Goal: Task Accomplishment & Management: Manage account settings

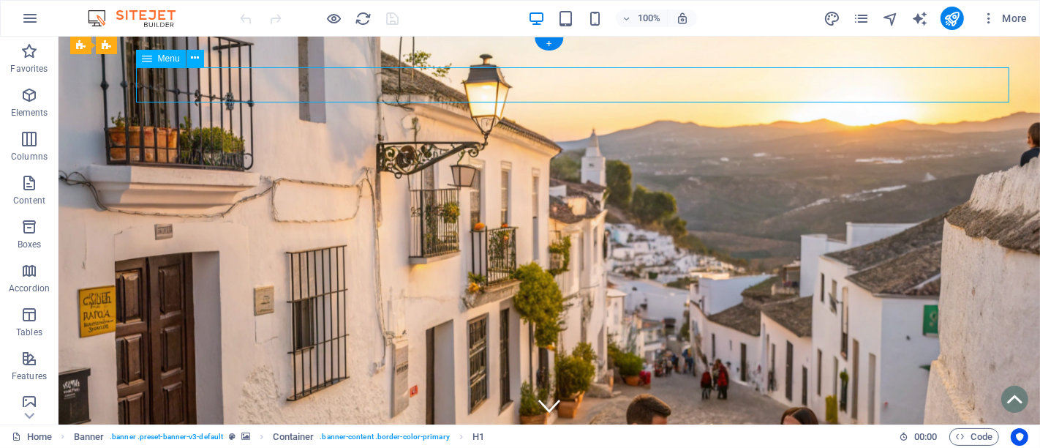
select select
select select "4"
select select
select select "4"
select select
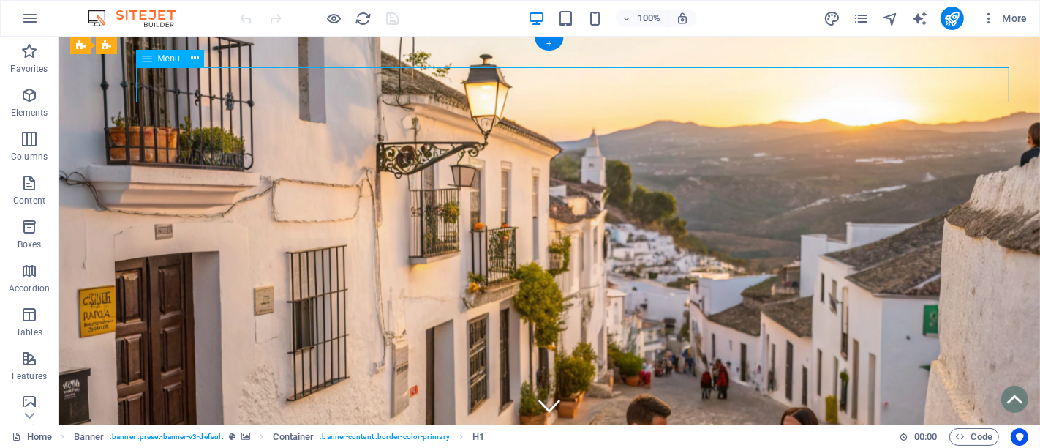
select select "4"
select select
select select "4"
select select
select select "4"
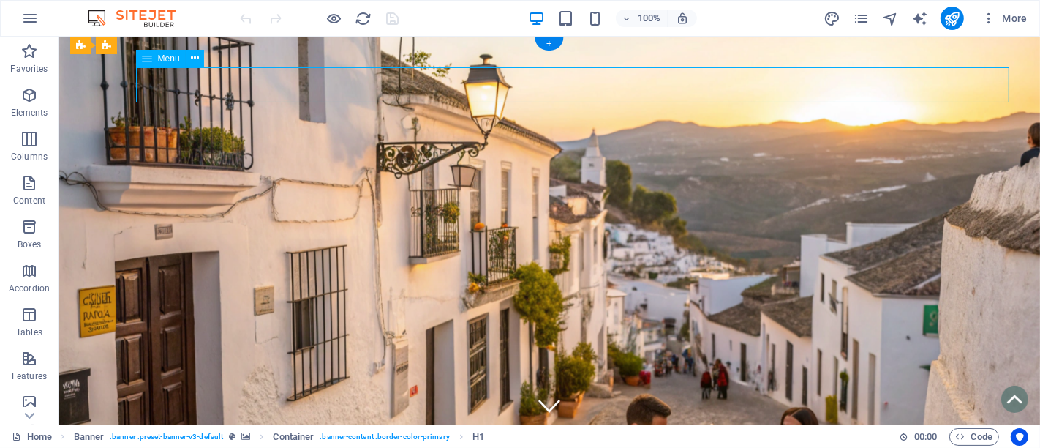
select select
select select "4"
select select
select select "5"
select select
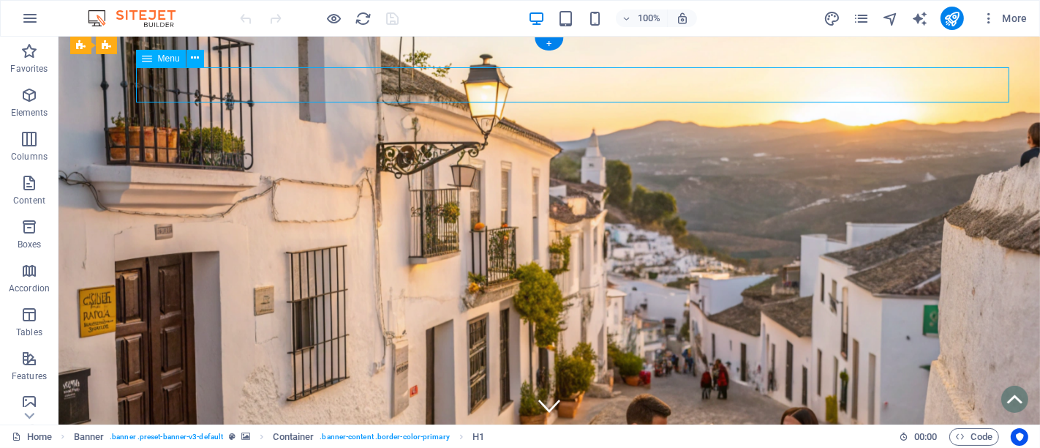
select select "6"
select select
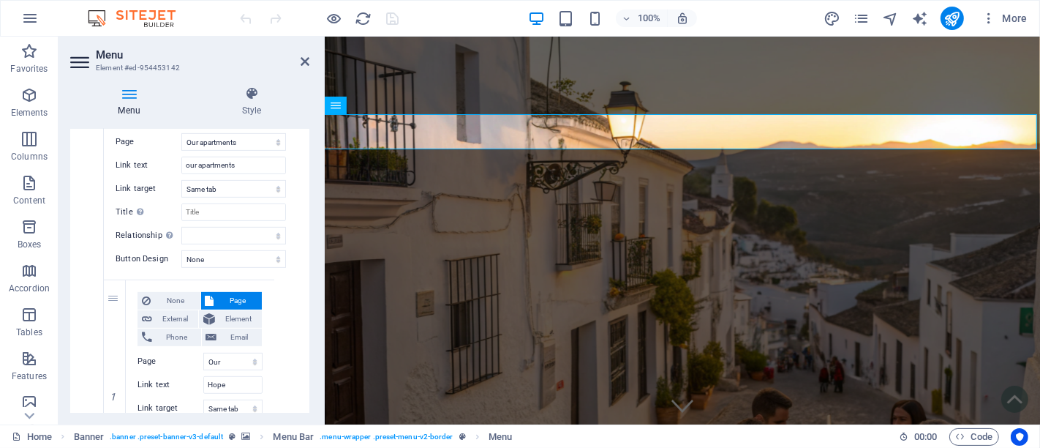
scroll to position [406, 0]
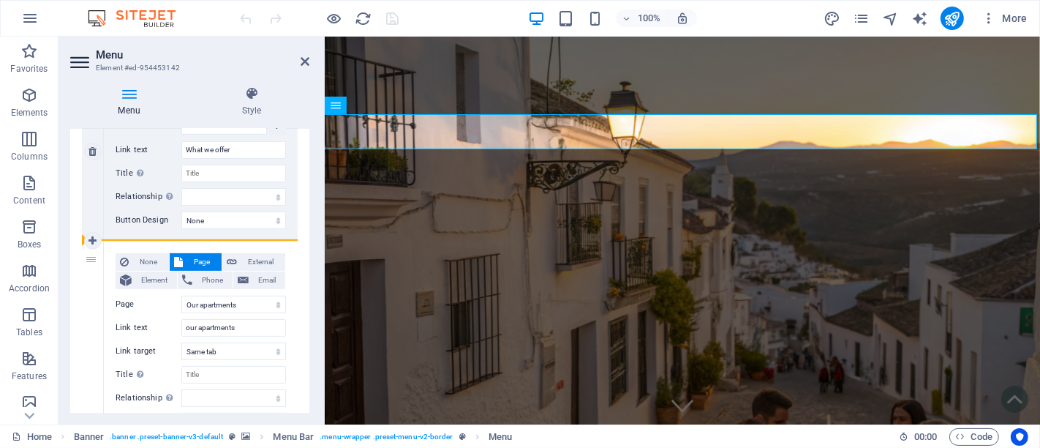
drag, startPoint x: 86, startPoint y: 272, endPoint x: 91, endPoint y: 225, distance: 47.2
select select
select select "5"
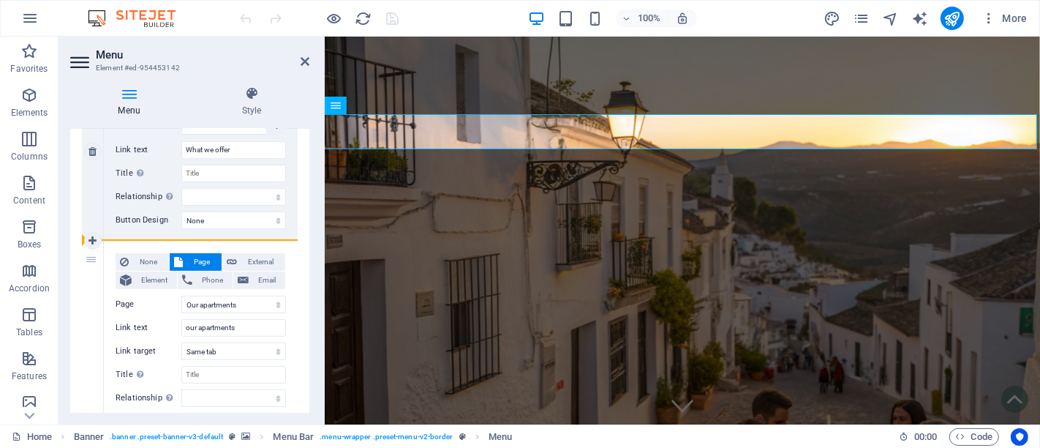
type input "Activities"
select select
select select "4"
type input "our apartments"
select select
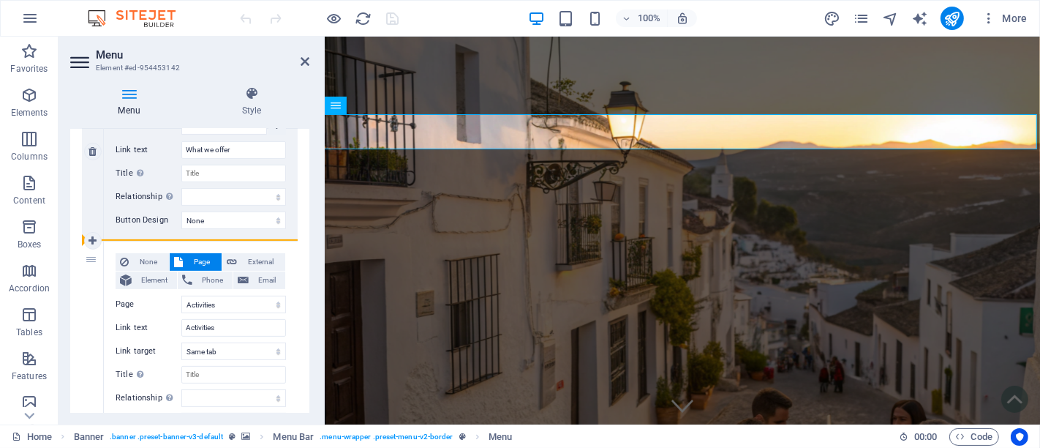
type input "#ed-954452596"
type input "Why Cadiz?"
select select
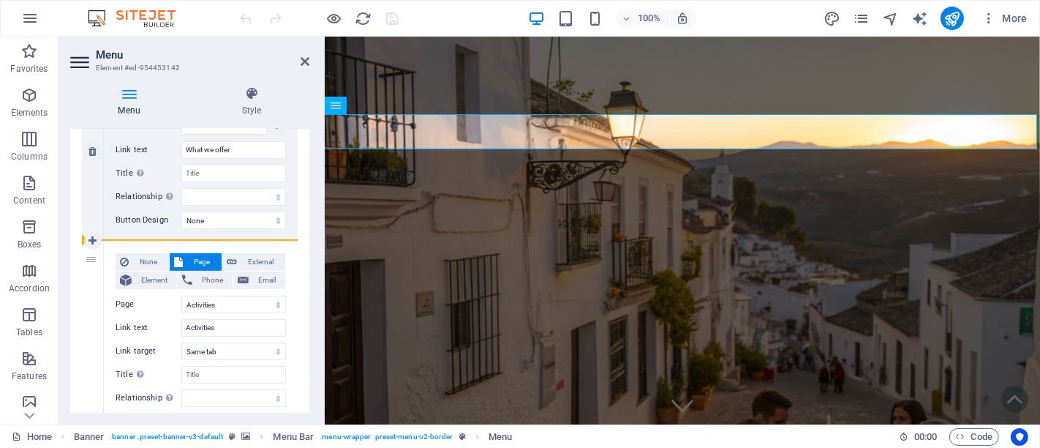
select select "4"
select select
select select "4"
select select
select select "4"
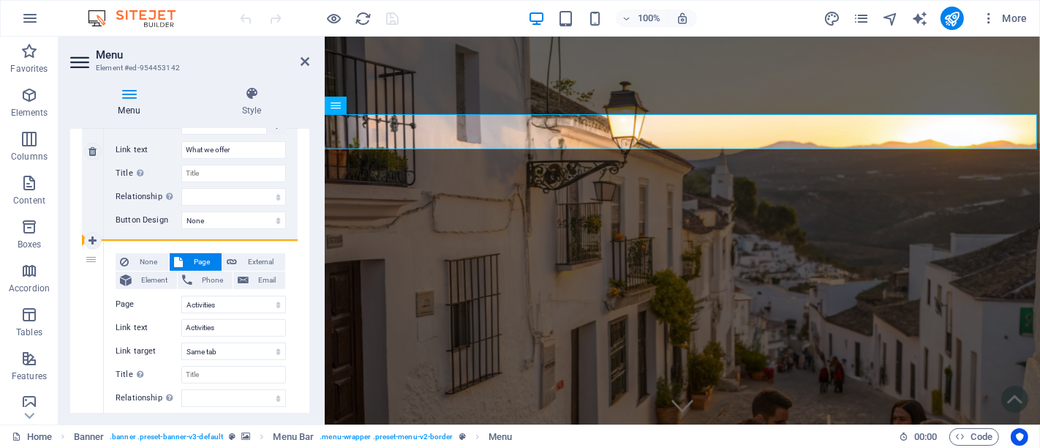
select select
select select "4"
select select
select select "4"
select select
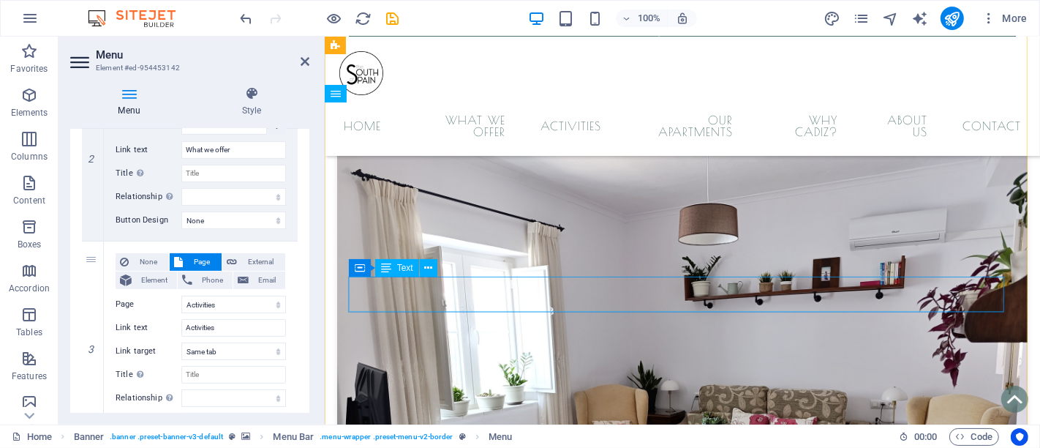
scroll to position [9754, 0]
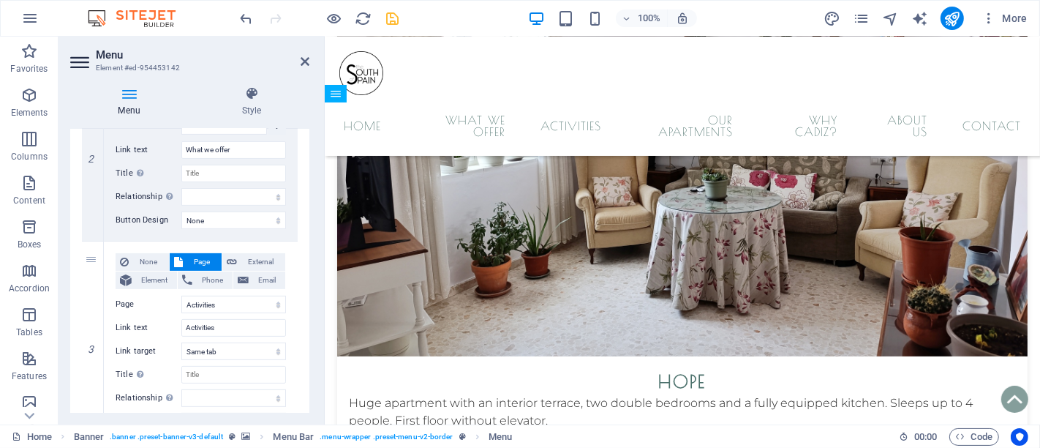
click at [397, 20] on icon "save" at bounding box center [393, 18] width 17 height 17
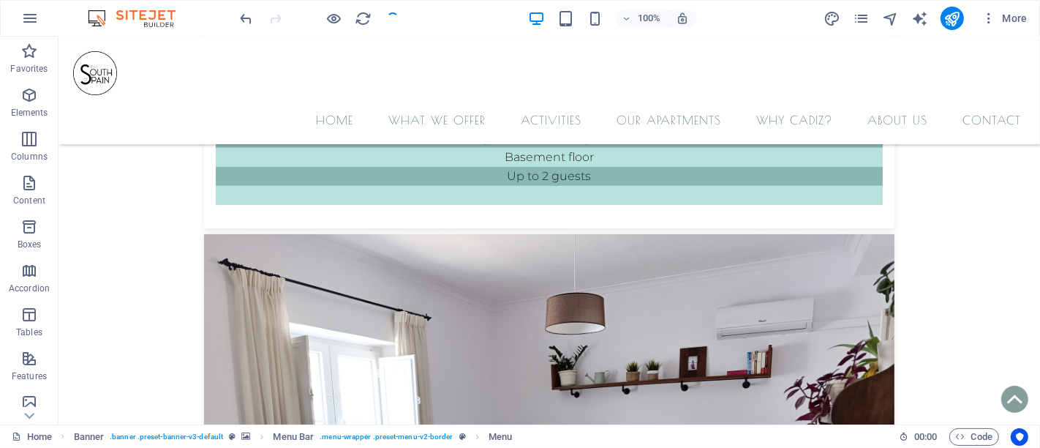
checkbox input "false"
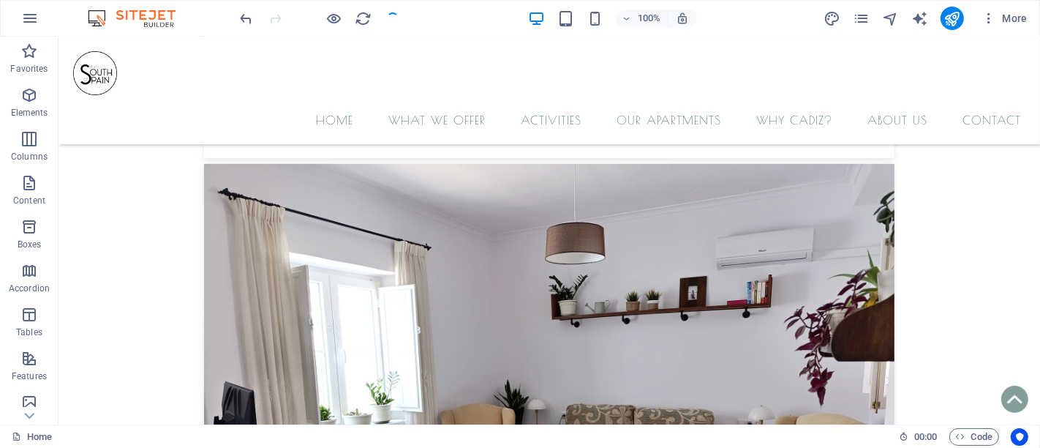
scroll to position [9740, 0]
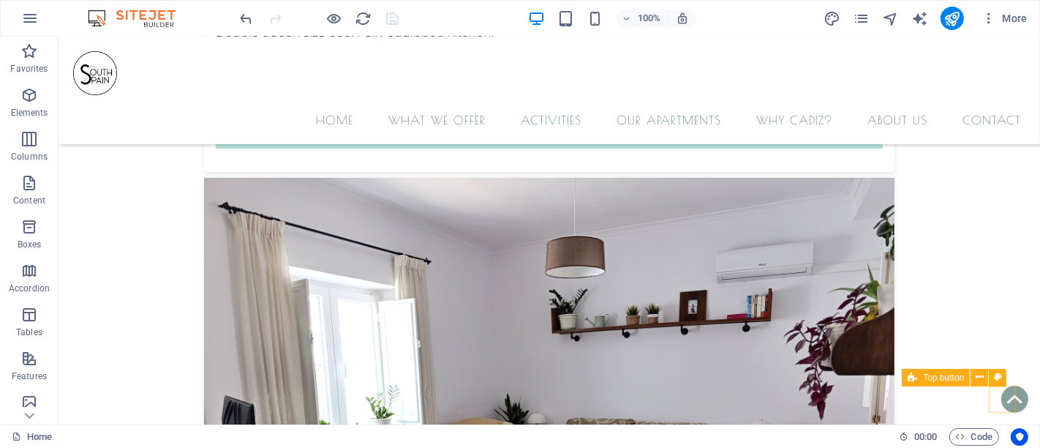
click at [1010, 400] on figure at bounding box center [1014, 399] width 27 height 27
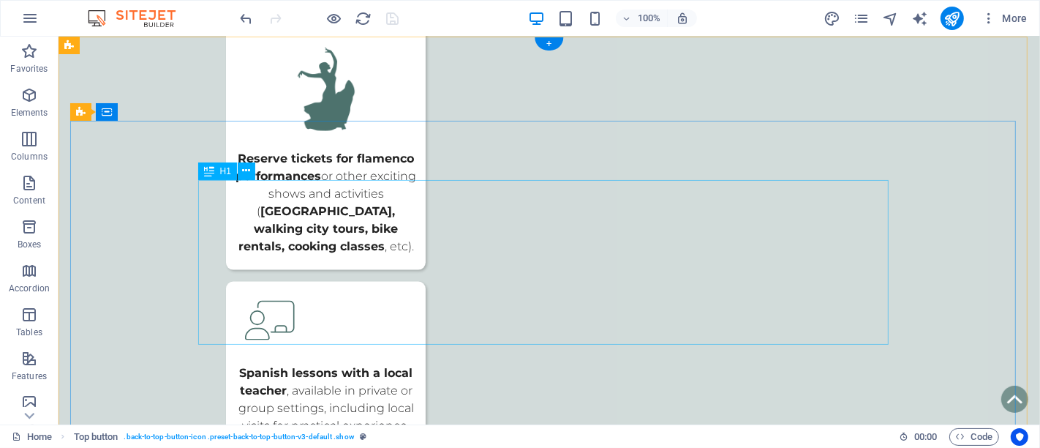
scroll to position [0, 0]
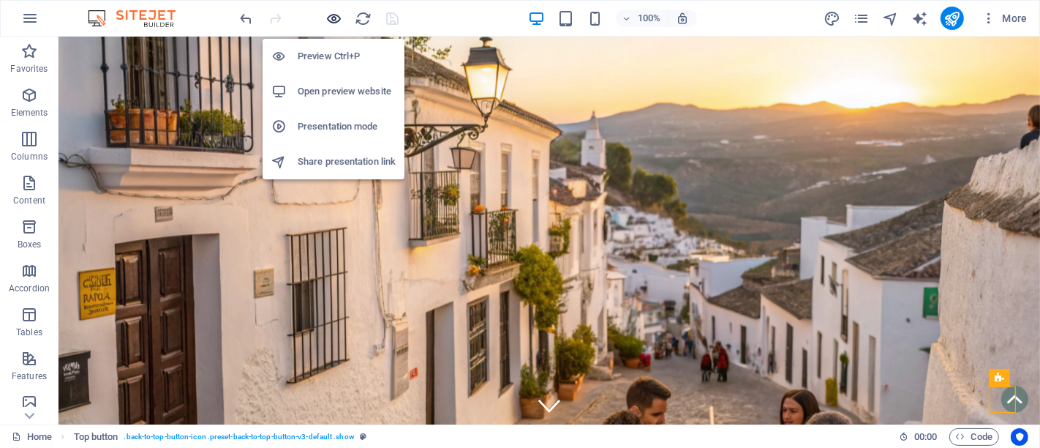
click at [326, 18] on icon "button" at bounding box center [334, 18] width 17 height 17
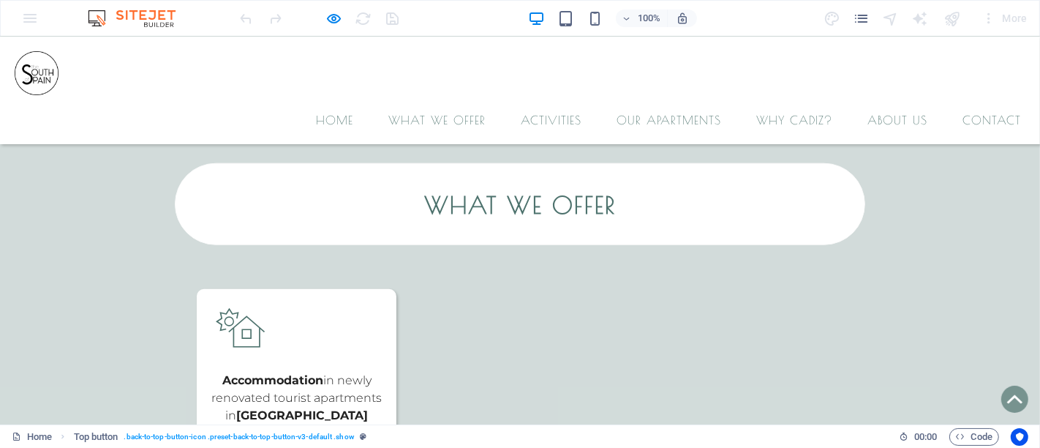
scroll to position [1300, 0]
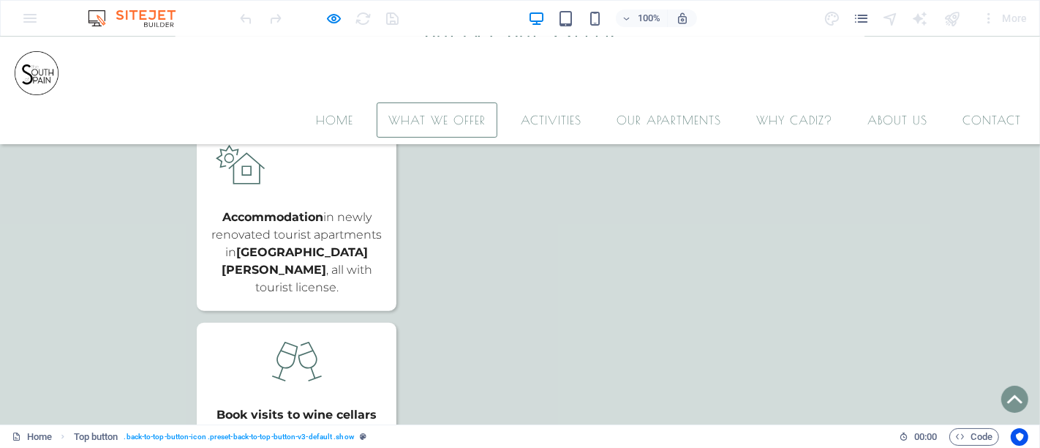
click at [447, 102] on link "What we offer" at bounding box center [437, 119] width 121 height 35
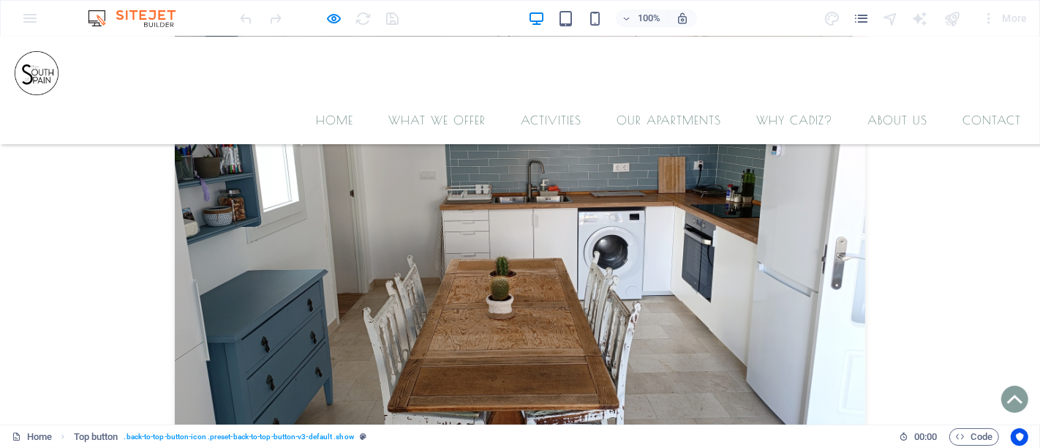
scroll to position [7463, 0]
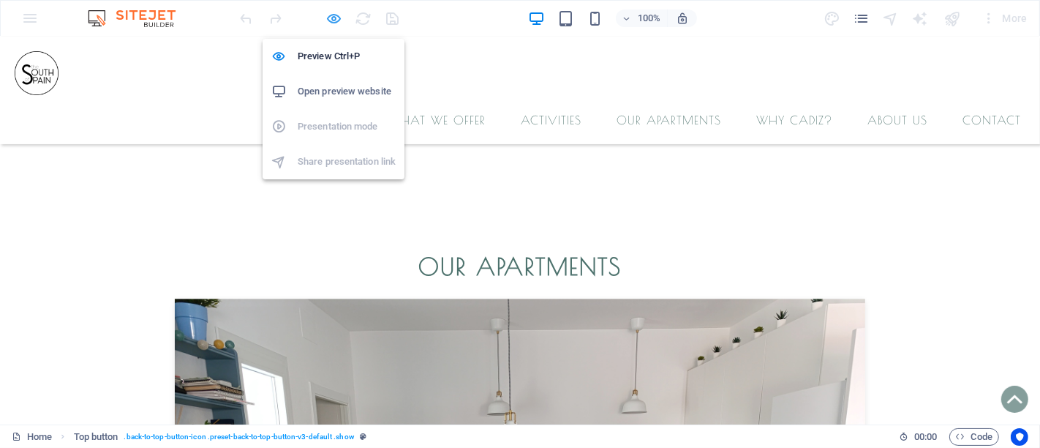
click at [334, 17] on icon "button" at bounding box center [334, 18] width 17 height 17
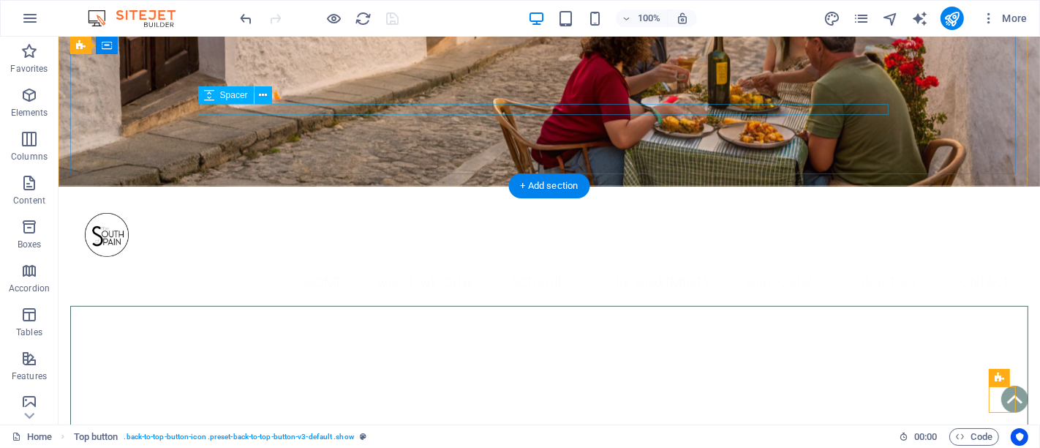
scroll to position [0, 0]
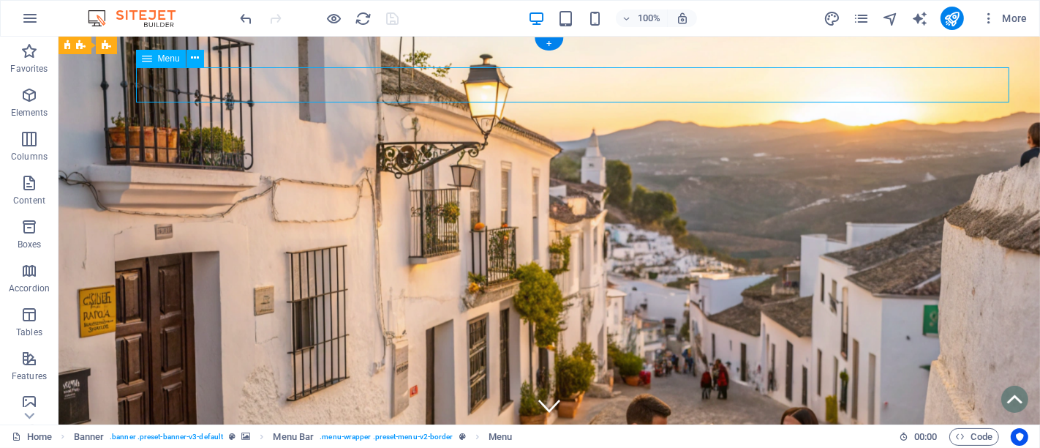
select select
select select "5"
select select
select select "4"
select select
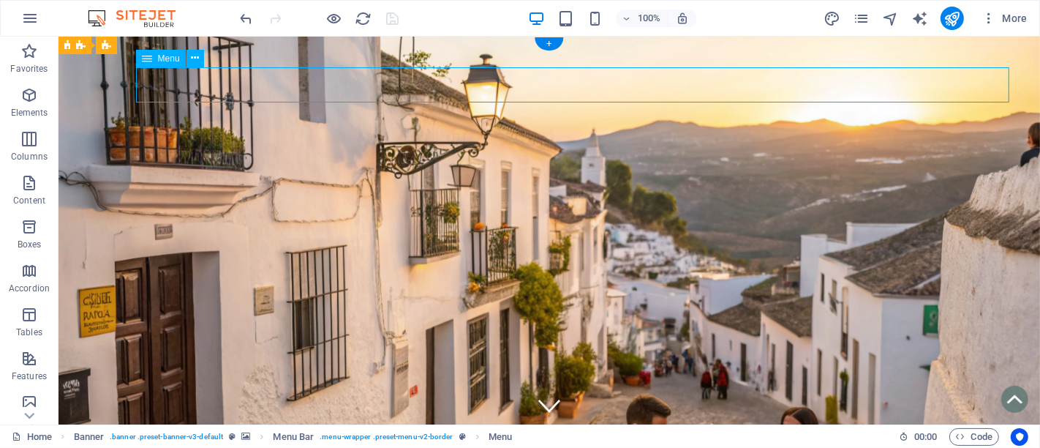
select select "4"
select select
select select "4"
select select
select select "4"
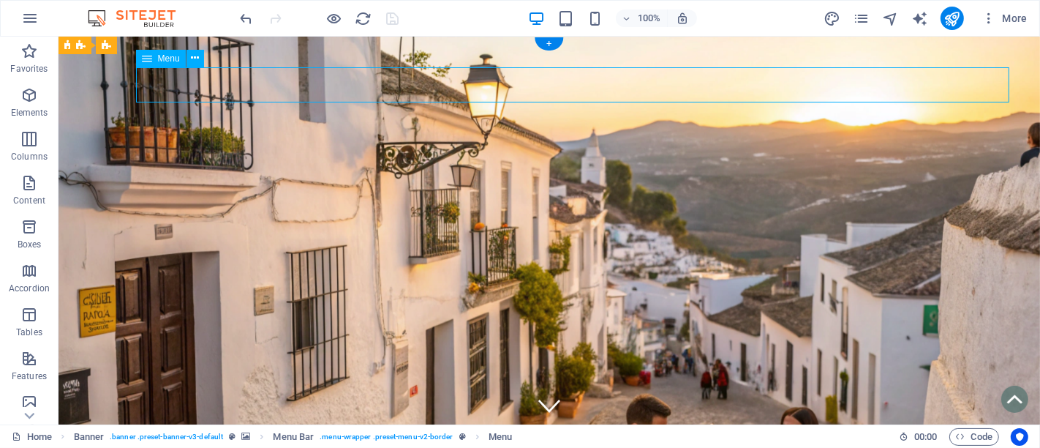
select select
select select "4"
select select
select select "4"
select select
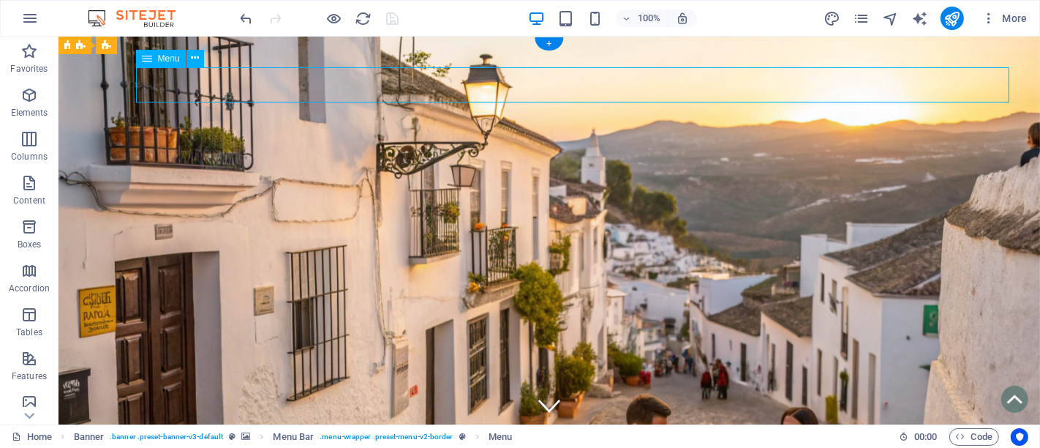
select select "6"
select select
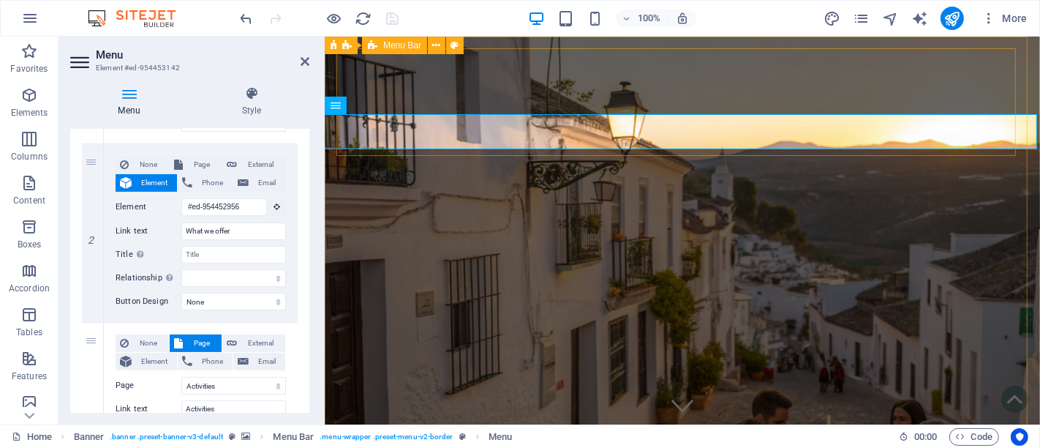
click at [403, 47] on span "Menu Bar" at bounding box center [402, 45] width 38 height 9
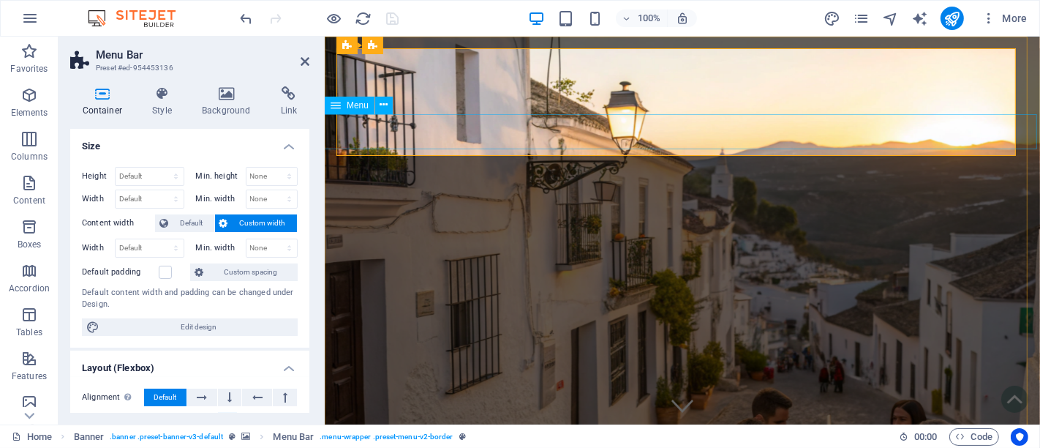
click at [353, 103] on span "Menu" at bounding box center [358, 105] width 22 height 9
select select
select select "5"
select select
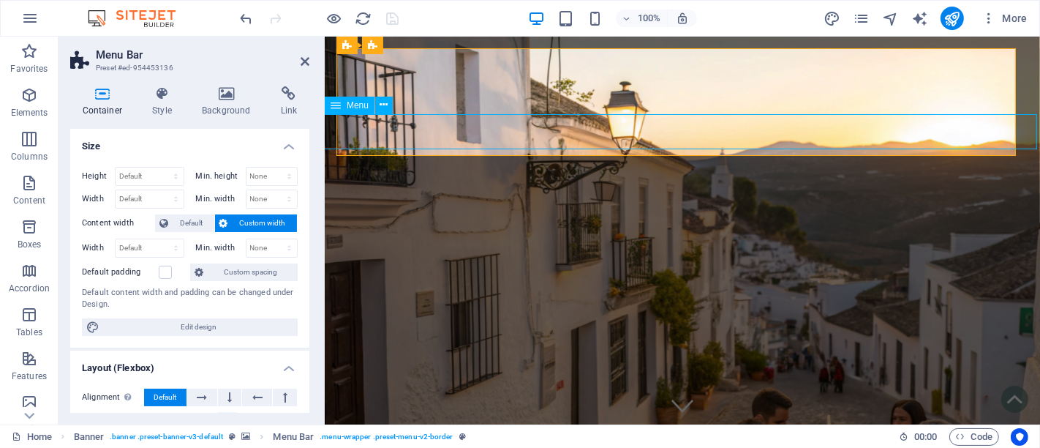
select select "4"
select select
select select "4"
select select
select select "4"
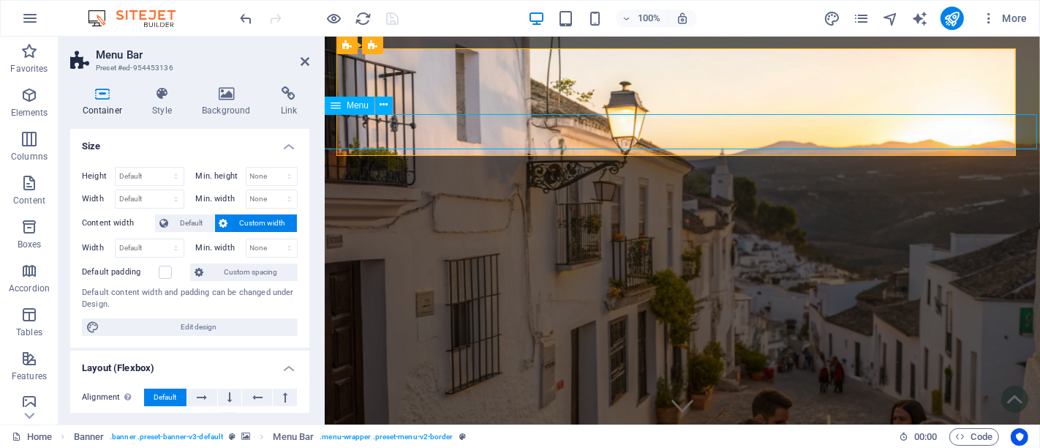
select select
select select "4"
select select
select select "4"
select select
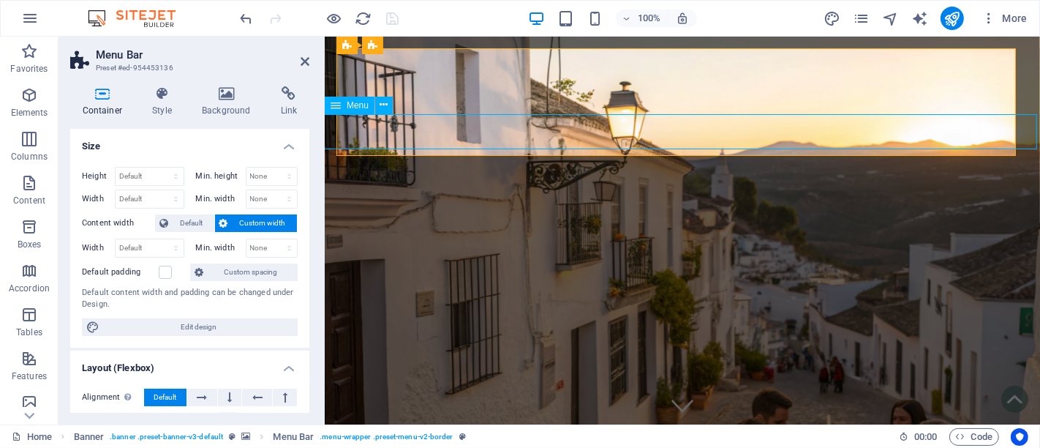
select select "4"
select select
select select "6"
select select
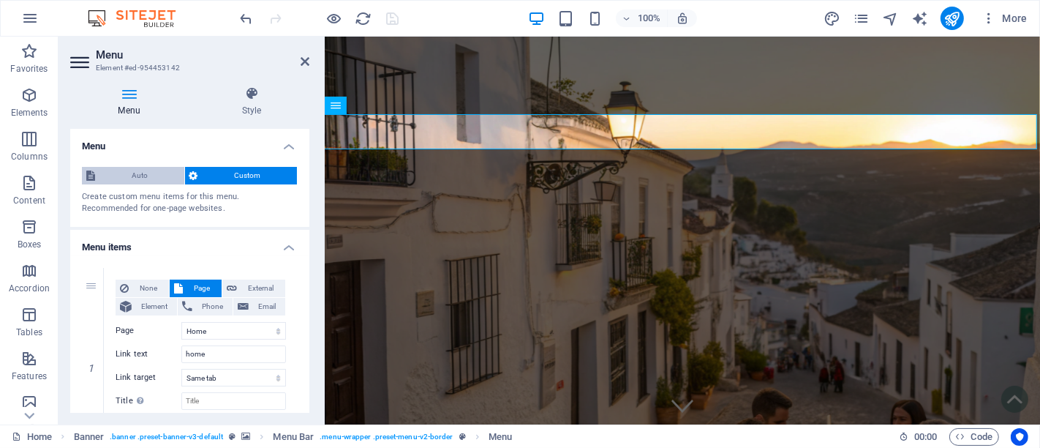
click at [142, 170] on span "Auto" at bounding box center [139, 176] width 80 height 18
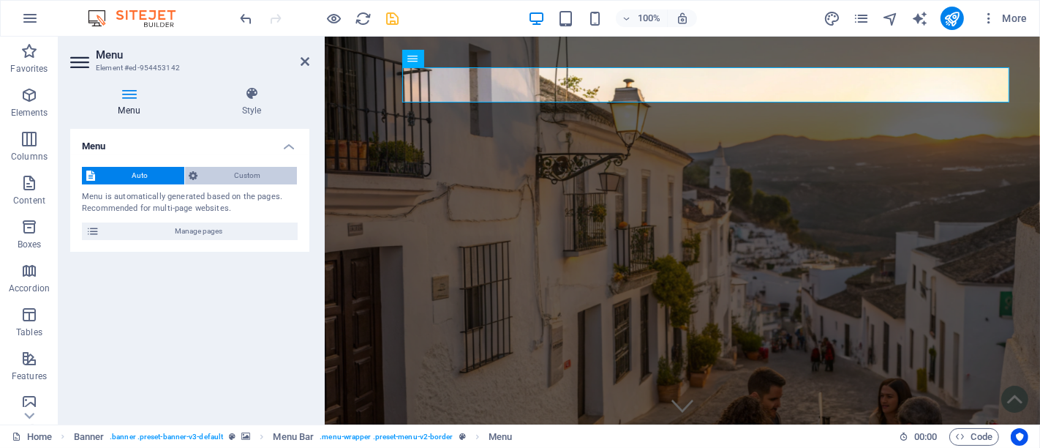
click at [239, 170] on span "Custom" at bounding box center [248, 176] width 91 height 18
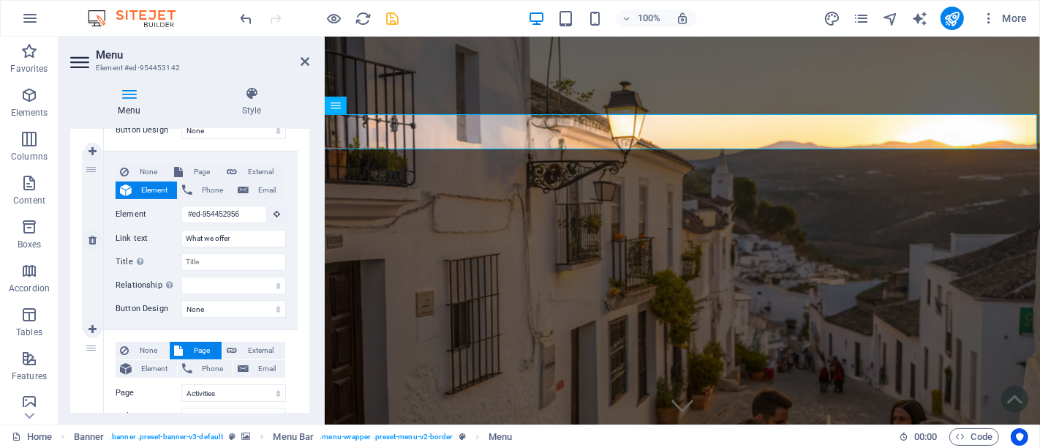
scroll to position [325, 0]
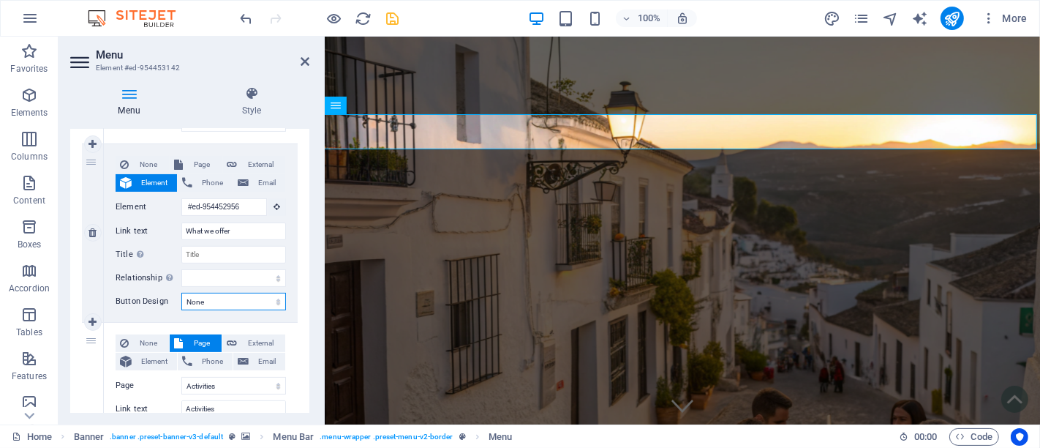
click at [229, 301] on select "None Default Primary Secondary" at bounding box center [233, 302] width 105 height 18
select select "default"
click at [181, 293] on select "None Default Primary Secondary" at bounding box center [233, 302] width 105 height 18
select select
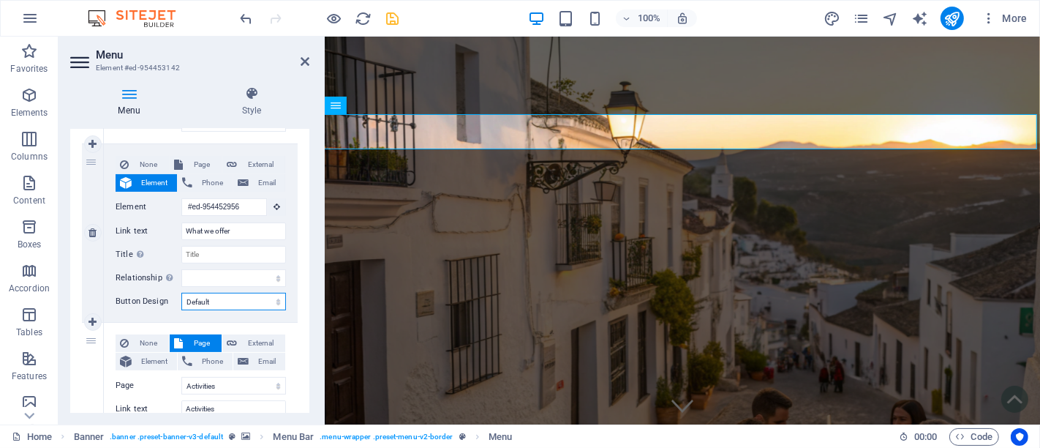
select select
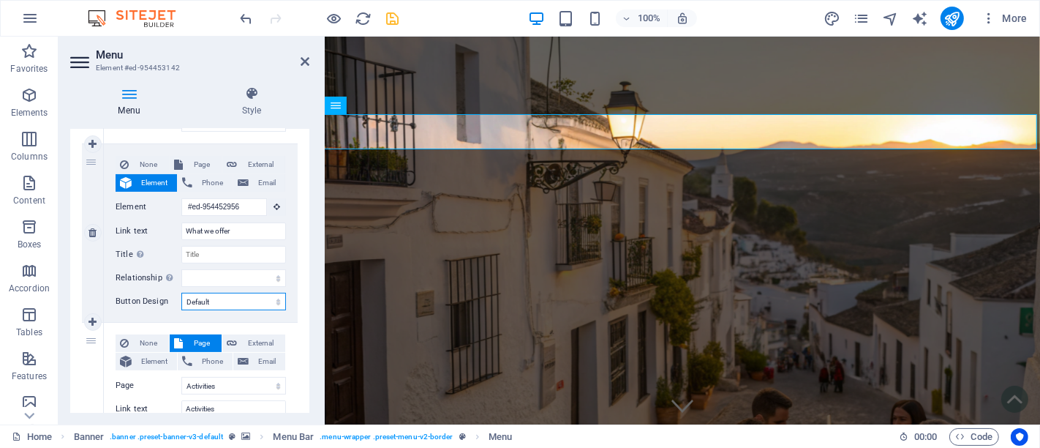
select select
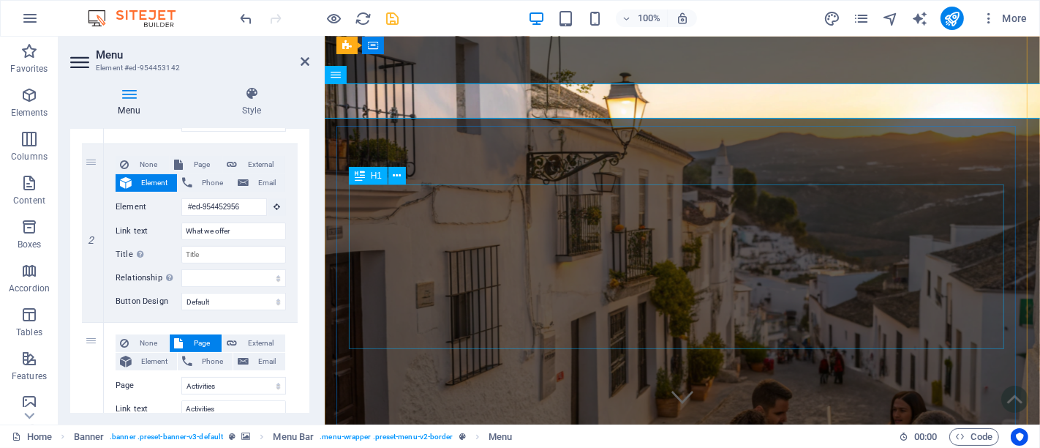
scroll to position [0, 0]
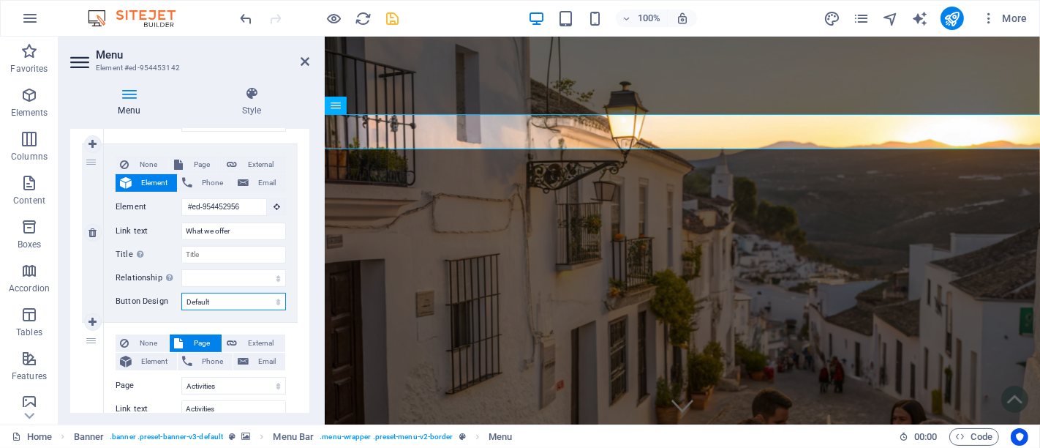
click at [231, 299] on select "None Default Primary Secondary" at bounding box center [233, 302] width 105 height 18
select select
click at [181, 293] on select "None Default Primary Secondary" at bounding box center [233, 302] width 105 height 18
select select
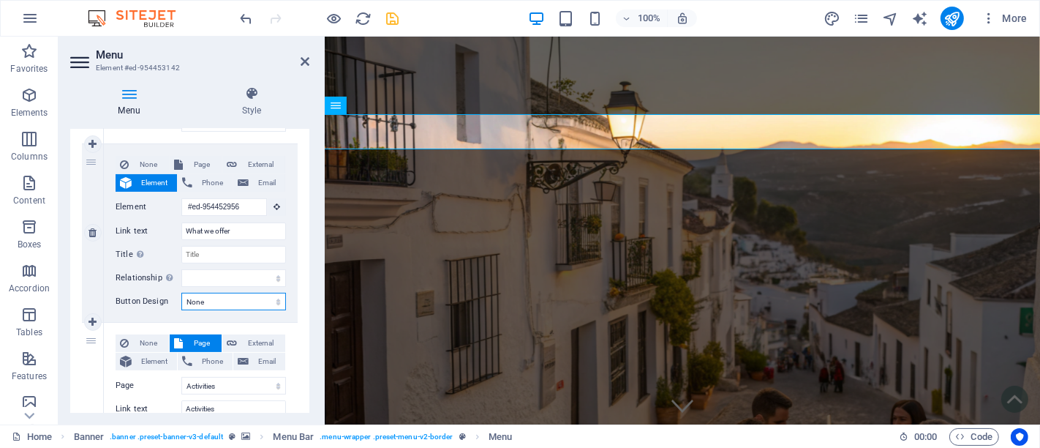
select select
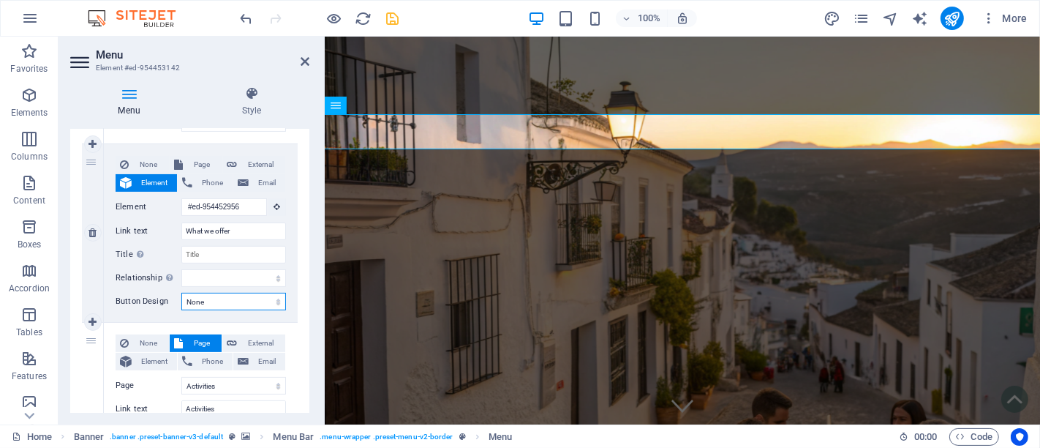
select select
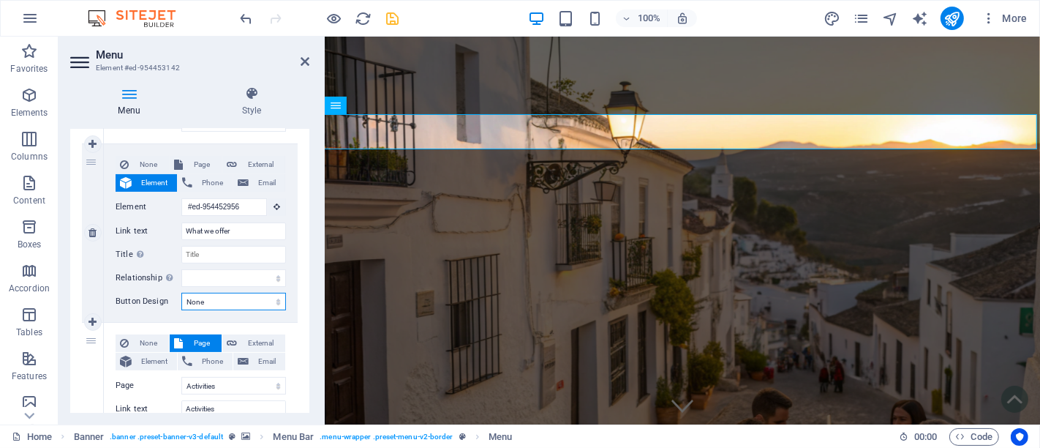
click at [238, 304] on select "None Default Primary Secondary" at bounding box center [233, 302] width 105 height 18
click at [235, 282] on select "alternate author bookmark external help license next nofollow noreferrer noopen…" at bounding box center [233, 278] width 105 height 18
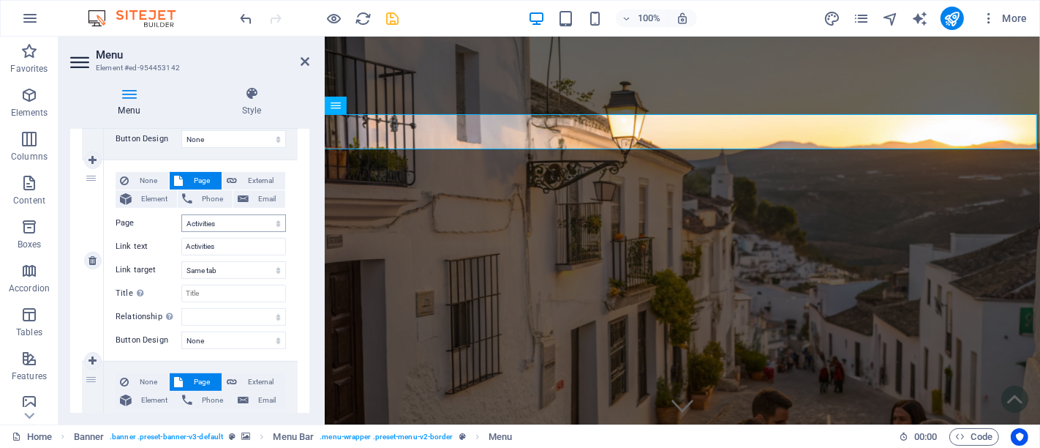
scroll to position [568, 0]
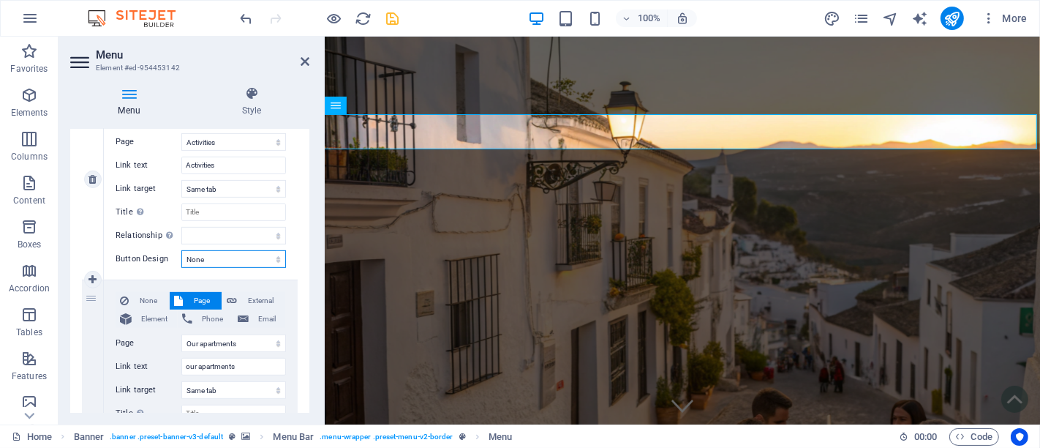
click at [232, 261] on select "None Default Primary Secondary" at bounding box center [233, 259] width 105 height 18
select select "default"
click at [181, 250] on select "None Default Primary Secondary" at bounding box center [233, 259] width 105 height 18
select select
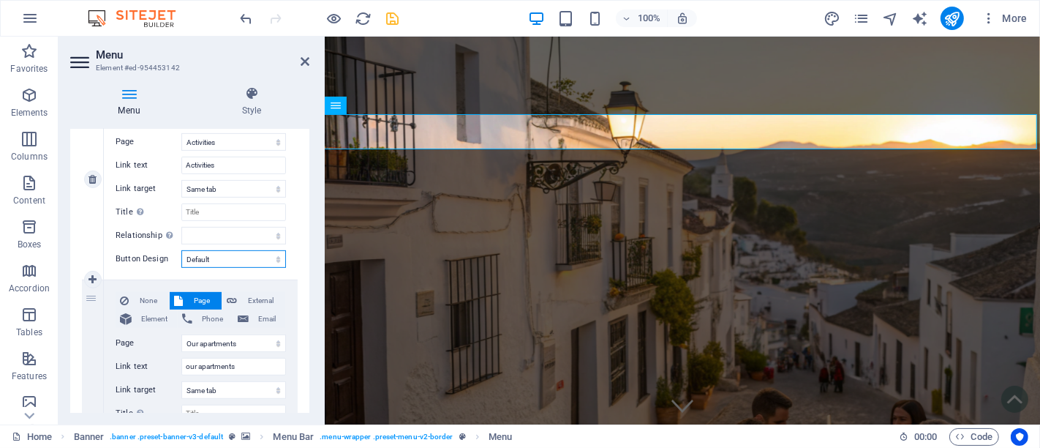
select select
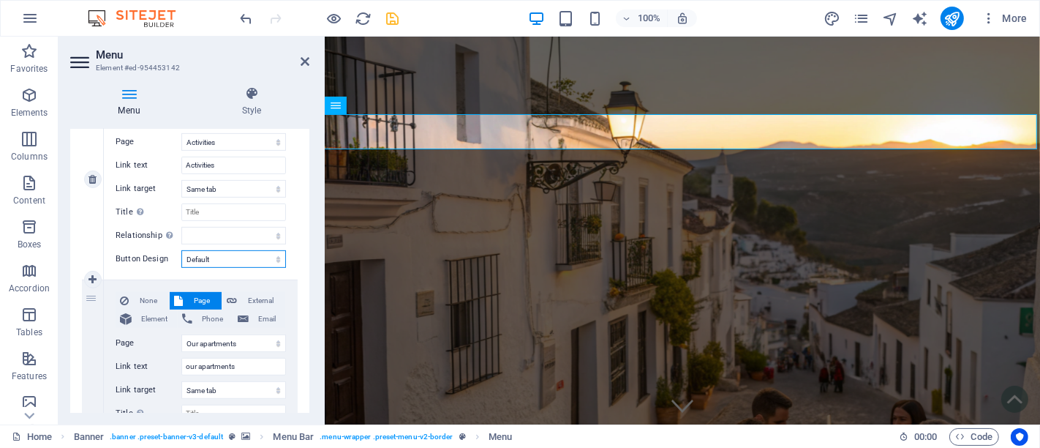
select select
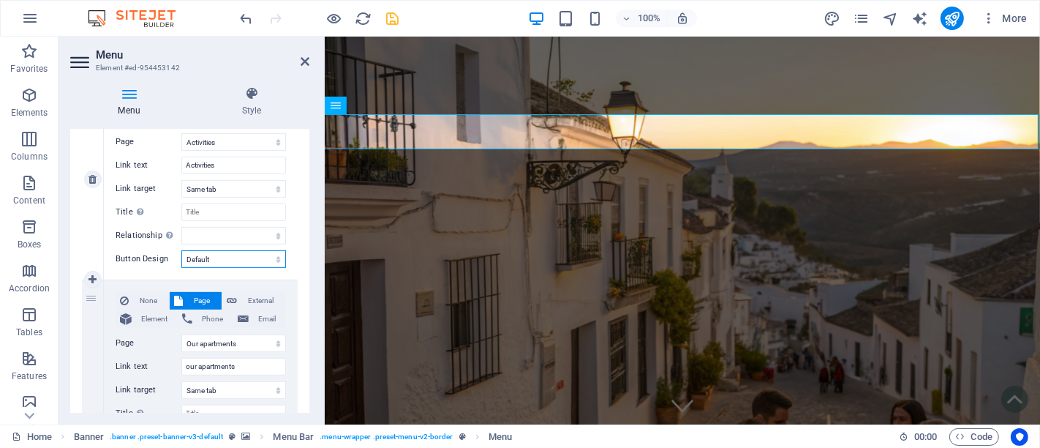
click at [248, 261] on select "None Default Primary Secondary" at bounding box center [233, 259] width 105 height 18
select select
click at [181, 250] on select "None Default Primary Secondary" at bounding box center [233, 259] width 105 height 18
select select
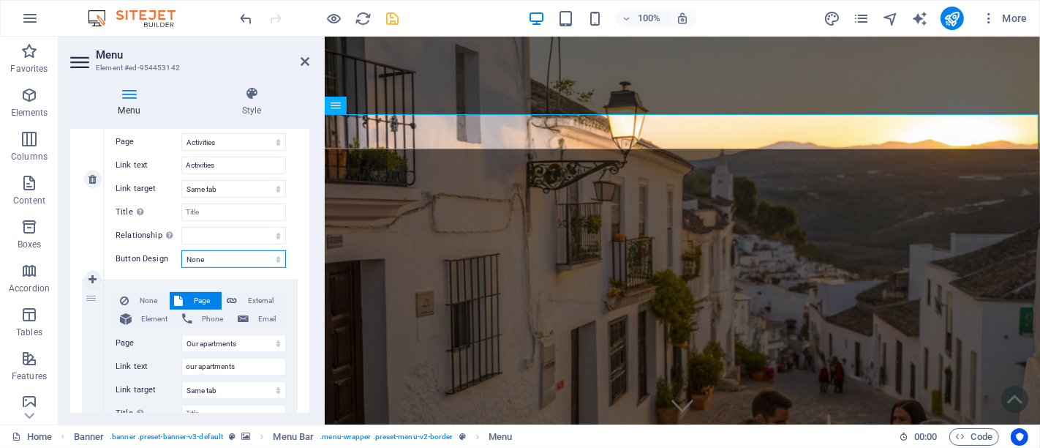
select select
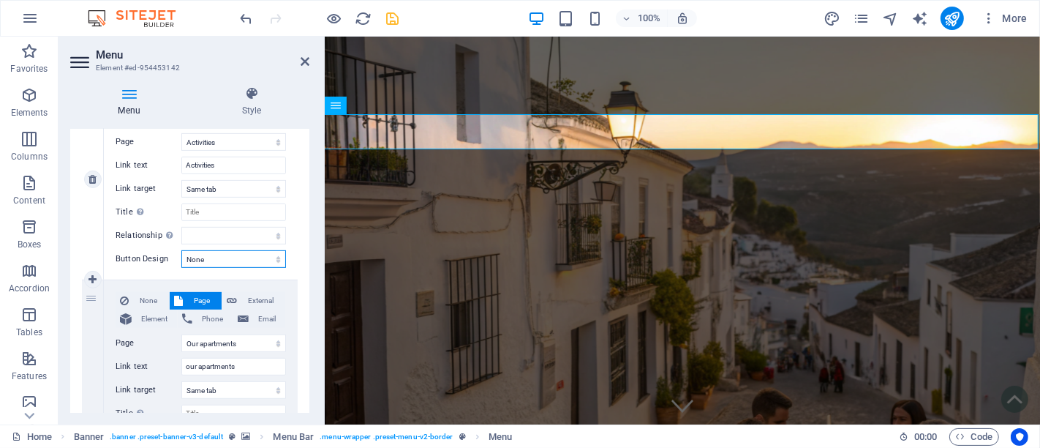
select select
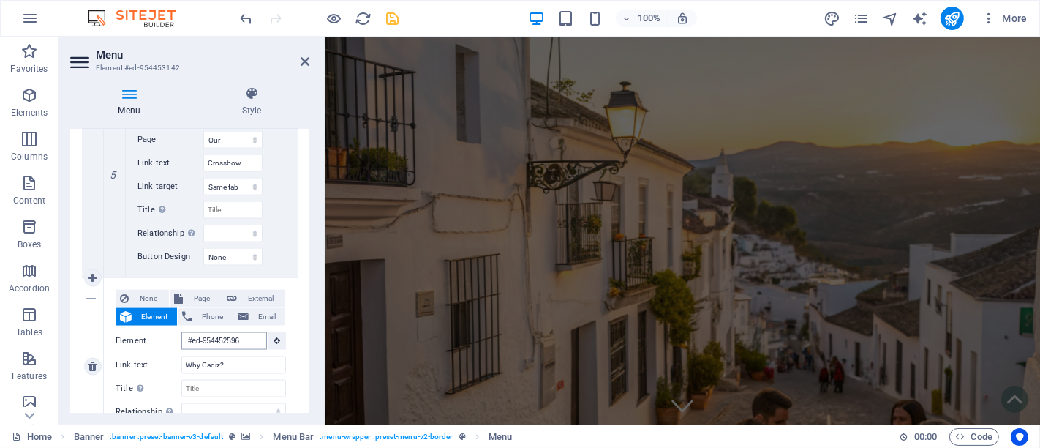
scroll to position [6024, 0]
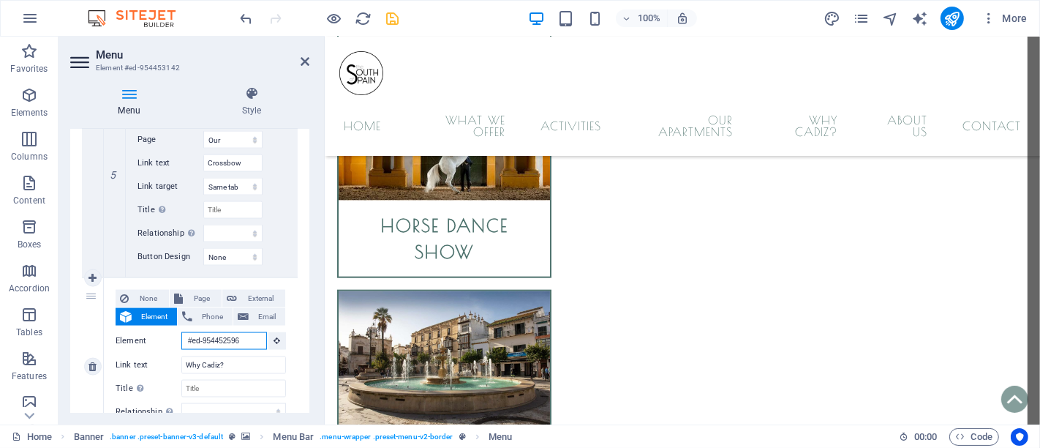
click at [222, 342] on input "#ed-954452596" at bounding box center [224, 341] width 86 height 18
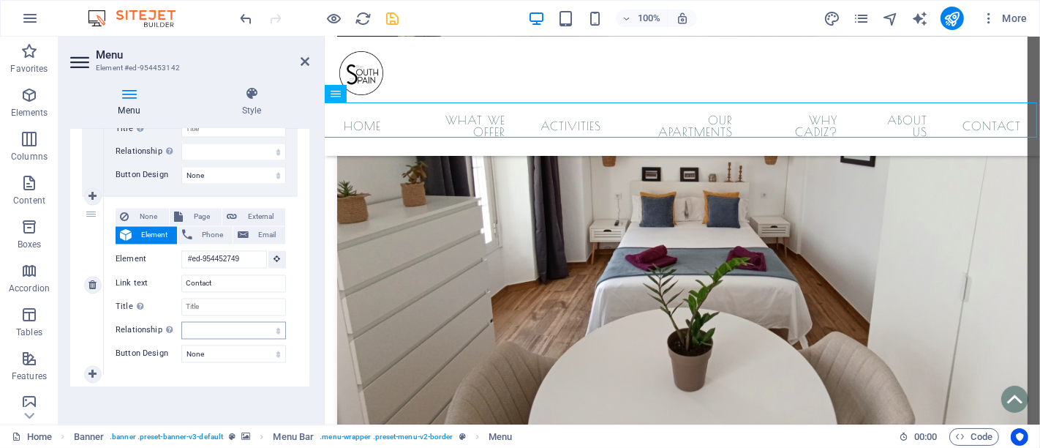
scroll to position [162, 0]
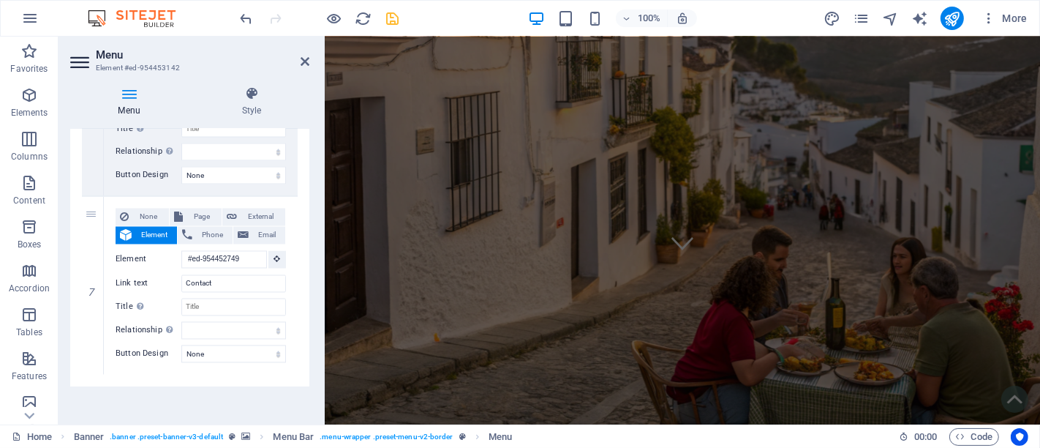
click at [390, 26] on icon "save" at bounding box center [393, 18] width 17 height 17
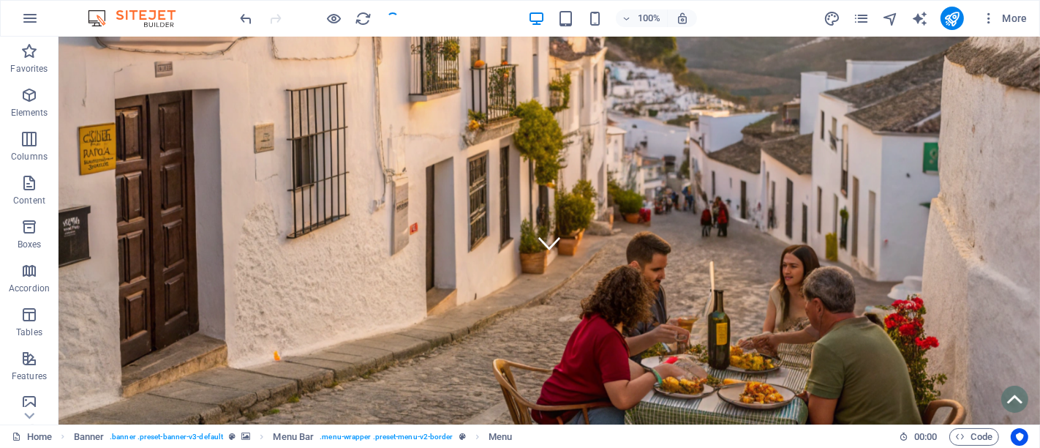
checkbox input "false"
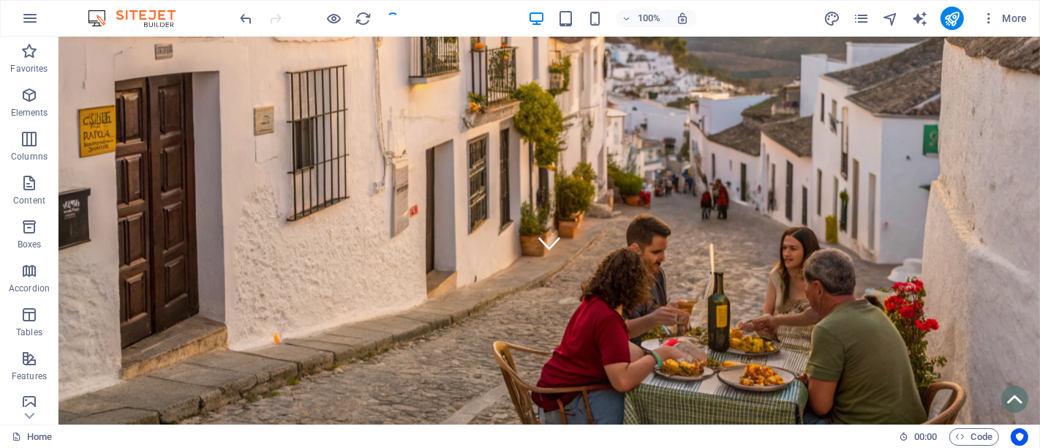
scroll to position [0, 0]
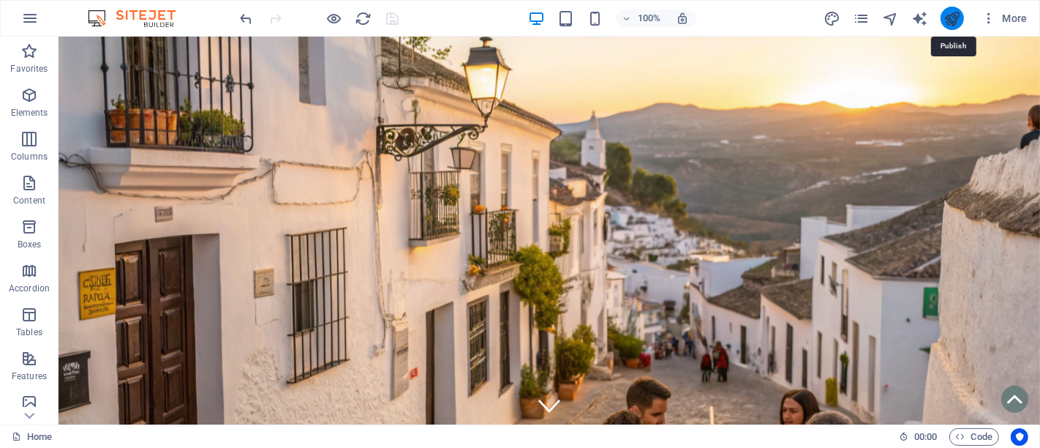
click at [950, 20] on icon "publish" at bounding box center [952, 18] width 17 height 17
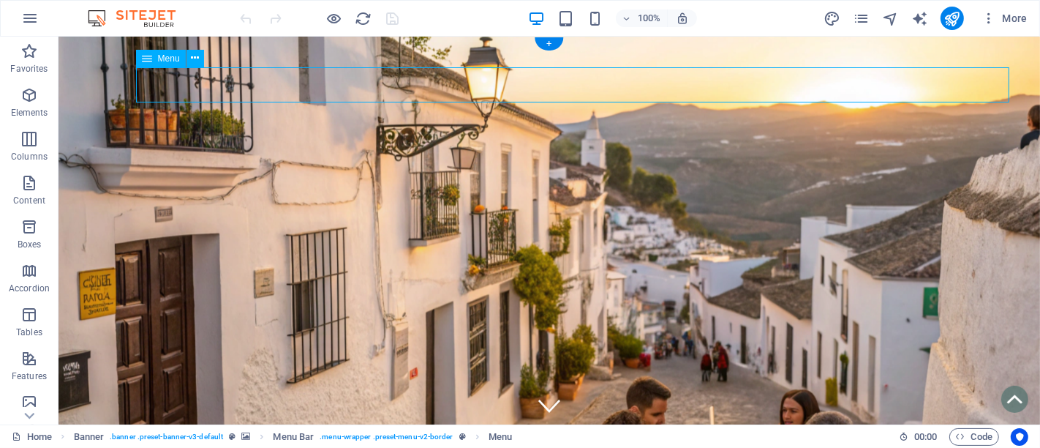
select select
select select "5"
select select
select select "4"
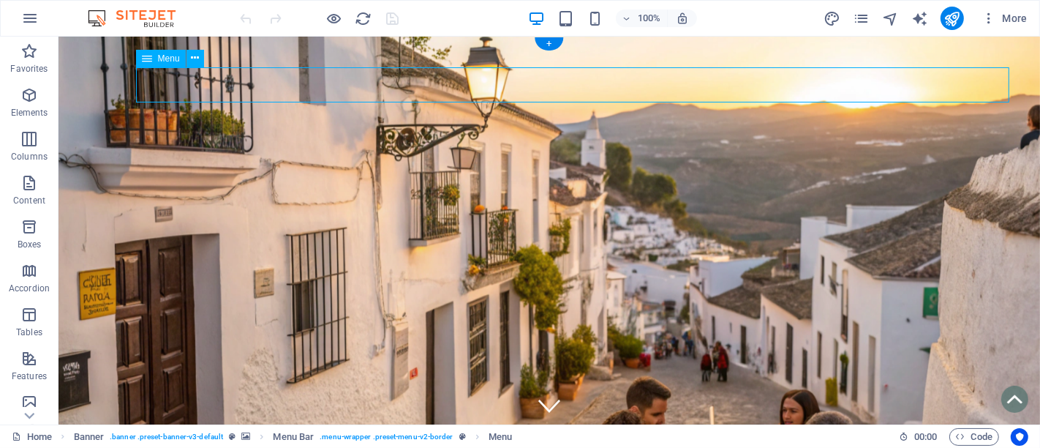
select select
select select "4"
select select
select select "4"
select select
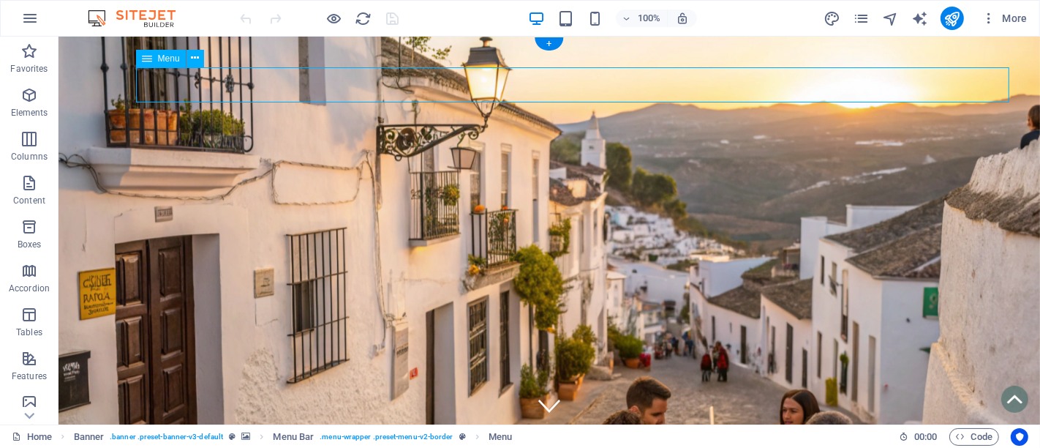
select select "4"
select select
select select "4"
select select
select select "4"
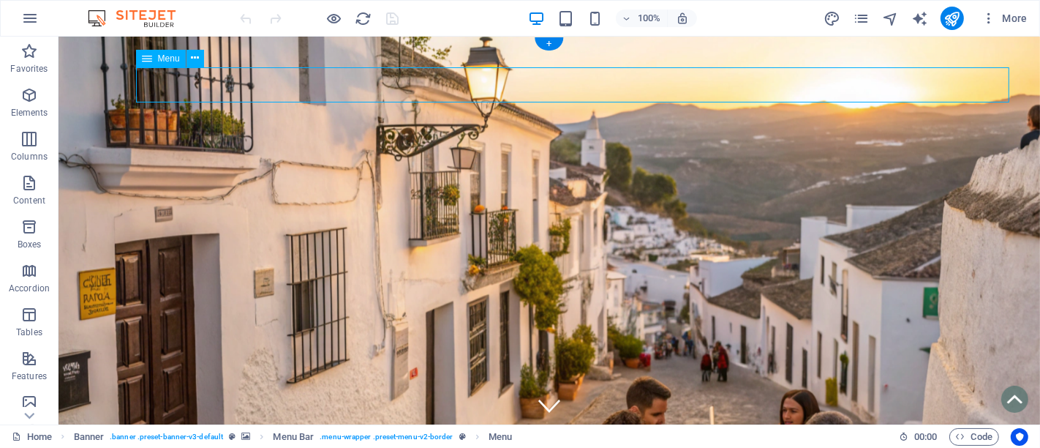
select select
select select "6"
select select
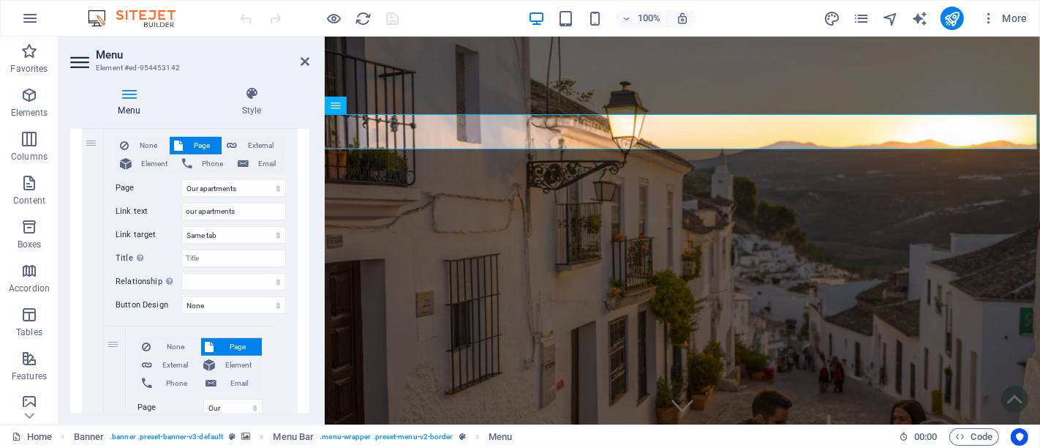
scroll to position [813, 0]
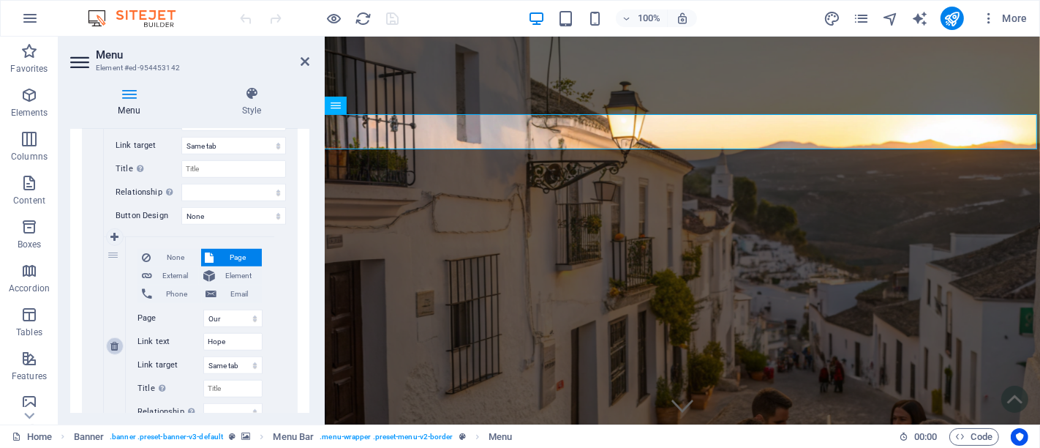
click at [119, 344] on link at bounding box center [115, 346] width 18 height 18
select select
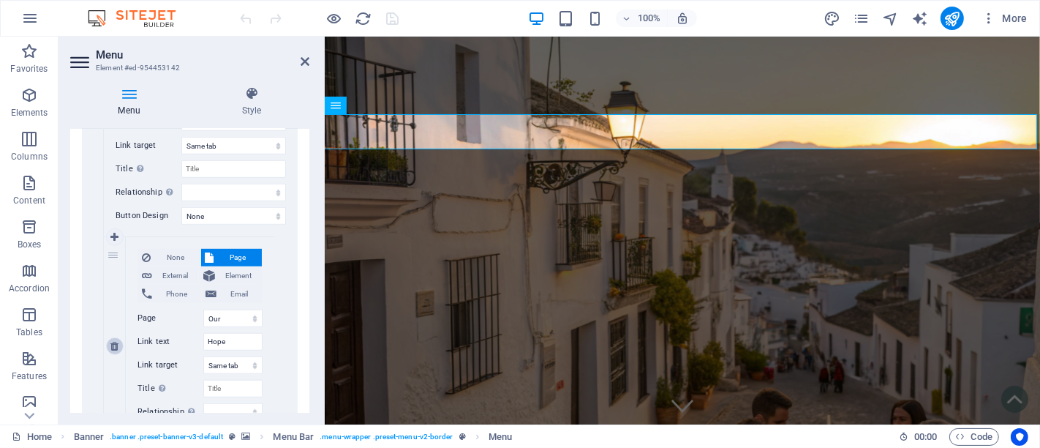
type input "Love"
select select
type input "Sea"
select select
type input "Earth"
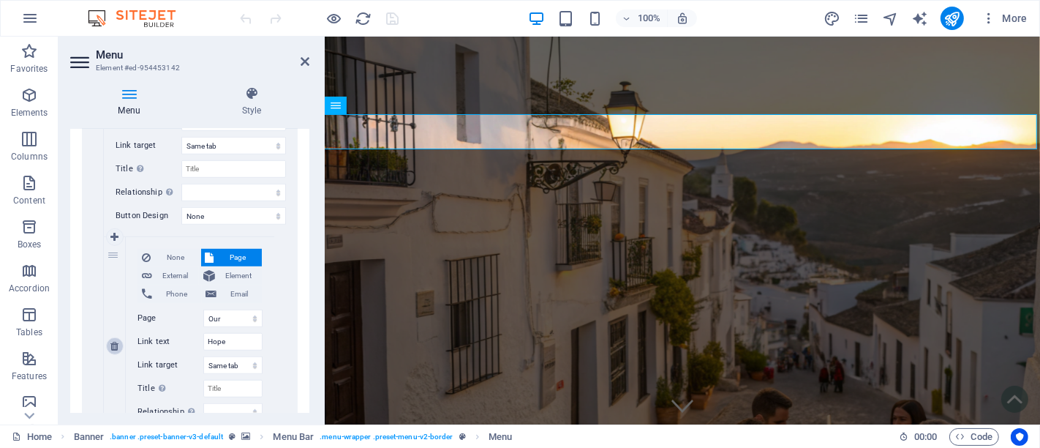
select select
type input "Crossbow"
select select
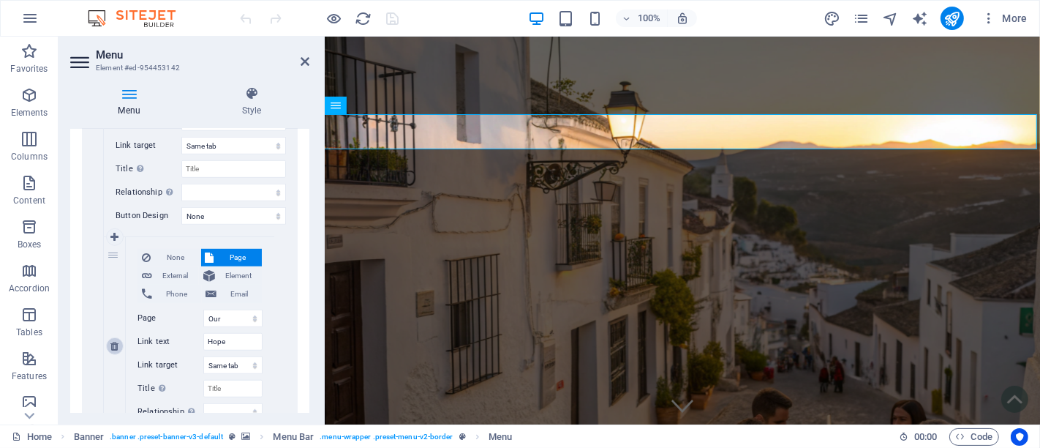
select select
click at [119, 344] on link at bounding box center [115, 346] width 18 height 18
select select
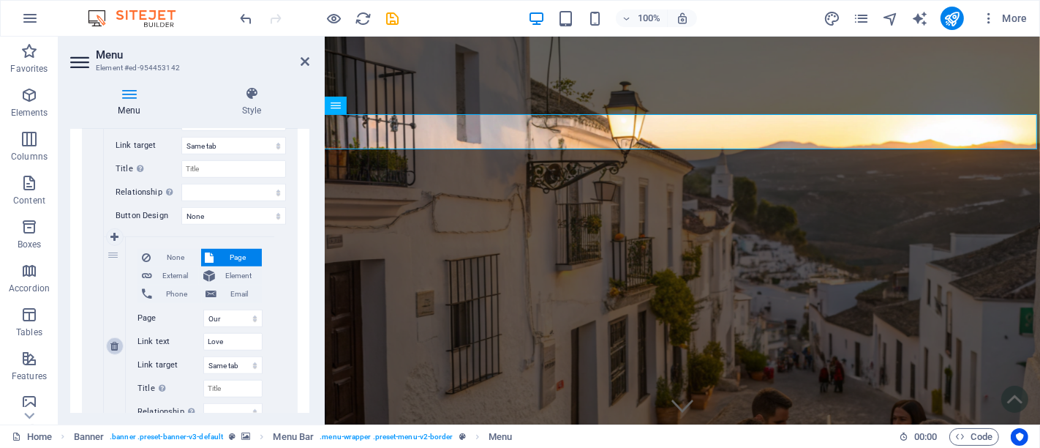
select select
type input "Sea"
select select
type input "Earth"
select select
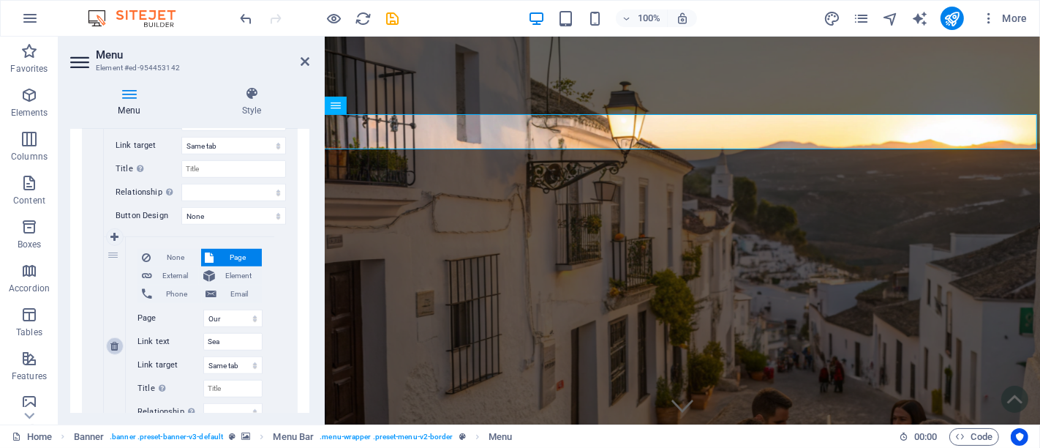
type input "Crossbow"
select select
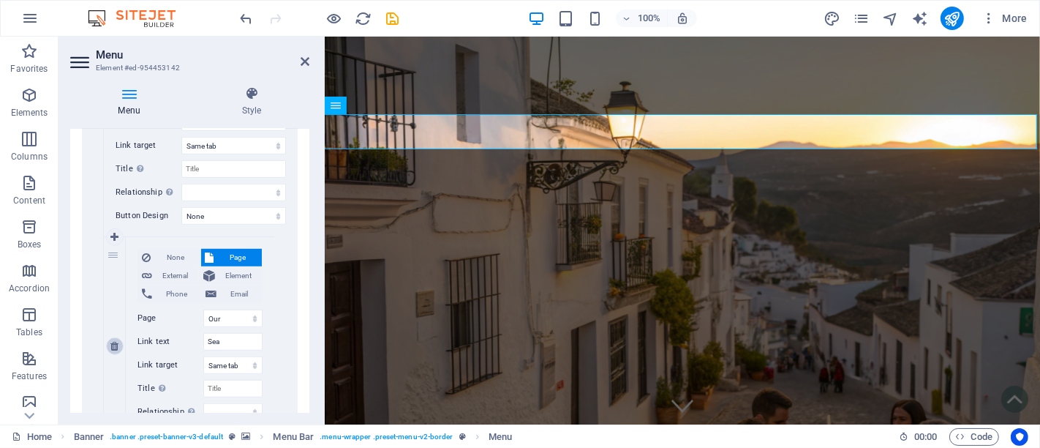
click at [119, 344] on link at bounding box center [115, 346] width 18 height 18
select select
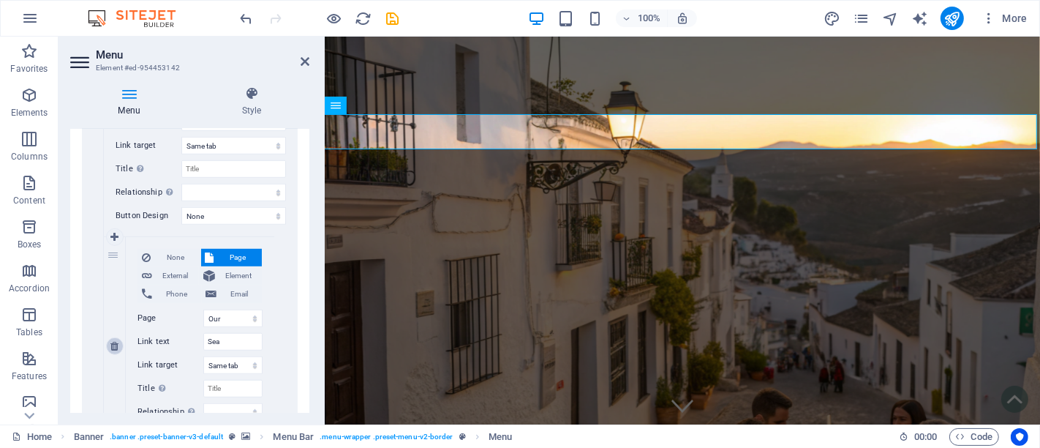
type input "Earth"
select select
type input "Crossbow"
select select
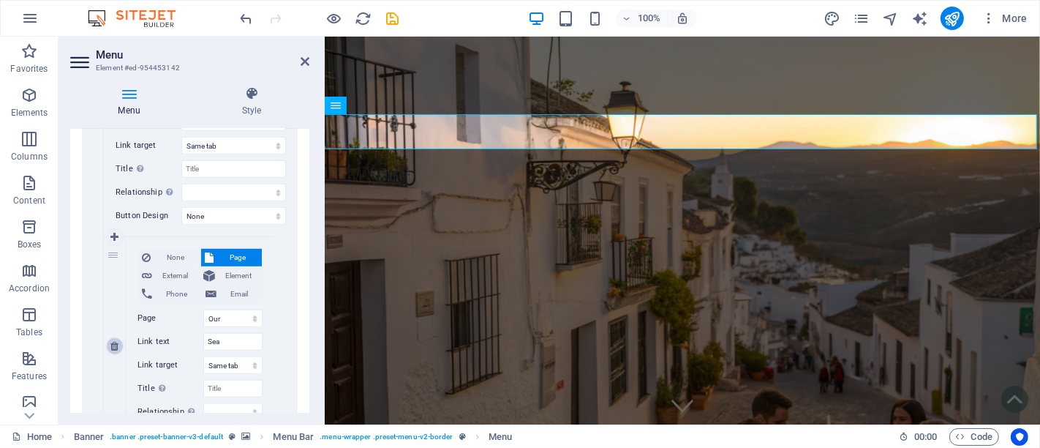
select select
click at [119, 344] on link at bounding box center [115, 346] width 18 height 18
select select
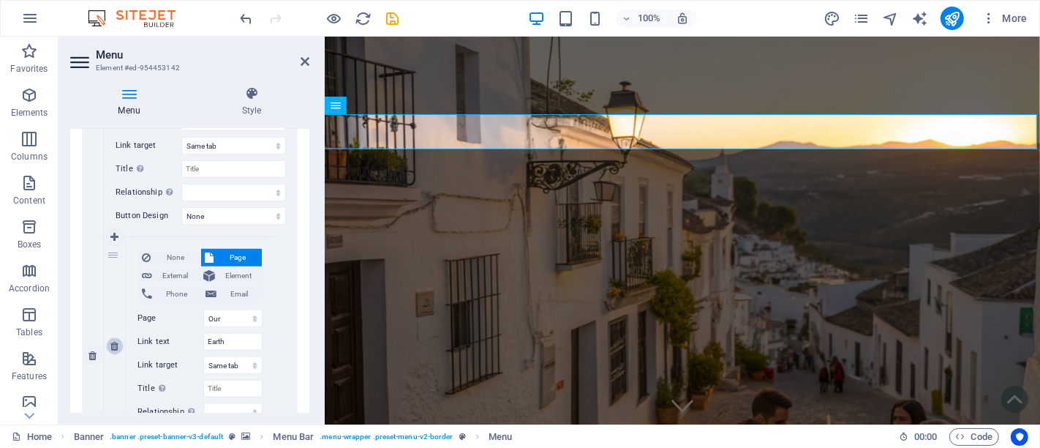
select select
type input "Crossbow"
select select
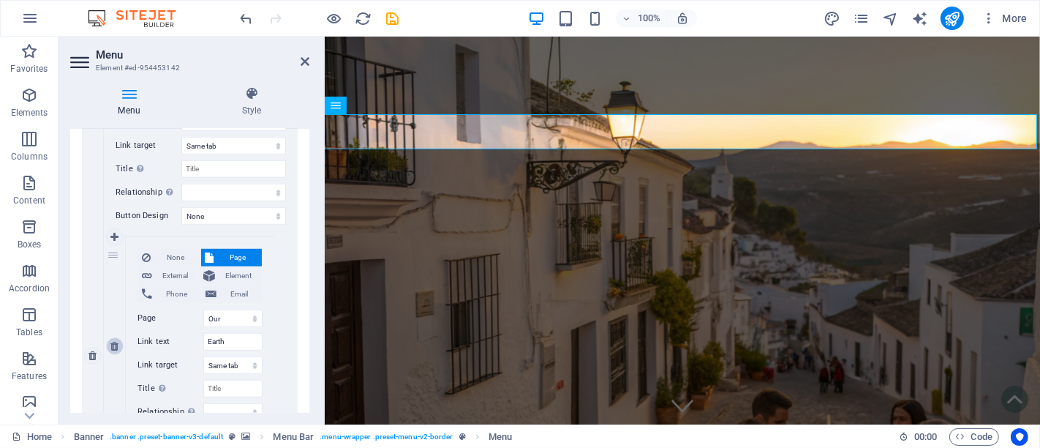
select select
click at [119, 344] on link at bounding box center [115, 346] width 18 height 18
select select
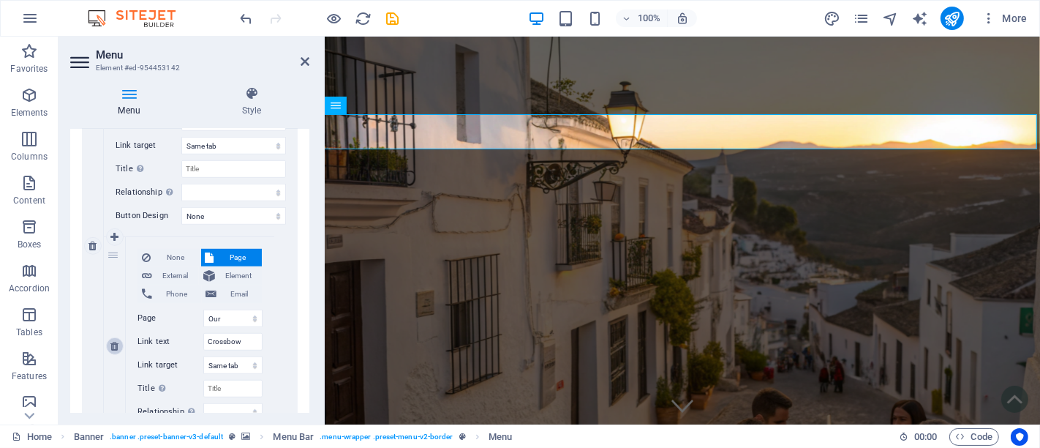
select select
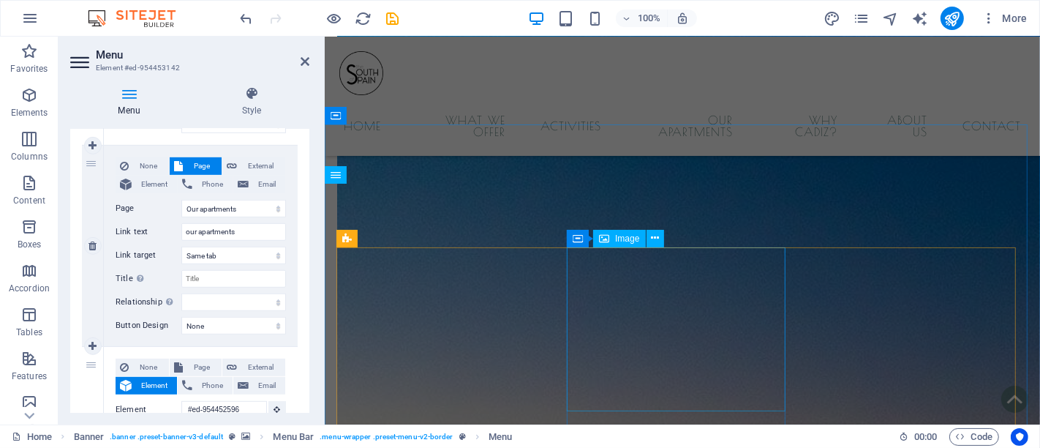
scroll to position [3495, 0]
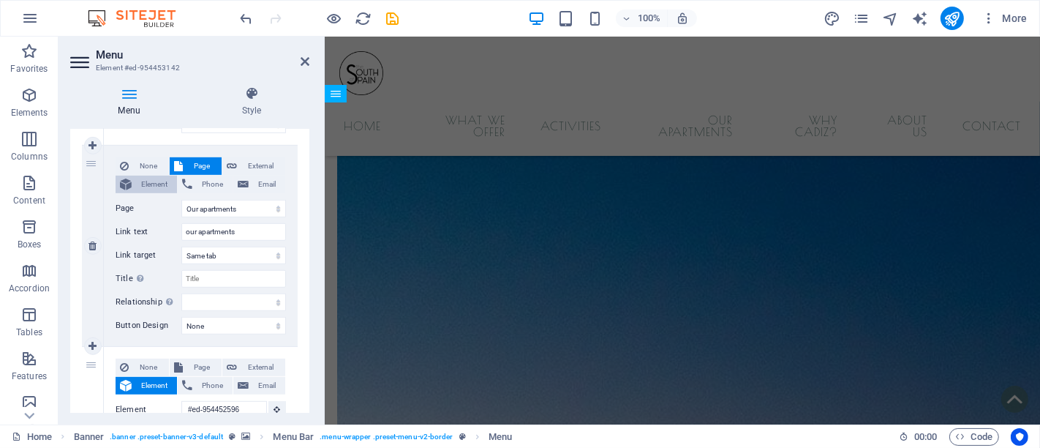
click at [148, 177] on span "Element" at bounding box center [154, 185] width 37 height 18
select select
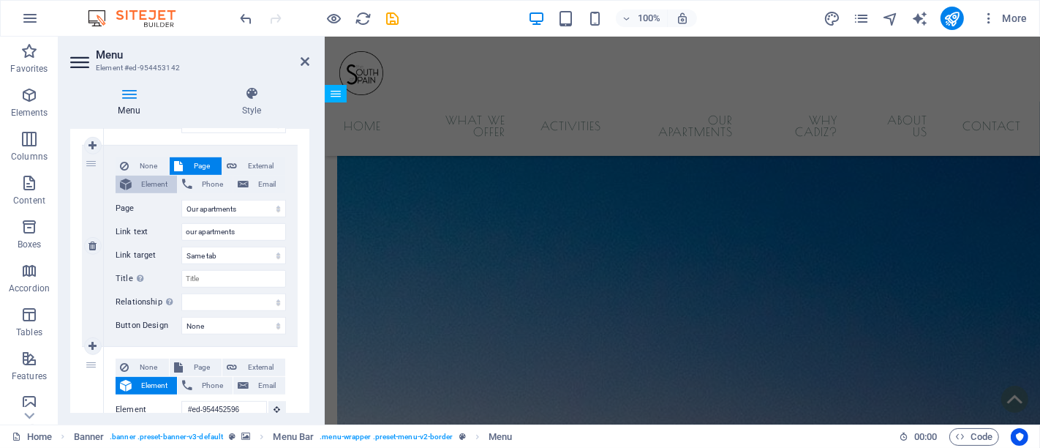
select select
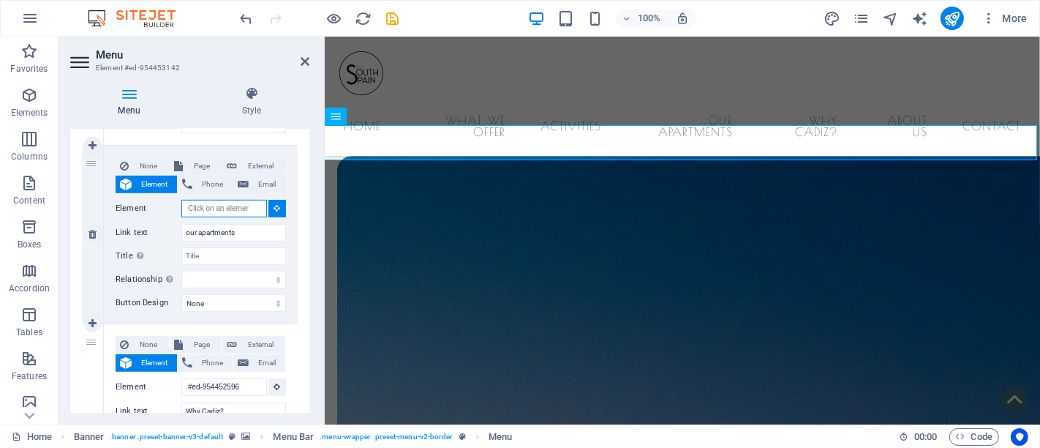
scroll to position [3388, 0]
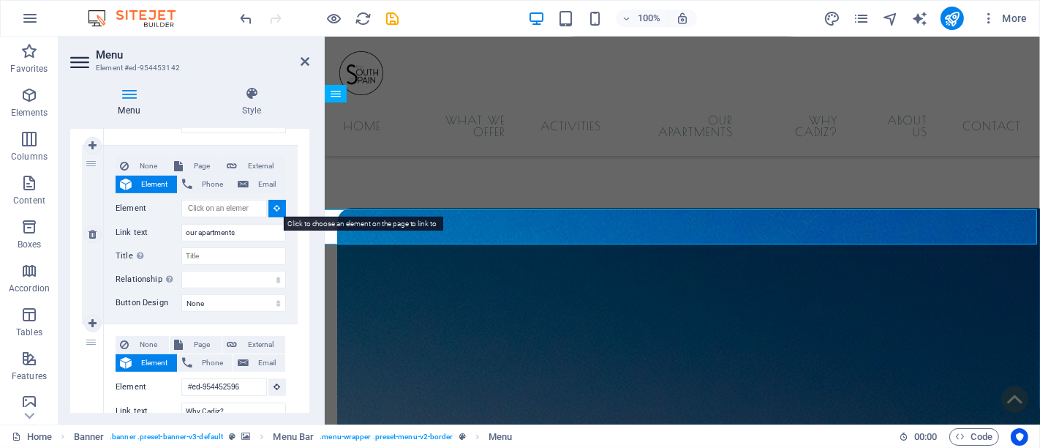
click at [269, 204] on button at bounding box center [277, 209] width 18 height 18
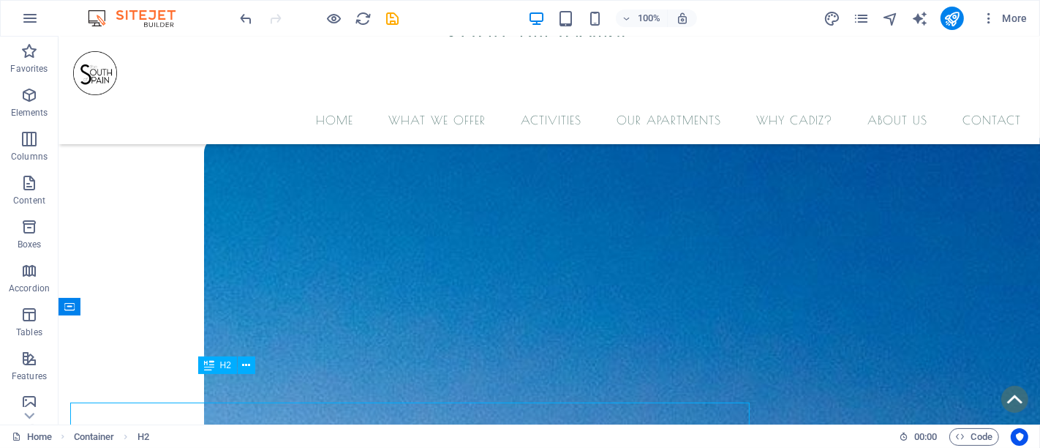
scroll to position [3356, 0]
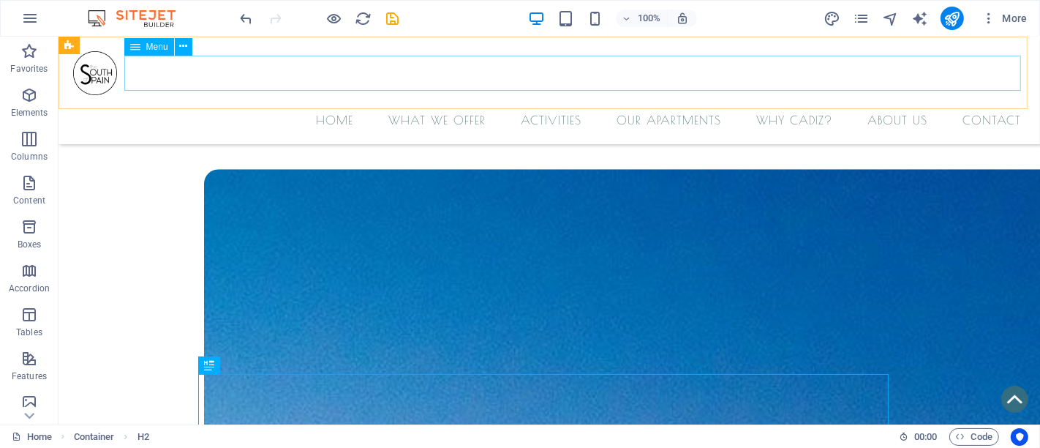
click at [288, 102] on nav "home What we offer Activities our apartments Why Cadiz? about us Contact" at bounding box center [549, 119] width 968 height 35
select select
select select "5"
select select
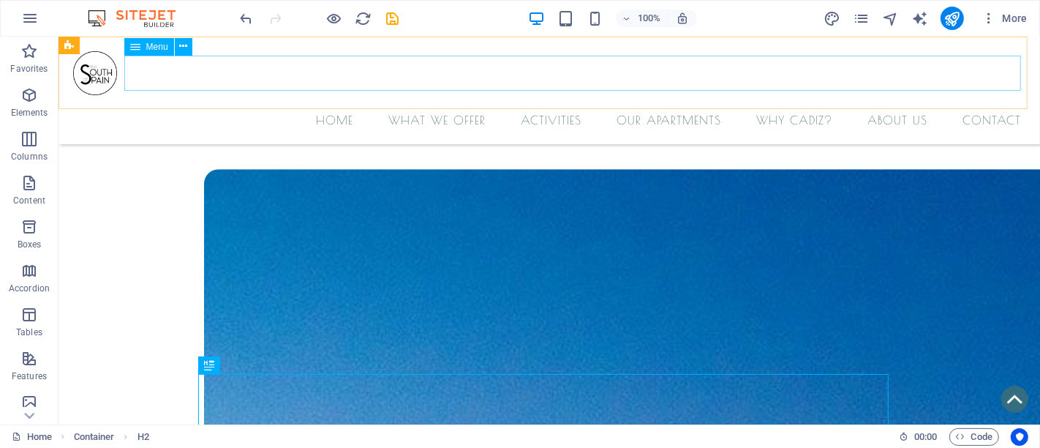
select select "6"
select select
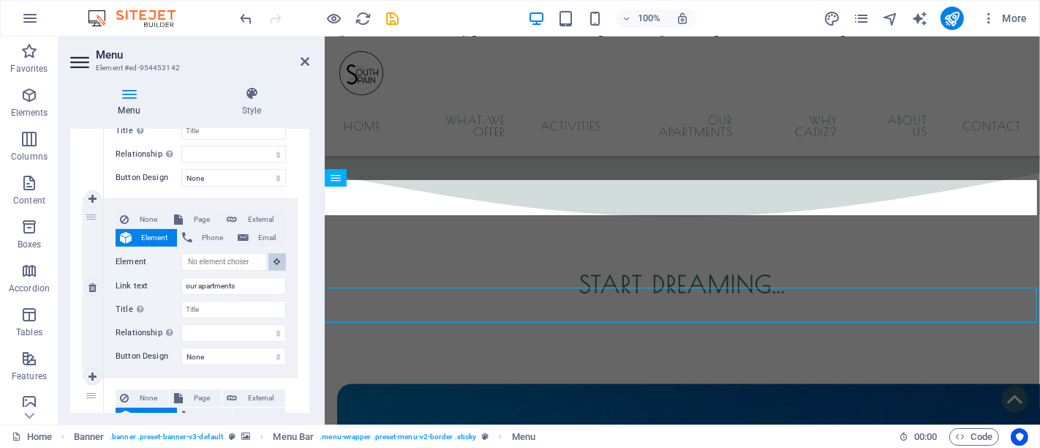
scroll to position [3173, 0]
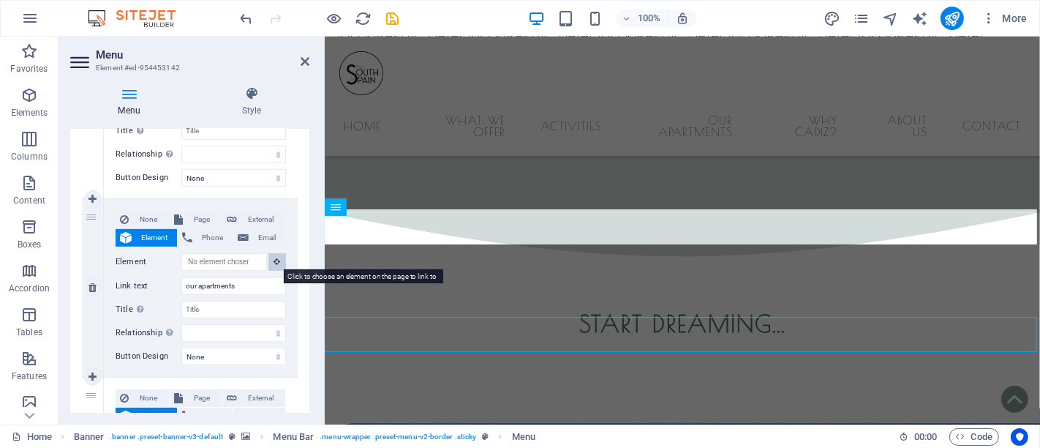
click at [276, 258] on icon at bounding box center [277, 261] width 7 height 7
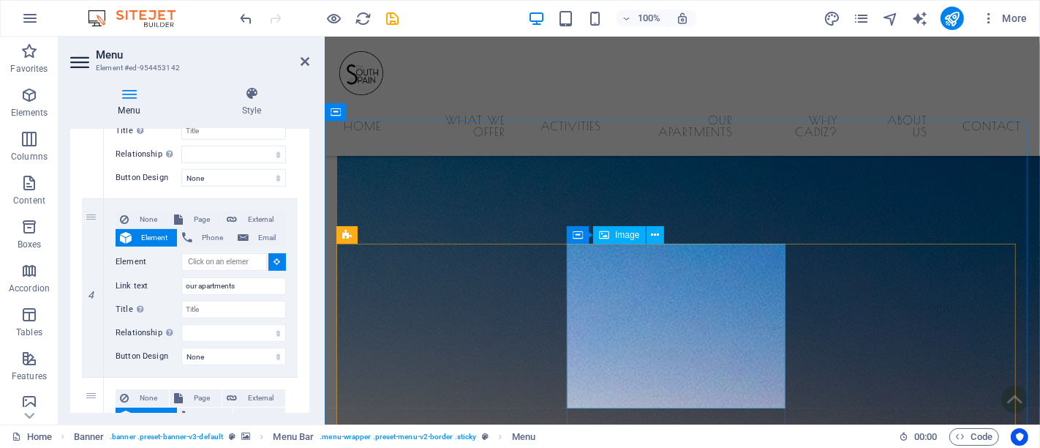
scroll to position [3580, 0]
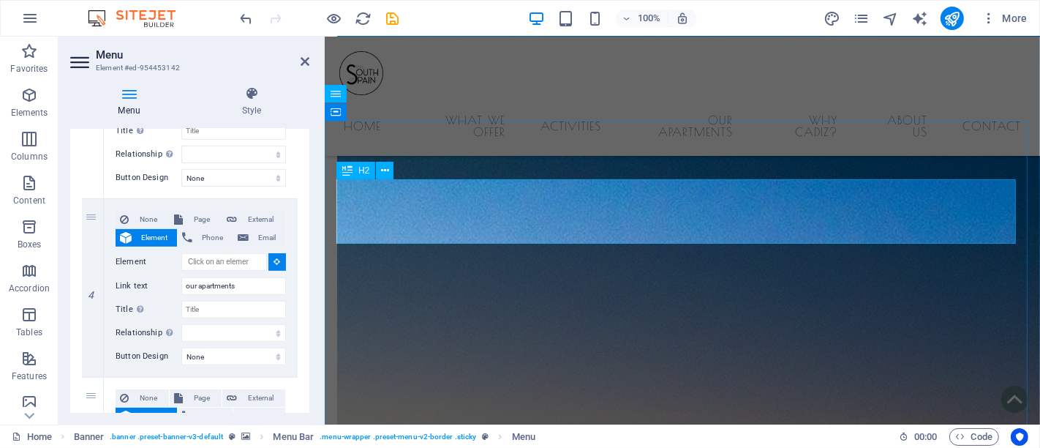
select select
type input "#ed-954452491"
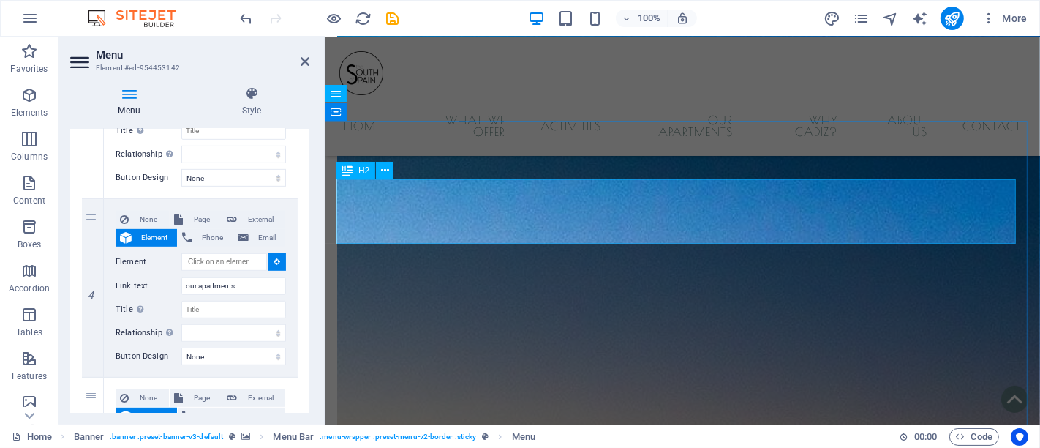
select select
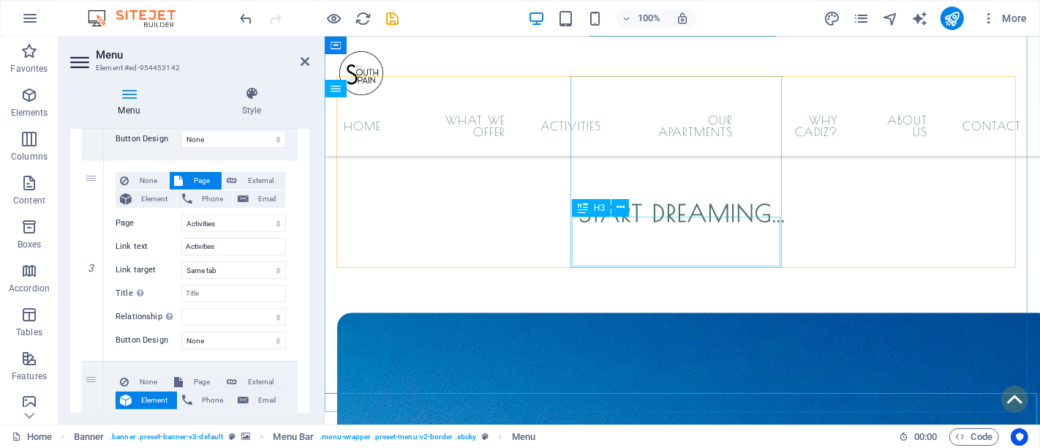
scroll to position [3365, 0]
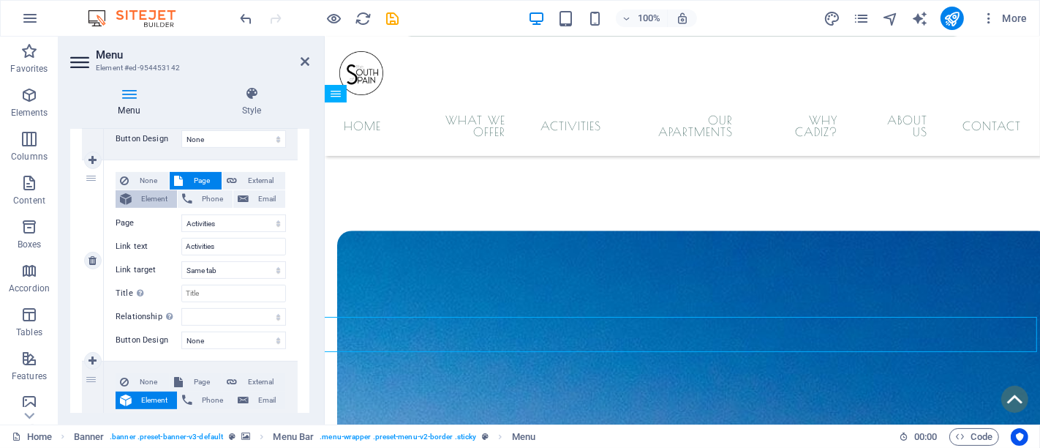
click at [150, 190] on span "Element" at bounding box center [154, 199] width 37 height 18
select select
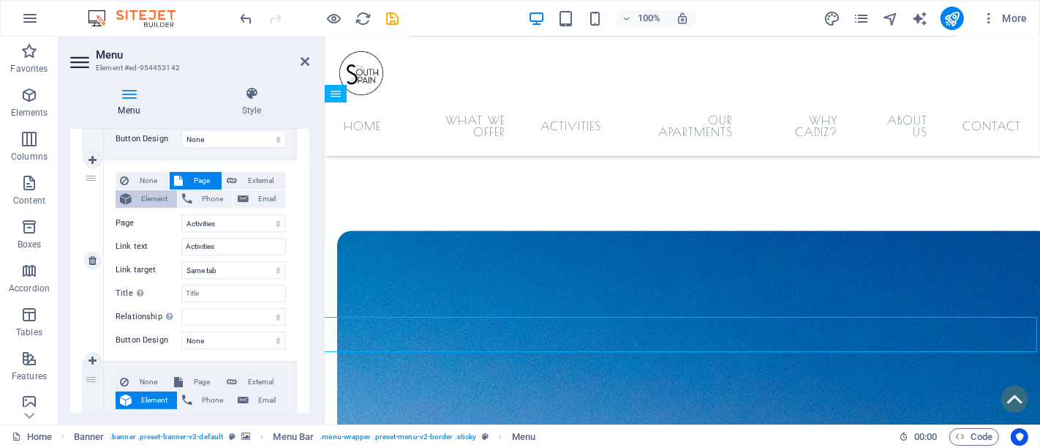
select select
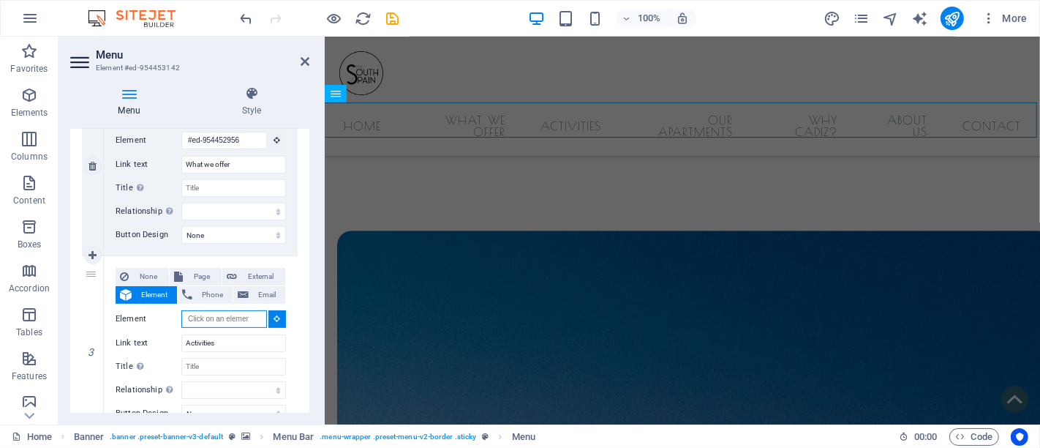
scroll to position [325, 0]
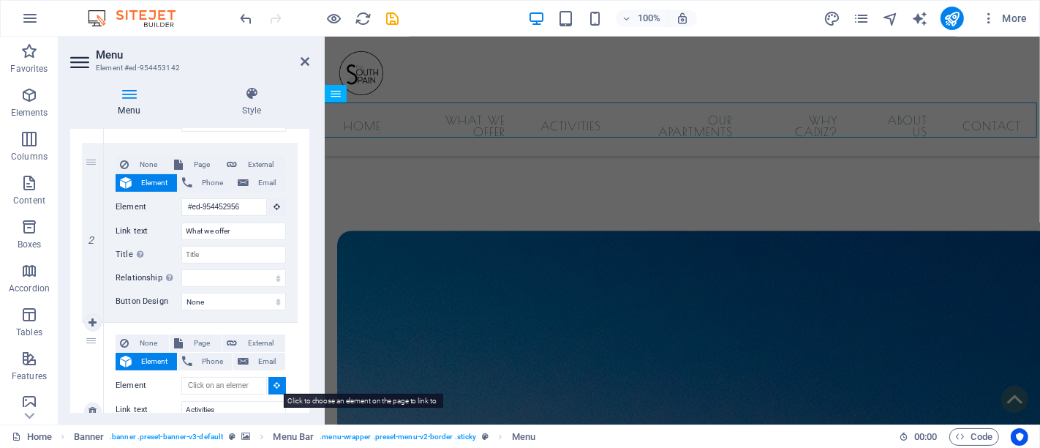
click at [268, 377] on button at bounding box center [277, 386] width 18 height 18
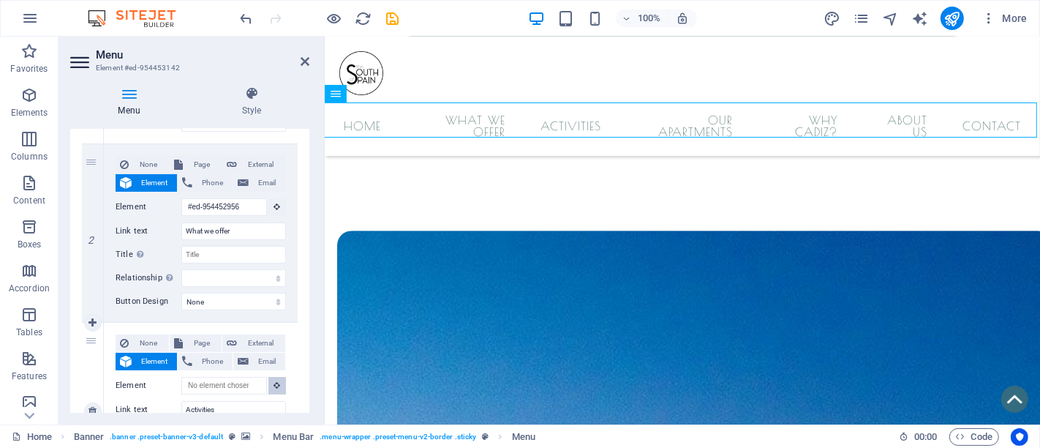
click at [274, 386] on icon at bounding box center [277, 384] width 7 height 7
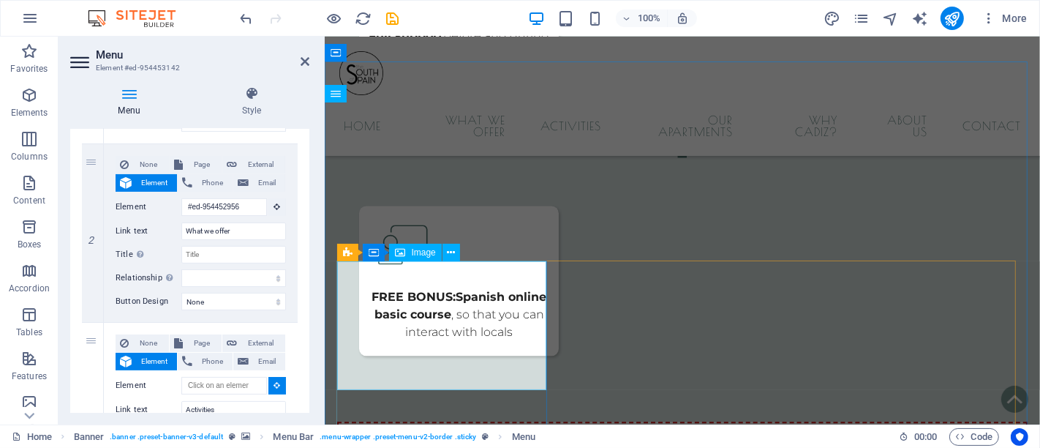
scroll to position [2552, 0]
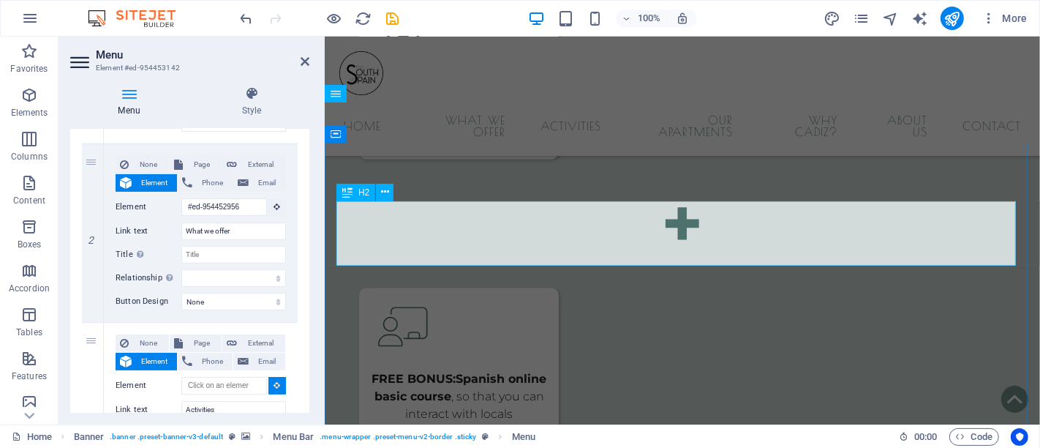
select select
type input "#ed-954452806"
select select
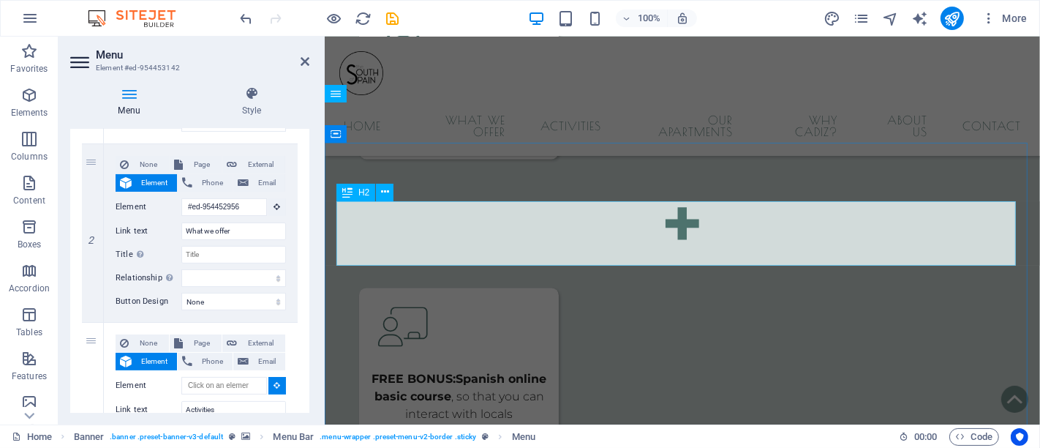
select select
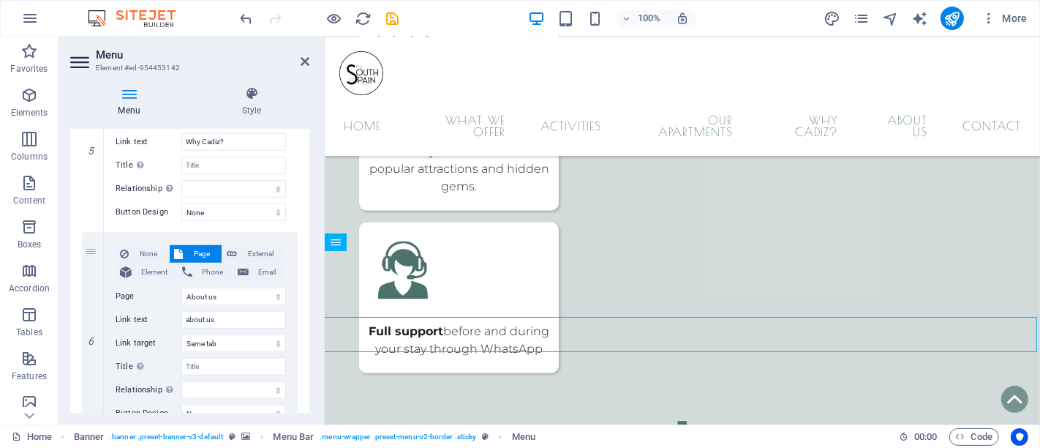
scroll to position [944, 0]
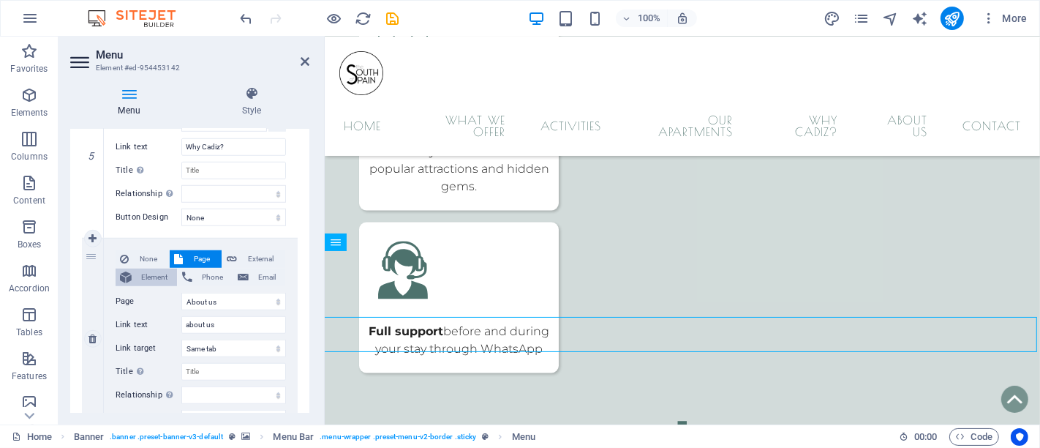
click at [141, 275] on span "Element" at bounding box center [154, 277] width 37 height 18
select select
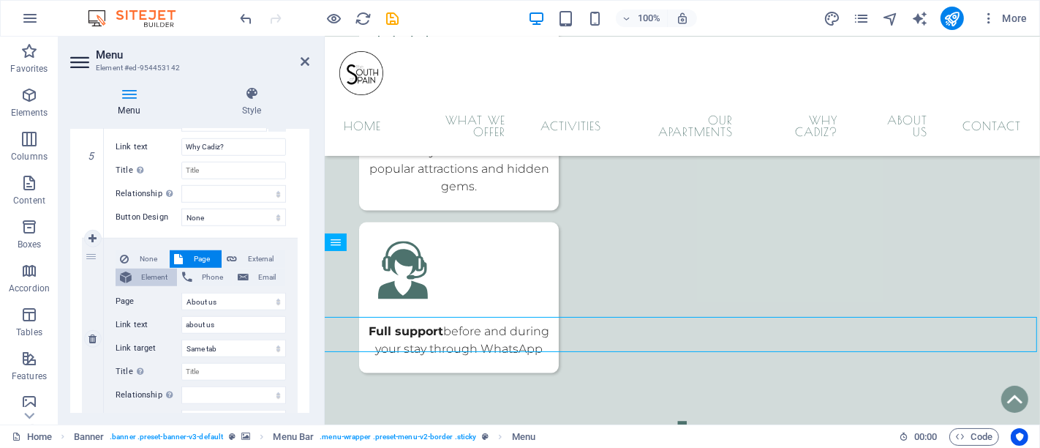
select select
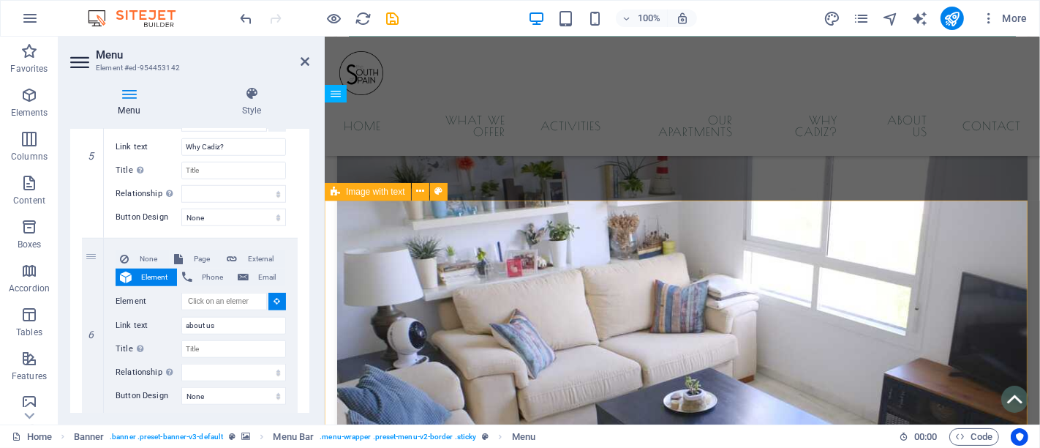
scroll to position [8164, 0]
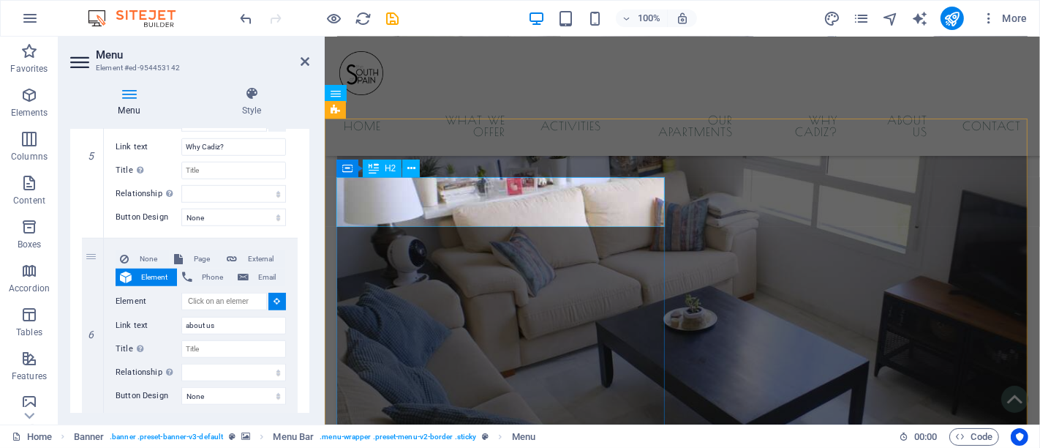
select select
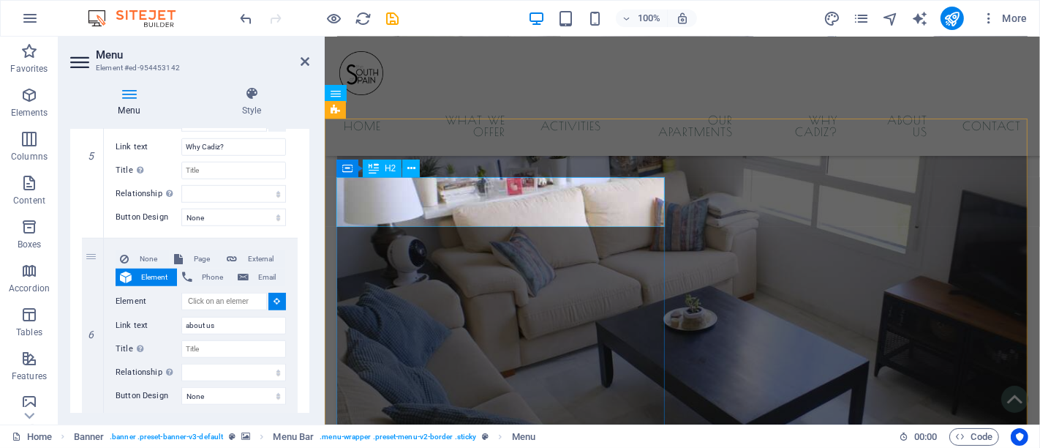
select select
type input "#ed-954453046"
select select
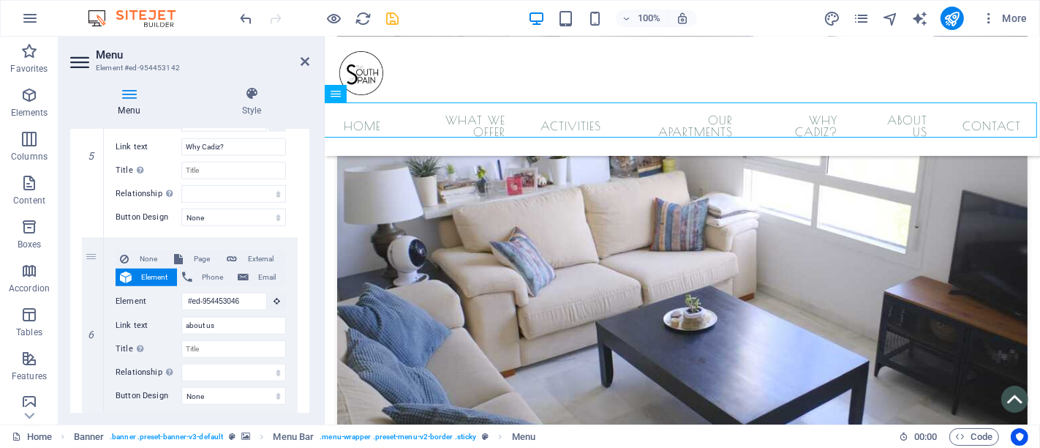
click at [393, 13] on icon "save" at bounding box center [393, 18] width 17 height 17
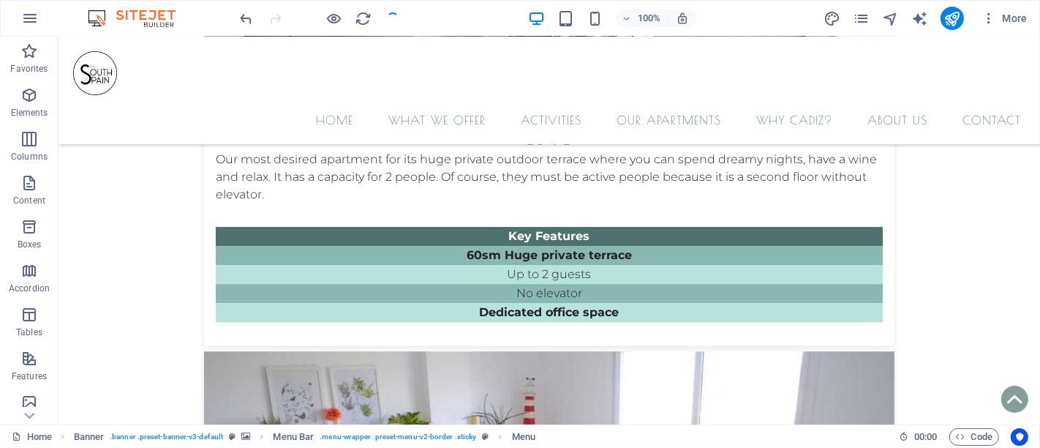
checkbox input "false"
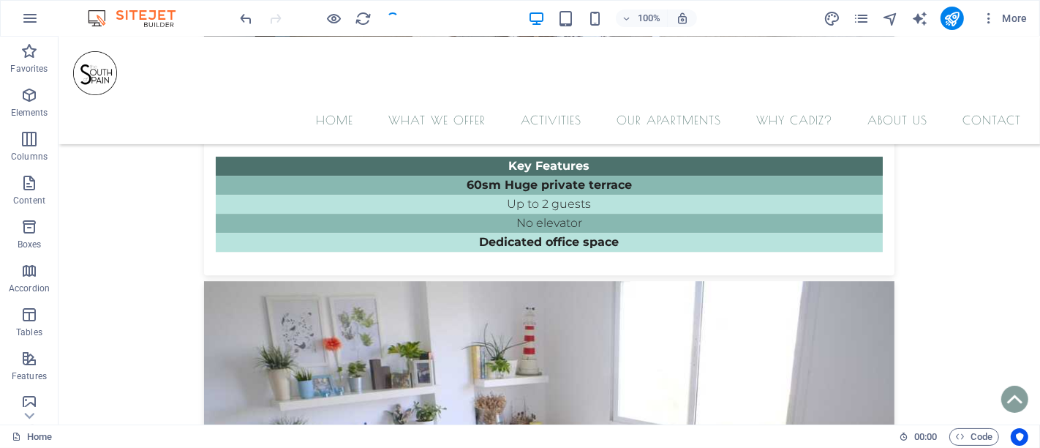
scroll to position [8142, 0]
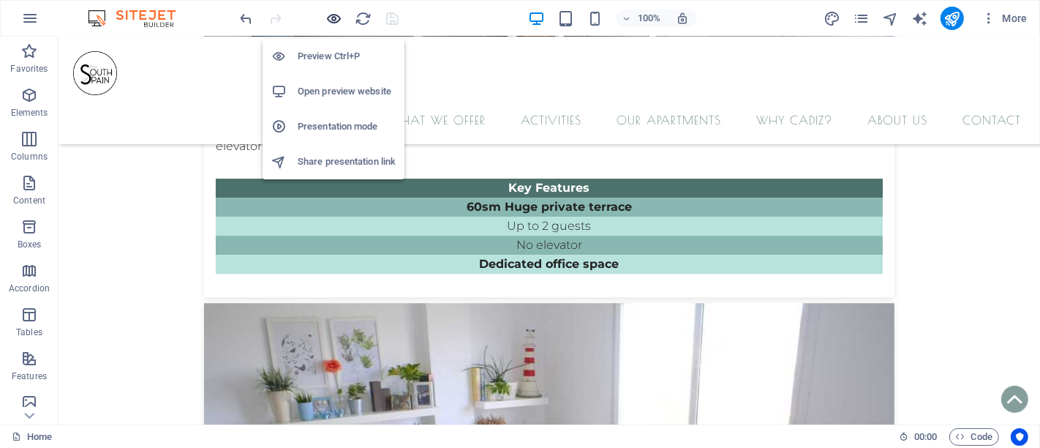
click at [334, 20] on icon "button" at bounding box center [334, 18] width 17 height 17
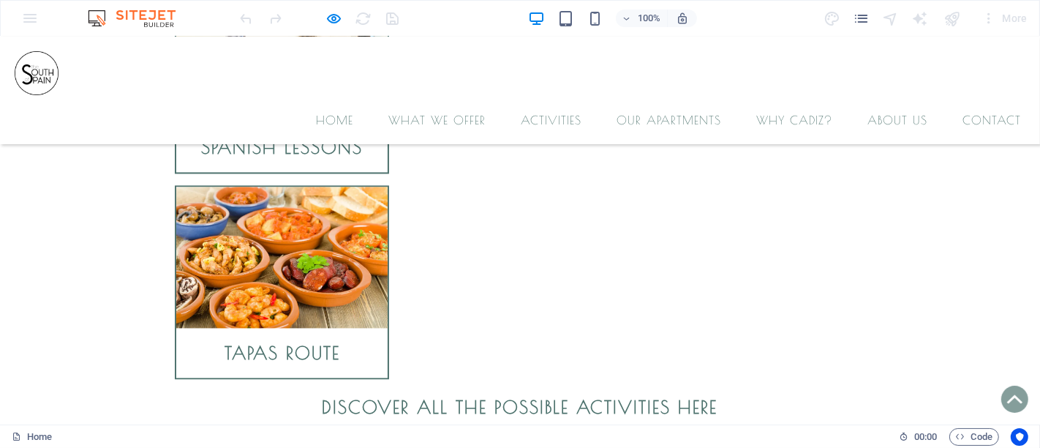
scroll to position [6656, 0]
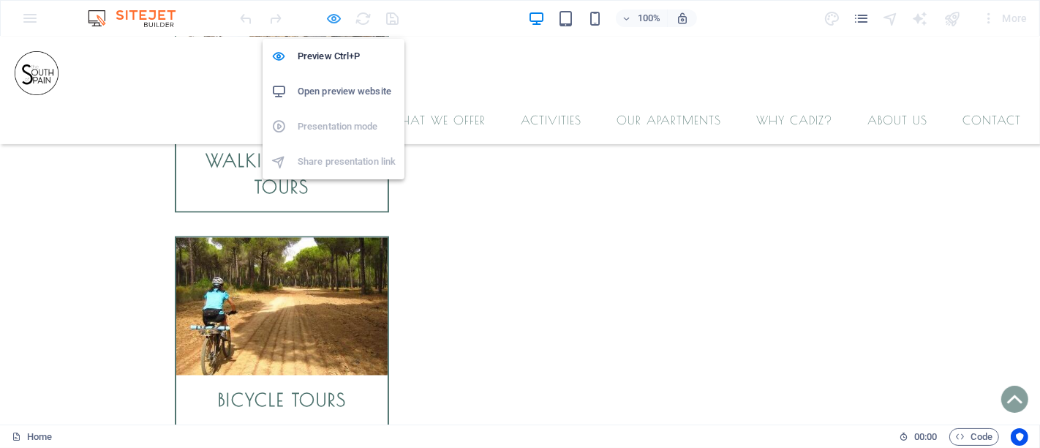
click at [328, 15] on icon "button" at bounding box center [334, 18] width 17 height 17
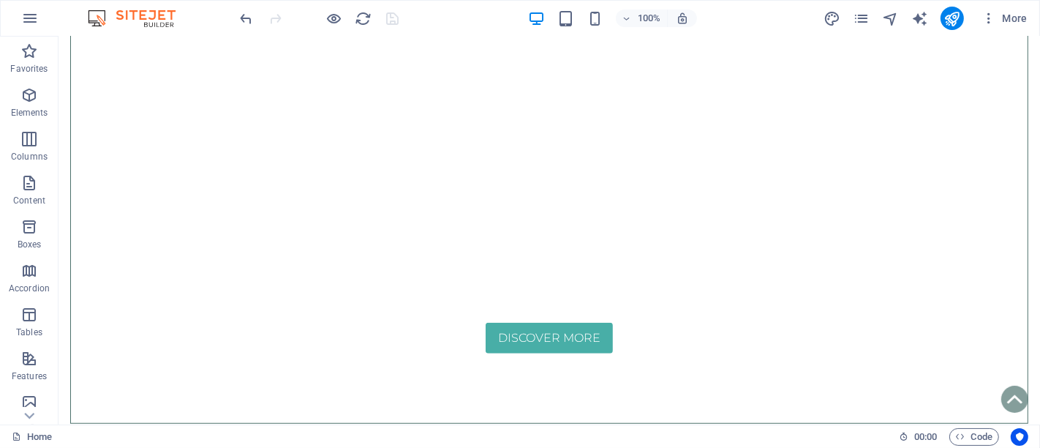
scroll to position [0, 0]
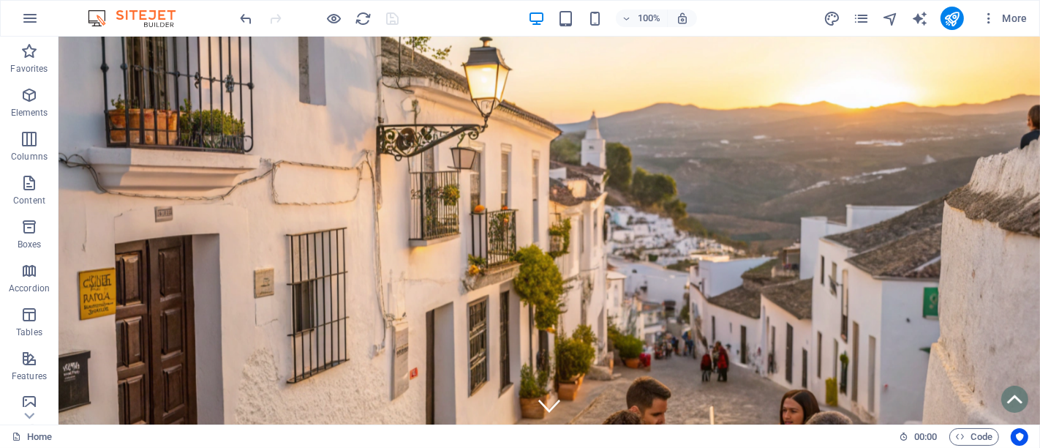
drag, startPoint x: 1036, startPoint y: 249, endPoint x: 1083, endPoint y: 60, distance: 195.2
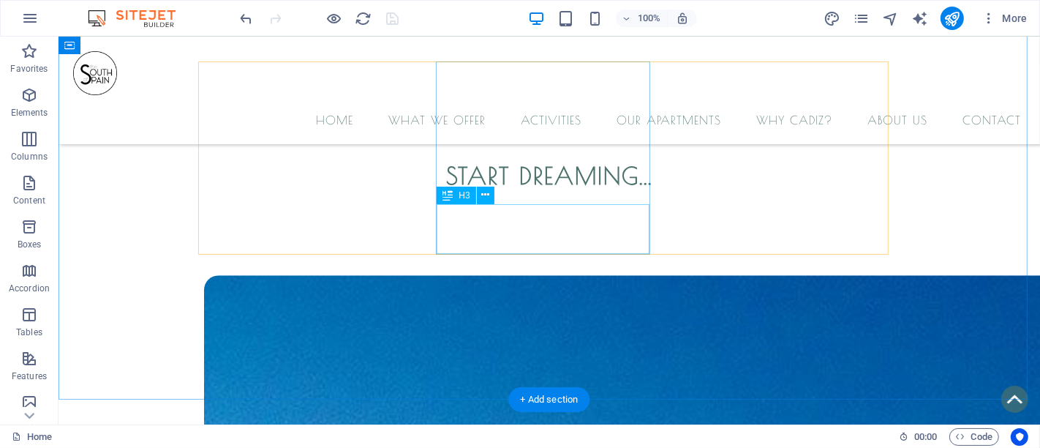
scroll to position [3413, 0]
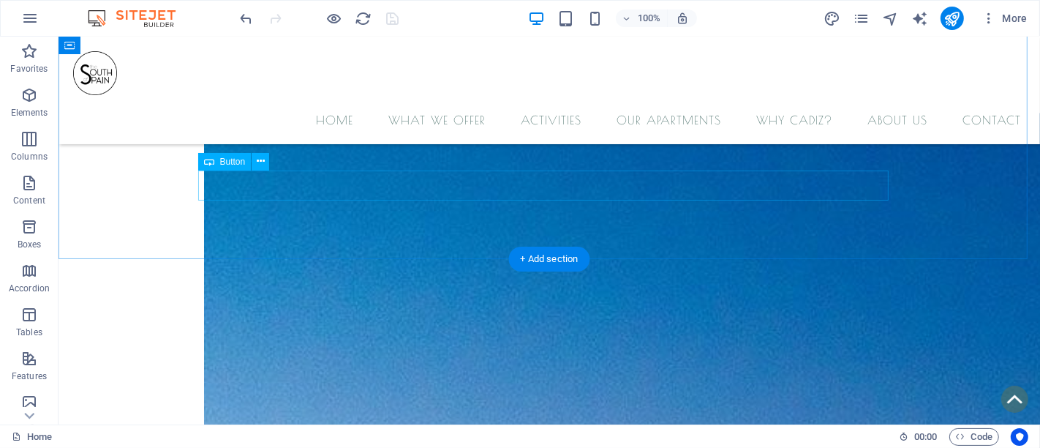
select select "5"
select select
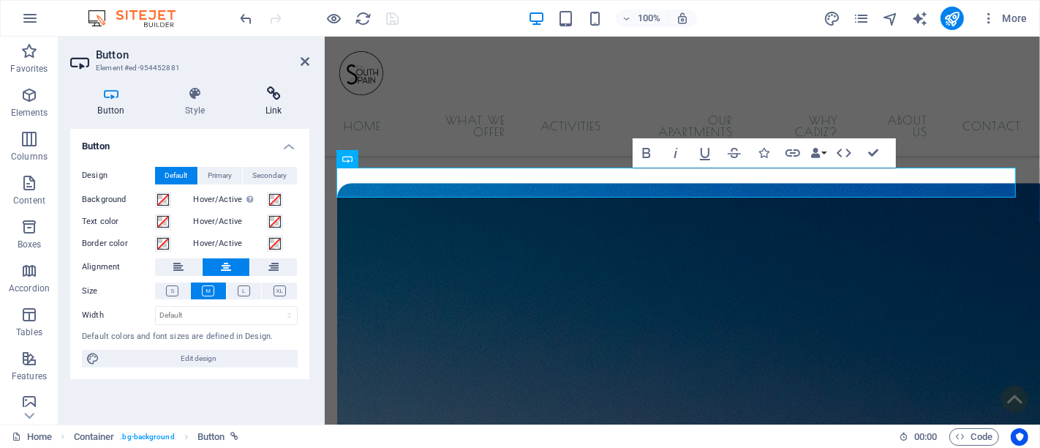
scroll to position [3444, 0]
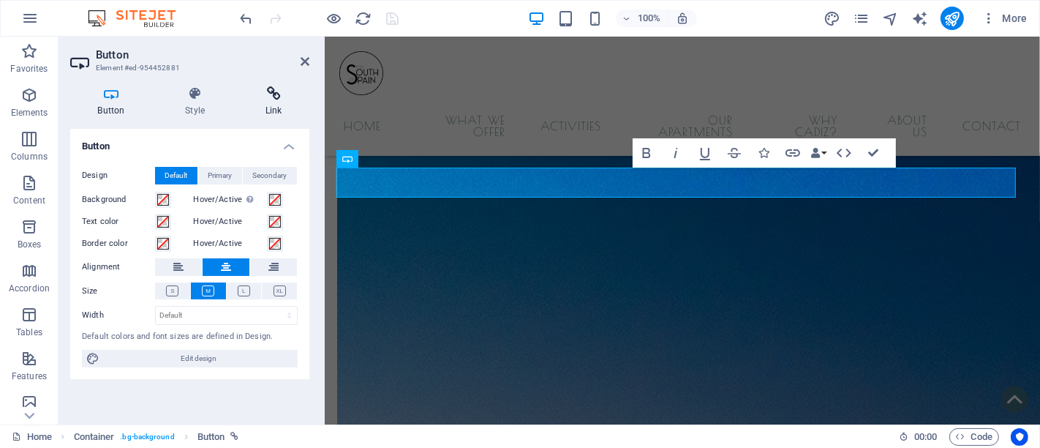
click at [271, 94] on icon at bounding box center [274, 93] width 72 height 15
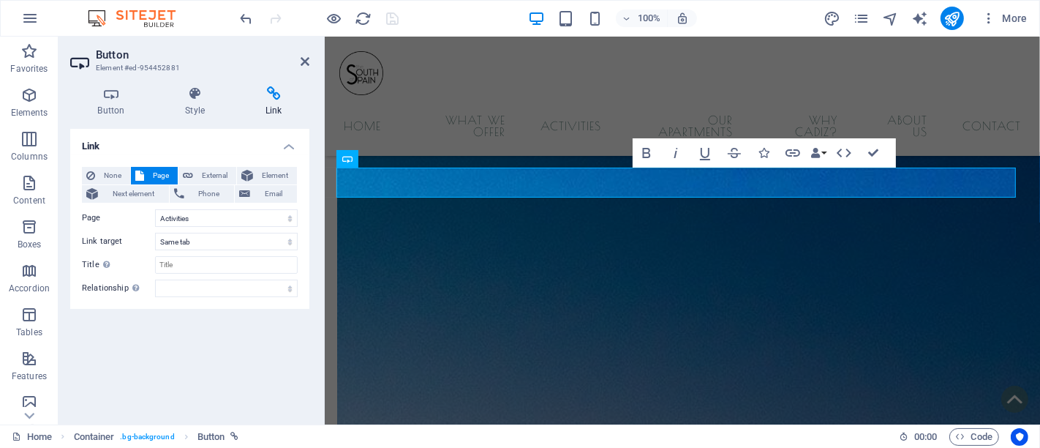
click at [299, 64] on header "Button Element #ed-954452881" at bounding box center [189, 56] width 239 height 38
click at [308, 57] on icon at bounding box center [305, 62] width 9 height 12
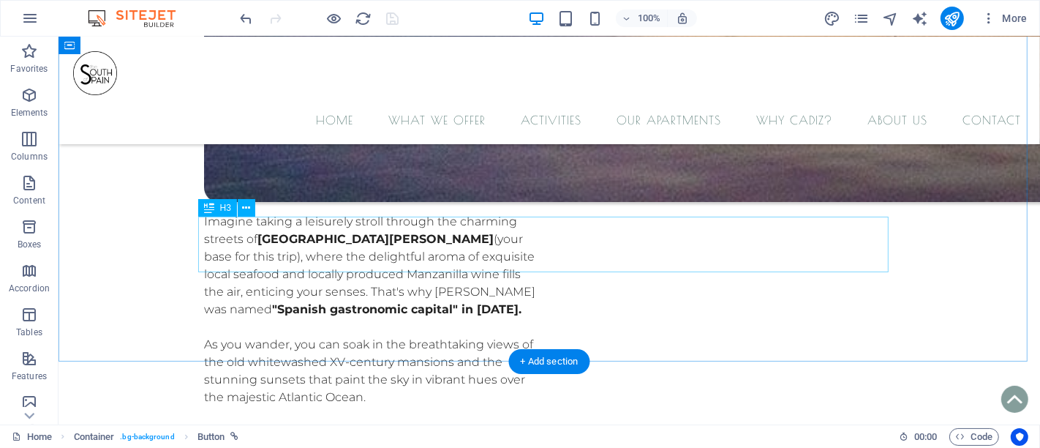
scroll to position [4632, 0]
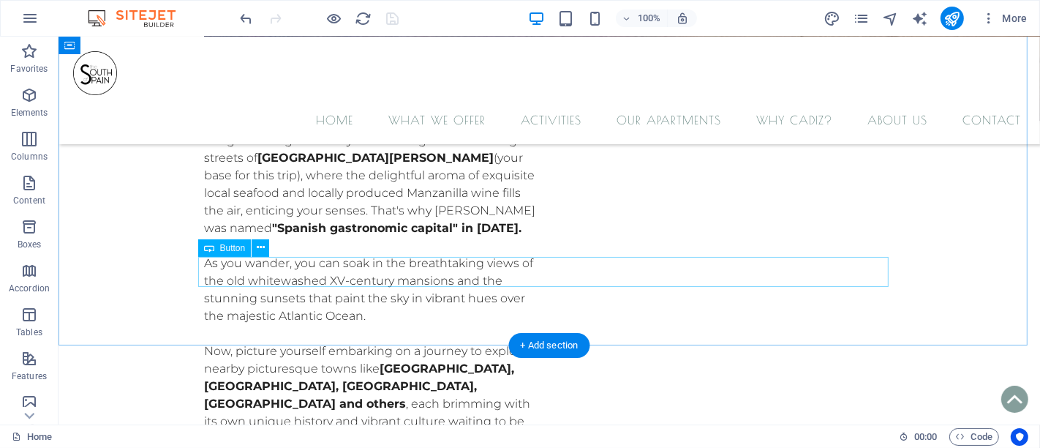
select select "4"
select select
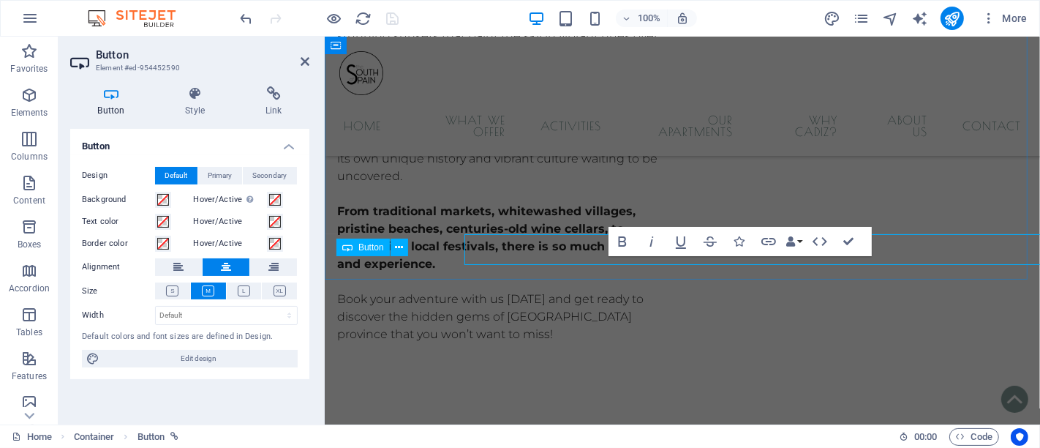
scroll to position [4654, 0]
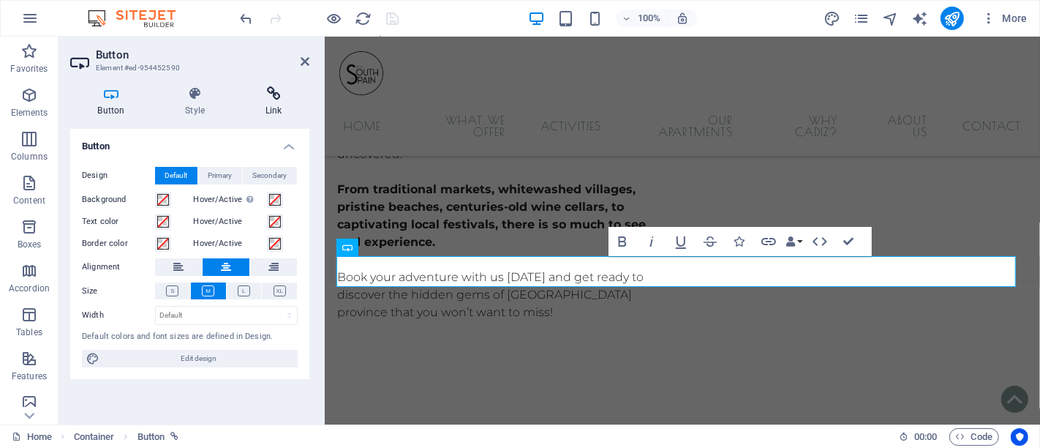
click at [276, 100] on icon at bounding box center [274, 93] width 72 height 15
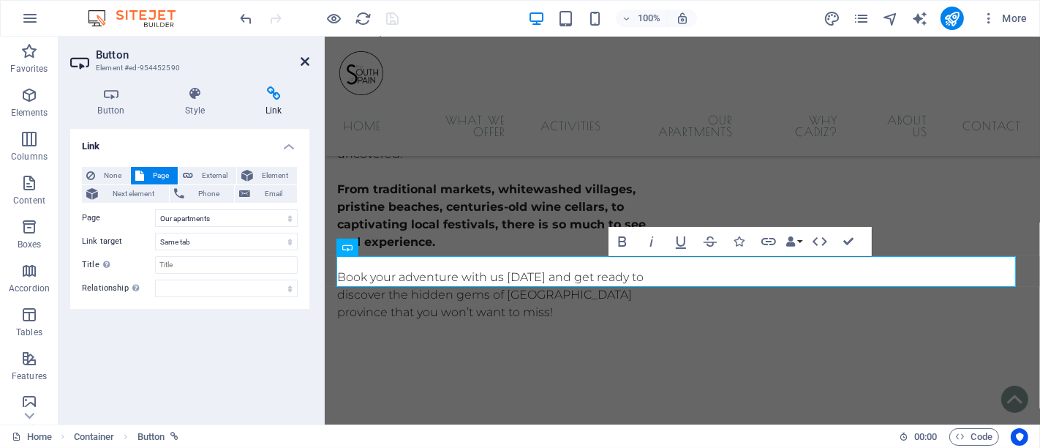
click at [304, 61] on icon at bounding box center [305, 62] width 9 height 12
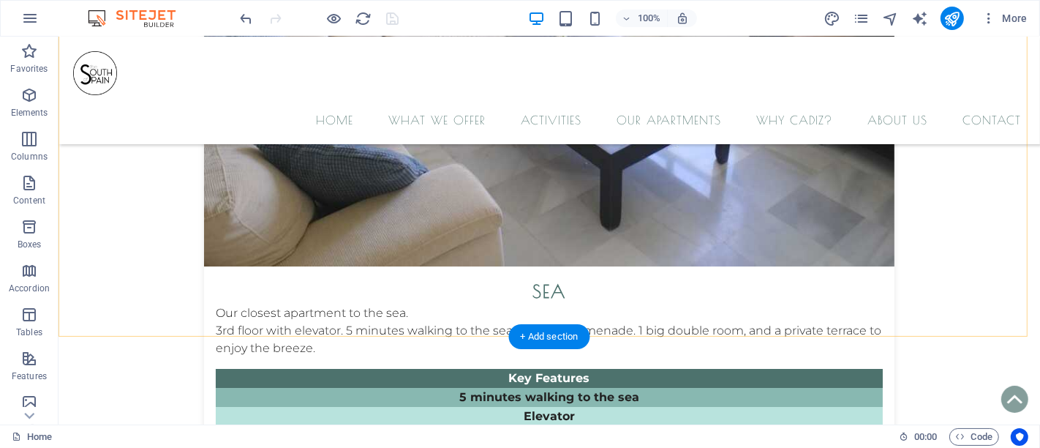
scroll to position [8452, 0]
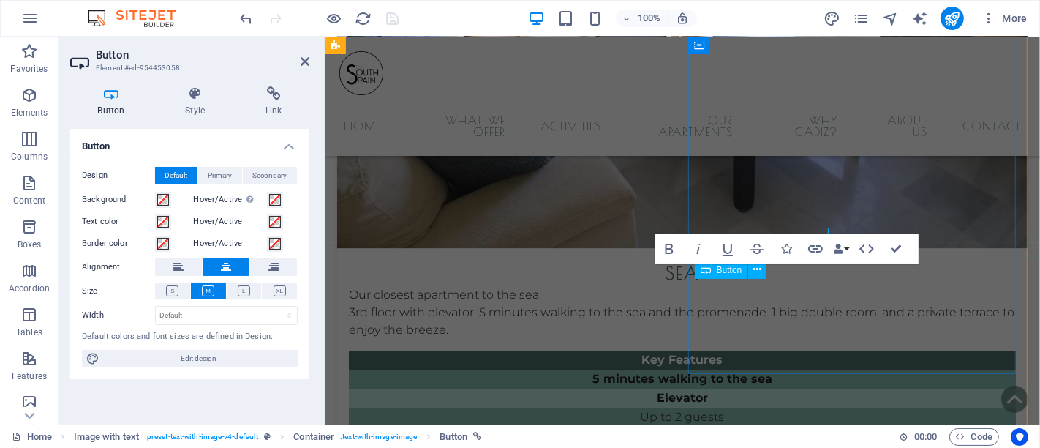
scroll to position [8474, 0]
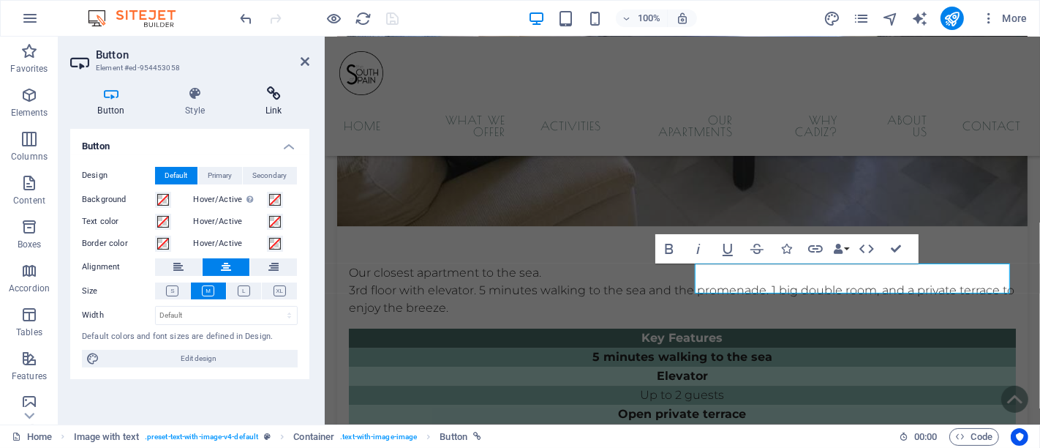
click at [278, 97] on icon at bounding box center [274, 93] width 72 height 15
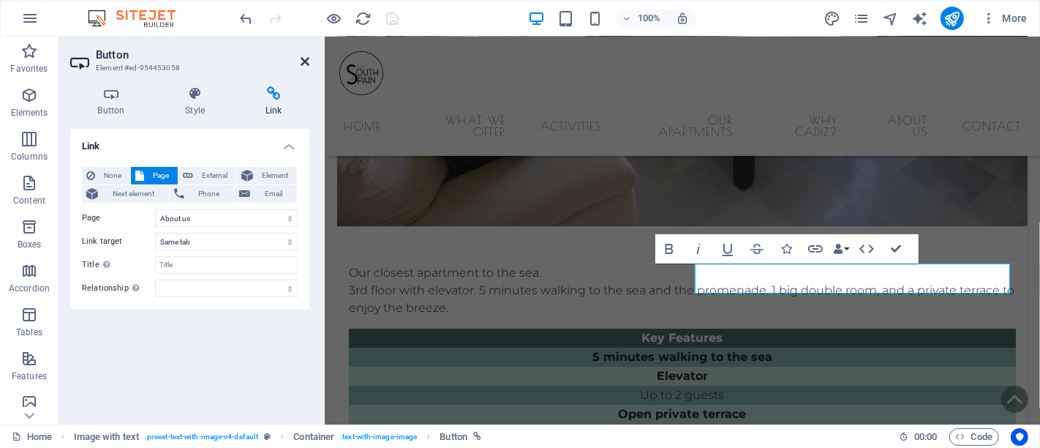
click at [305, 59] on icon at bounding box center [305, 62] width 9 height 12
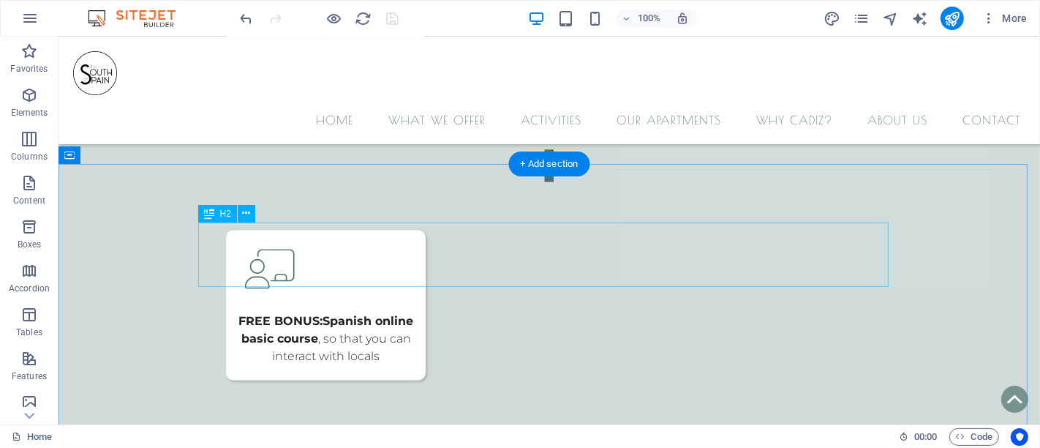
scroll to position [2178, 0]
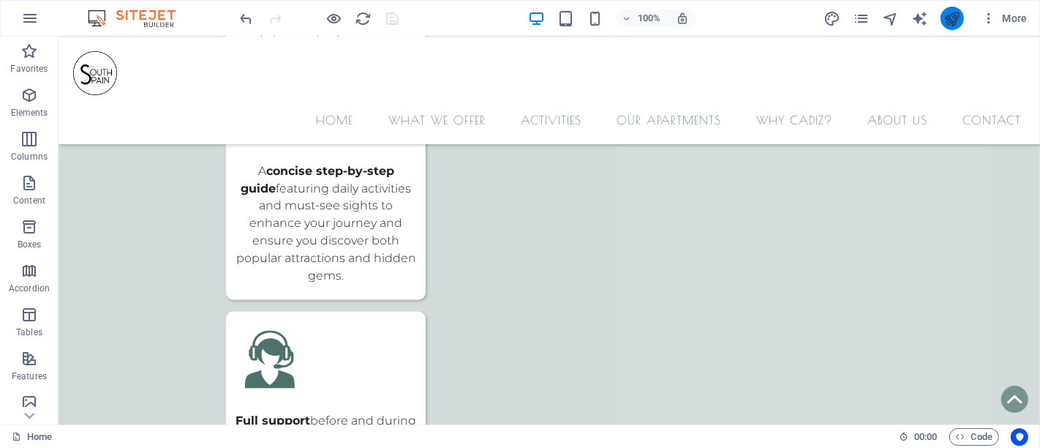
click at [953, 26] on button "publish" at bounding box center [952, 18] width 23 height 23
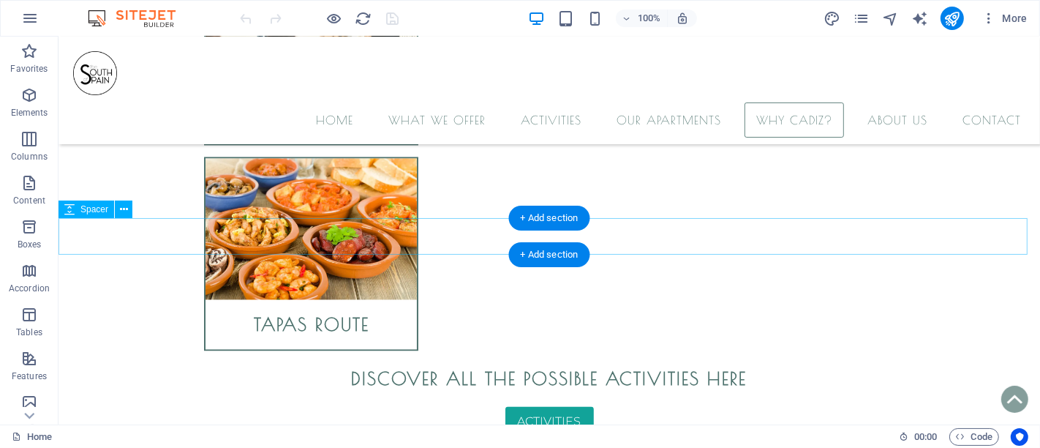
scroll to position [7152, 0]
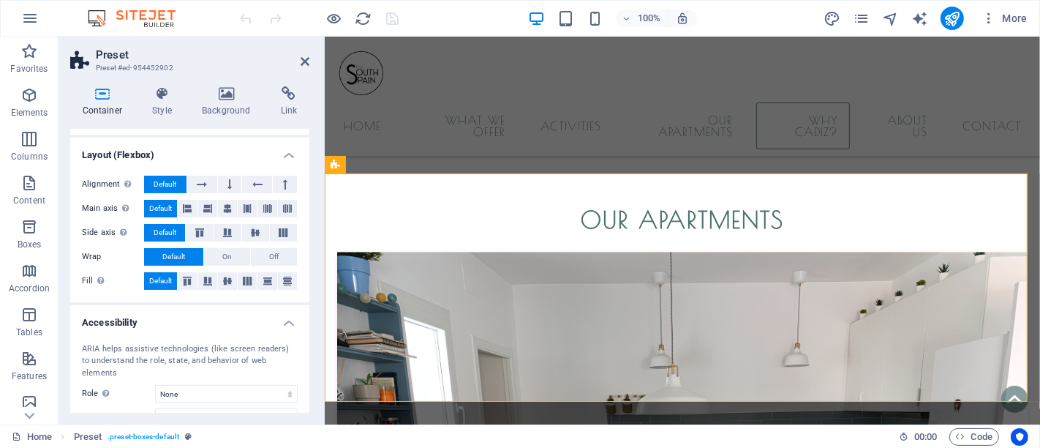
scroll to position [269, 0]
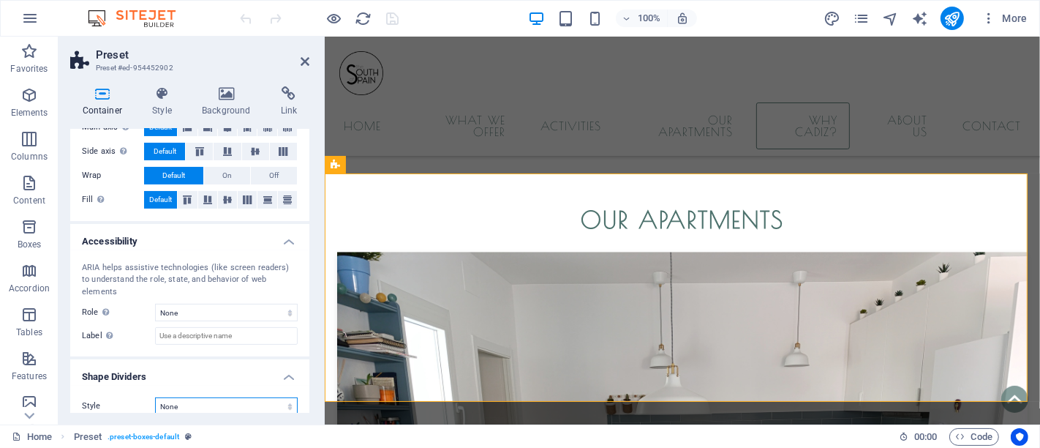
click at [203, 397] on select "None Triangle Square Diagonal Polygon 1 Polygon 2 Zigzag Multiple Zigzags Waves…" at bounding box center [226, 406] width 143 height 18
click at [155, 397] on select "None Triangle Square Diagonal Polygon 1 Polygon 2 Zigzag Multiple Zigzags Waves…" at bounding box center [226, 406] width 143 height 18
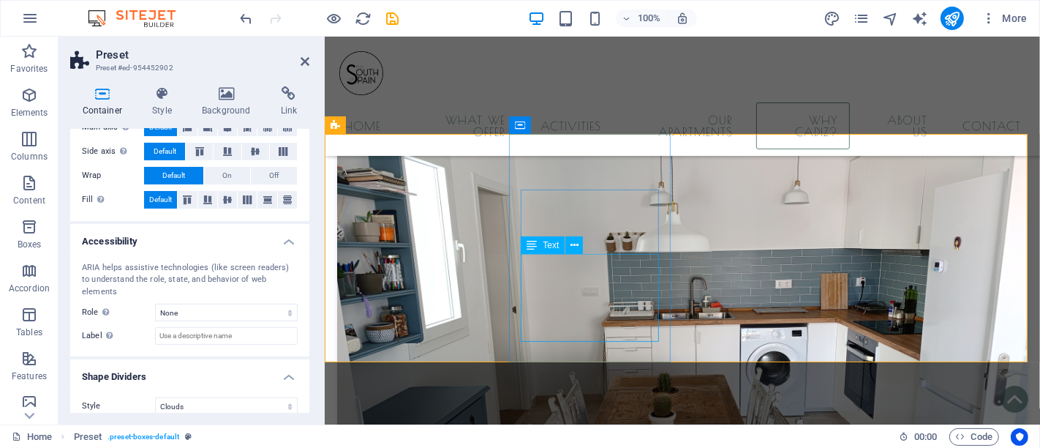
scroll to position [7174, 0]
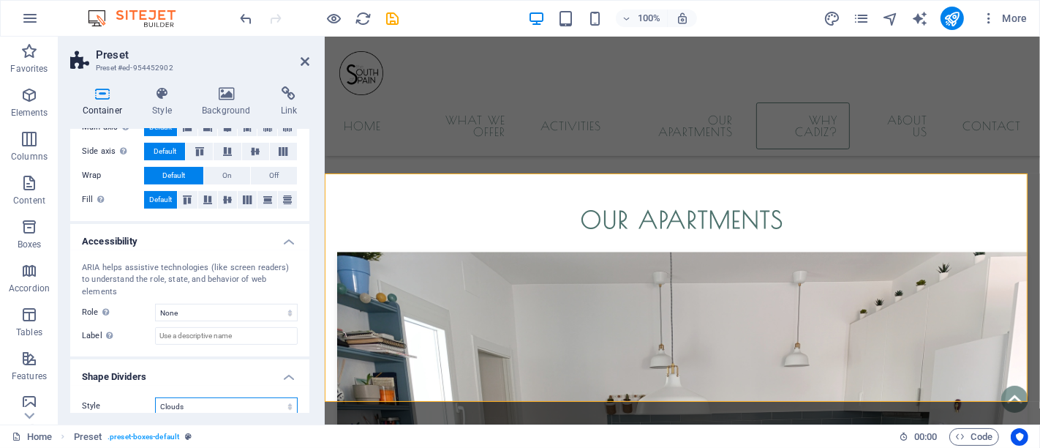
click at [217, 397] on select "None Triangle Square Diagonal Polygon 1 Polygon 2 Zigzag Multiple Zigzags Waves…" at bounding box center [226, 406] width 143 height 18
select select "none"
click at [155, 397] on select "None Triangle Square Diagonal Polygon 1 Polygon 2 Zigzag Multiple Zigzags Waves…" at bounding box center [226, 406] width 143 height 18
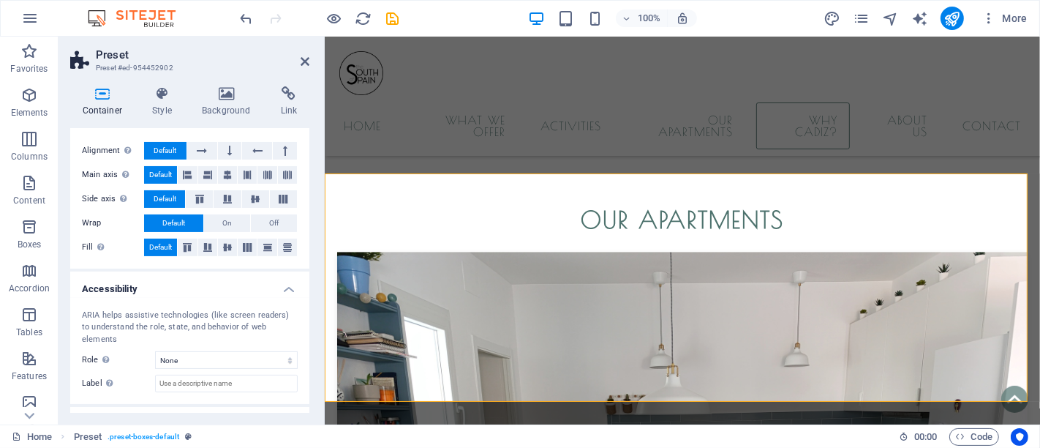
scroll to position [188, 0]
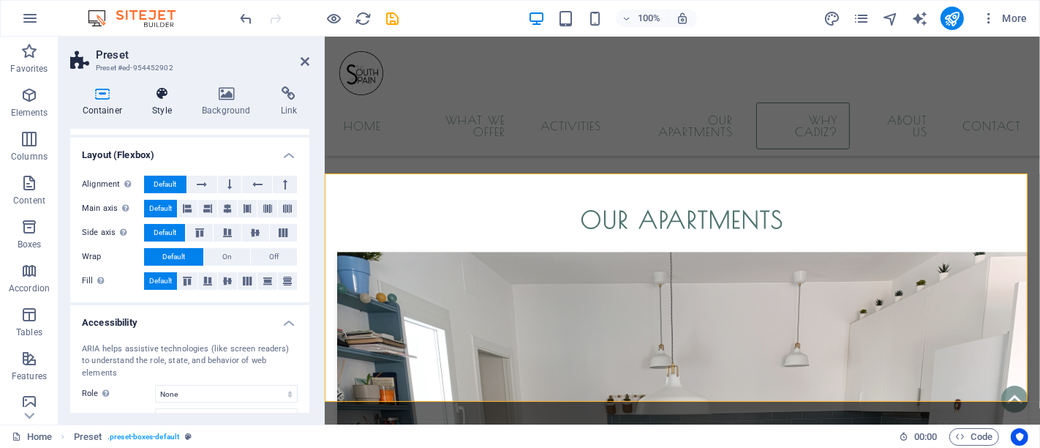
click at [157, 105] on h4 "Style" at bounding box center [165, 101] width 50 height 31
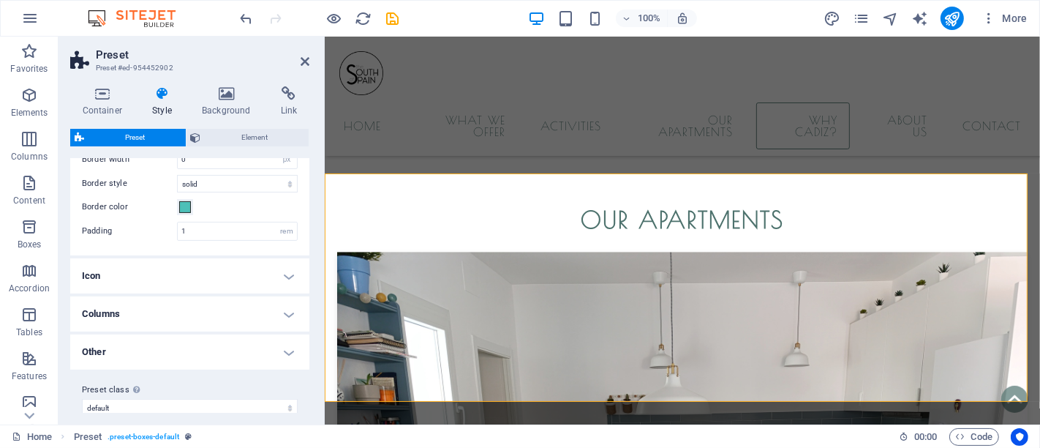
scroll to position [244, 0]
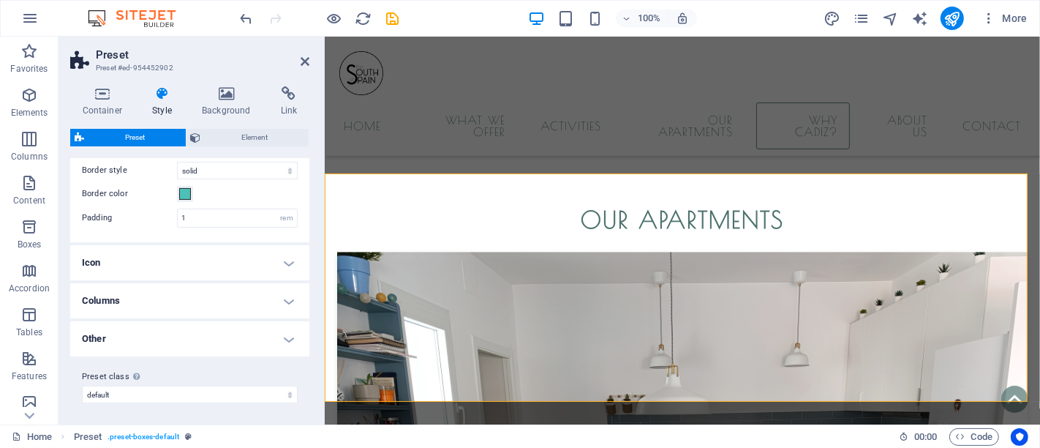
click at [217, 328] on h4 "Other" at bounding box center [189, 338] width 239 height 35
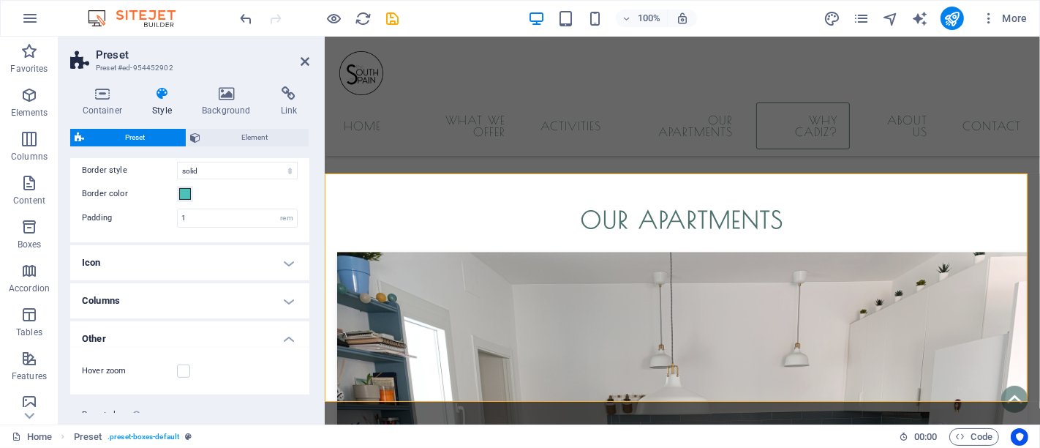
scroll to position [376, 0]
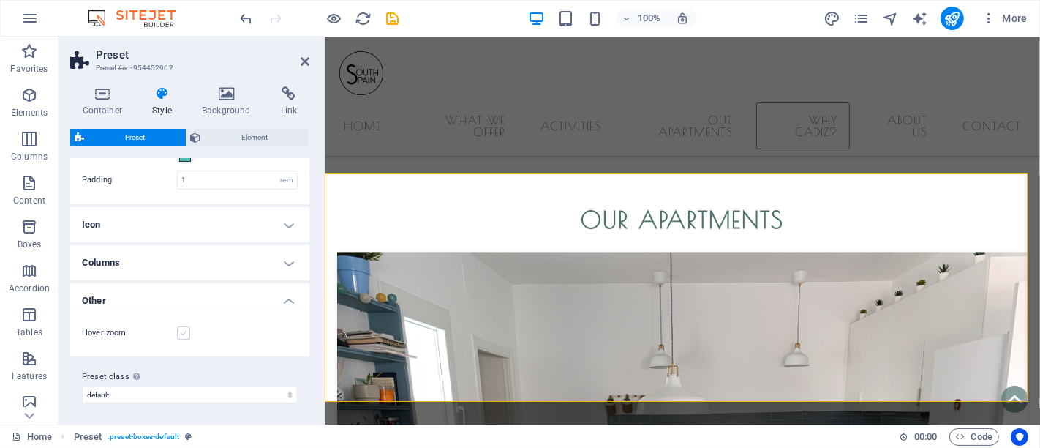
click at [177, 335] on label at bounding box center [183, 332] width 13 height 13
click at [0, 0] on input "Hover zoom" at bounding box center [0, 0] width 0 height 0
click at [192, 331] on div "Hover zoom" at bounding box center [190, 333] width 216 height 18
click at [192, 332] on div "Hover zoom" at bounding box center [190, 333] width 216 height 18
click at [189, 332] on label at bounding box center [183, 332] width 13 height 13
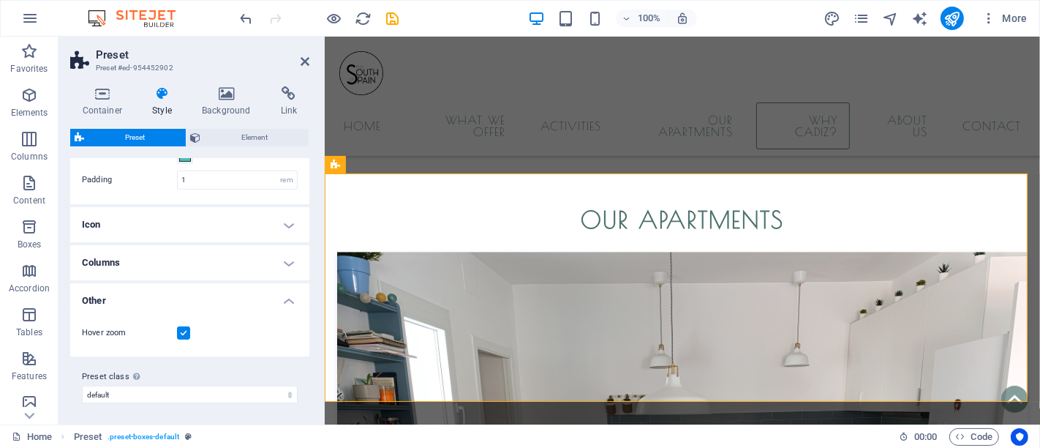
click at [0, 0] on input "Hover zoom" at bounding box center [0, 0] width 0 height 0
click at [192, 263] on h4 "Columns" at bounding box center [189, 262] width 239 height 35
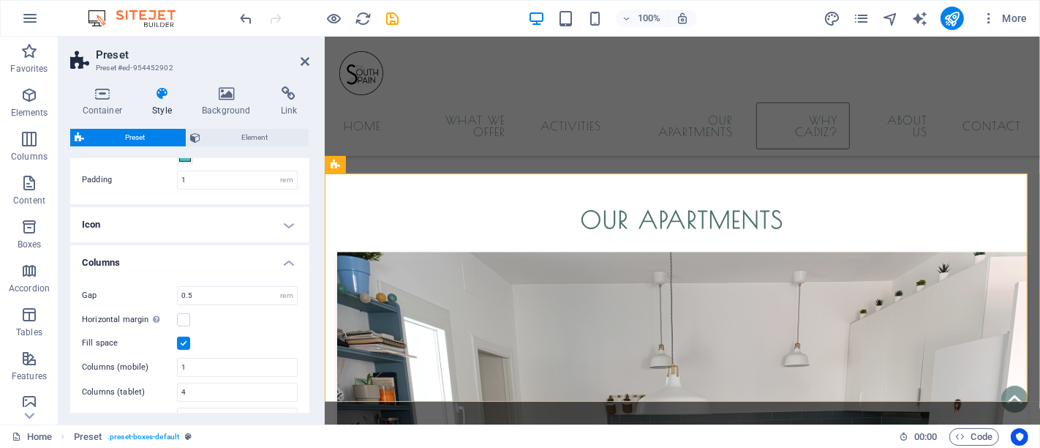
click at [216, 229] on h4 "Icon" at bounding box center [189, 224] width 239 height 35
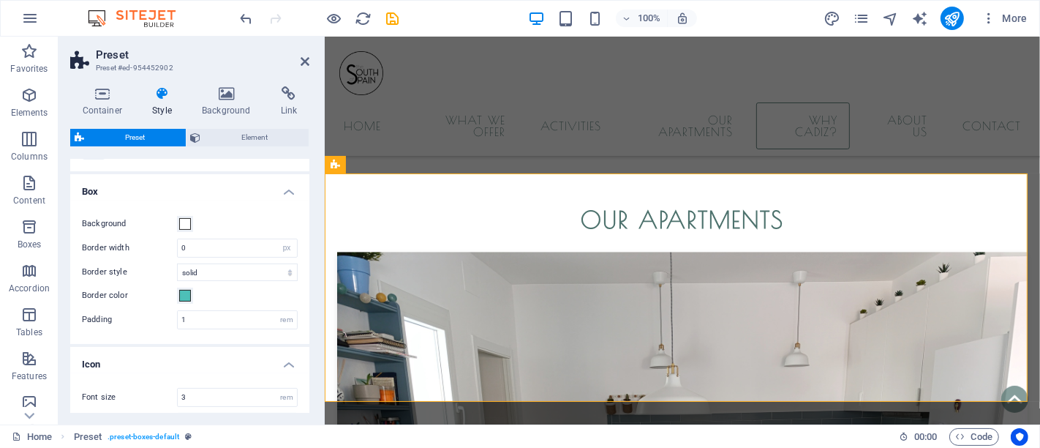
scroll to position [214, 0]
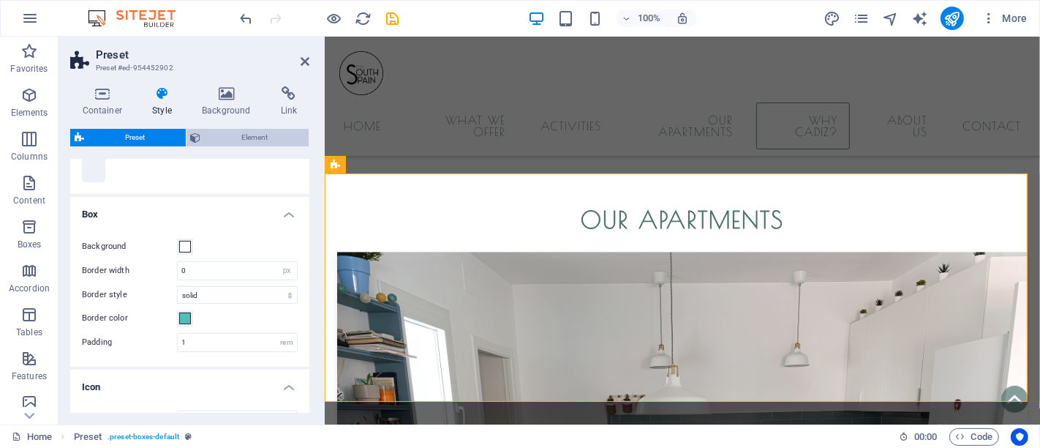
click at [255, 144] on span "Element" at bounding box center [255, 138] width 99 height 18
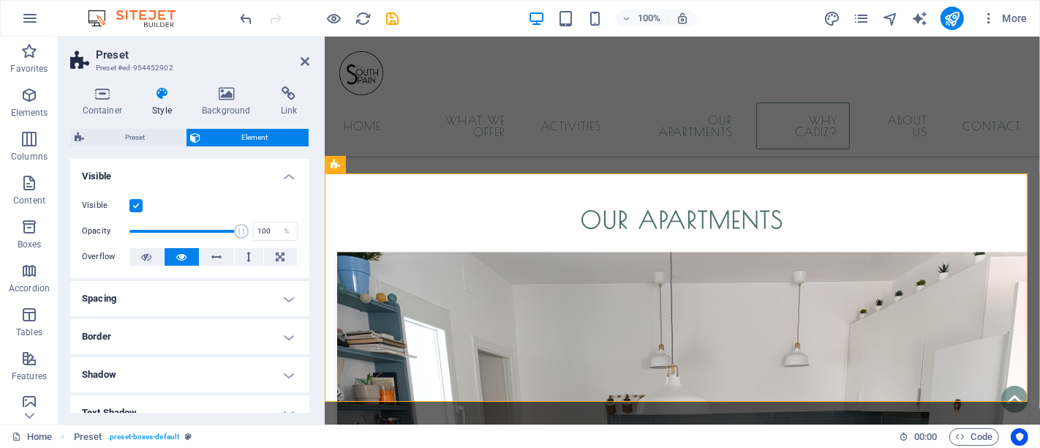
scroll to position [81, 0]
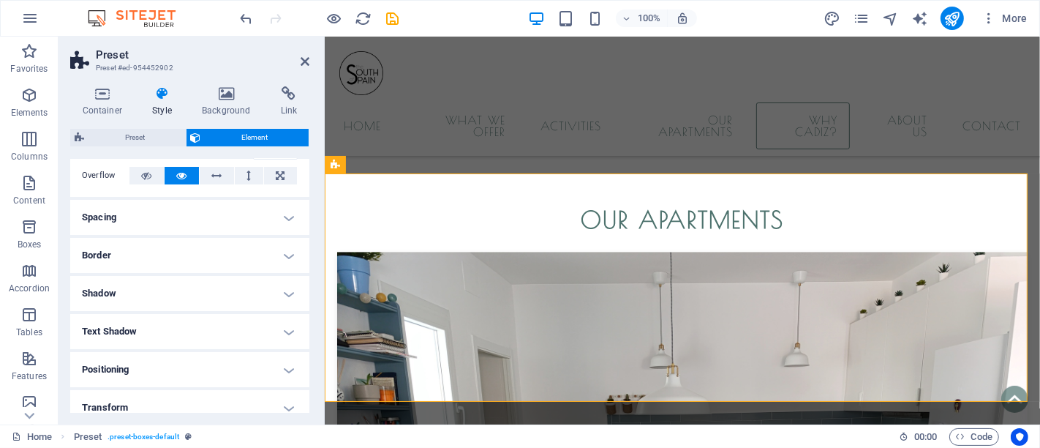
click at [226, 291] on h4 "Shadow" at bounding box center [189, 293] width 239 height 35
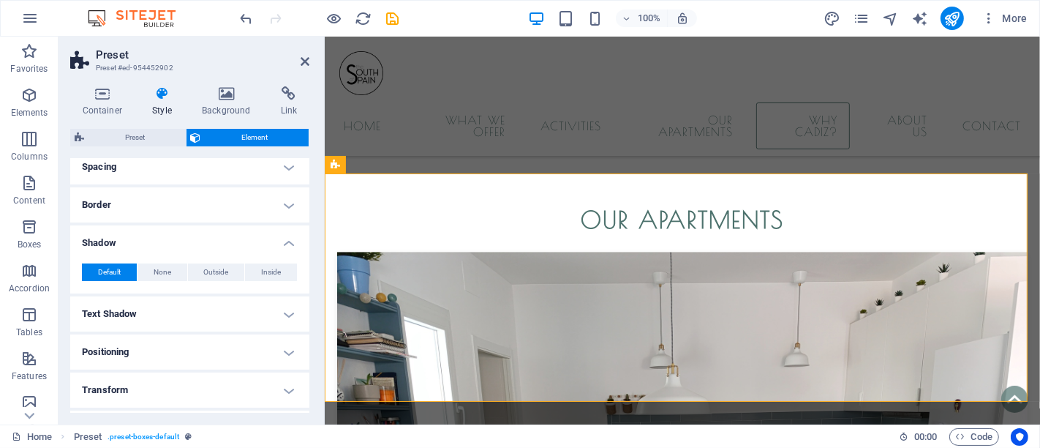
scroll to position [162, 0]
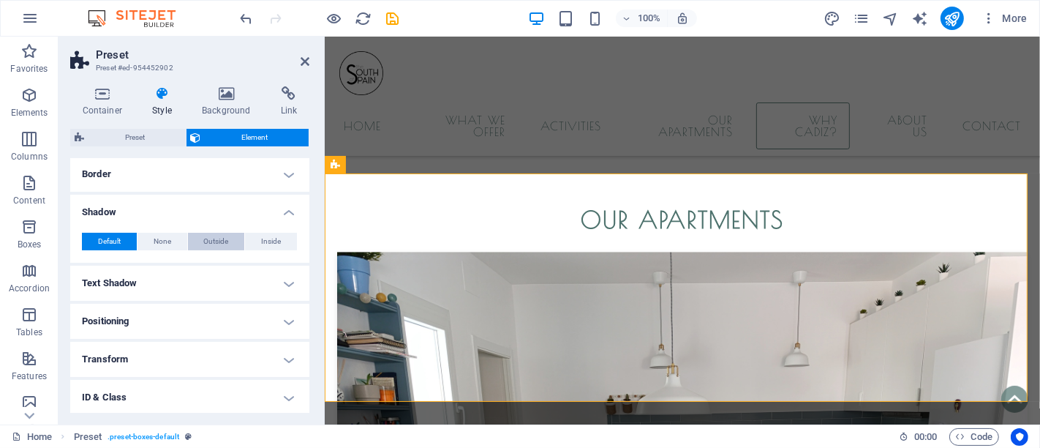
click at [211, 233] on span "Outside" at bounding box center [215, 242] width 25 height 18
type input "2"
type input "4"
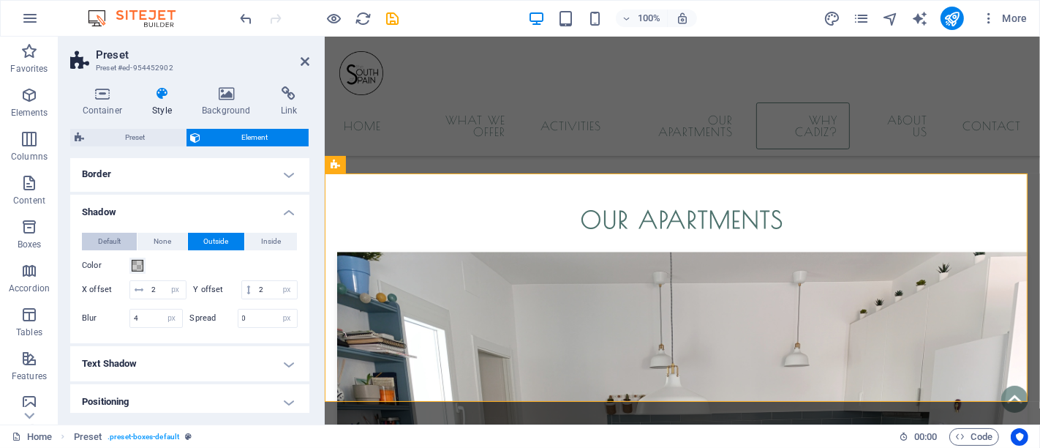
click at [123, 238] on button "Default" at bounding box center [109, 242] width 55 height 18
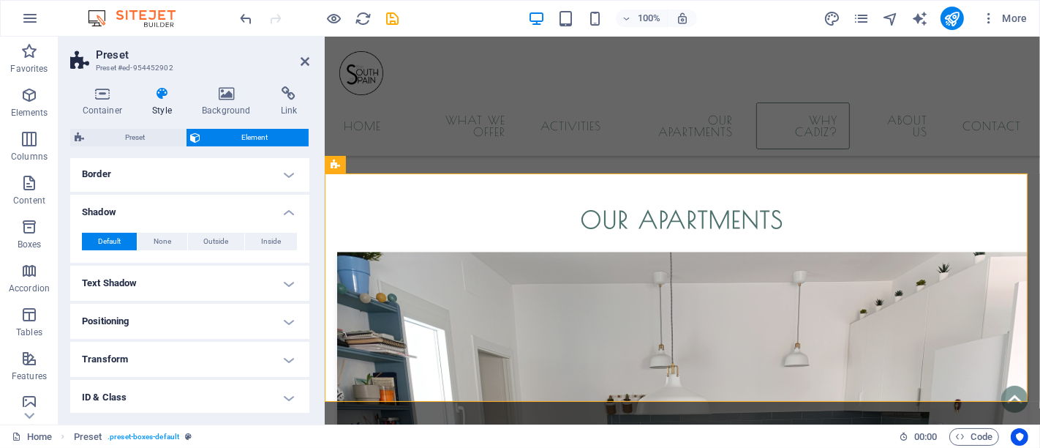
scroll to position [0, 0]
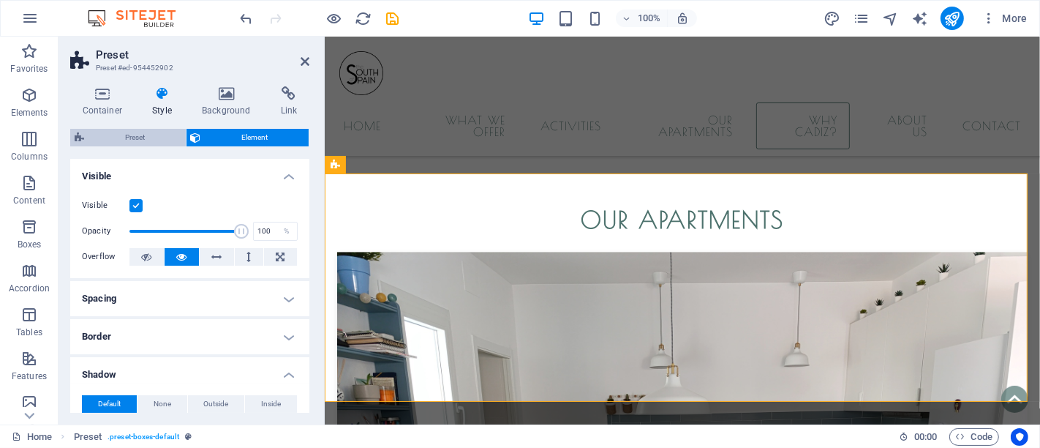
click at [155, 135] on span "Preset" at bounding box center [135, 138] width 93 height 18
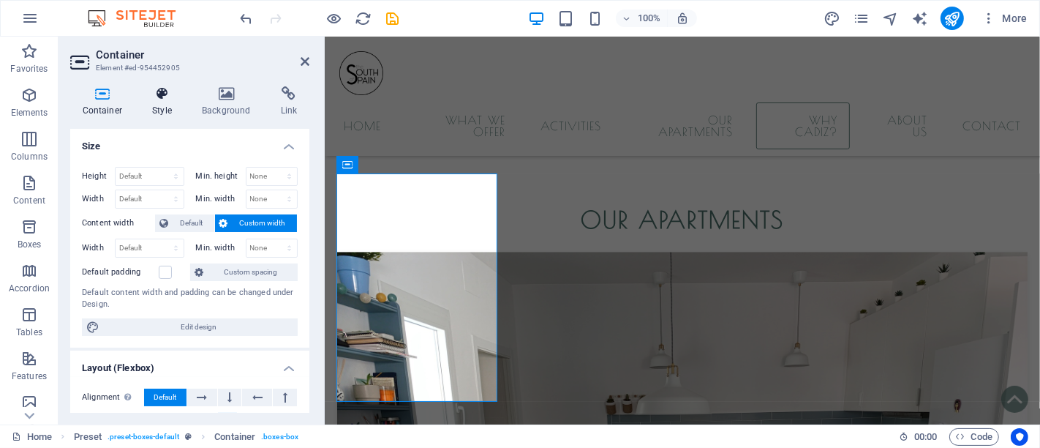
click at [158, 101] on h4 "Style" at bounding box center [165, 101] width 50 height 31
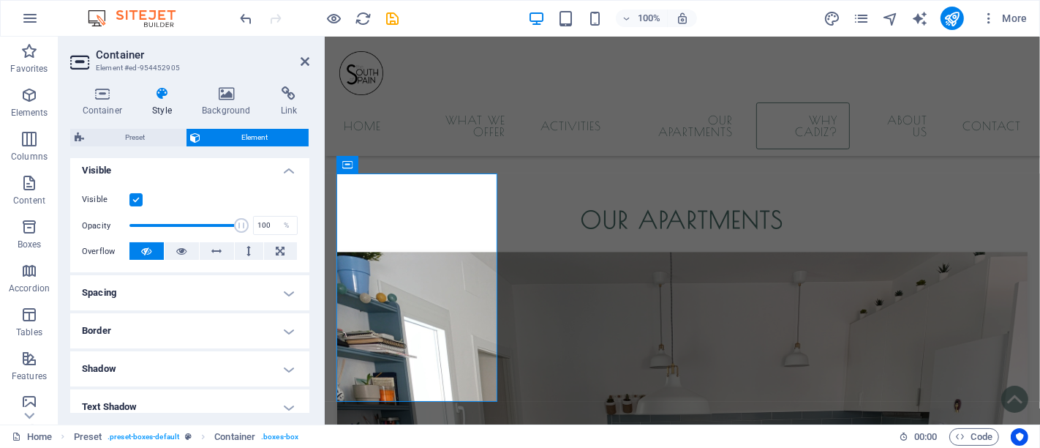
scroll to position [244, 0]
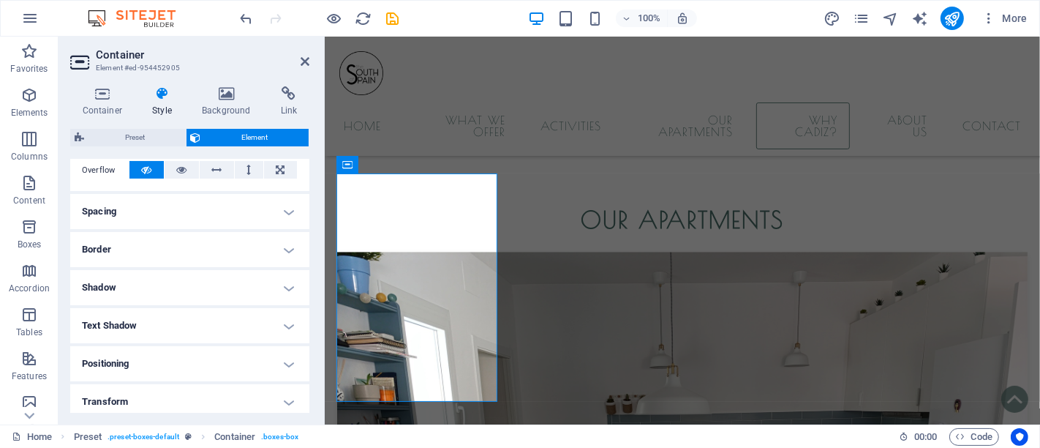
click at [191, 286] on h4 "Shadow" at bounding box center [189, 287] width 239 height 35
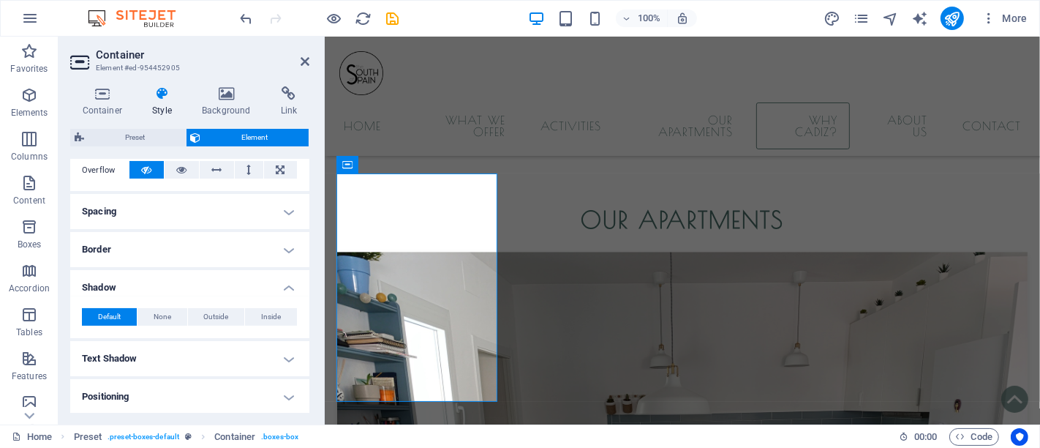
scroll to position [325, 0]
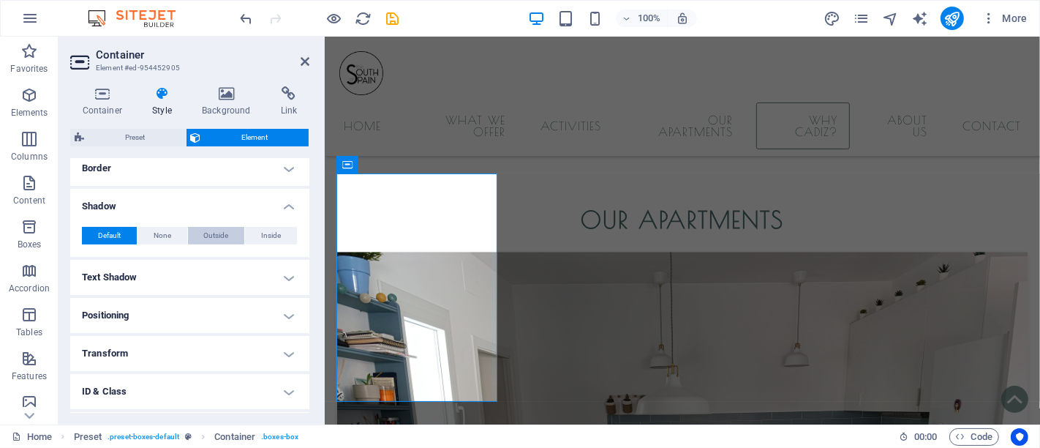
click at [198, 238] on button "Outside" at bounding box center [216, 236] width 57 height 18
type input "2"
type input "4"
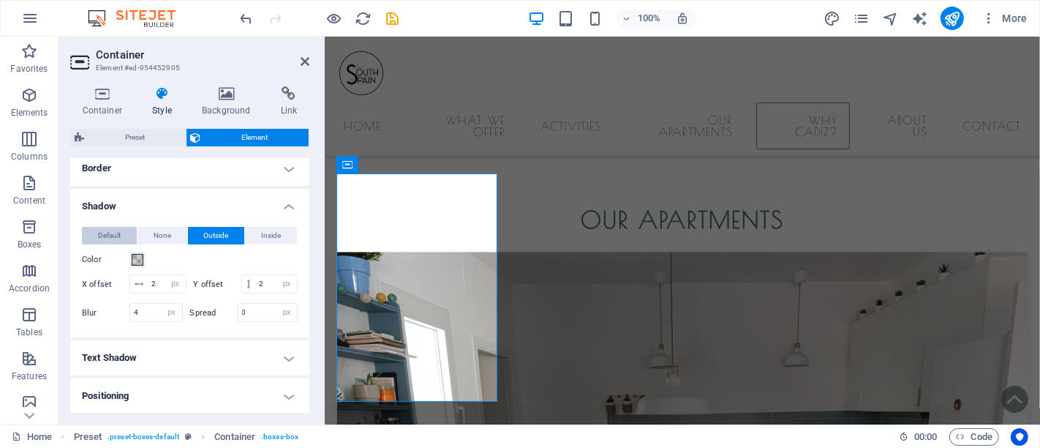
click at [110, 240] on span "Default" at bounding box center [109, 236] width 23 height 18
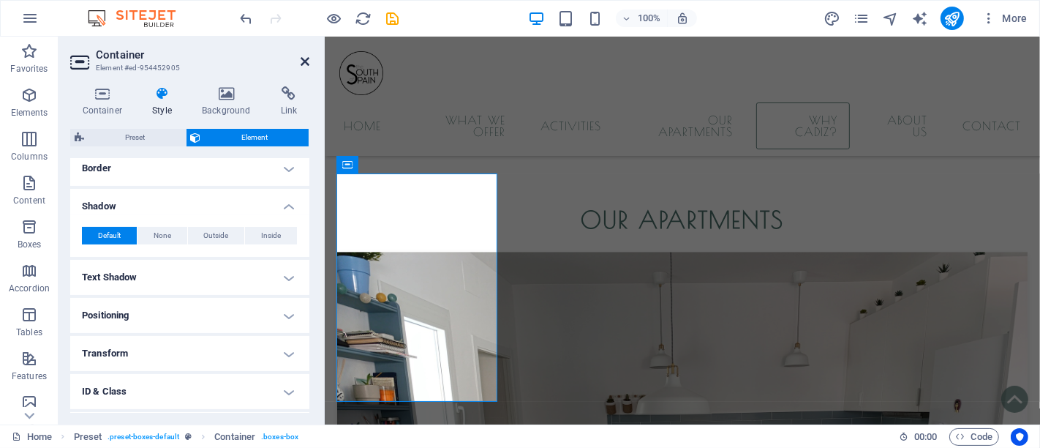
click at [307, 64] on icon at bounding box center [305, 62] width 9 height 12
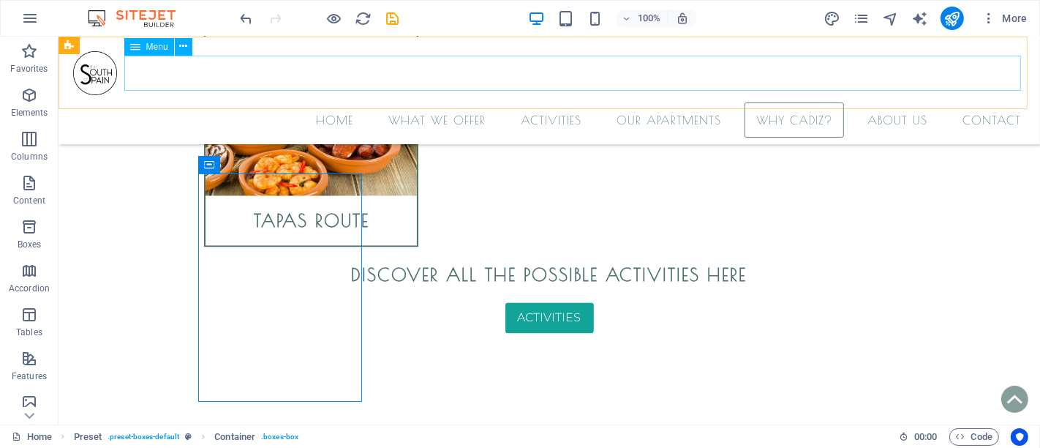
scroll to position [7152, 0]
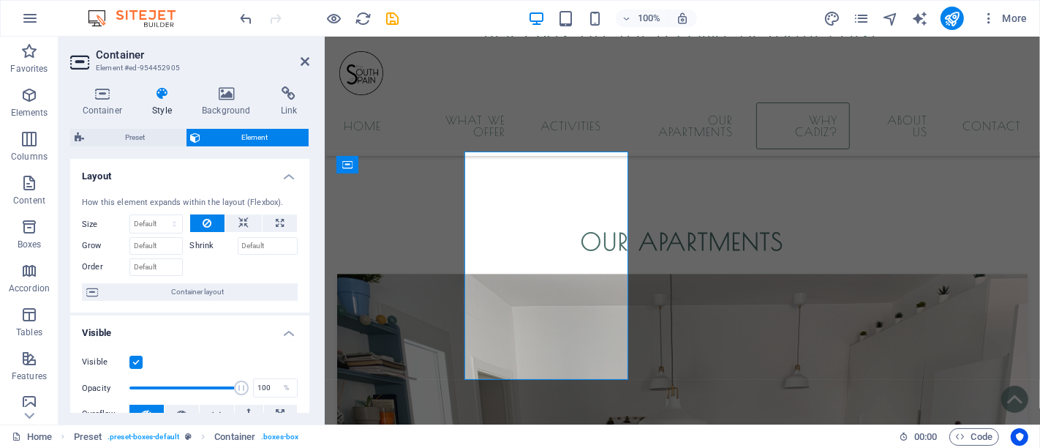
scroll to position [7174, 0]
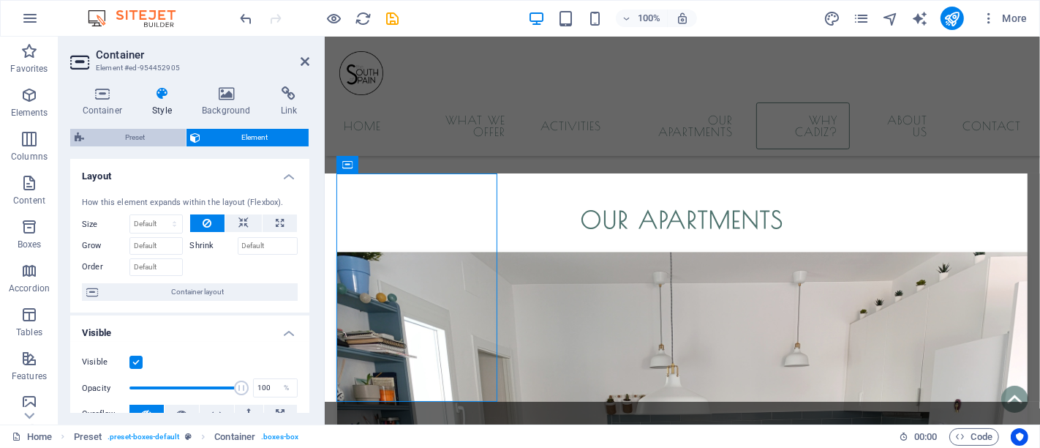
click at [125, 145] on span "Preset" at bounding box center [135, 138] width 93 height 18
select select "px"
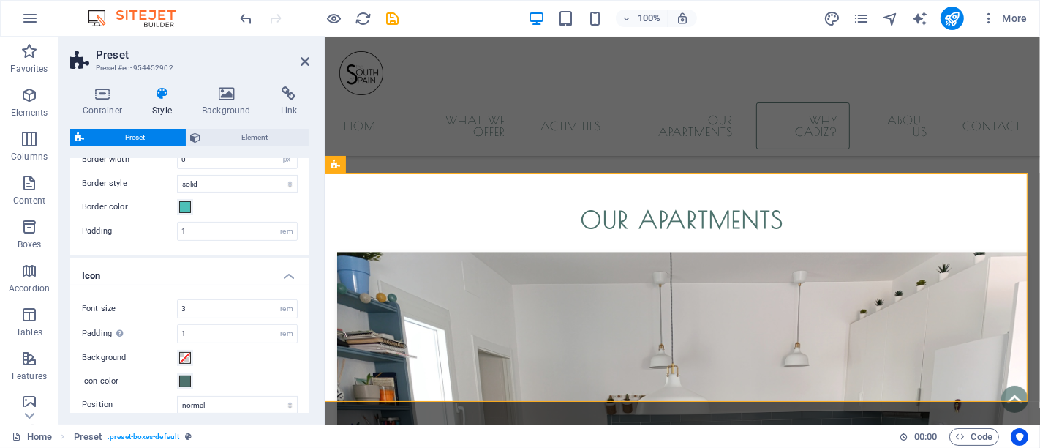
scroll to position [244, 0]
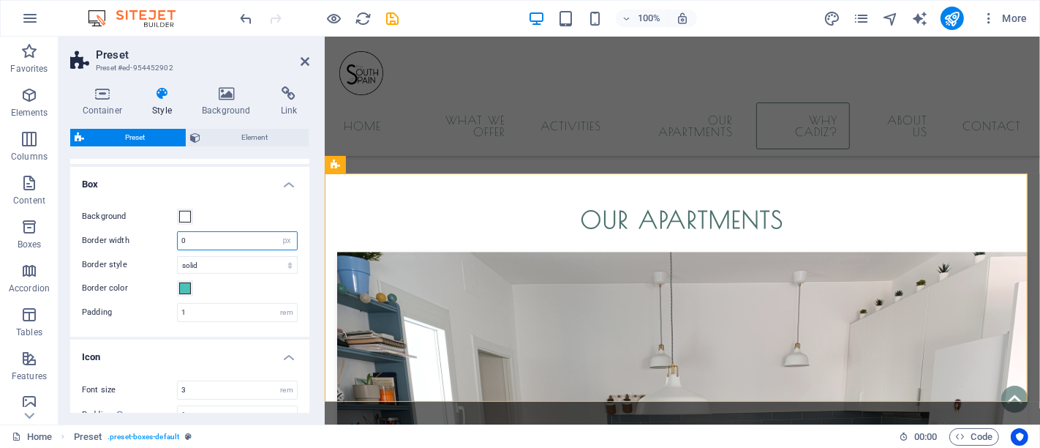
drag, startPoint x: 192, startPoint y: 241, endPoint x: 165, endPoint y: 240, distance: 27.8
click at [165, 240] on div "Border width 0 rem px" at bounding box center [190, 240] width 216 height 19
type input "1"
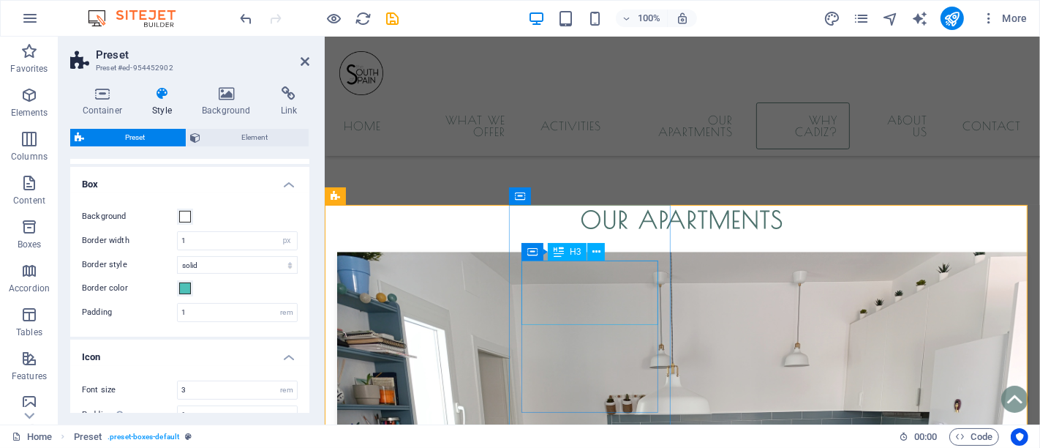
scroll to position [7093, 0]
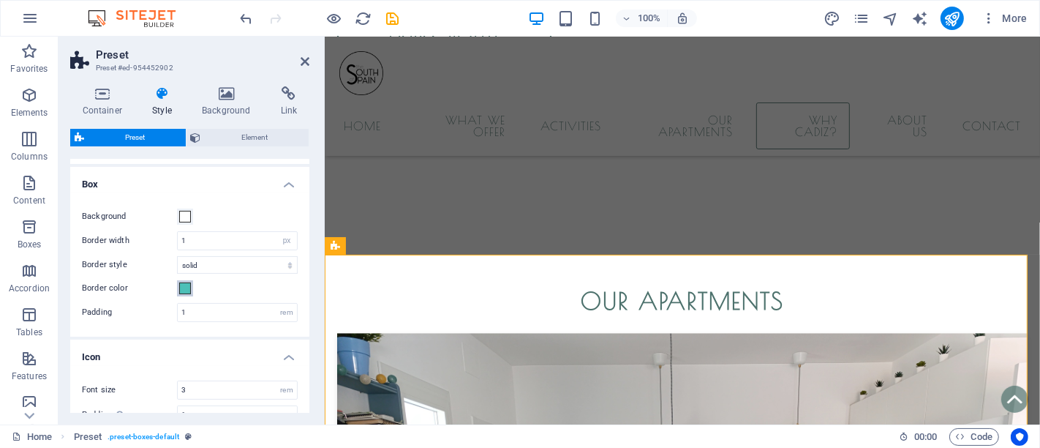
click at [187, 286] on span at bounding box center [185, 288] width 12 height 12
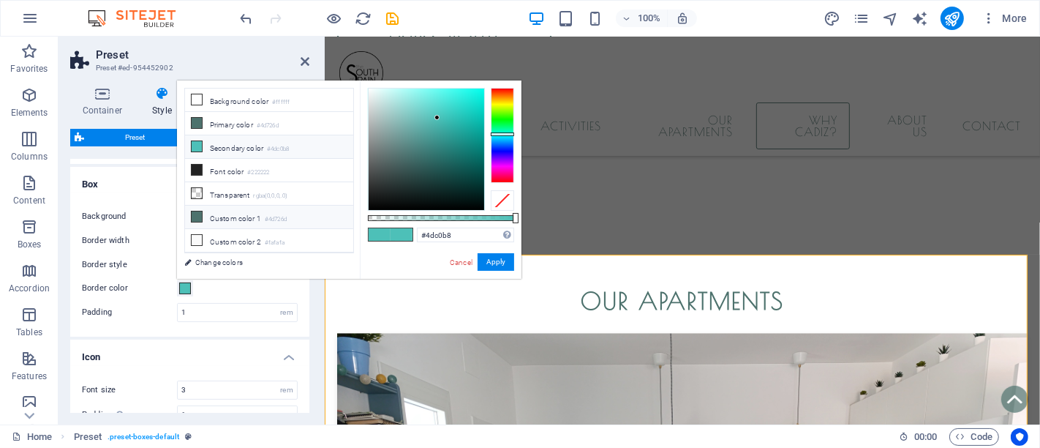
click at [195, 216] on icon at bounding box center [197, 216] width 10 height 10
type input "#4d726d"
click at [495, 271] on div "Cancel Apply" at bounding box center [481, 262] width 66 height 18
click at [488, 262] on button "Apply" at bounding box center [496, 262] width 37 height 18
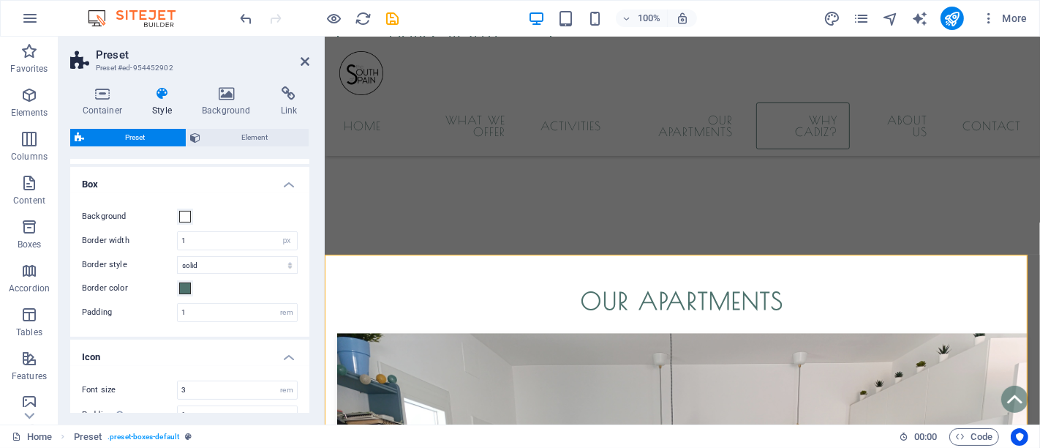
click at [306, 53] on h2 "Preset" at bounding box center [203, 54] width 214 height 13
click at [307, 61] on icon at bounding box center [305, 62] width 9 height 12
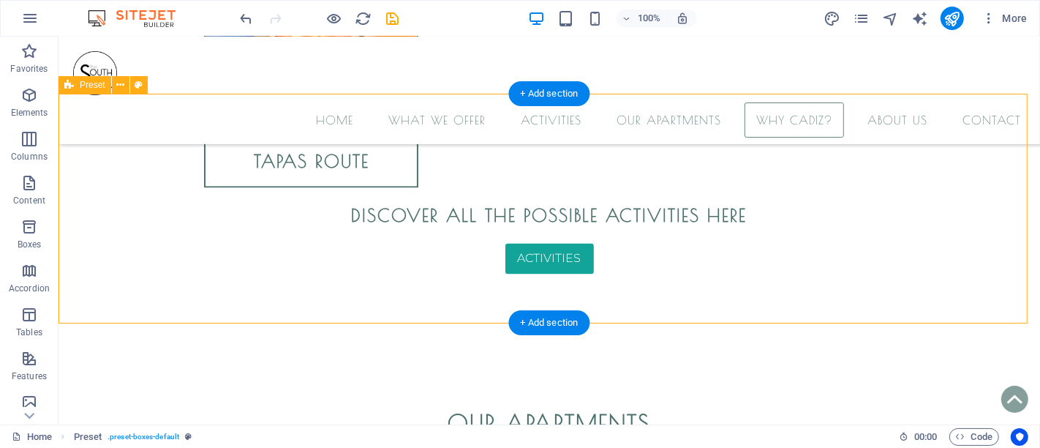
scroll to position [7152, 0]
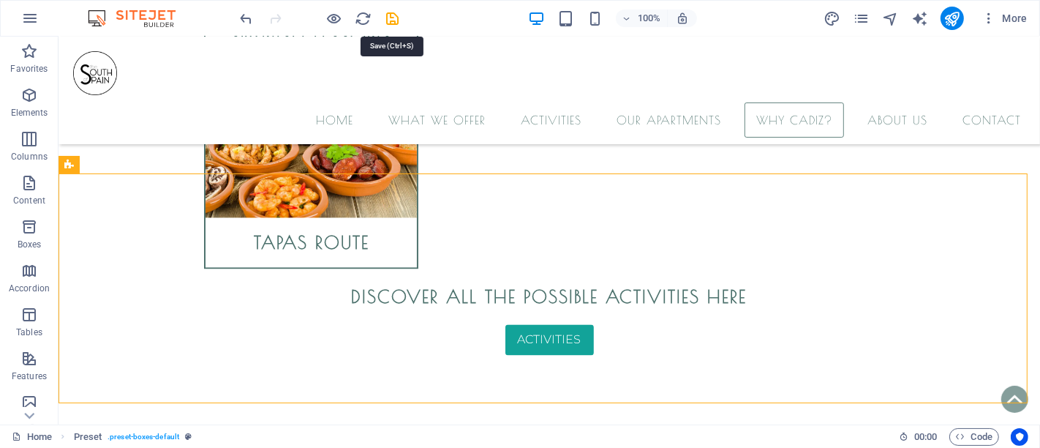
click at [390, 14] on icon "save" at bounding box center [393, 18] width 17 height 17
checkbox input "false"
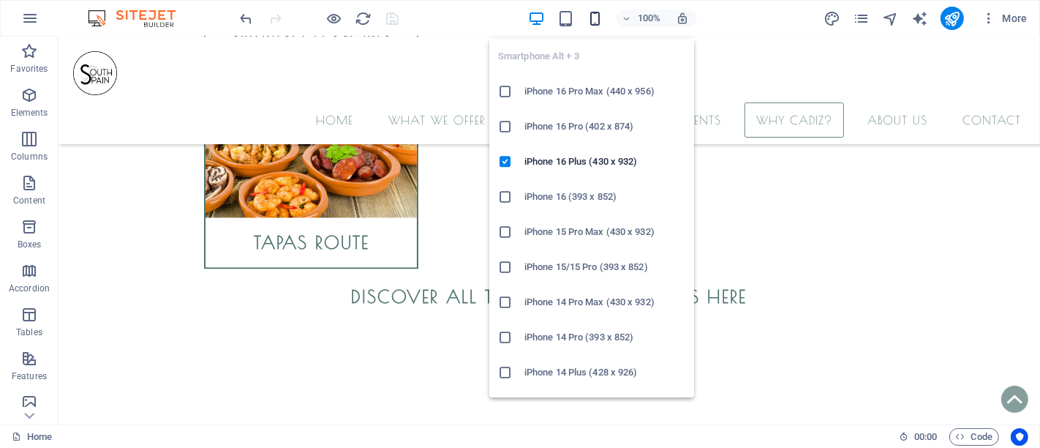
click at [590, 20] on icon "button" at bounding box center [595, 18] width 17 height 17
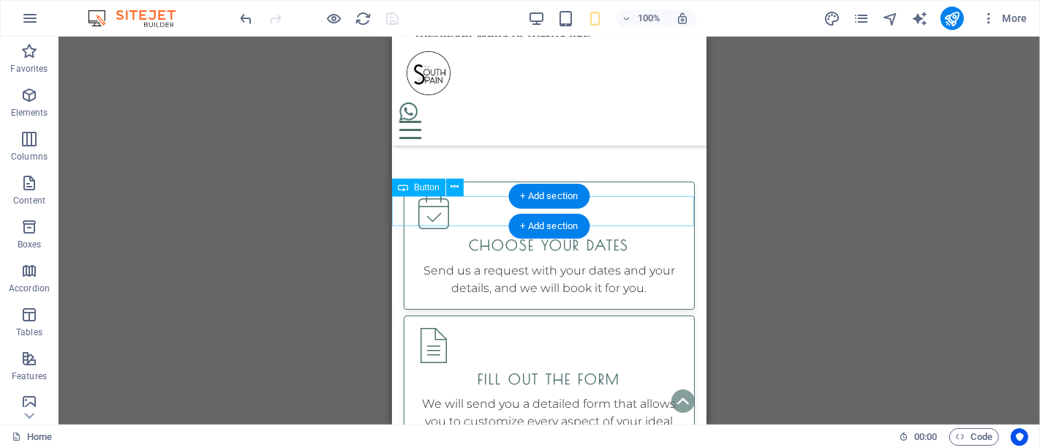
scroll to position [13654, 0]
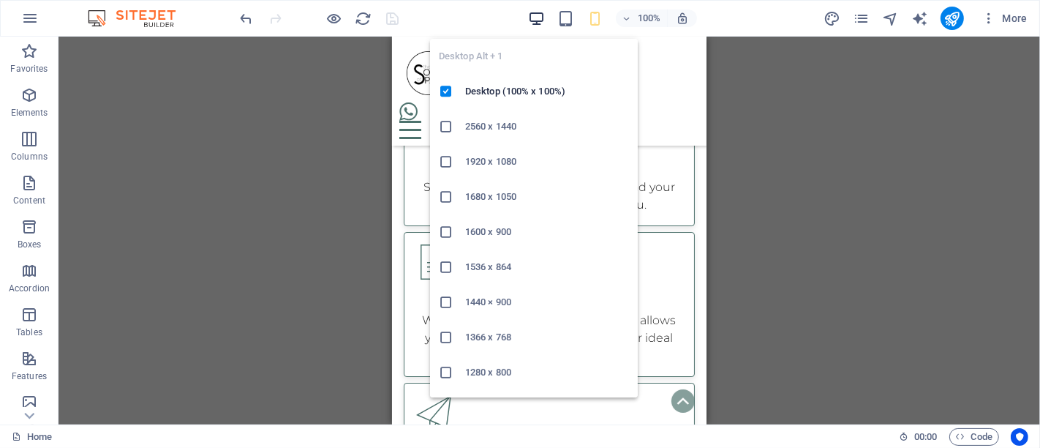
click at [532, 18] on icon "button" at bounding box center [536, 18] width 17 height 17
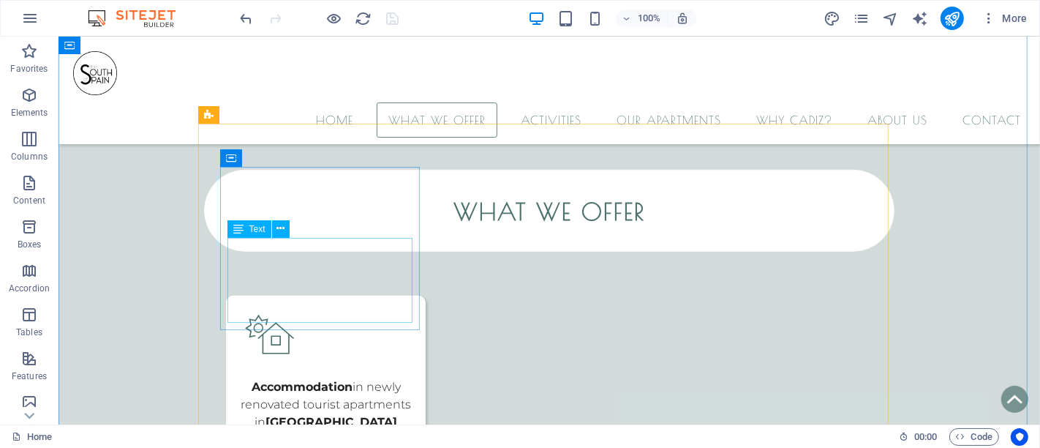
scroll to position [724, 0]
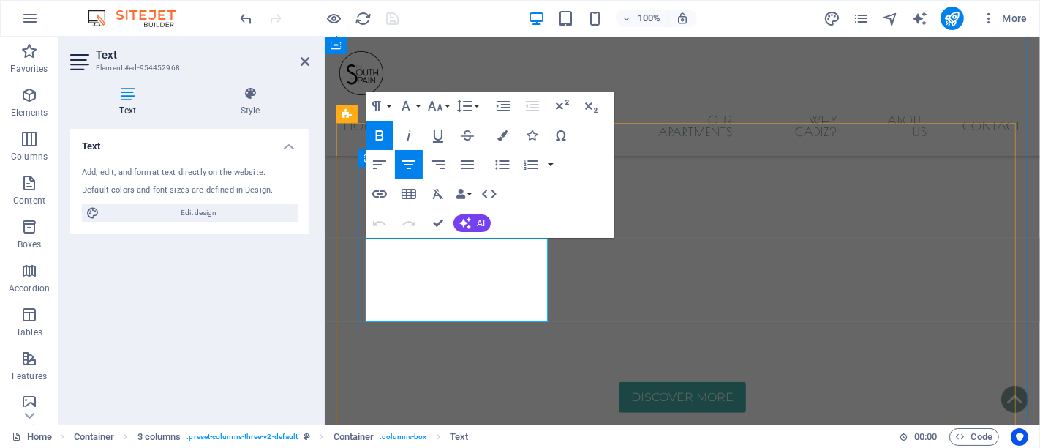
scroll to position [759, 0]
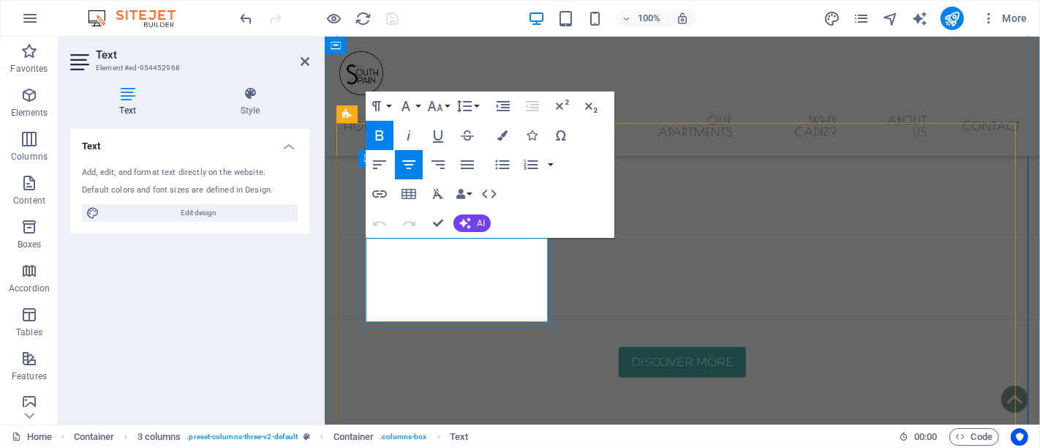
click at [324, 37] on lt-div at bounding box center [324, 37] width 0 height 0
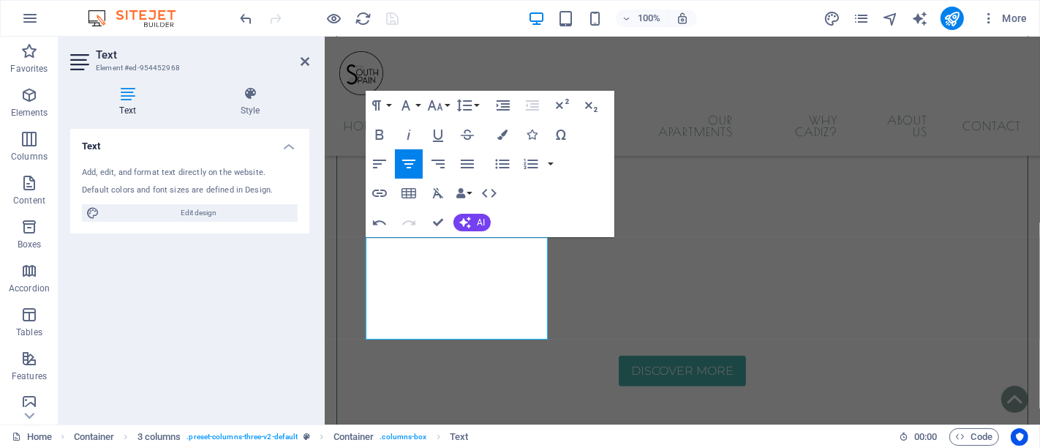
scroll to position [742, 0]
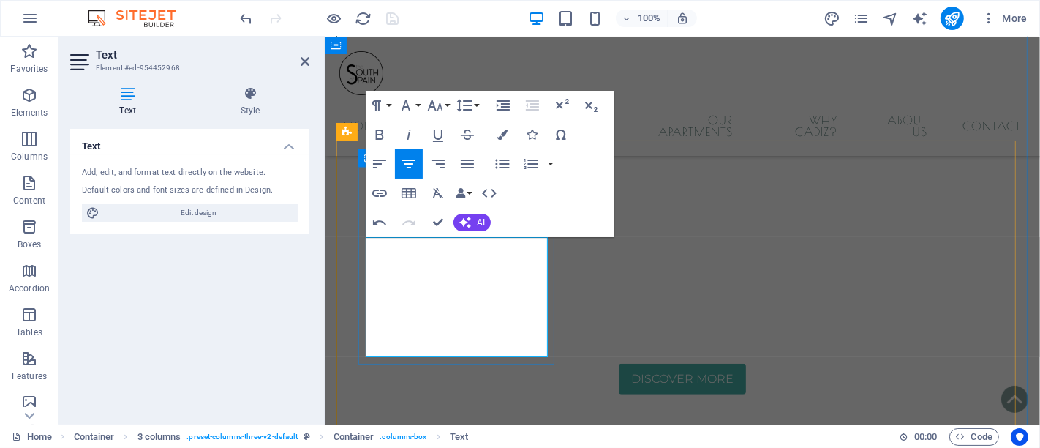
click at [324, 37] on lt-span "also be arranged" at bounding box center [324, 37] width 0 height 0
drag, startPoint x: 374, startPoint y: 320, endPoint x: 541, endPoint y: 316, distance: 166.8
click at [377, 147] on button "Bold" at bounding box center [380, 134] width 28 height 29
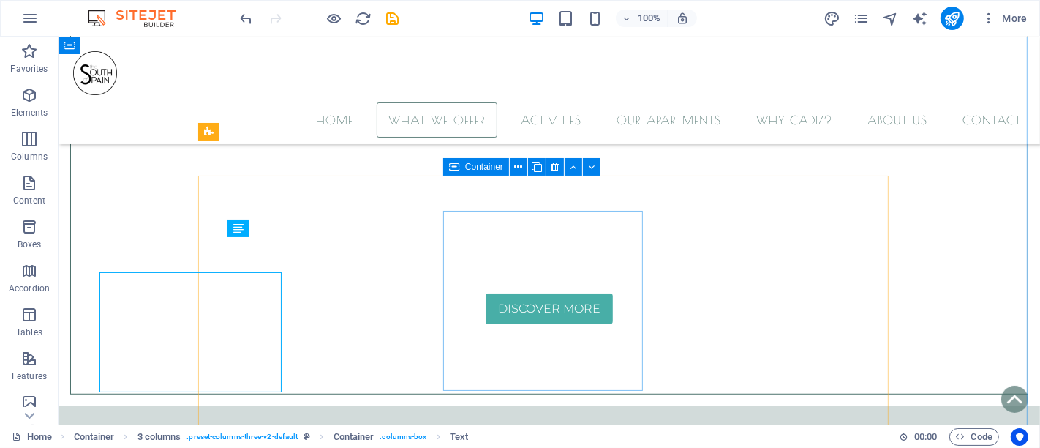
scroll to position [706, 0]
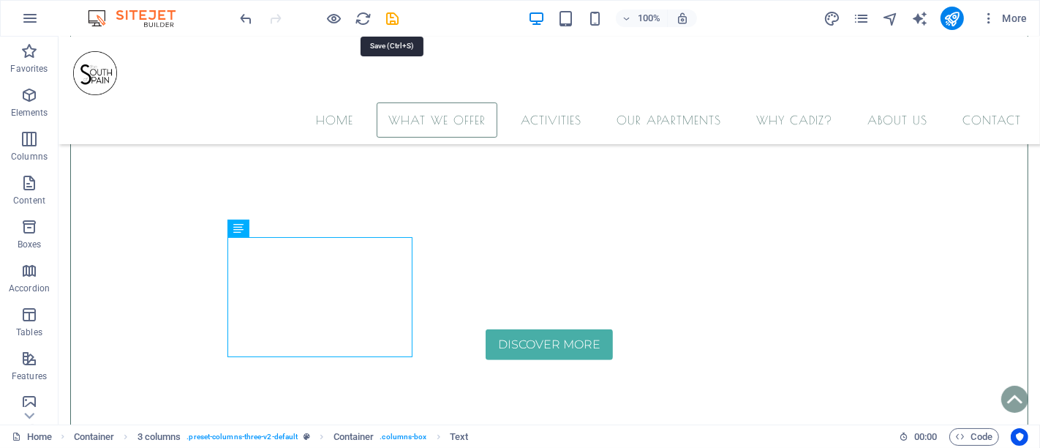
click at [388, 7] on div at bounding box center [320, 18] width 164 height 23
click at [393, 18] on icon "save" at bounding box center [393, 18] width 17 height 17
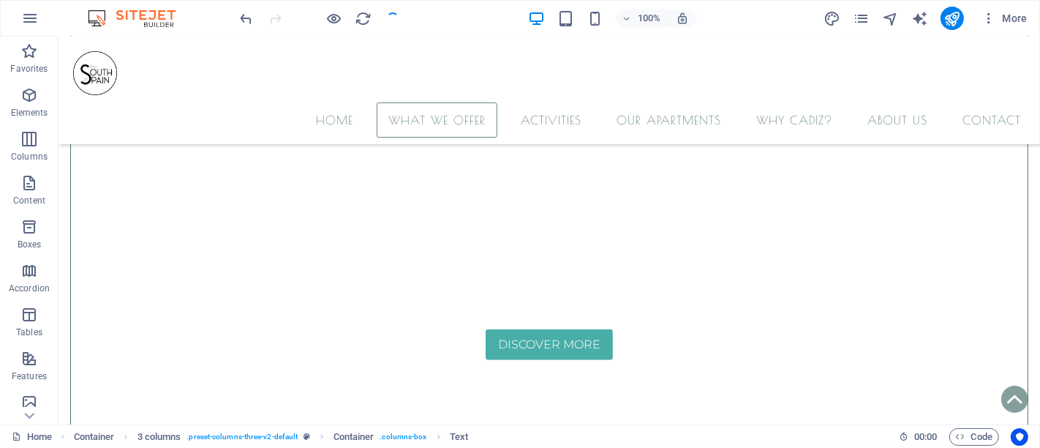
checkbox input "false"
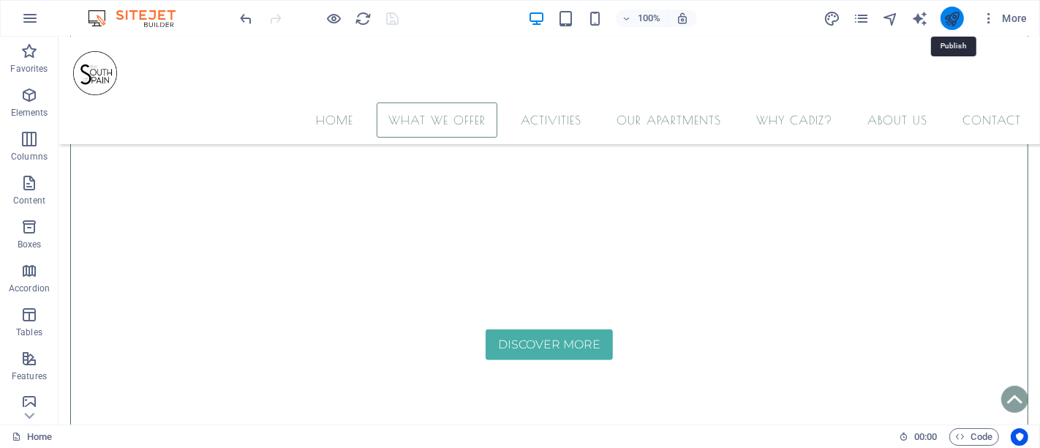
click at [955, 26] on icon "publish" at bounding box center [952, 18] width 17 height 17
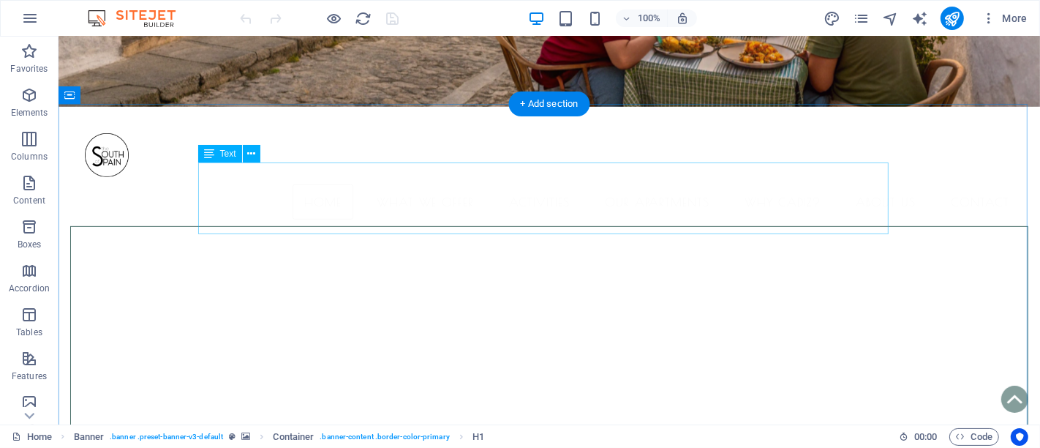
scroll to position [487, 0]
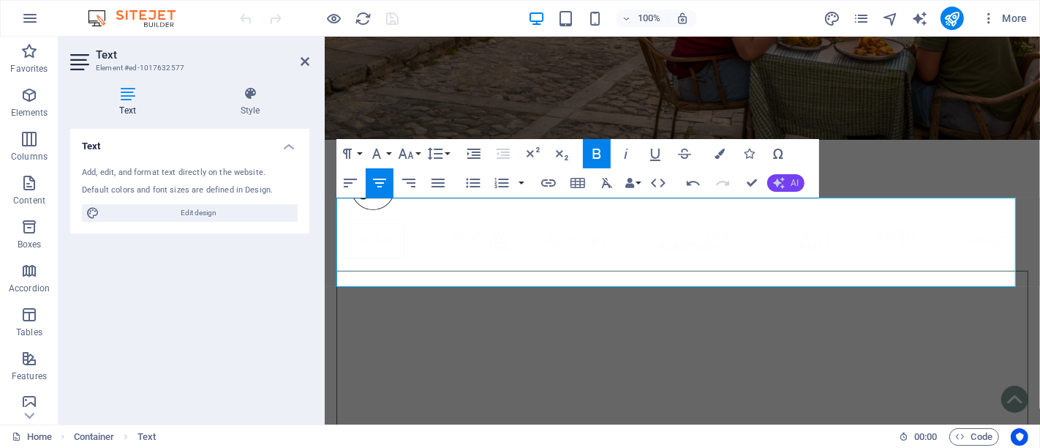
click at [784, 176] on button "AI" at bounding box center [785, 183] width 37 height 18
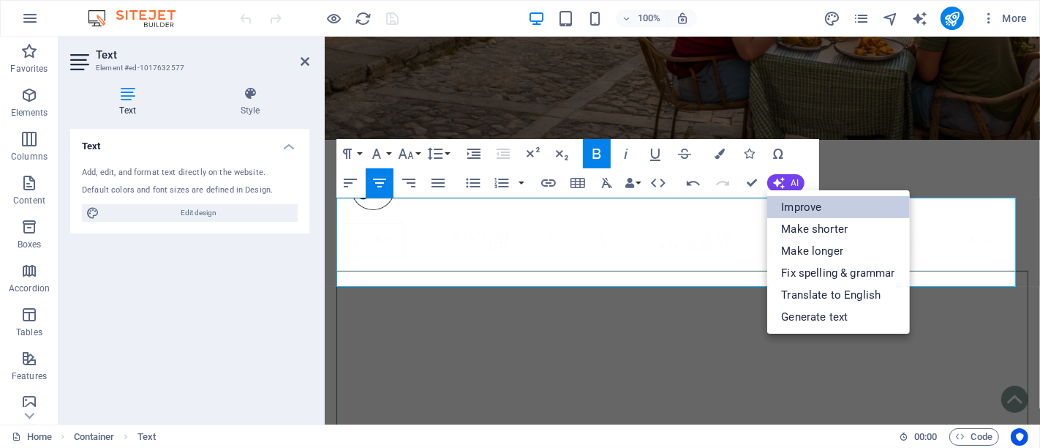
click at [805, 200] on link "Improve" at bounding box center [838, 207] width 143 height 22
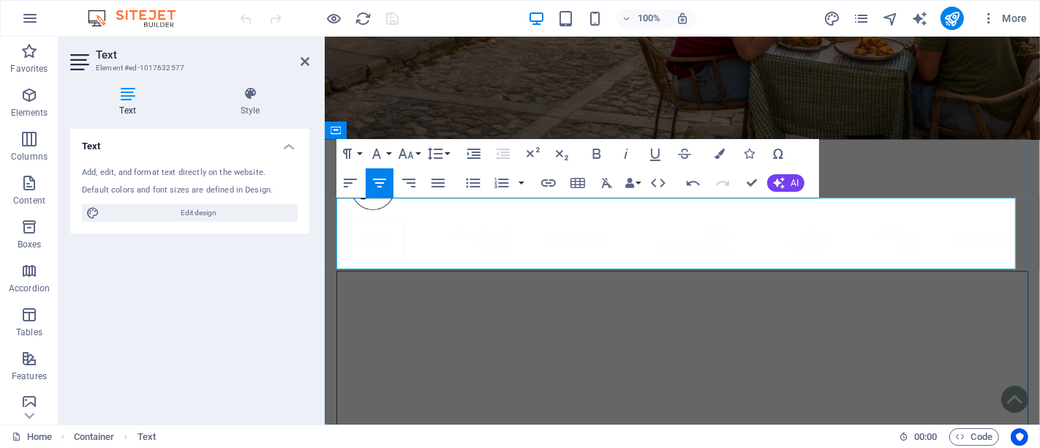
click at [593, 153] on icon "button" at bounding box center [597, 154] width 18 height 18
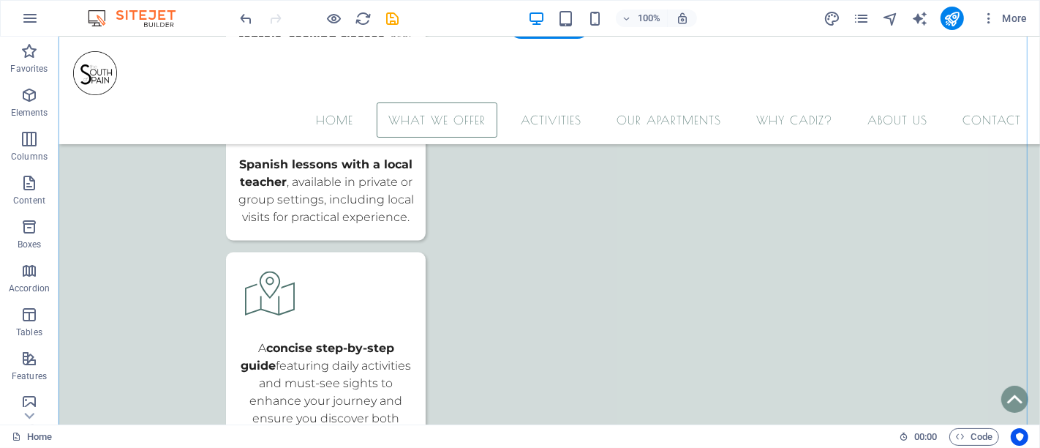
scroll to position [2078, 0]
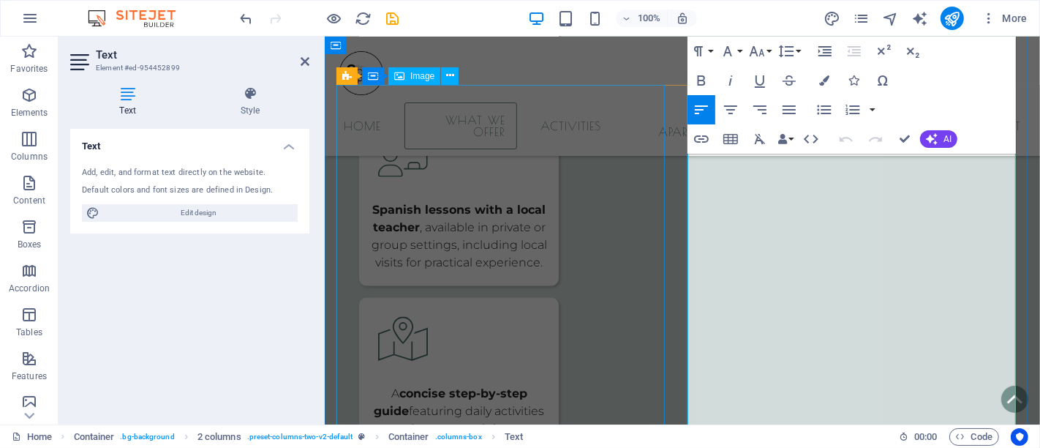
scroll to position [2113, 0]
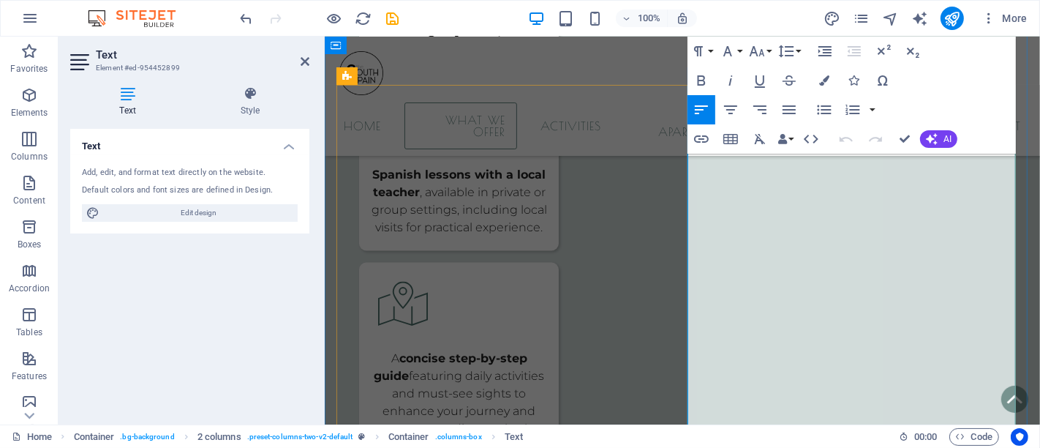
drag, startPoint x: 724, startPoint y: 233, endPoint x: 948, endPoint y: 233, distance: 224.6
click at [706, 78] on icon "button" at bounding box center [702, 81] width 18 height 18
drag, startPoint x: 688, startPoint y: 253, endPoint x: 786, endPoint y: 249, distance: 97.4
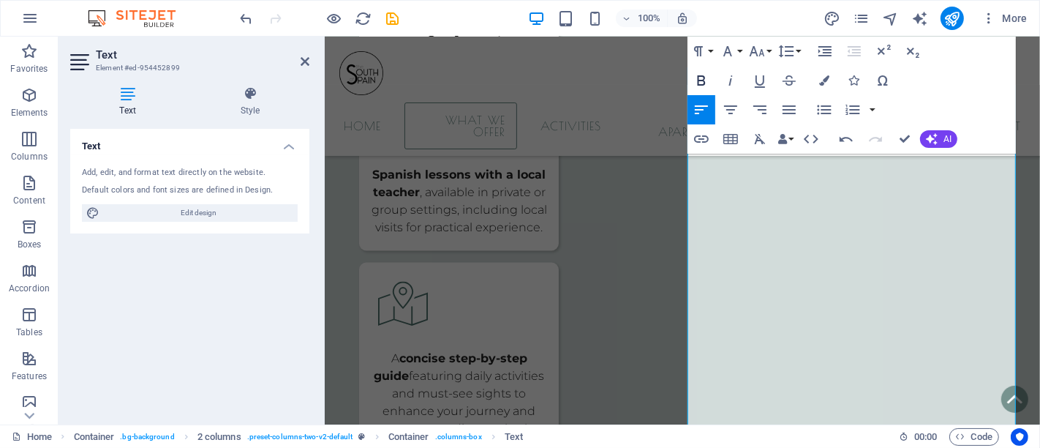
click at [708, 80] on icon "button" at bounding box center [702, 81] width 18 height 18
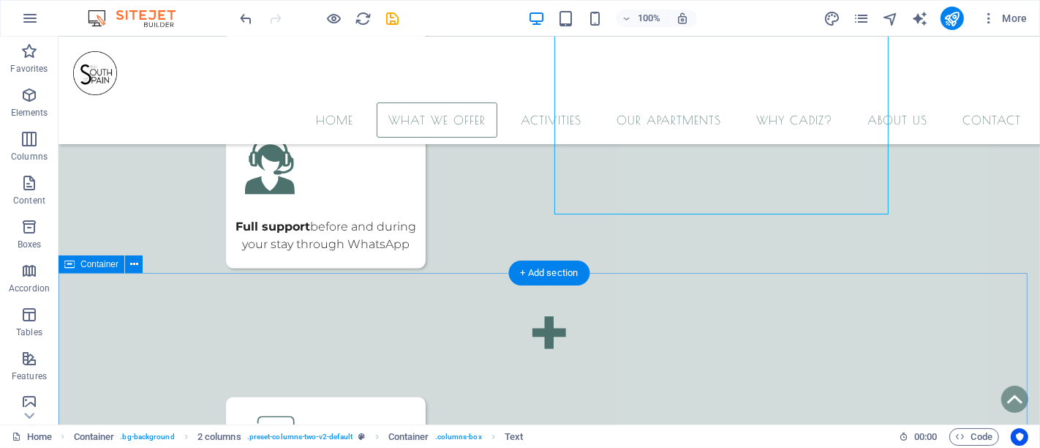
scroll to position [2402, 0]
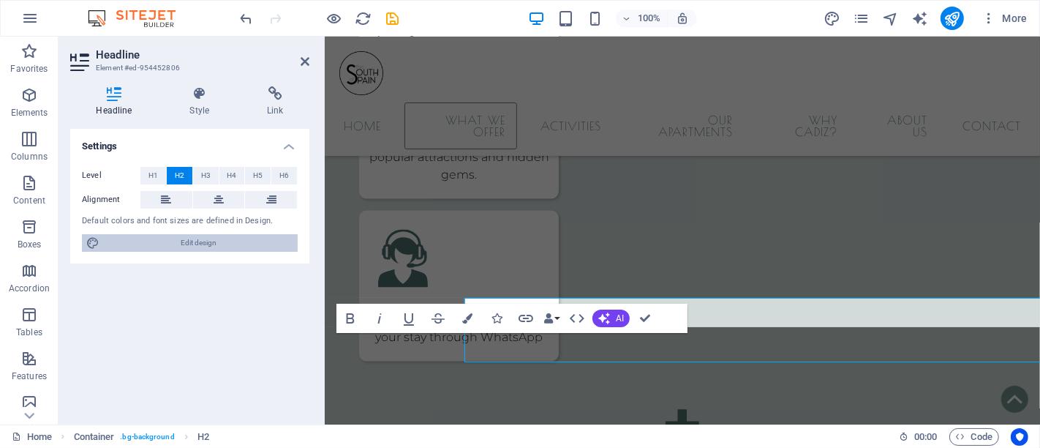
scroll to position [2438, 0]
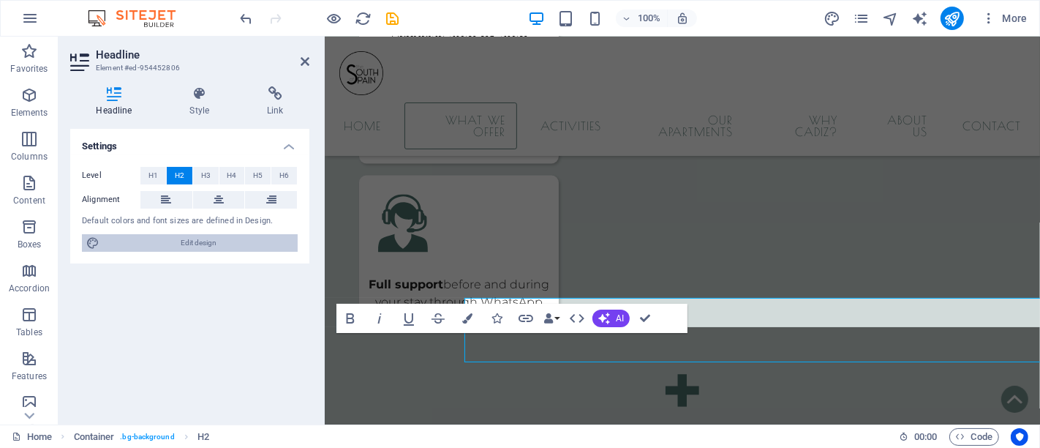
select select "px"
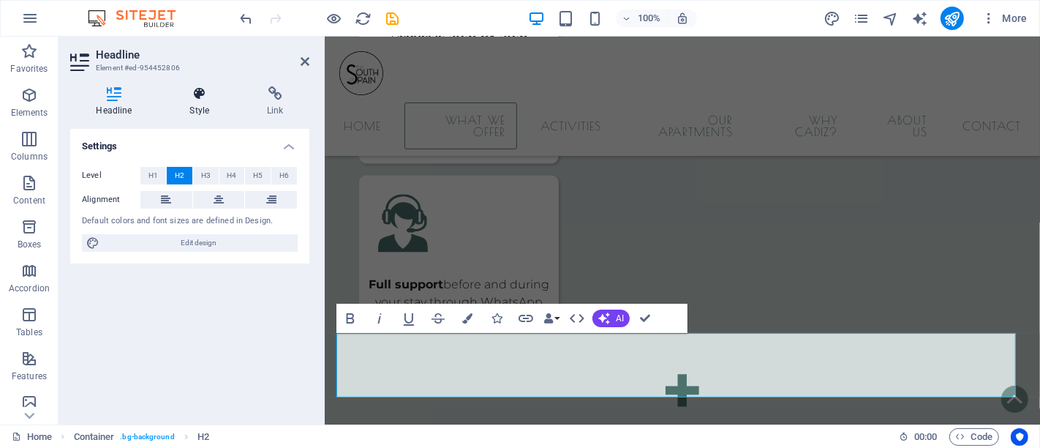
click at [192, 101] on h4 "Style" at bounding box center [203, 101] width 78 height 31
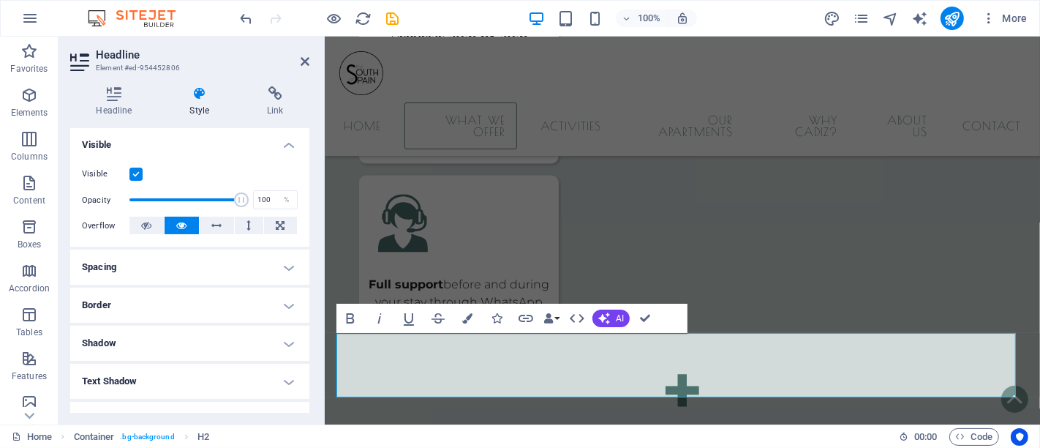
scroll to position [162, 0]
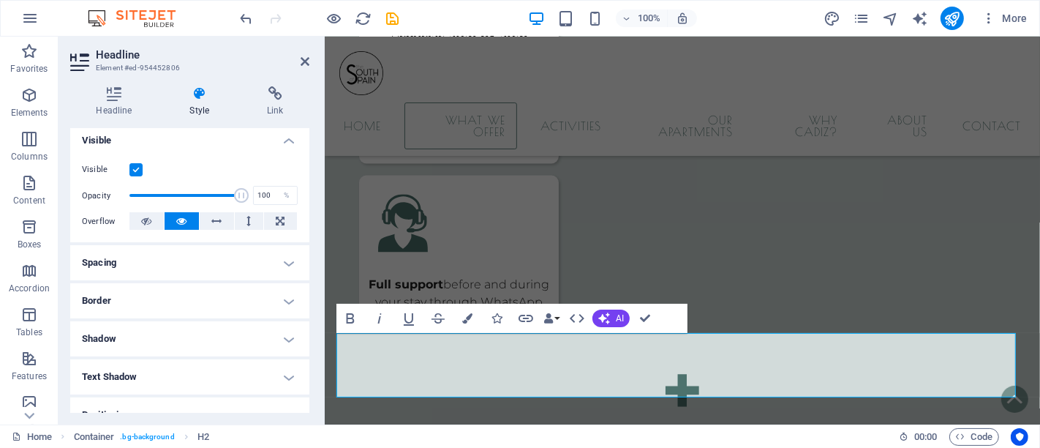
click at [177, 261] on h4 "Spacing" at bounding box center [189, 262] width 239 height 35
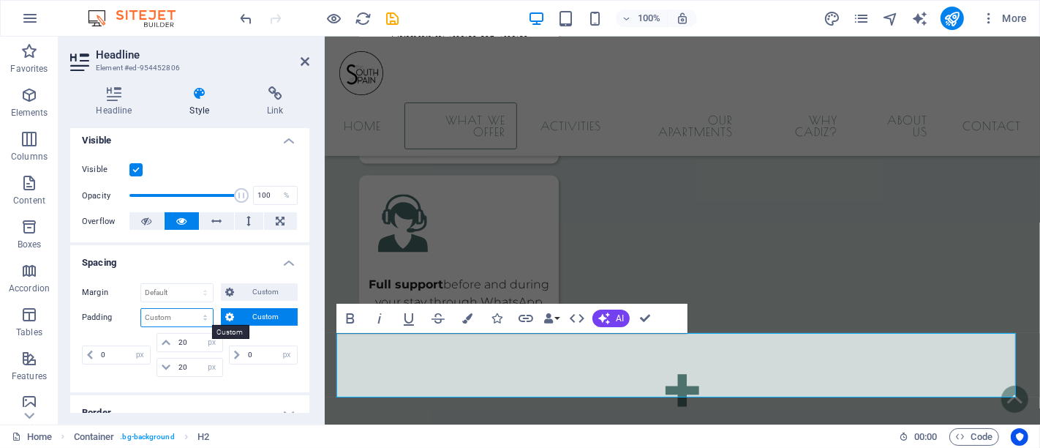
click at [179, 315] on select "Default px rem % vh vw Custom" at bounding box center [177, 318] width 72 height 18
click at [141, 309] on select "Default px rem % vh vw Custom" at bounding box center [177, 318] width 72 height 18
select select "DISABLED_OPTION_VALUE"
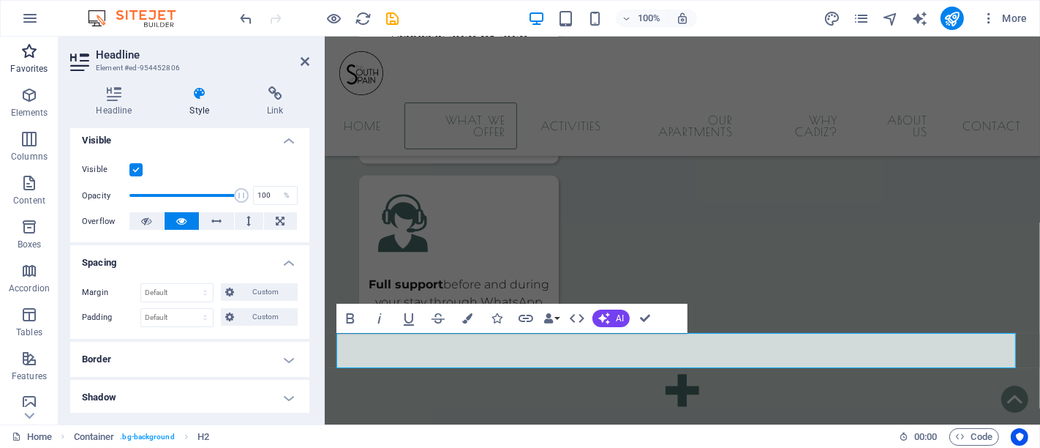
click at [23, 56] on icon "button" at bounding box center [29, 51] width 18 height 18
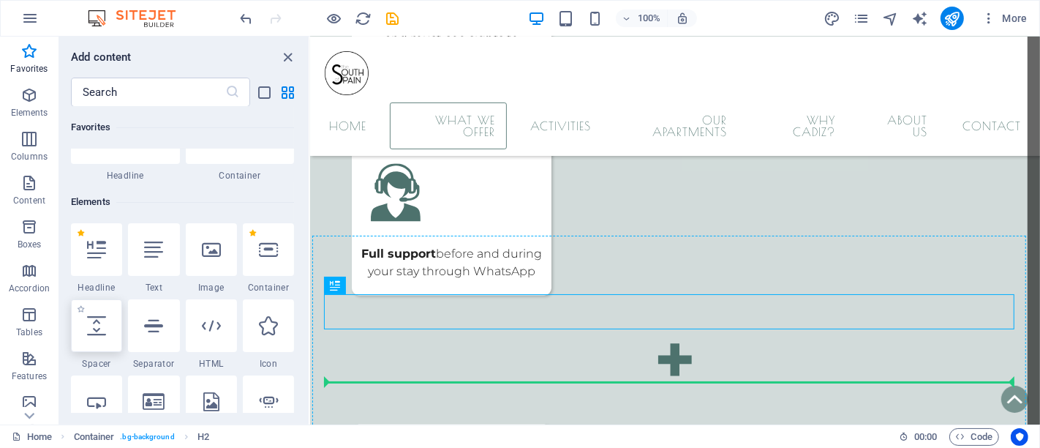
scroll to position [2481, 0]
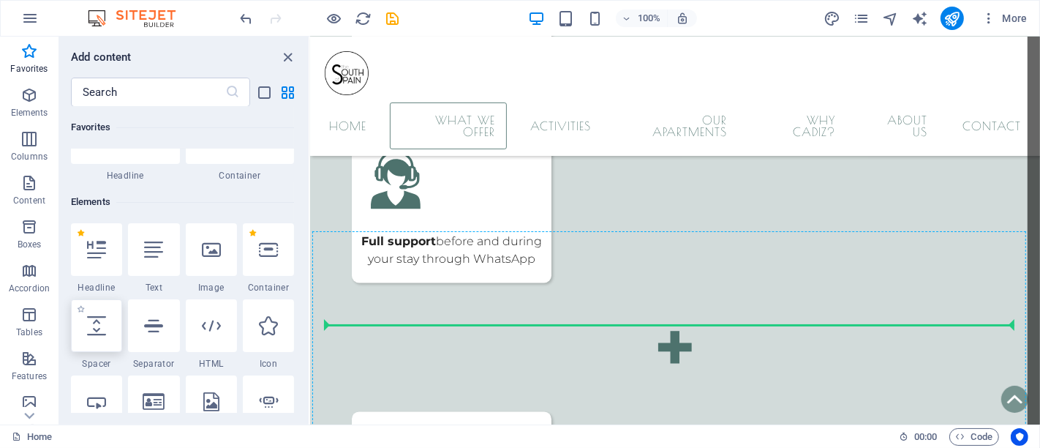
select select "px"
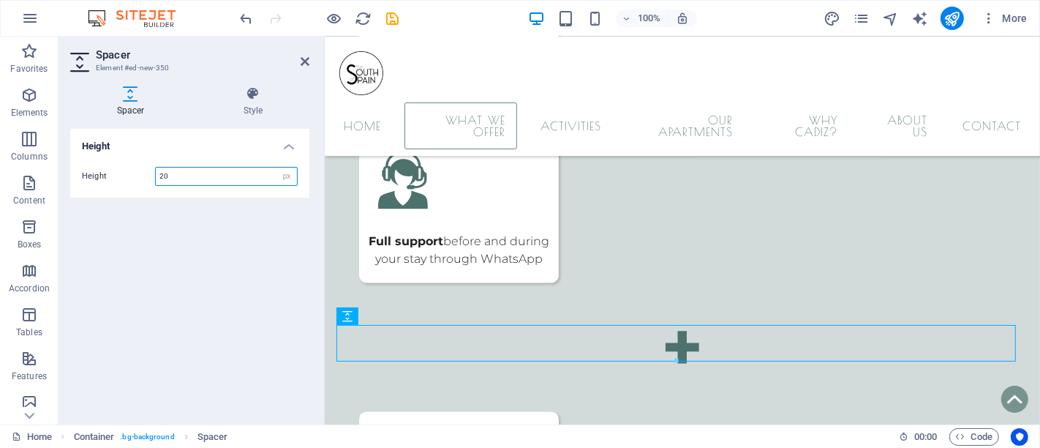
type input "20"
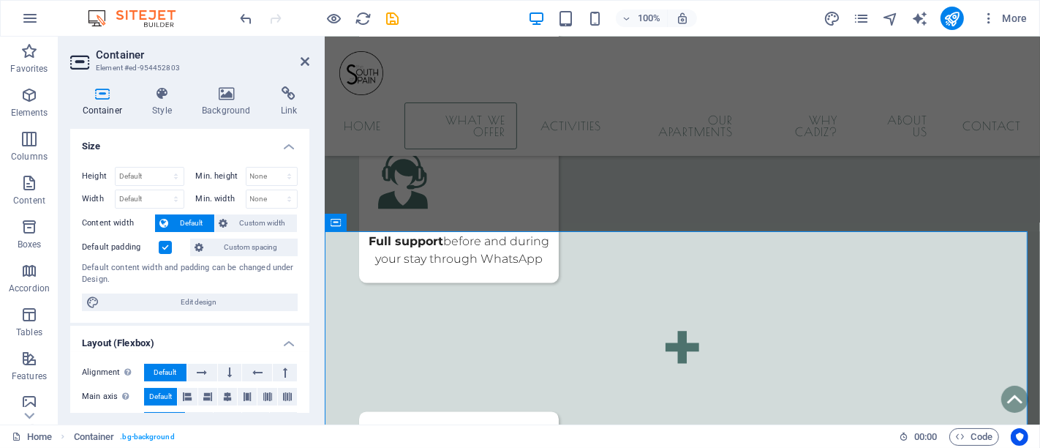
click at [161, 252] on label at bounding box center [165, 247] width 13 height 13
click at [0, 0] on input "Default padding" at bounding box center [0, 0] width 0 height 0
click at [164, 244] on label at bounding box center [165, 247] width 13 height 13
click at [0, 0] on input "Default padding" at bounding box center [0, 0] width 0 height 0
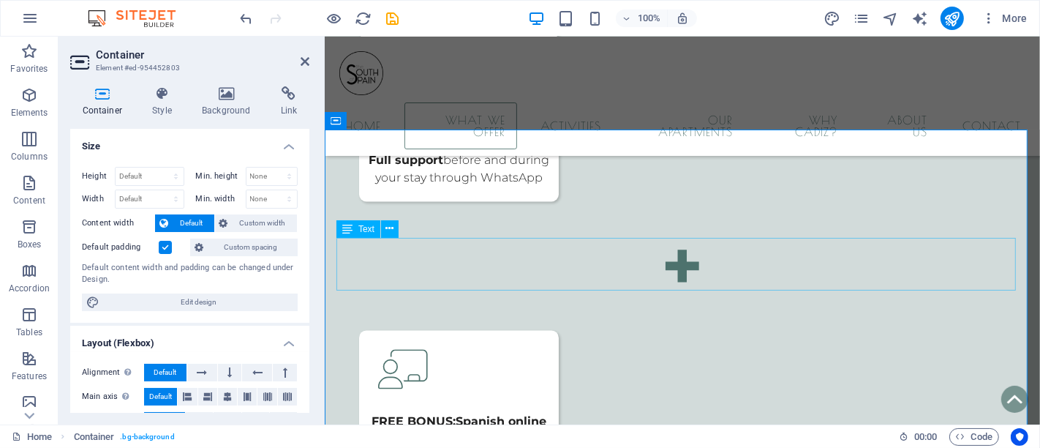
scroll to position [2644, 0]
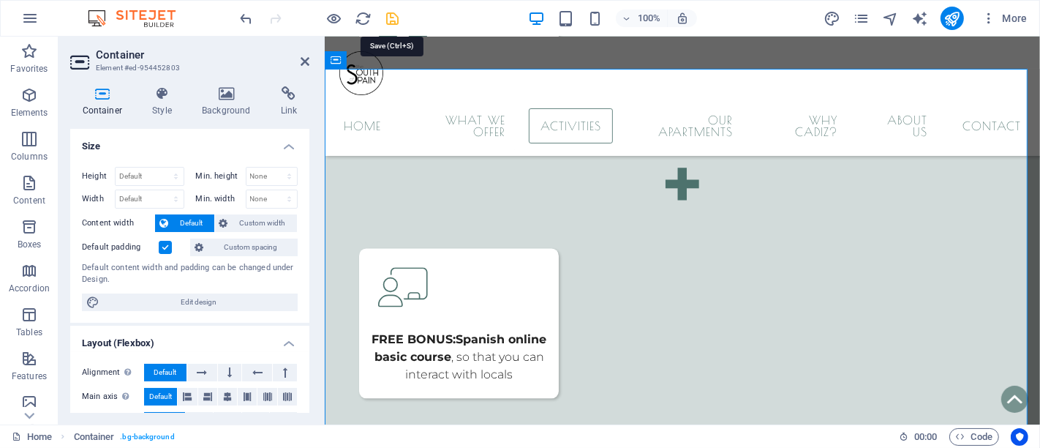
click at [388, 13] on icon "save" at bounding box center [393, 18] width 17 height 17
checkbox input "false"
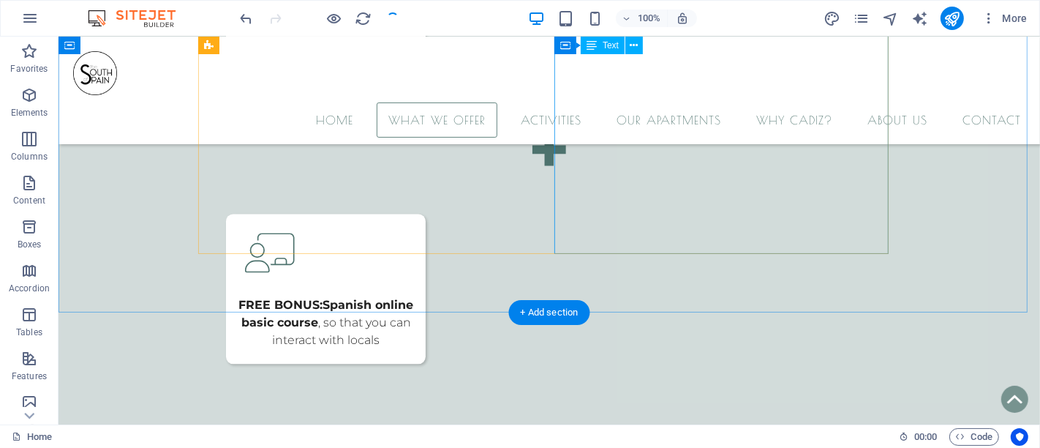
scroll to position [2364, 0]
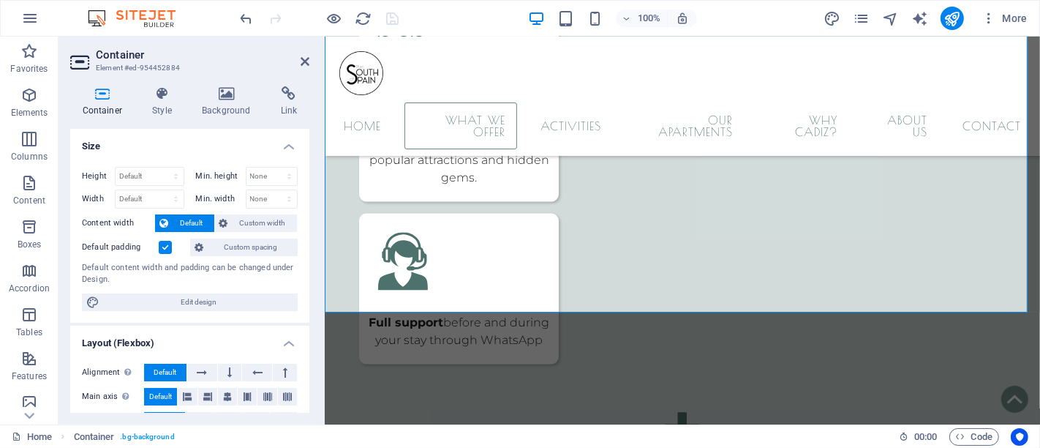
click at [159, 241] on label at bounding box center [165, 247] width 13 height 13
click at [0, 0] on input "Default padding" at bounding box center [0, 0] width 0 height 0
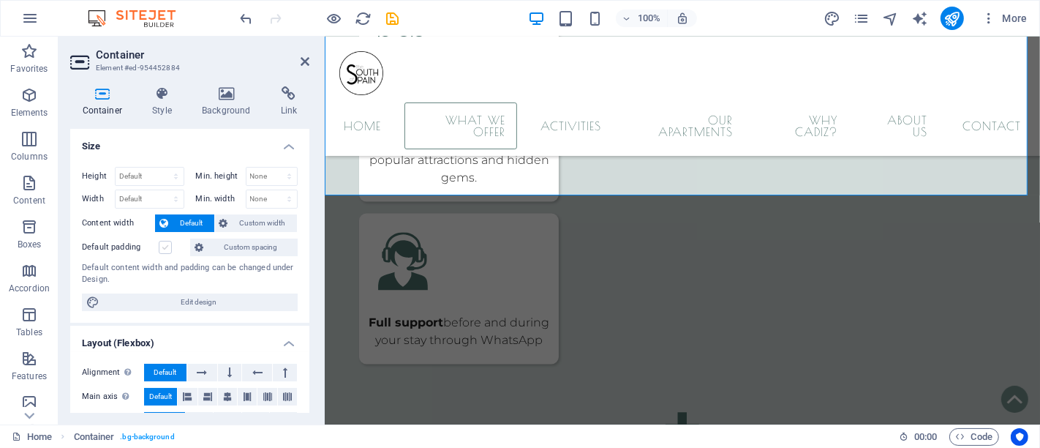
click at [162, 241] on label at bounding box center [165, 247] width 13 height 13
click at [0, 0] on input "Default padding" at bounding box center [0, 0] width 0 height 0
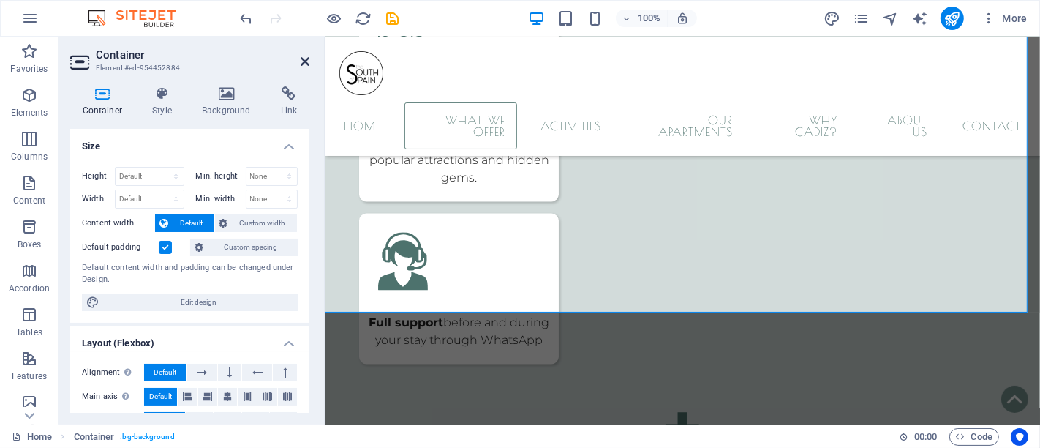
drag, startPoint x: 306, startPoint y: 64, endPoint x: 271, endPoint y: 15, distance: 60.5
click at [306, 64] on icon at bounding box center [305, 62] width 9 height 12
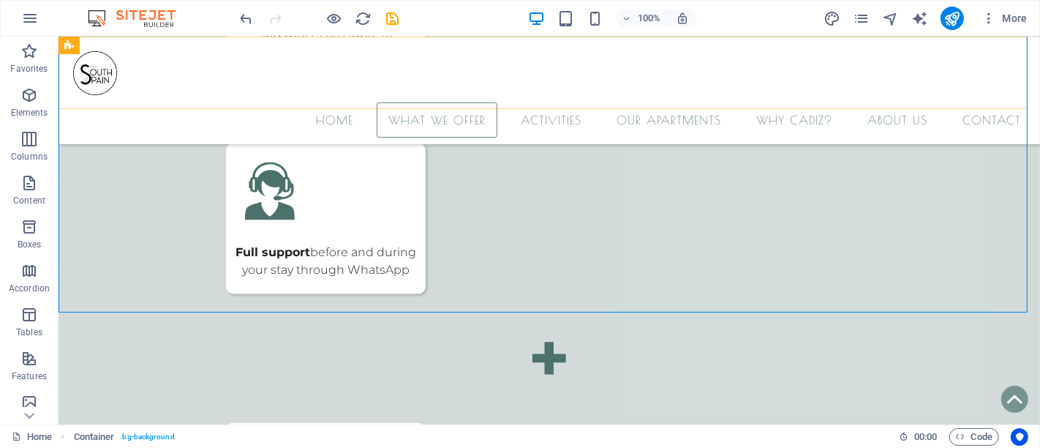
scroll to position [2364, 0]
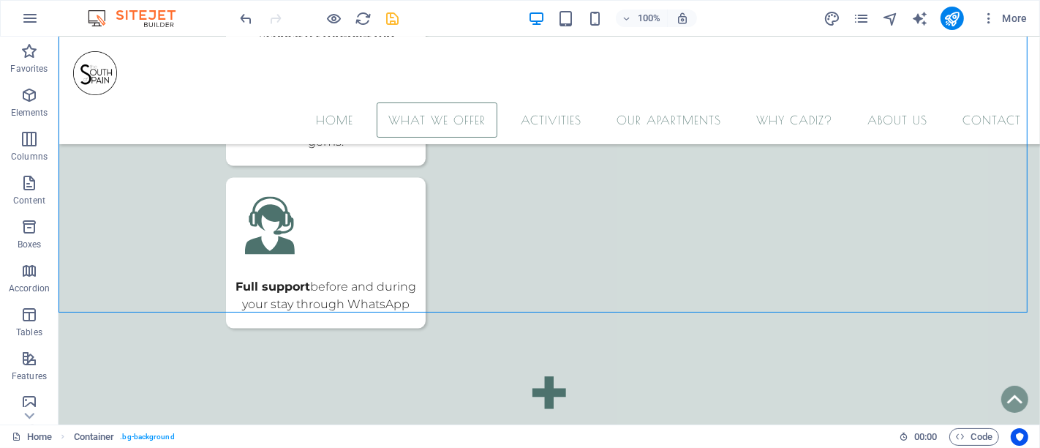
click at [394, 20] on icon "save" at bounding box center [393, 18] width 17 height 17
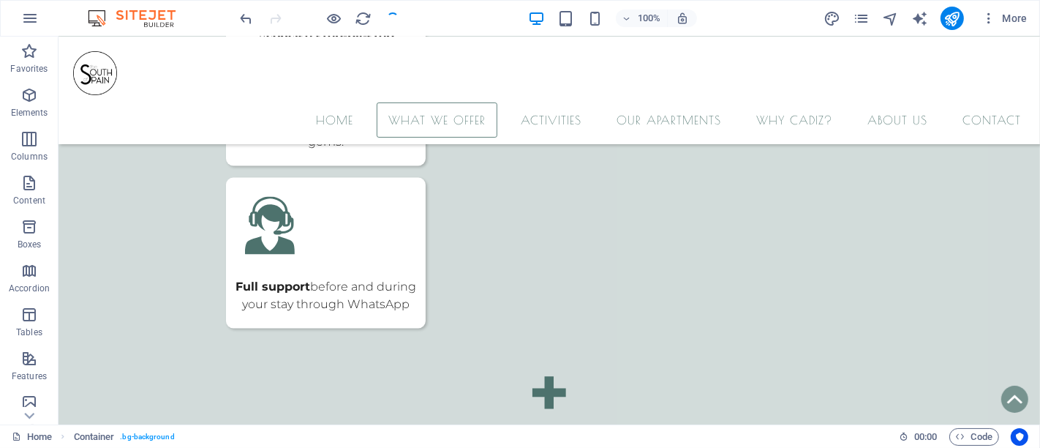
checkbox input "false"
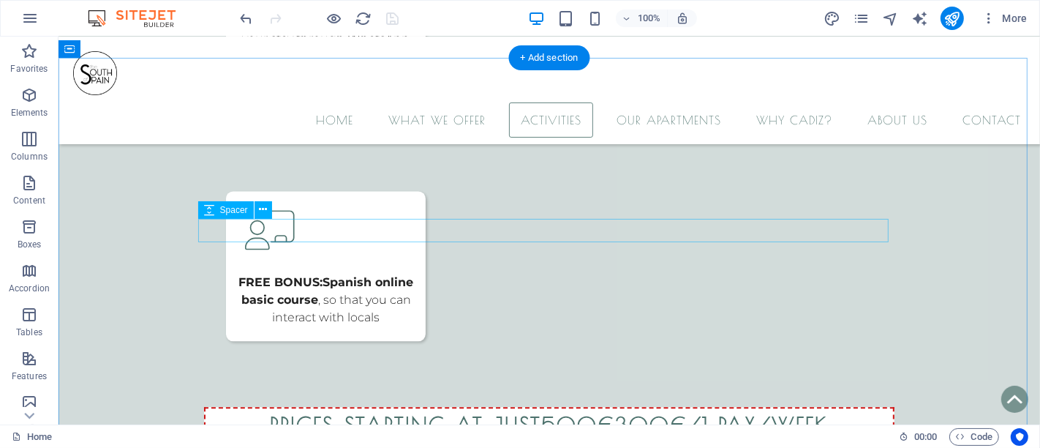
scroll to position [2608, 0]
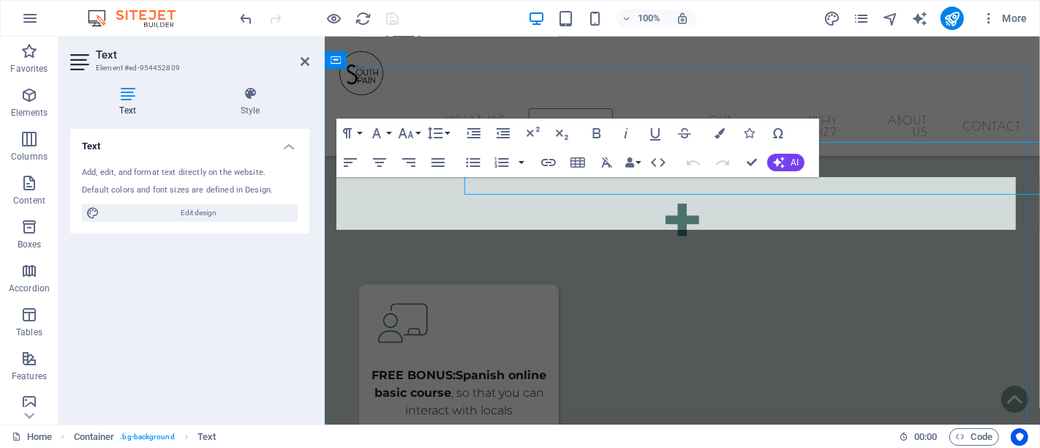
scroll to position [2644, 0]
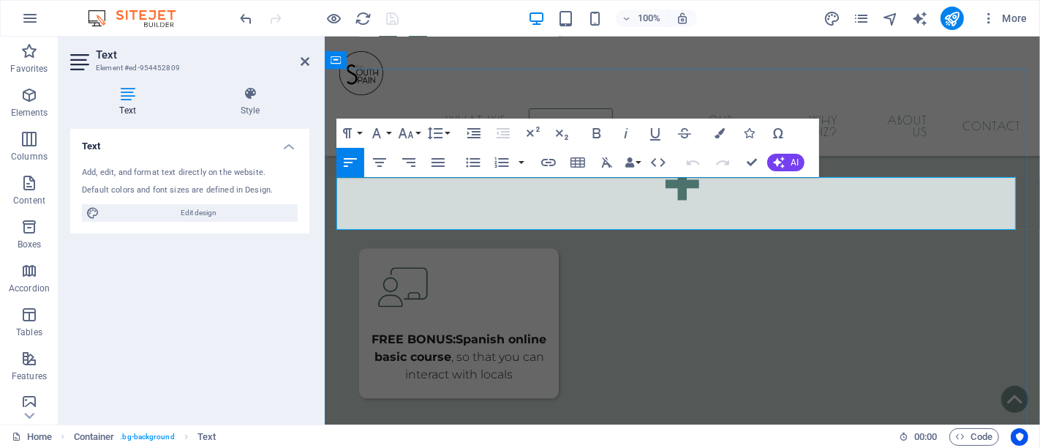
drag, startPoint x: 677, startPoint y: 199, endPoint x: 882, endPoint y: 199, distance: 204.8
click at [606, 132] on button "Bold" at bounding box center [597, 133] width 28 height 29
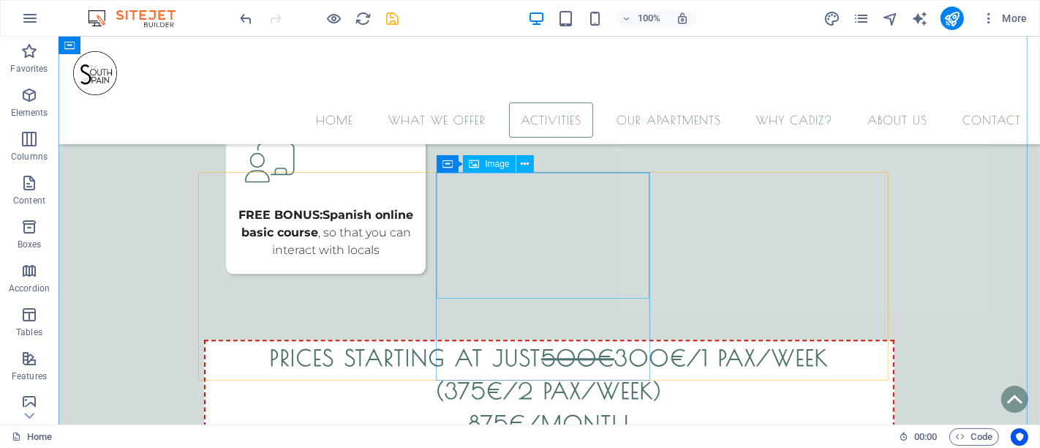
scroll to position [2690, 0]
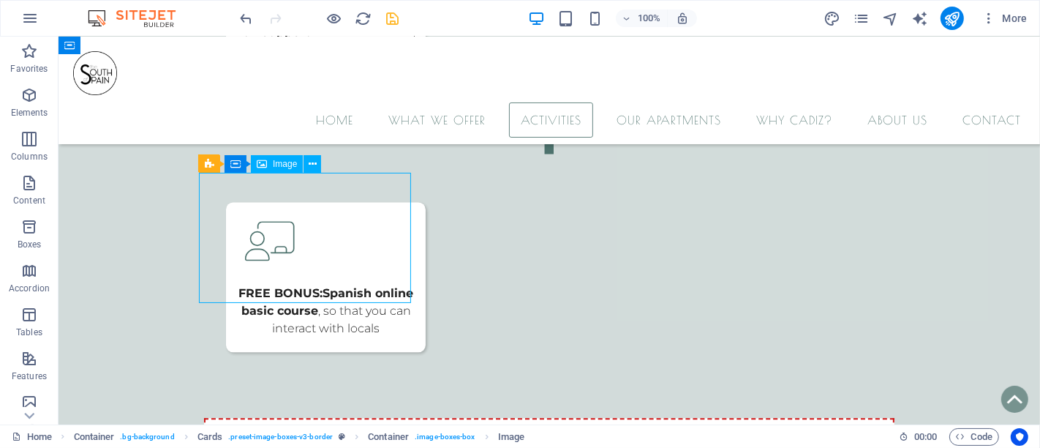
select select "%"
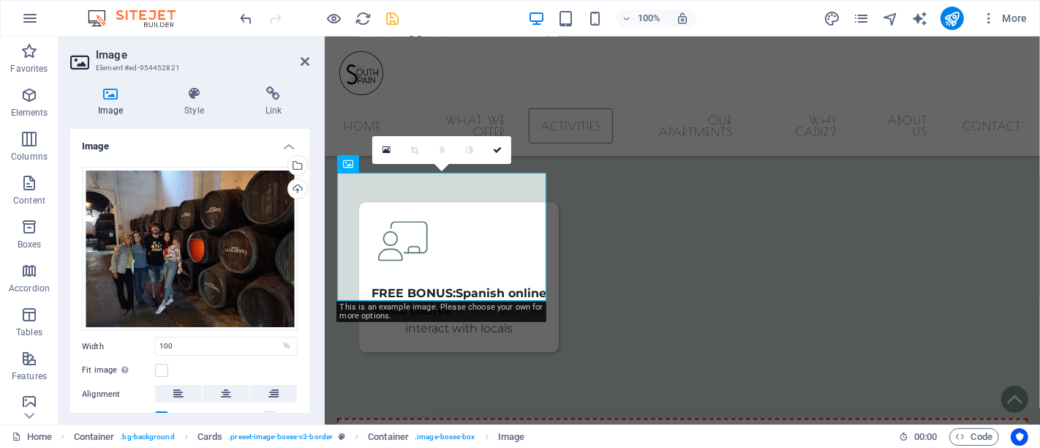
scroll to position [2725, 0]
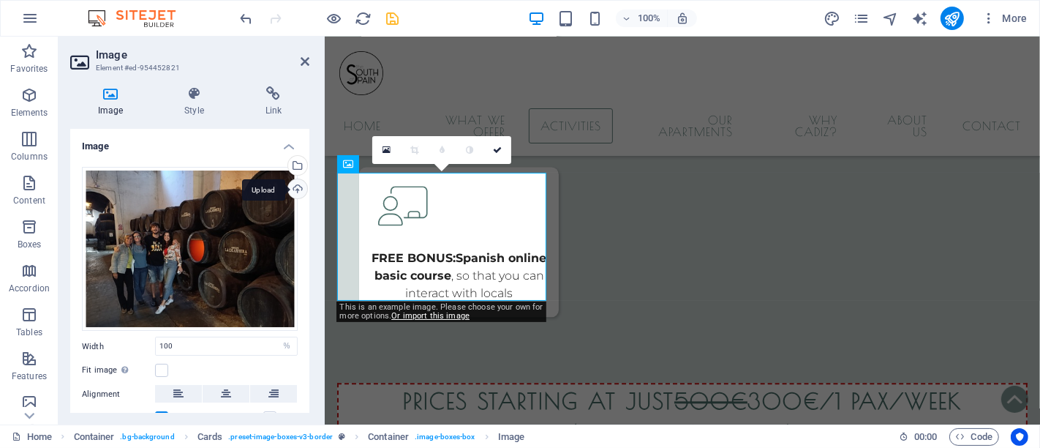
click at [293, 184] on div "Upload" at bounding box center [296, 190] width 22 height 22
drag, startPoint x: 390, startPoint y: 14, endPoint x: 217, endPoint y: 1, distance: 173.9
click at [390, 13] on icon "save" at bounding box center [393, 18] width 17 height 17
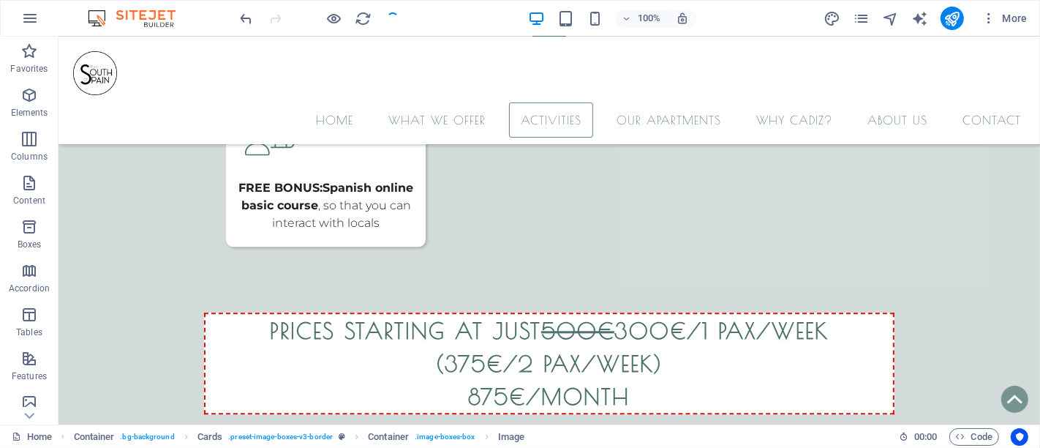
checkbox input "false"
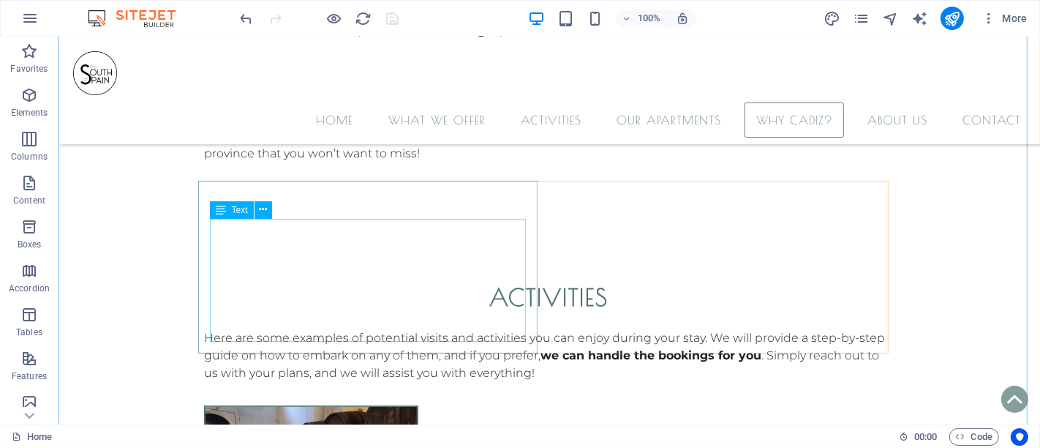
scroll to position [5209, 0]
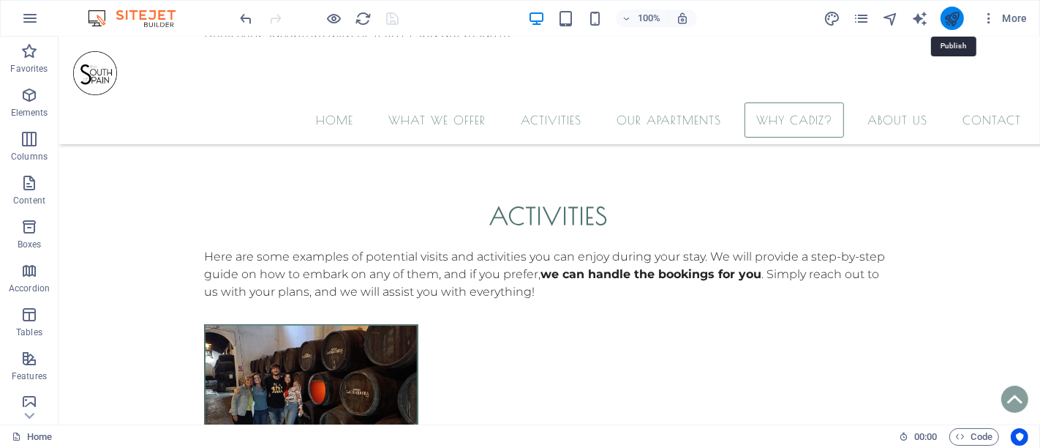
click at [960, 18] on icon "publish" at bounding box center [952, 18] width 17 height 17
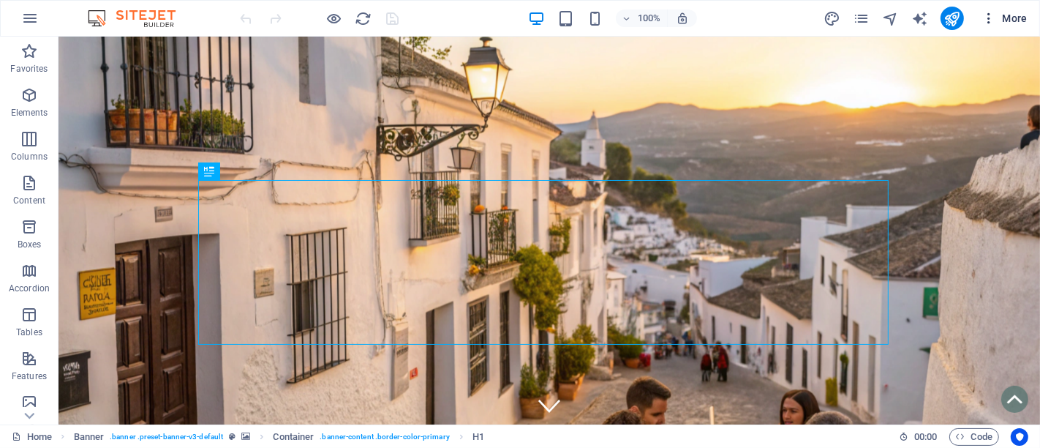
click at [936, 16] on span "More" at bounding box center [1005, 18] width 46 height 15
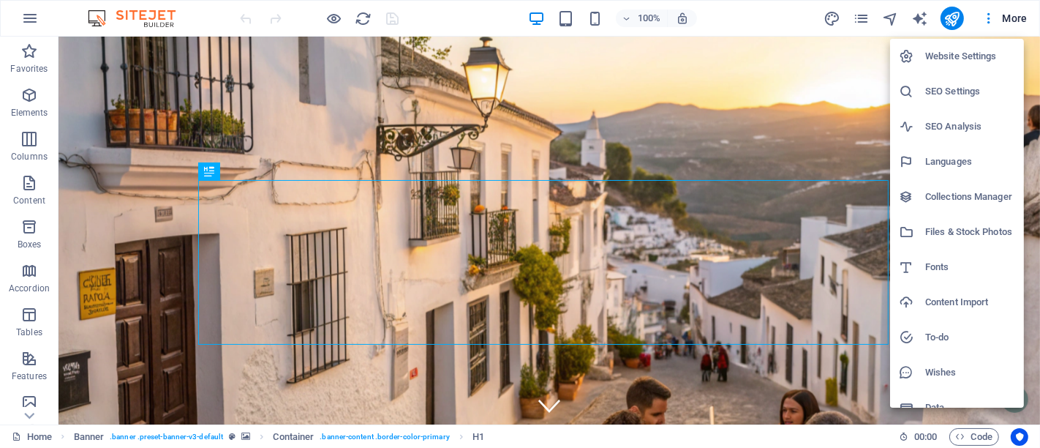
click at [936, 56] on h6 "Website Settings" at bounding box center [970, 57] width 90 height 18
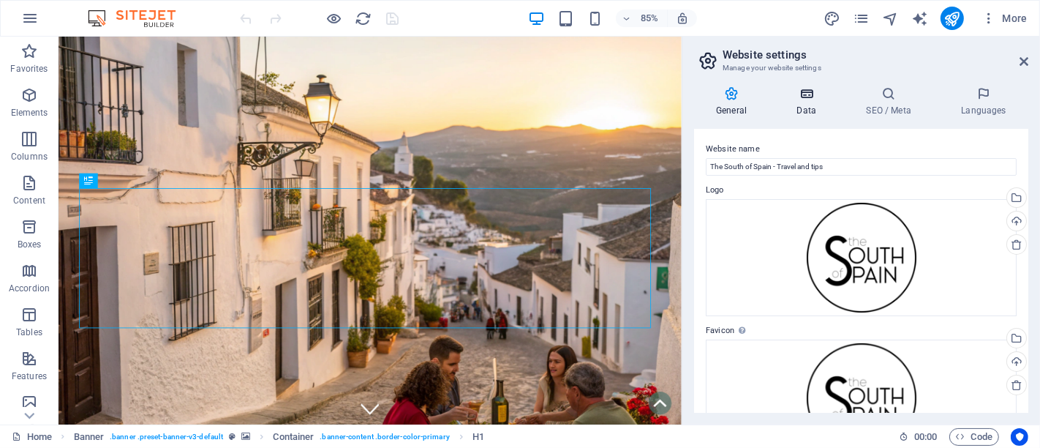
click at [814, 94] on icon at bounding box center [807, 93] width 64 height 15
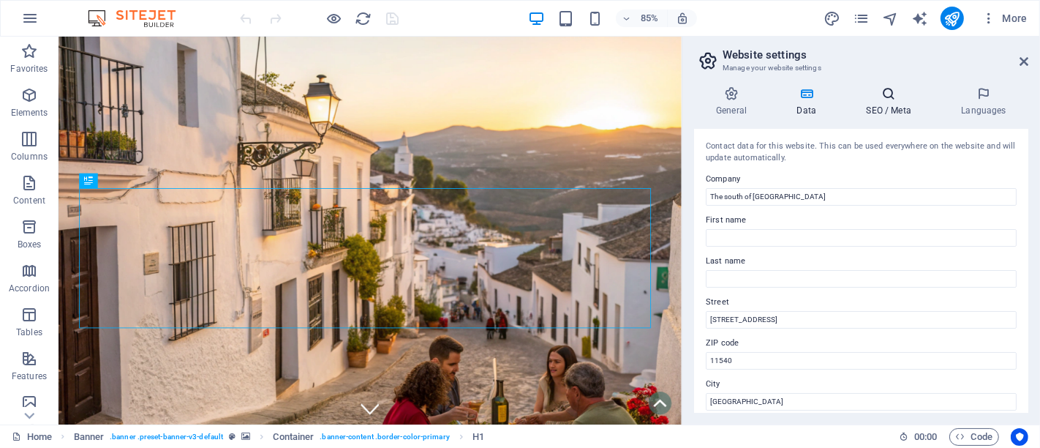
click at [886, 107] on h4 "SEO / Meta" at bounding box center [891, 101] width 95 height 31
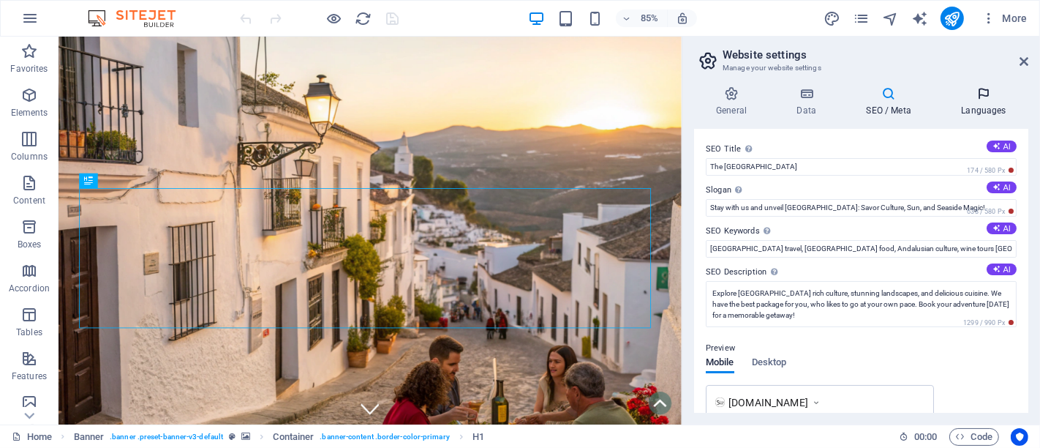
click at [936, 99] on icon at bounding box center [983, 93] width 89 height 15
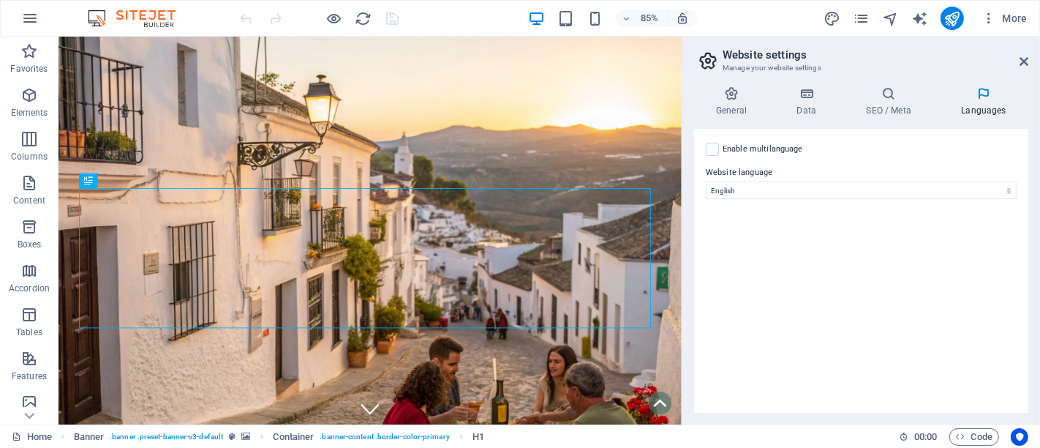
click at [775, 152] on label "Enable multilanguage To disable multilanguage delete all languages until only o…" at bounding box center [763, 149] width 80 height 18
click at [0, 0] on input "Enable multilanguage To disable multilanguage delete all languages until only o…" at bounding box center [0, 0] width 0 height 0
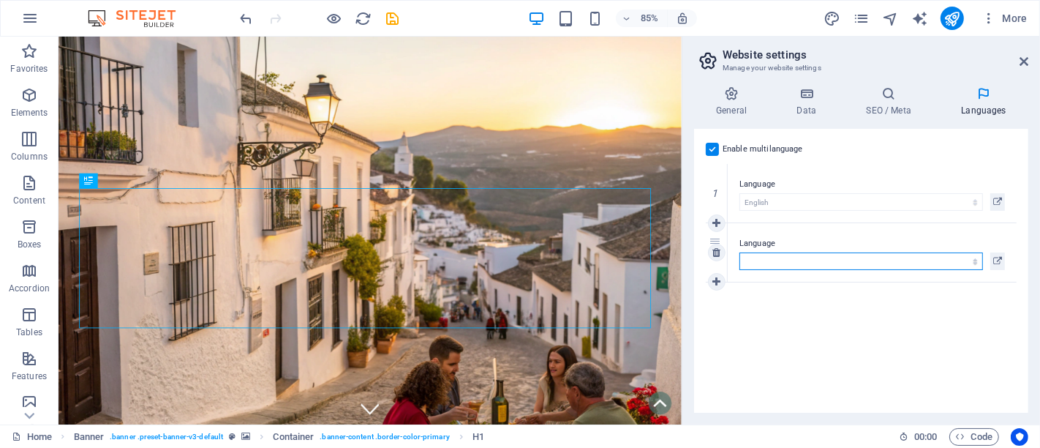
click at [806, 263] on select "Abkhazian Afar Afrikaans Akan Albanian Amharic Arabic Aragonese Armenian Assame…" at bounding box center [862, 261] width 244 height 18
select select "55"
click at [740, 252] on select "Abkhazian Afar Afrikaans Akan Albanian Amharic Arabic Aragonese Armenian Assame…" at bounding box center [862, 261] width 244 height 18
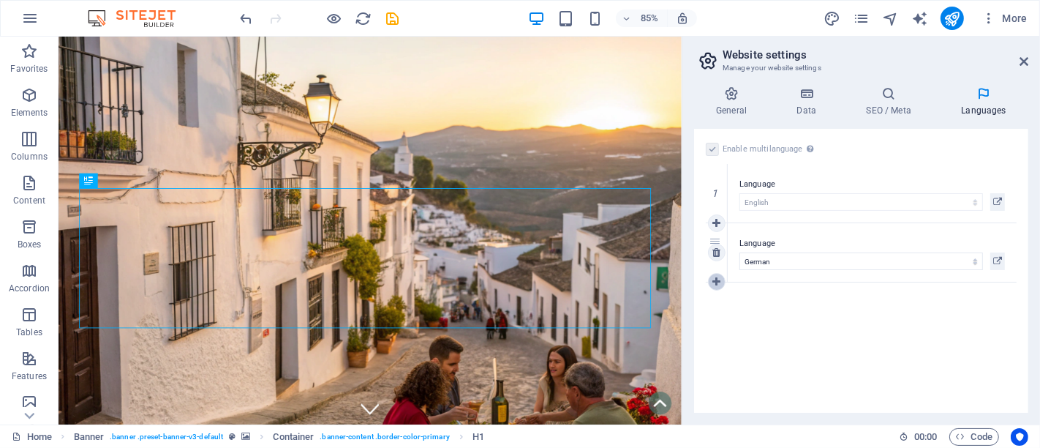
select select "55"
click at [717, 278] on icon at bounding box center [717, 282] width 8 height 10
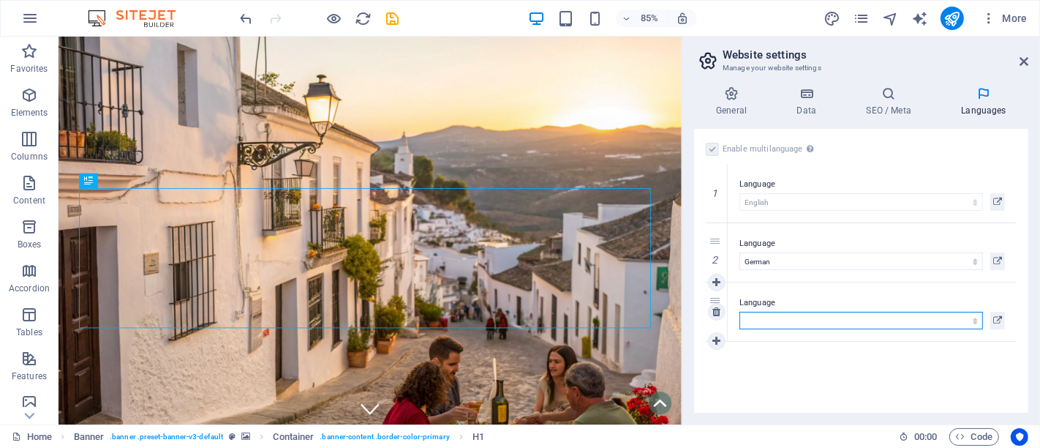
click at [777, 318] on select "Abkhazian Afar Afrikaans Akan Albanian Amharic Arabic Aragonese Armenian Assame…" at bounding box center [862, 321] width 244 height 18
select select "49"
click at [740, 312] on select "Abkhazian Afar Afrikaans Akan Albanian Amharic Arabic Aragonese Armenian Assame…" at bounding box center [862, 321] width 244 height 18
click at [936, 317] on icon at bounding box center [997, 321] width 9 height 18
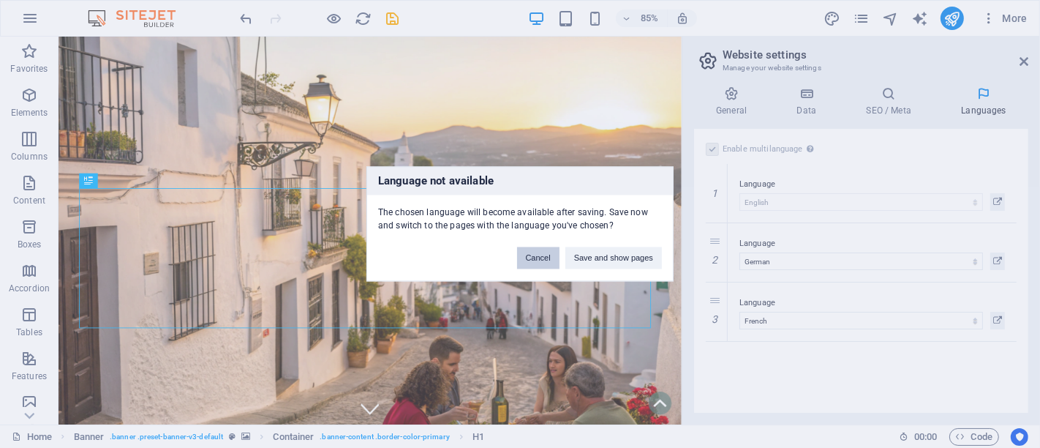
click at [539, 255] on button "Cancel" at bounding box center [538, 258] width 42 height 22
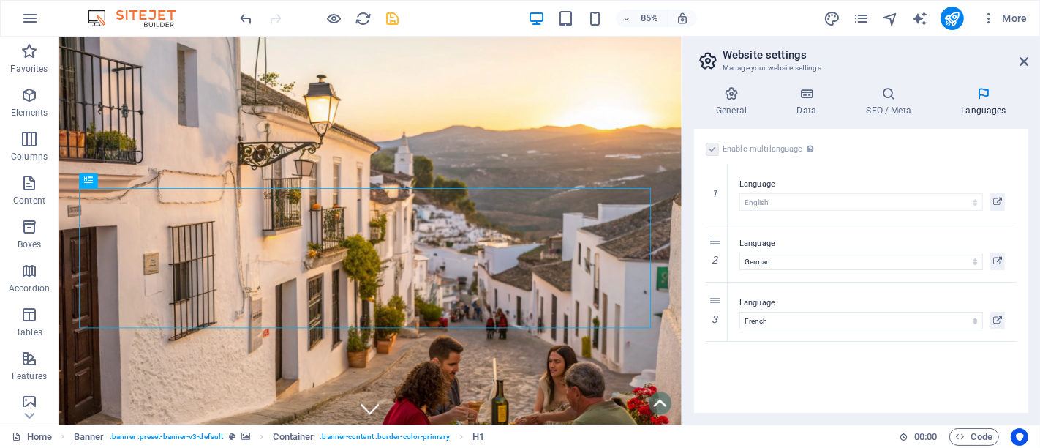
click at [388, 21] on icon "save" at bounding box center [393, 18] width 17 height 17
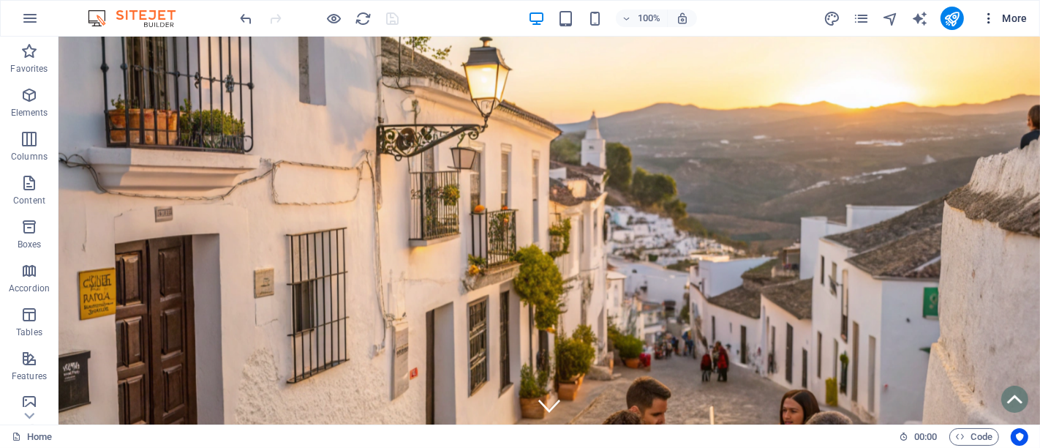
click at [936, 22] on icon "button" at bounding box center [989, 18] width 15 height 15
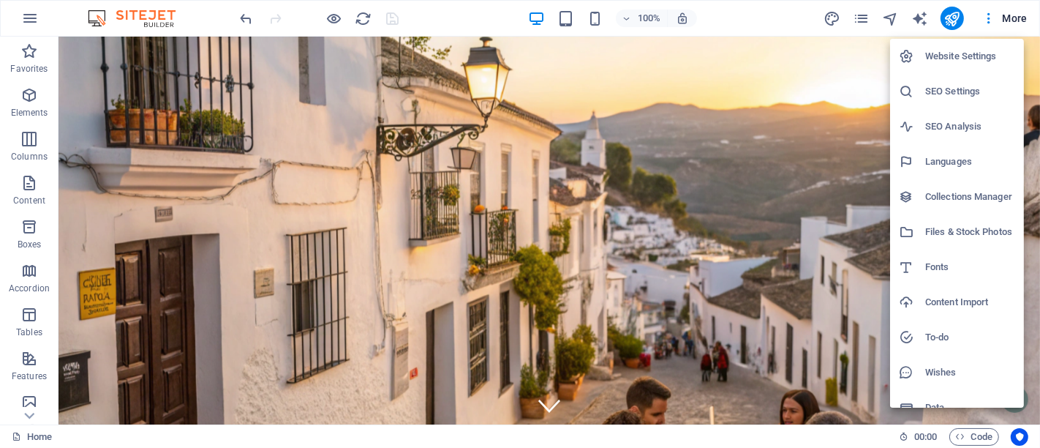
click at [936, 162] on h6 "Languages" at bounding box center [970, 162] width 90 height 18
select select "41"
select select "55"
select select "49"
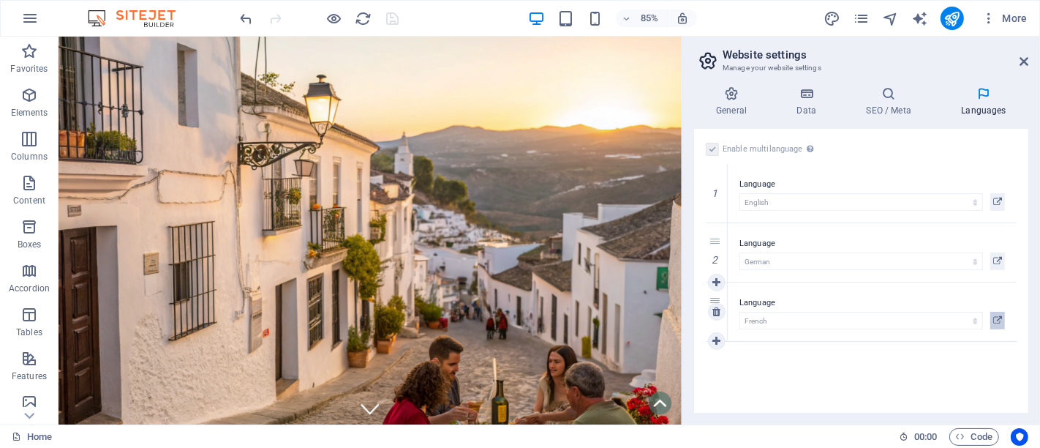
click at [936, 325] on icon at bounding box center [997, 321] width 9 height 18
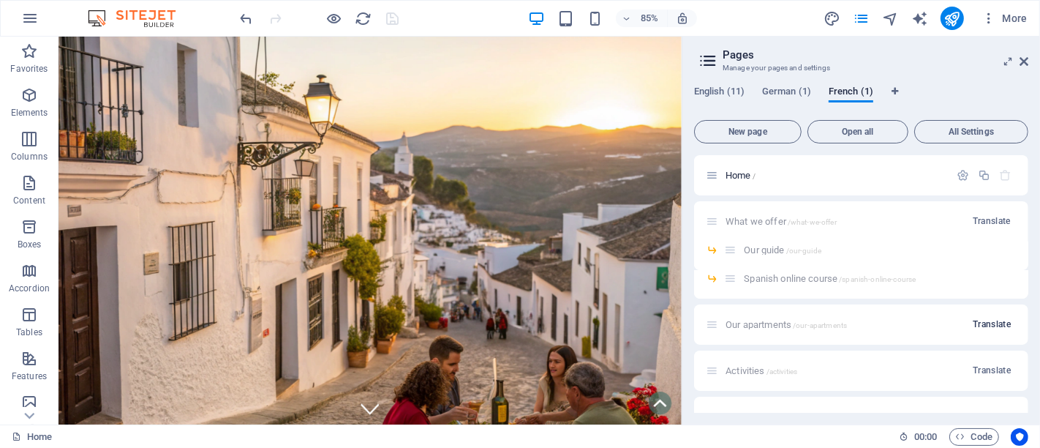
click at [936, 328] on span "Translate" at bounding box center [992, 324] width 38 height 12
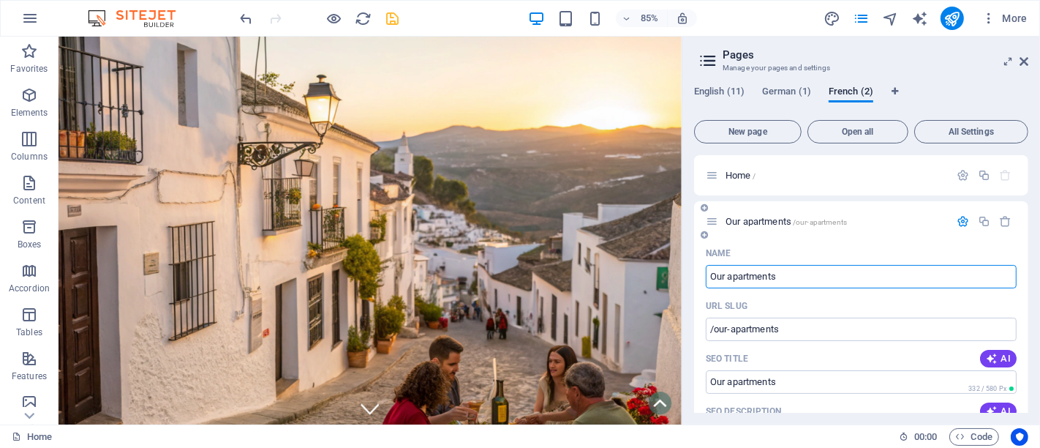
click at [754, 277] on input "Our apartments" at bounding box center [861, 276] width 311 height 23
type input "Les Apa"
type input "/les"
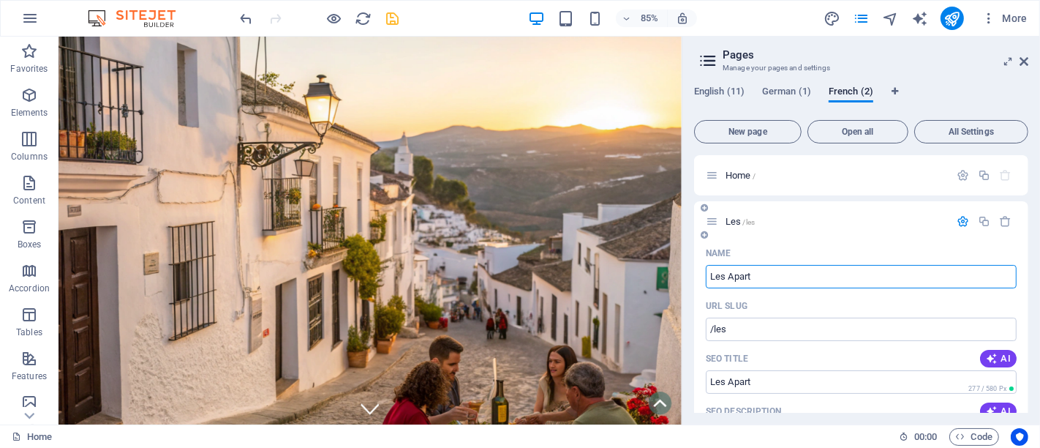
type input "Les Apart"
type input "/les-apart"
type input "Les Apartemenr"
type input "/les-apartemenrs"
type input "Les Apartements"
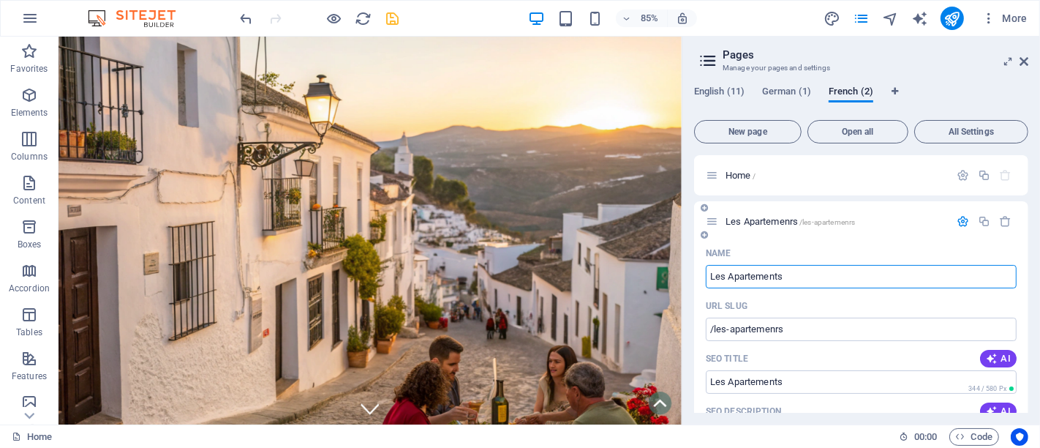
type input "/les-apartements"
click at [771, 277] on input "Les Apartements" at bounding box center [861, 276] width 311 height 23
click at [742, 276] on input "Les Apartements" at bounding box center [861, 276] width 311 height 23
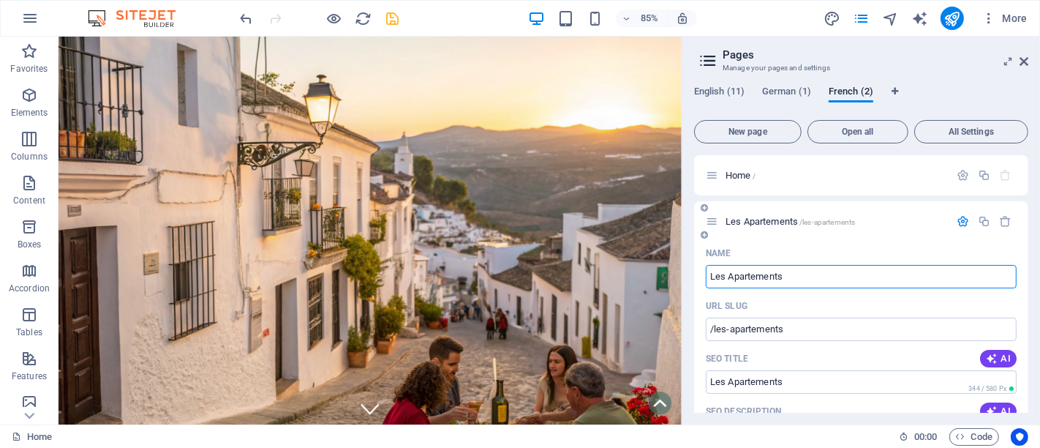
paste input "les ap"
type input "les appartements"
type input "/les-appartements"
click at [718, 274] on input "les appartements" at bounding box center [861, 276] width 311 height 23
type input "les appartemenLs"
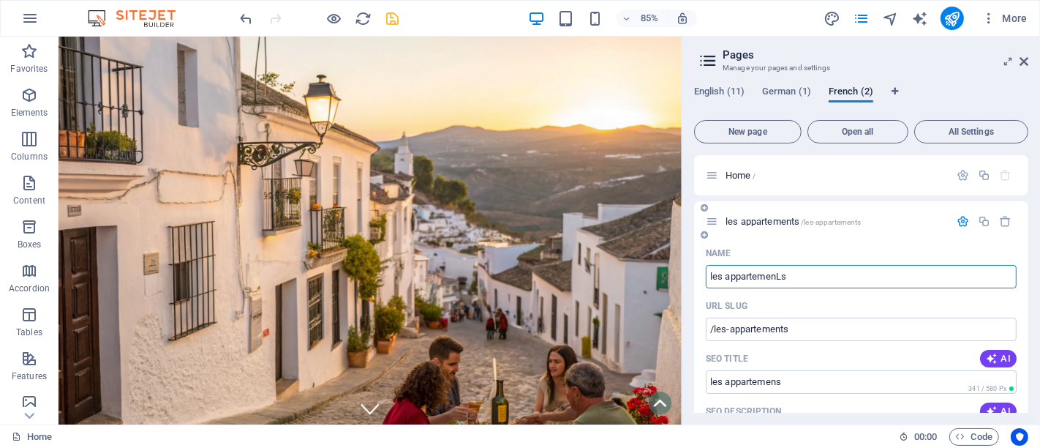
type input "/les-appartemens"
type input "les appartemenLs"
type input "/les-appartemenls"
type input "les appartemens"
type input "/les-appartemens"
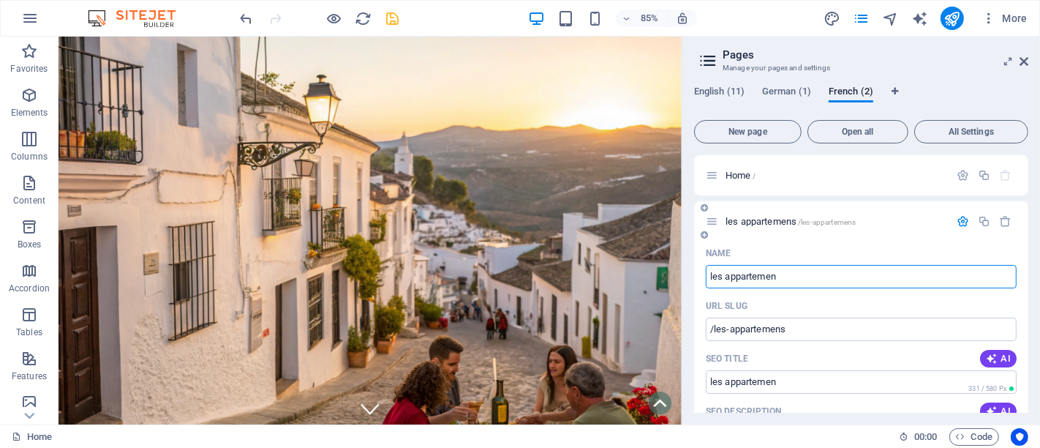
type input "les appartemenL"
type input "/les-appartemen"
type input "les appartemenL"
type input "/les-appartemenl"
type input "les appartemen"
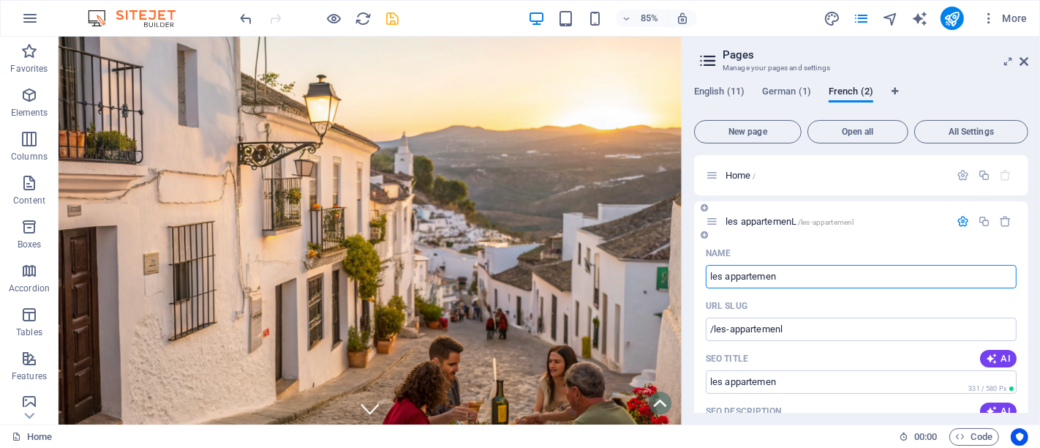
type input "/les-appartemen"
type input "les appartemens"
type input "/les-appartemens"
type input "es appartemens"
type input "/es-appartemens"
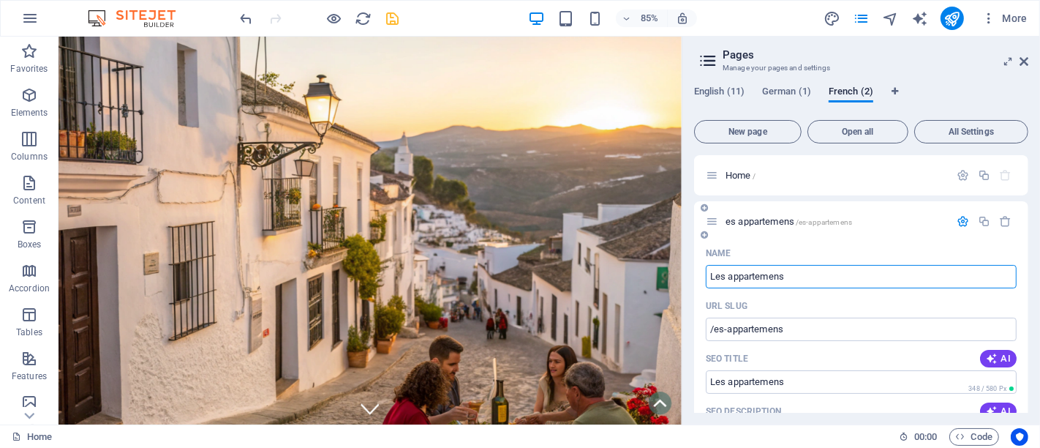
type input "Les appartemens"
type input "/les-appartemens"
type input "Les ppartemens"
type input "/les-ppartemens"
type input "Les Appartemens"
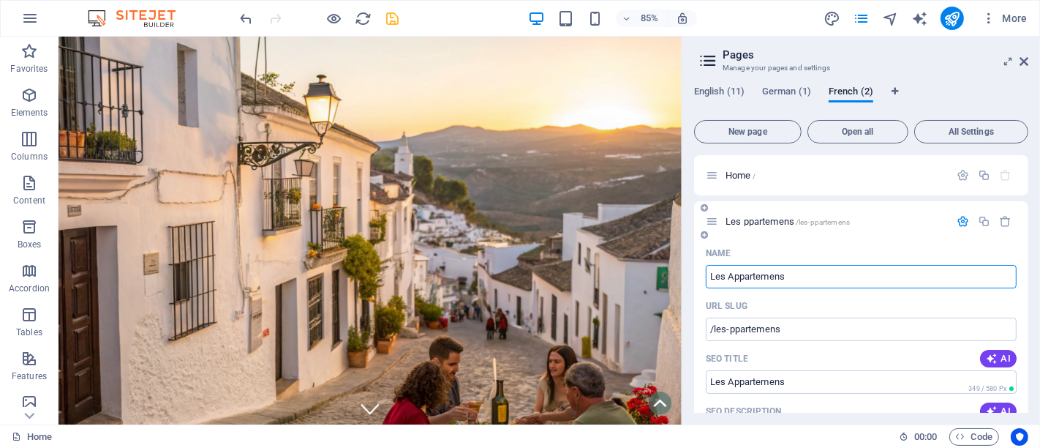
type input "/les-appartemens"
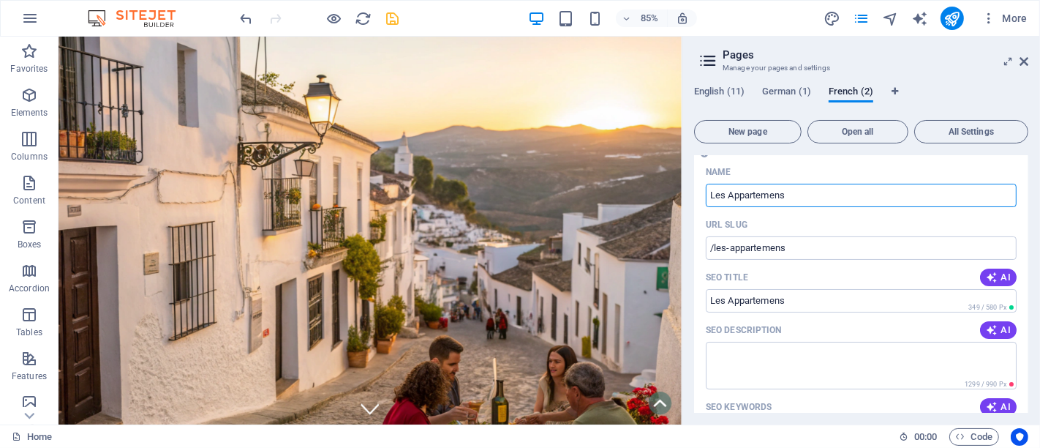
scroll to position [162, 0]
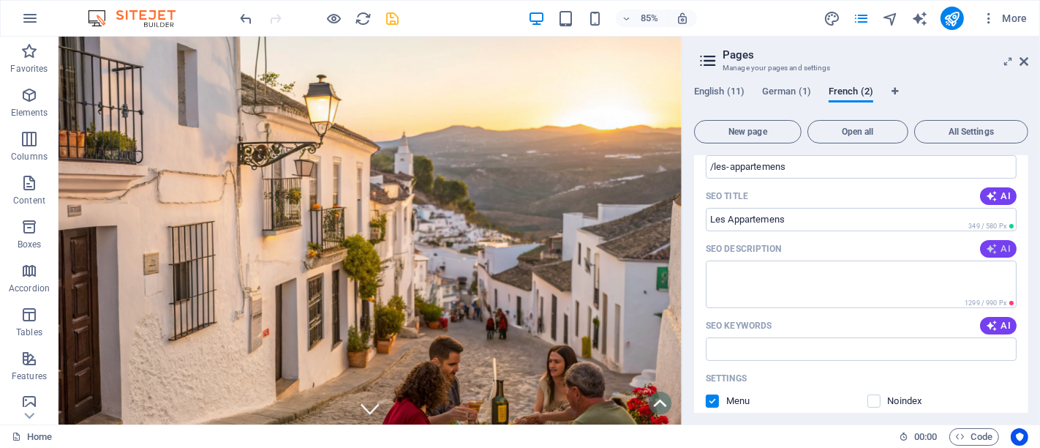
type input "Les Appartemens"
click at [936, 251] on icon "button" at bounding box center [992, 249] width 12 height 12
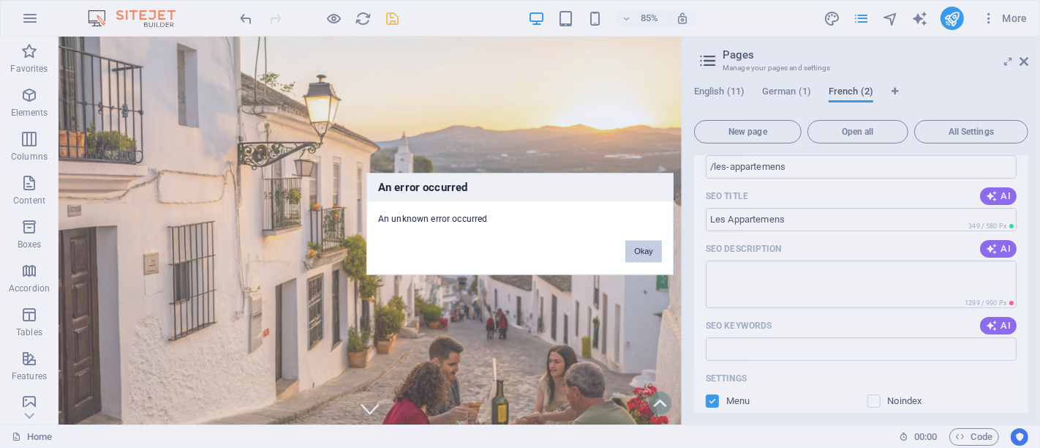
click at [634, 247] on button "Okay" at bounding box center [643, 252] width 37 height 22
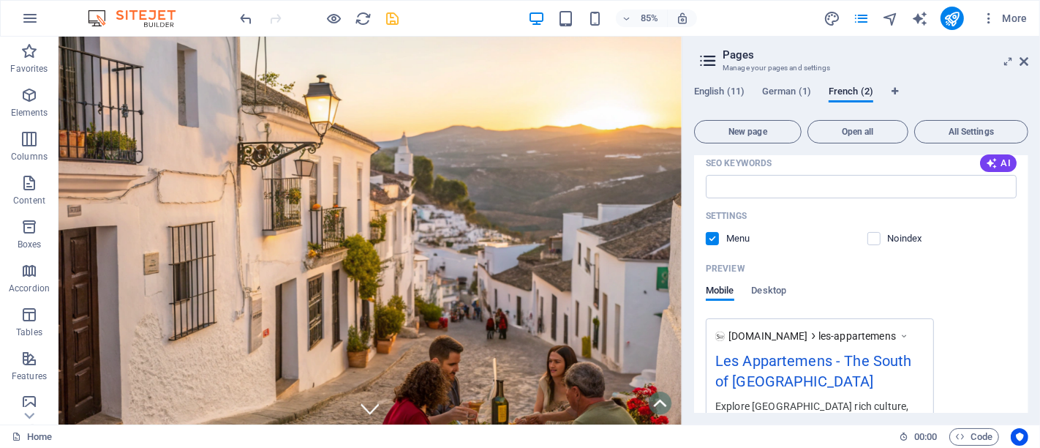
scroll to position [0, 0]
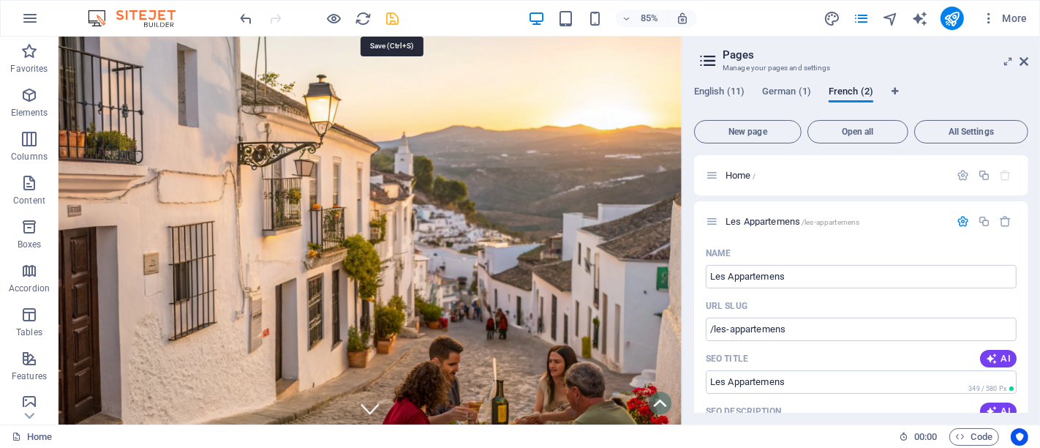
click at [399, 21] on icon "save" at bounding box center [393, 18] width 17 height 17
checkbox input "false"
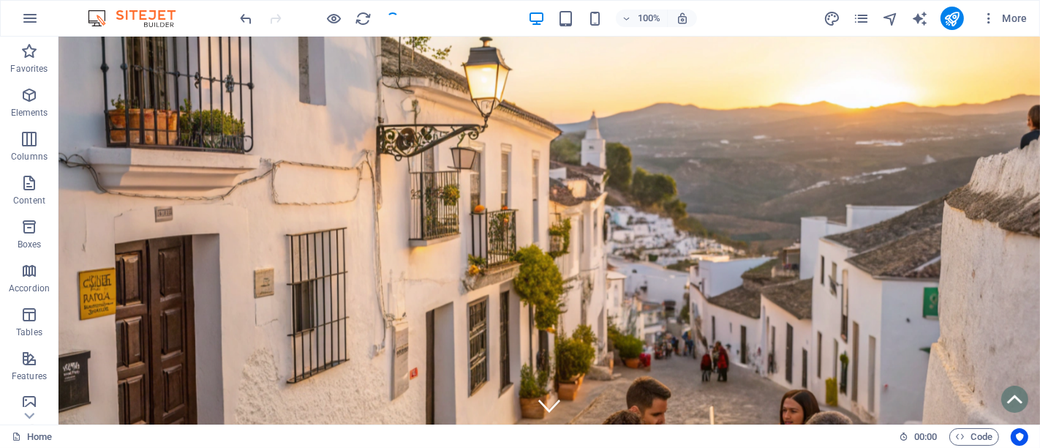
click at [936, 5] on div "100% More" at bounding box center [520, 18] width 1039 height 35
click at [936, 20] on span "More" at bounding box center [1005, 18] width 46 height 15
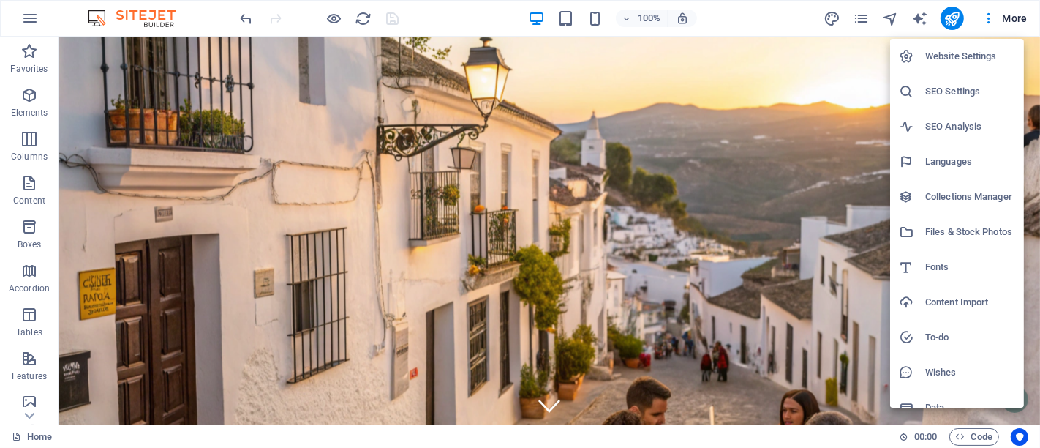
click at [936, 164] on h6 "Languages" at bounding box center [970, 162] width 90 height 18
select select "41"
select select "55"
select select "49"
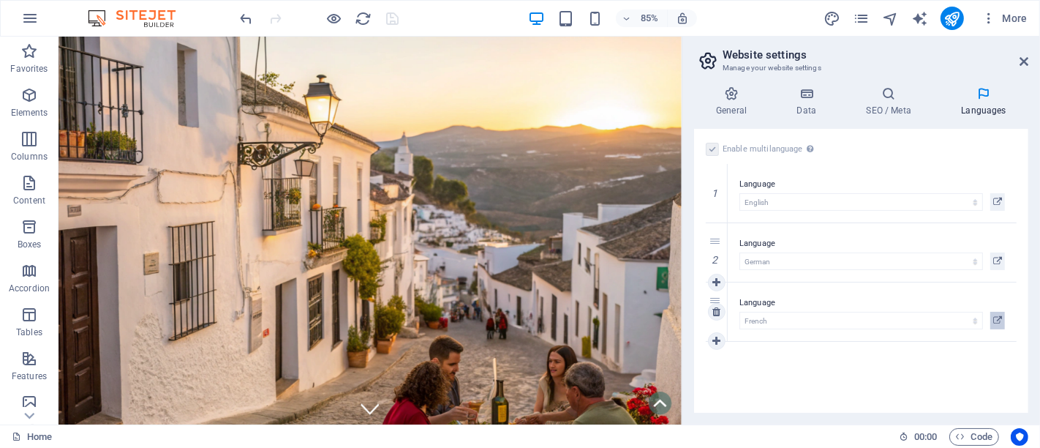
click at [936, 317] on icon at bounding box center [997, 321] width 9 height 18
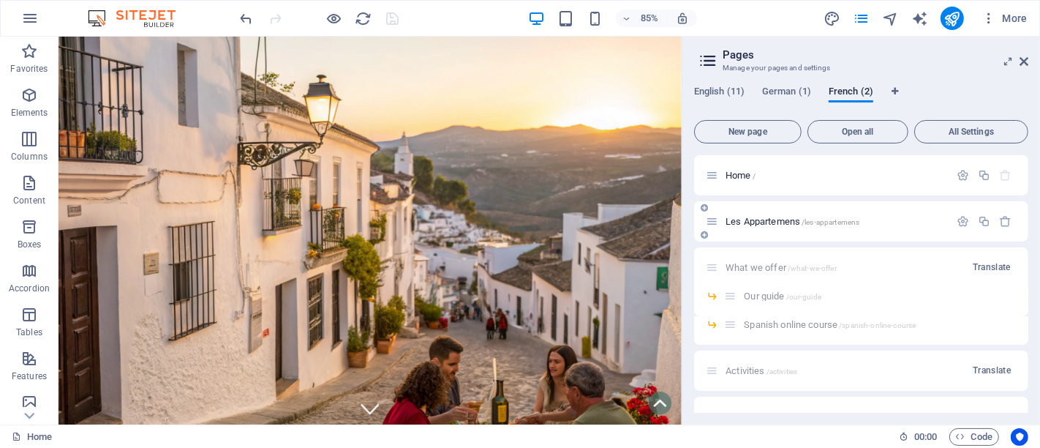
click at [798, 218] on span "Les Appartemens /les-appartemens" at bounding box center [793, 221] width 134 height 11
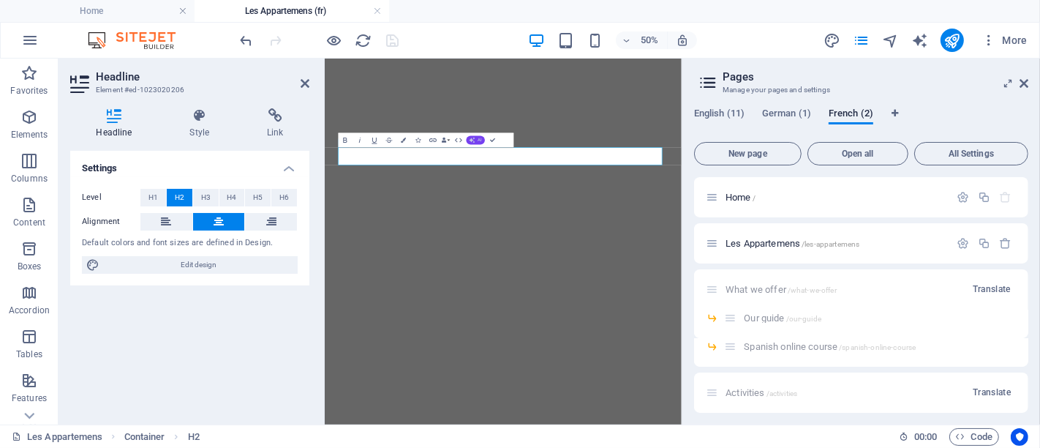
click at [473, 143] on icon "button" at bounding box center [472, 141] width 6 height 6
click at [446, 198] on link "Translate to French" at bounding box center [438, 195] width 72 height 11
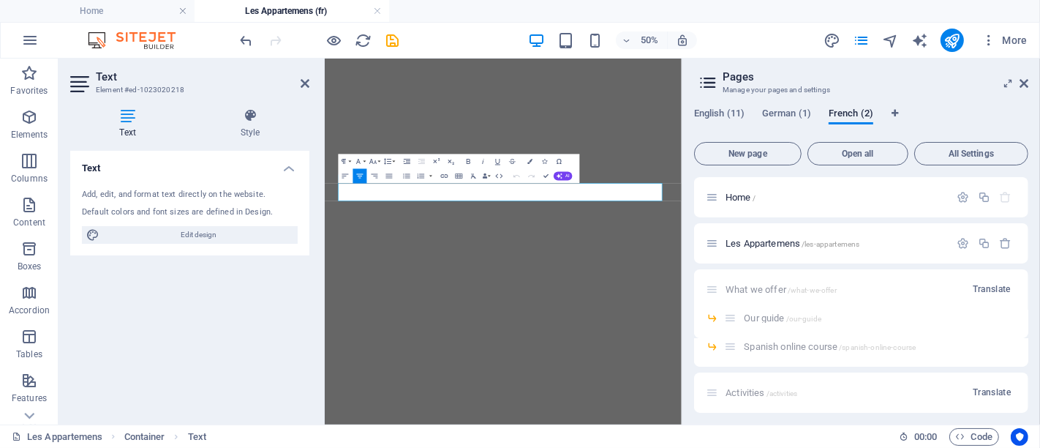
click at [571, 170] on div "Undo Redo Confirm (Ctrl+⏎) AI Improve Make shorter Make longer Fix spelling & g…" at bounding box center [541, 176] width 63 height 15
click at [557, 173] on icon "button" at bounding box center [560, 176] width 6 height 6
click at [486, 235] on link "Translate to French" at bounding box center [482, 231] width 72 height 11
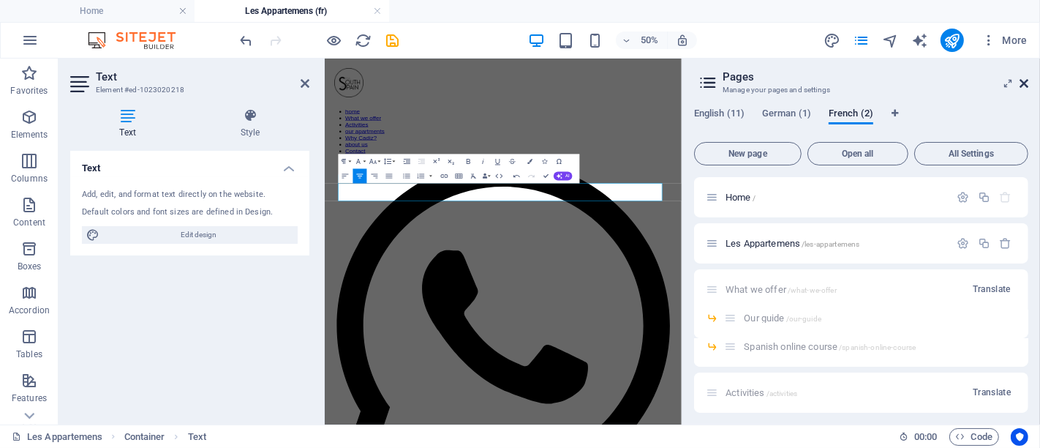
click at [936, 83] on icon at bounding box center [1024, 84] width 9 height 12
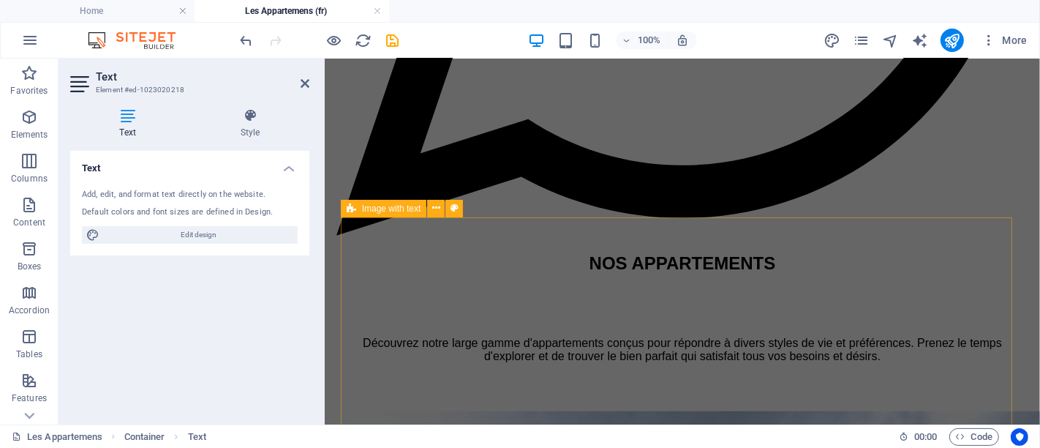
scroll to position [732, 0]
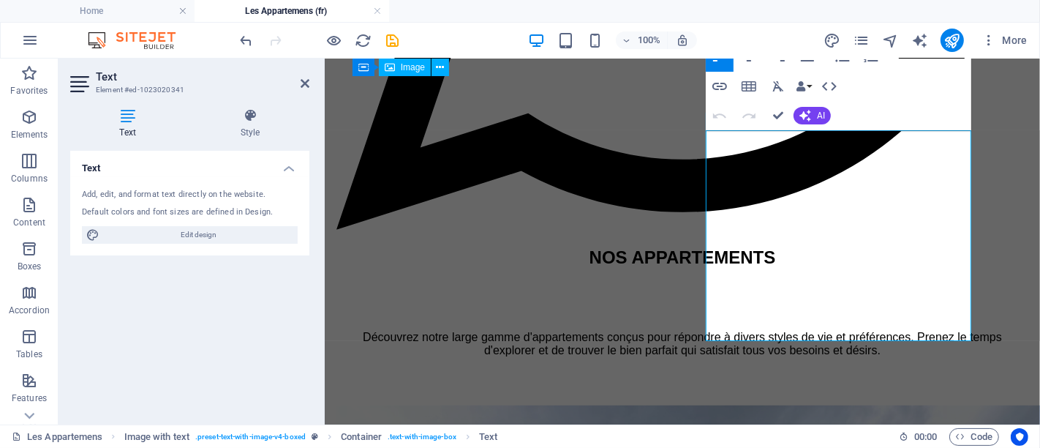
scroll to position [917, 0]
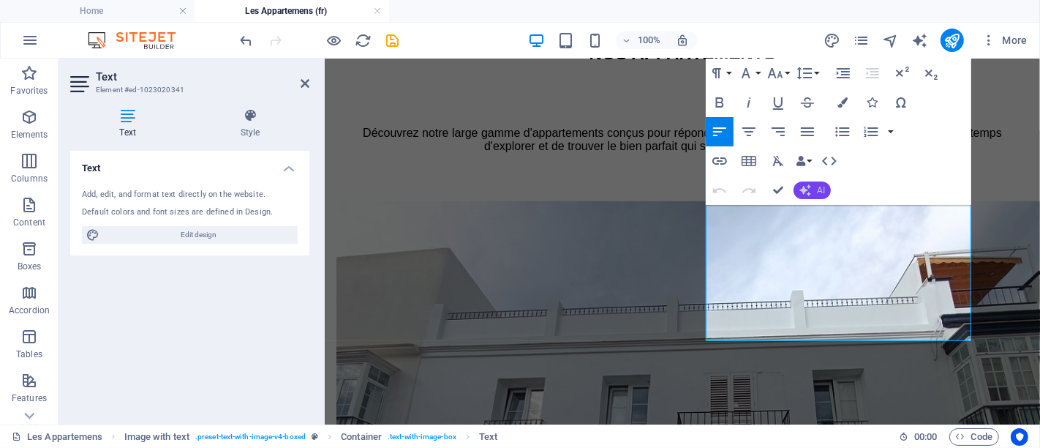
click at [811, 191] on icon "button" at bounding box center [806, 190] width 12 height 12
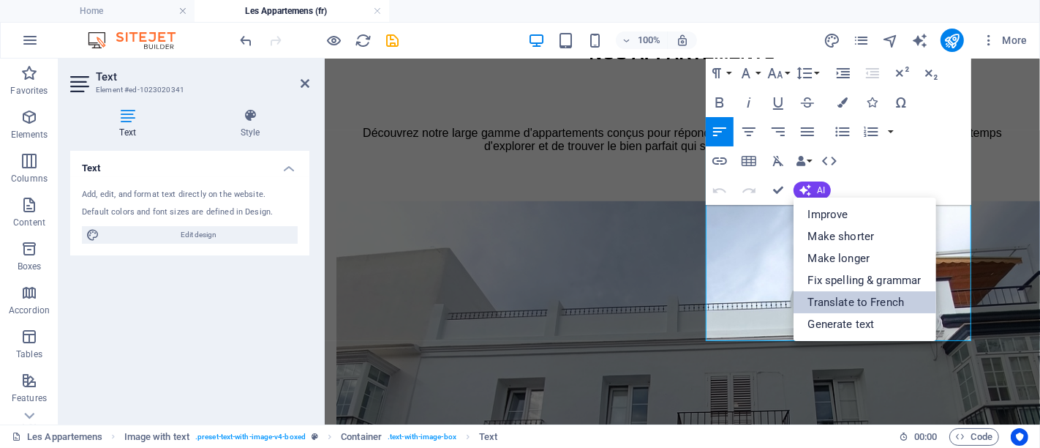
click at [851, 298] on link "Translate to French" at bounding box center [865, 302] width 143 height 22
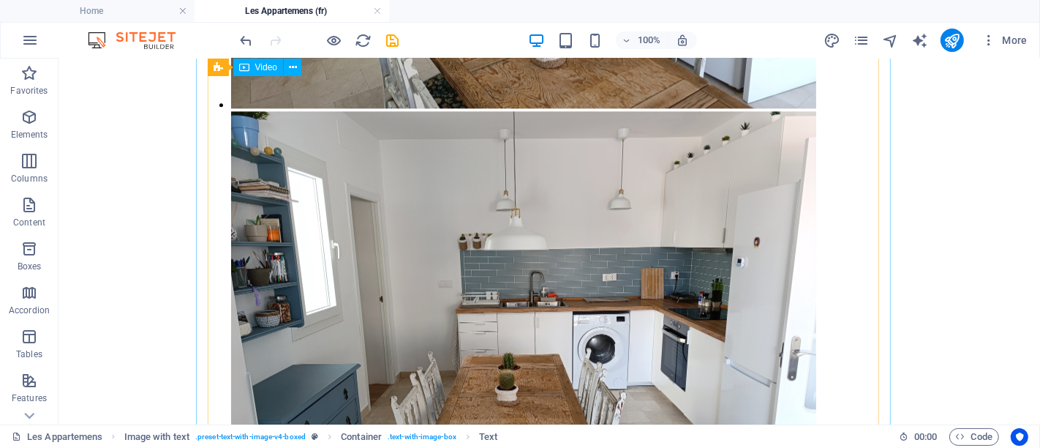
scroll to position [2705, 0]
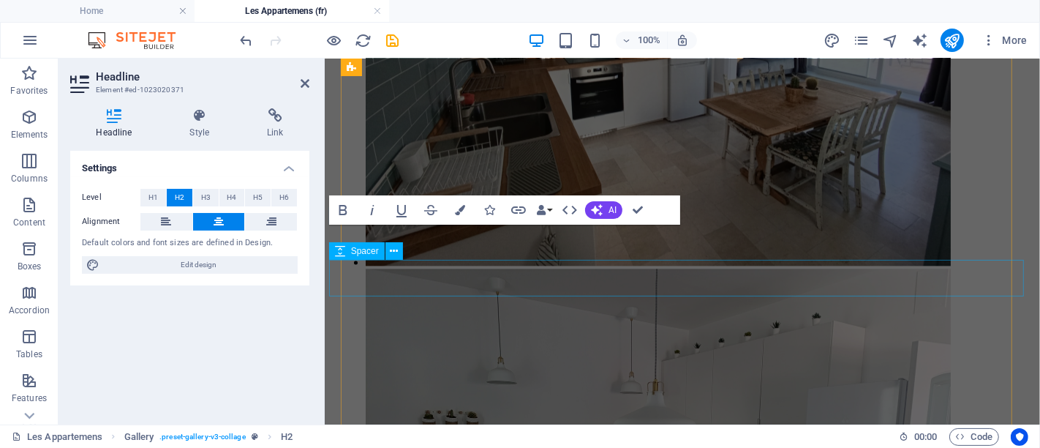
scroll to position [2380, 0]
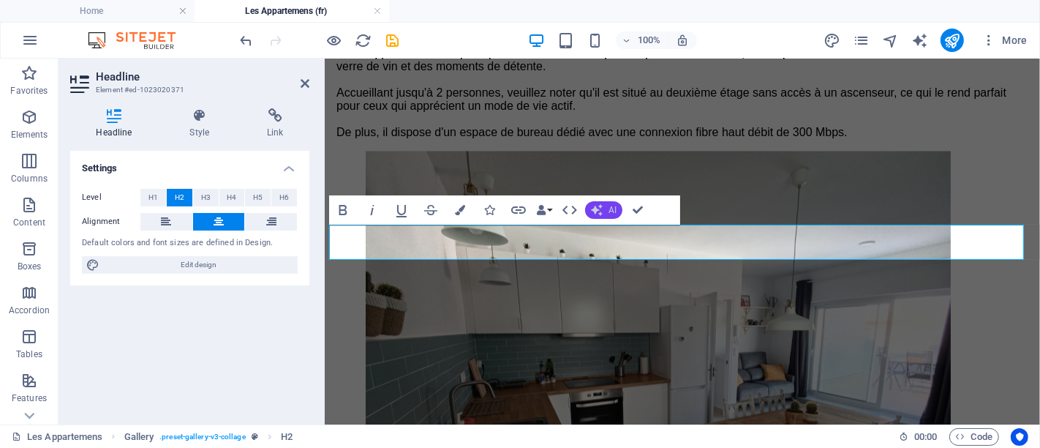
click at [612, 217] on button "AI" at bounding box center [603, 210] width 37 height 18
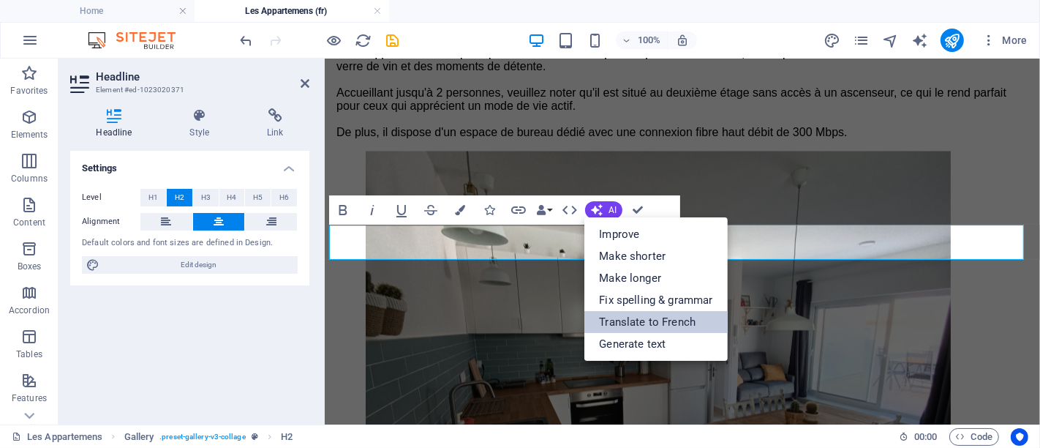
click at [642, 320] on link "Translate to French" at bounding box center [656, 322] width 143 height 22
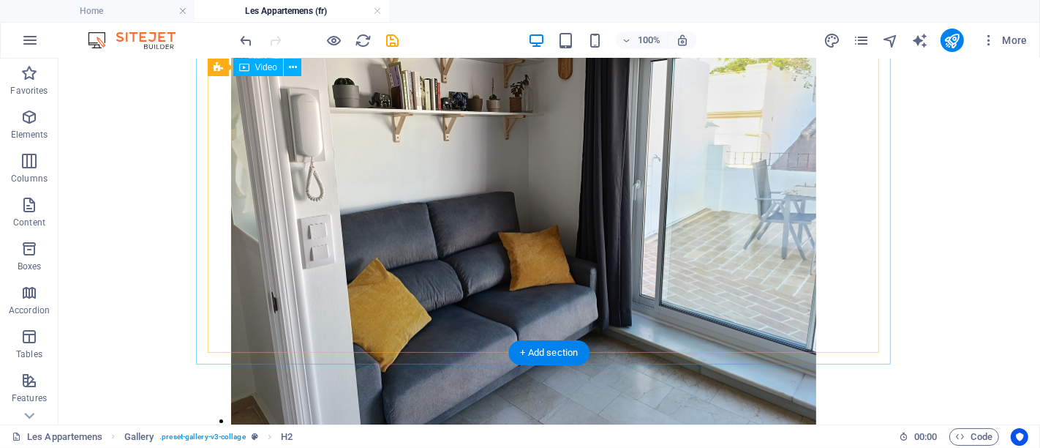
scroll to position [4126, 0]
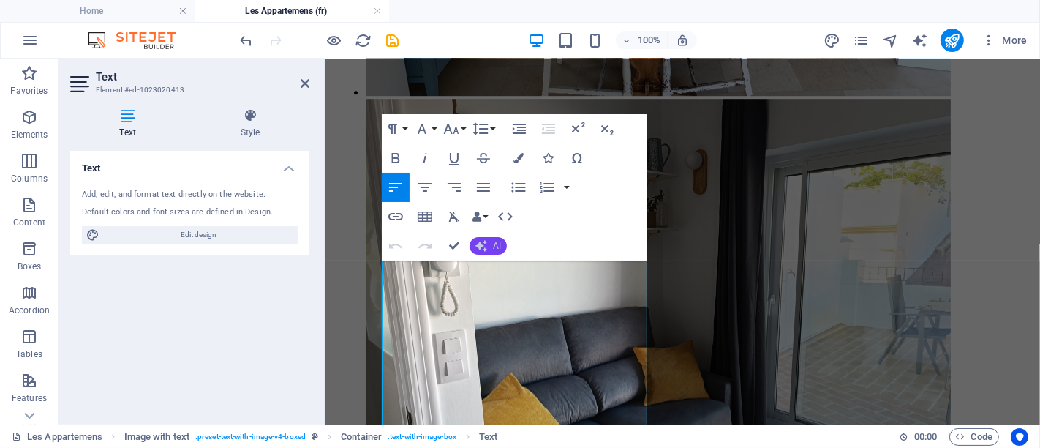
click at [489, 243] on button "AI" at bounding box center [488, 246] width 37 height 18
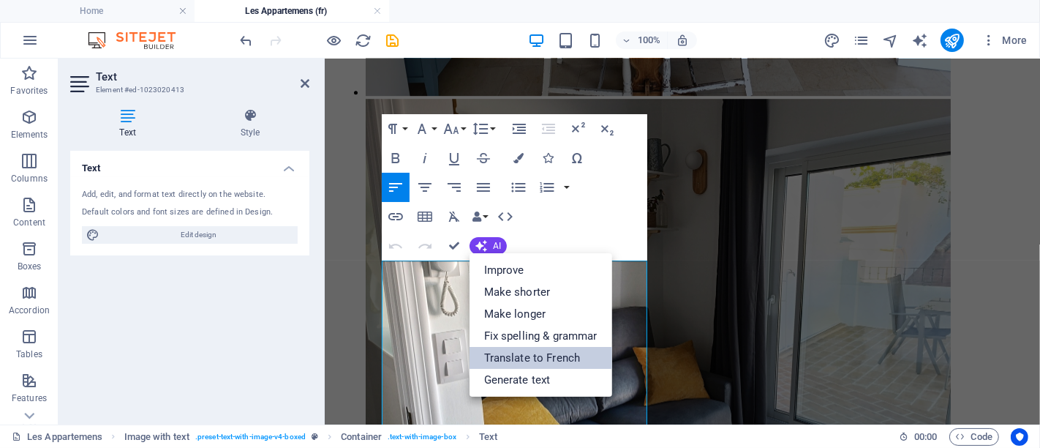
click at [523, 355] on link "Translate to French" at bounding box center [541, 358] width 143 height 22
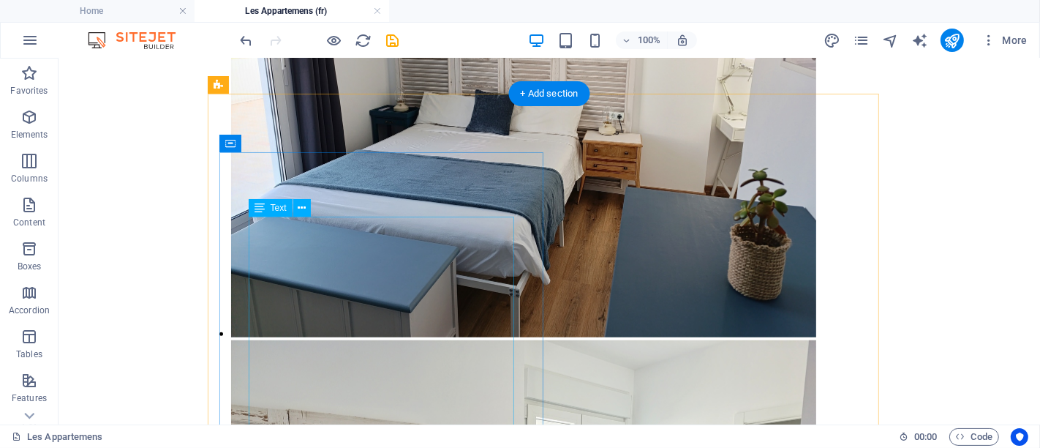
scroll to position [5751, 0]
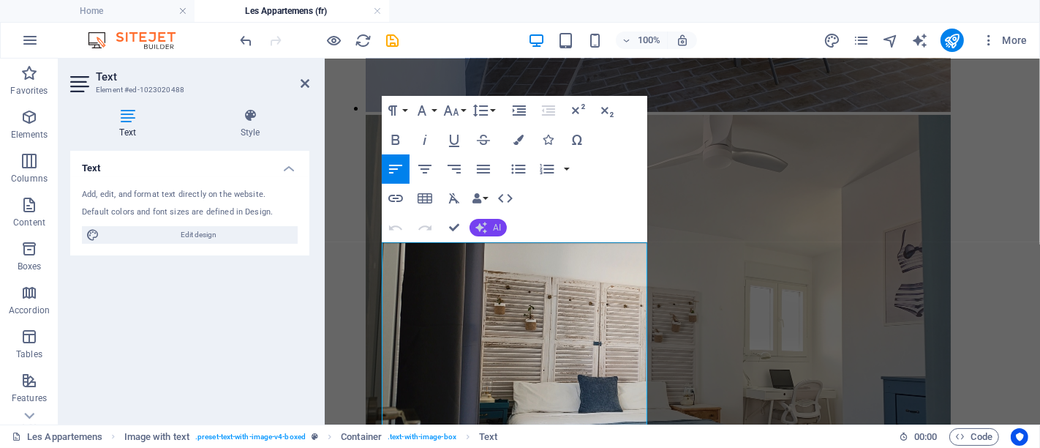
click at [495, 223] on span "AI" at bounding box center [497, 227] width 8 height 9
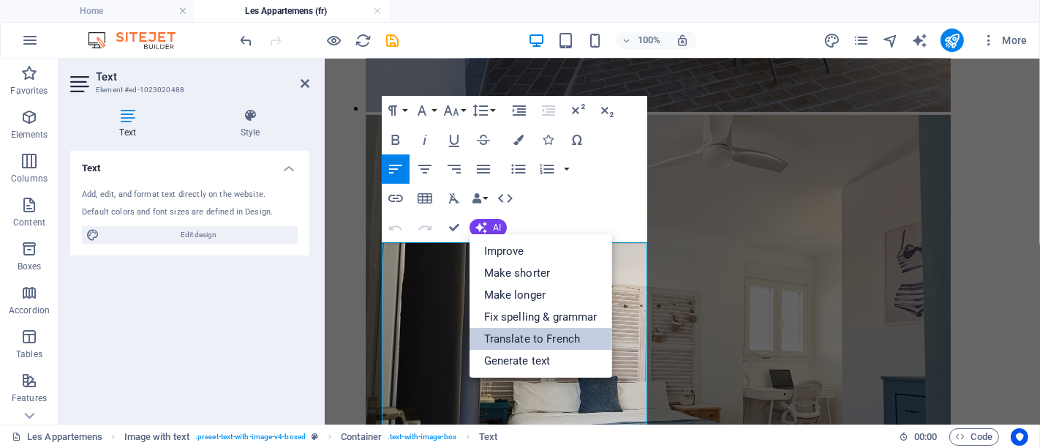
click at [533, 335] on link "Translate to French" at bounding box center [541, 339] width 143 height 22
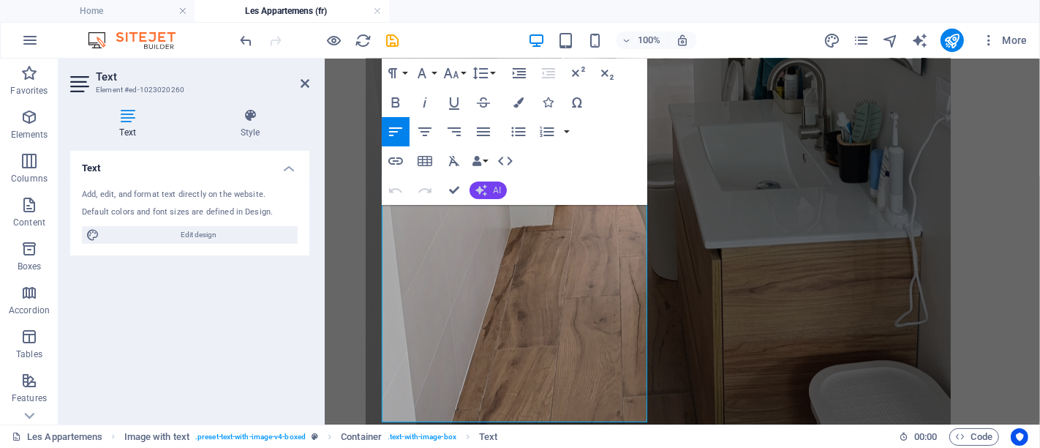
click at [491, 187] on button "AI" at bounding box center [488, 190] width 37 height 18
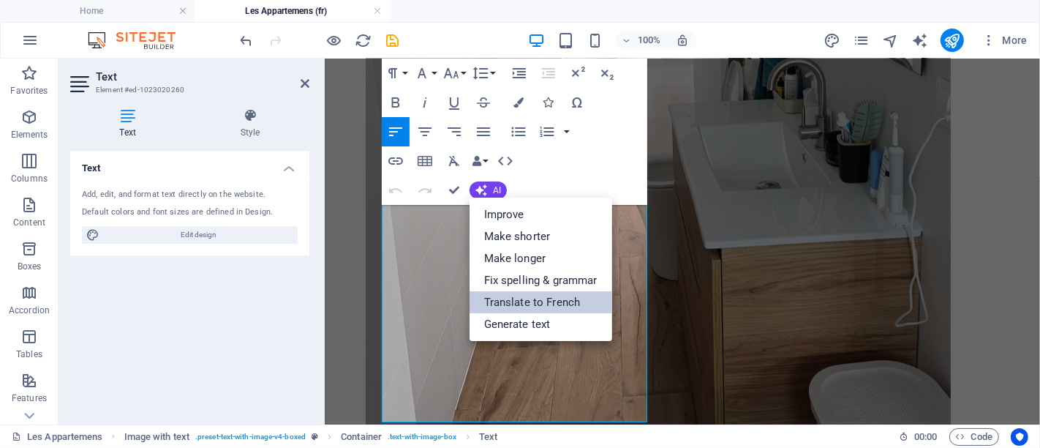
click at [523, 296] on link "Translate to French" at bounding box center [541, 302] width 143 height 22
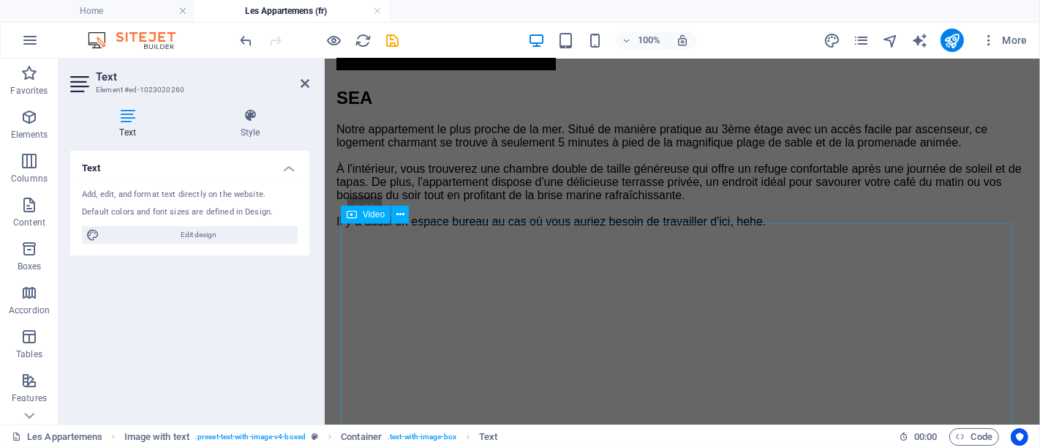
scroll to position [9140, 0]
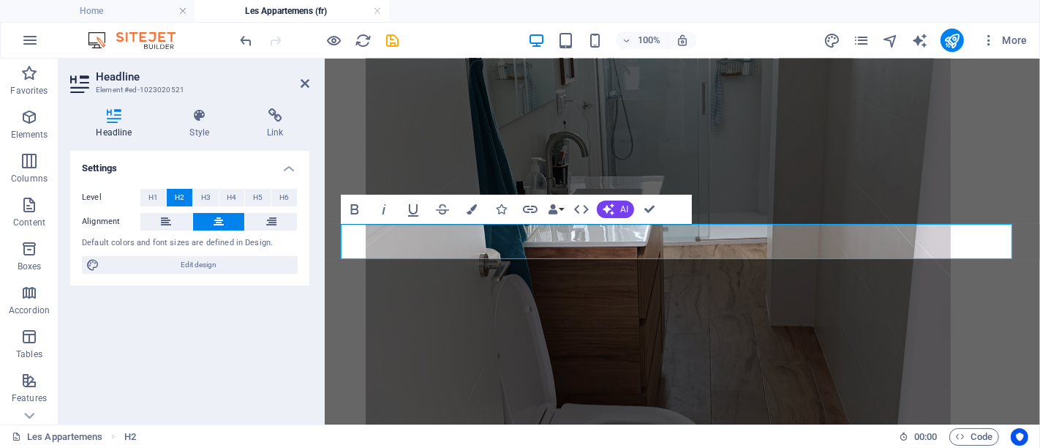
scroll to position [9149, 0]
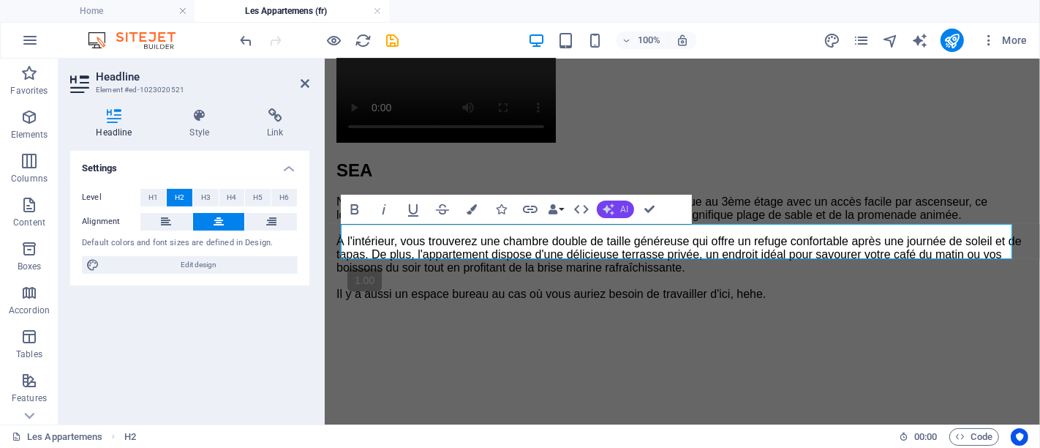
click at [617, 201] on button "AI" at bounding box center [615, 209] width 37 height 18
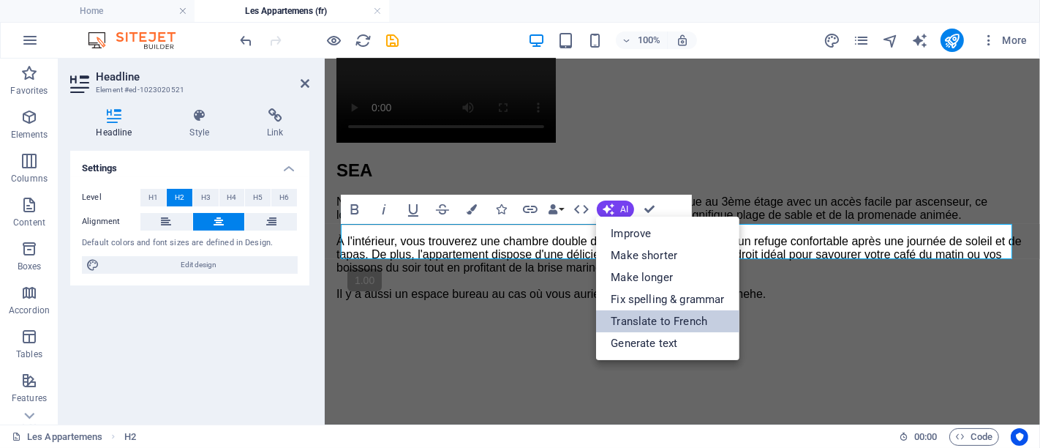
click at [636, 321] on link "Translate to French" at bounding box center [667, 321] width 143 height 22
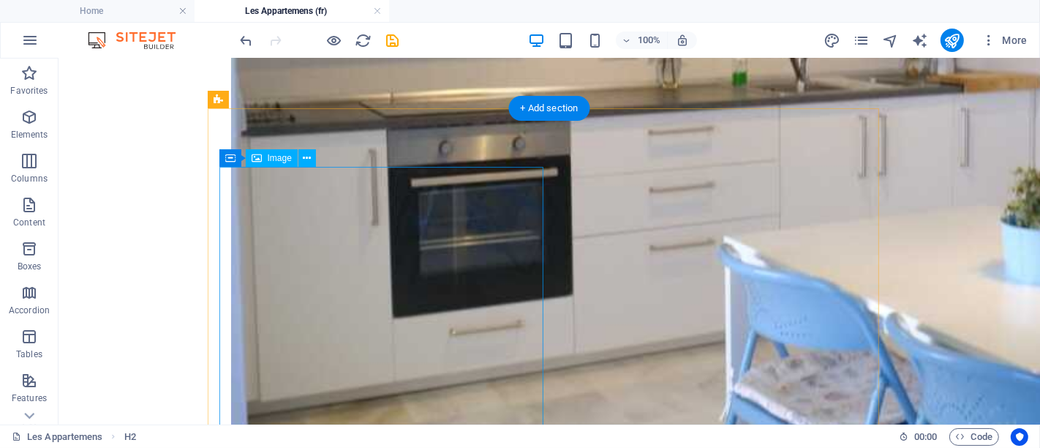
scroll to position [11626, 0]
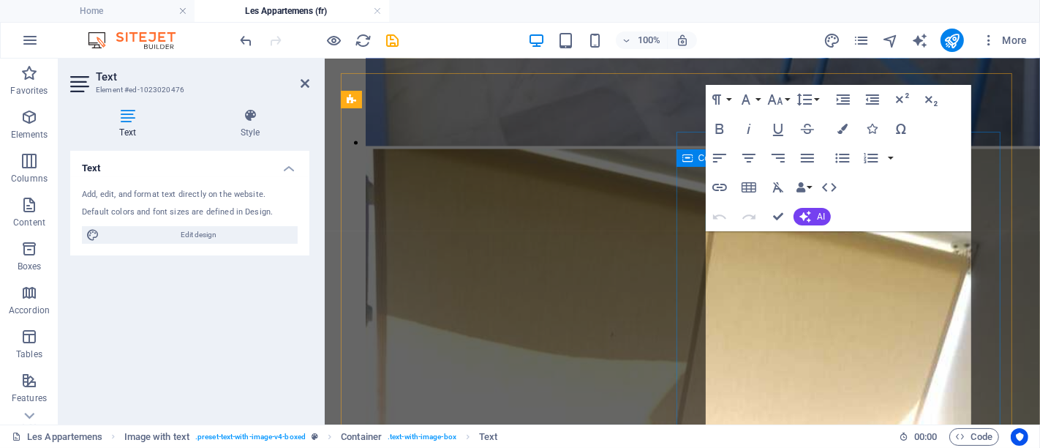
scroll to position [10530, 0]
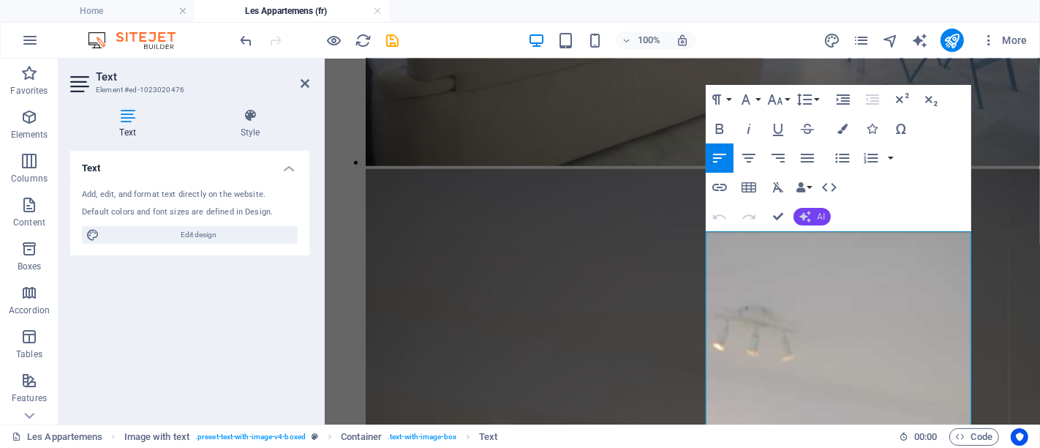
click at [800, 222] on button "AI" at bounding box center [812, 217] width 37 height 18
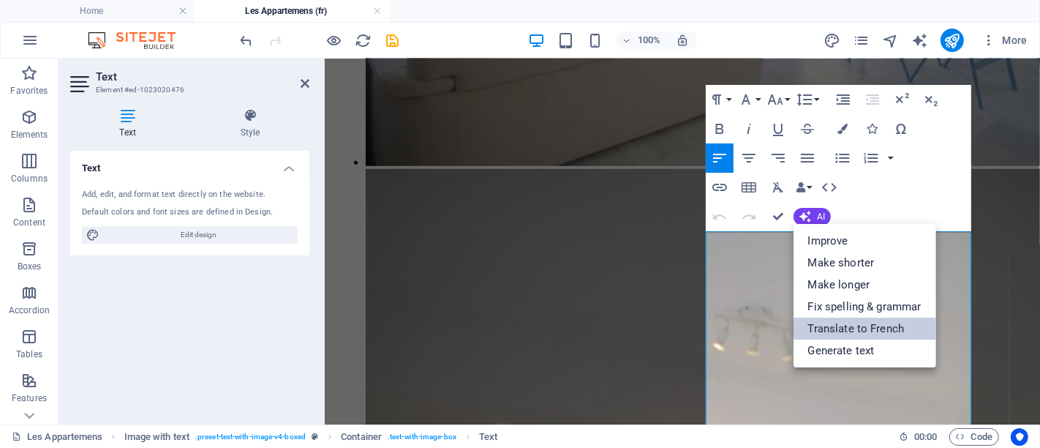
click at [826, 320] on link "Translate to French" at bounding box center [865, 328] width 143 height 22
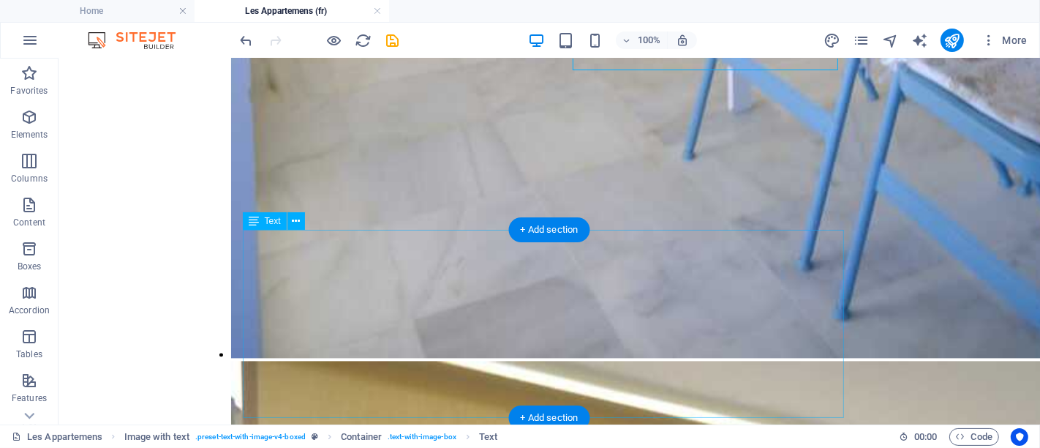
scroll to position [12033, 0]
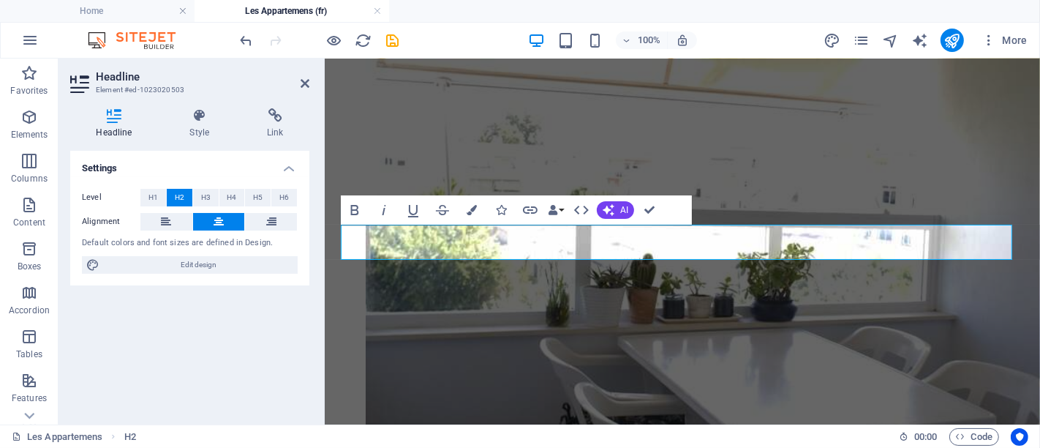
scroll to position [10907, 0]
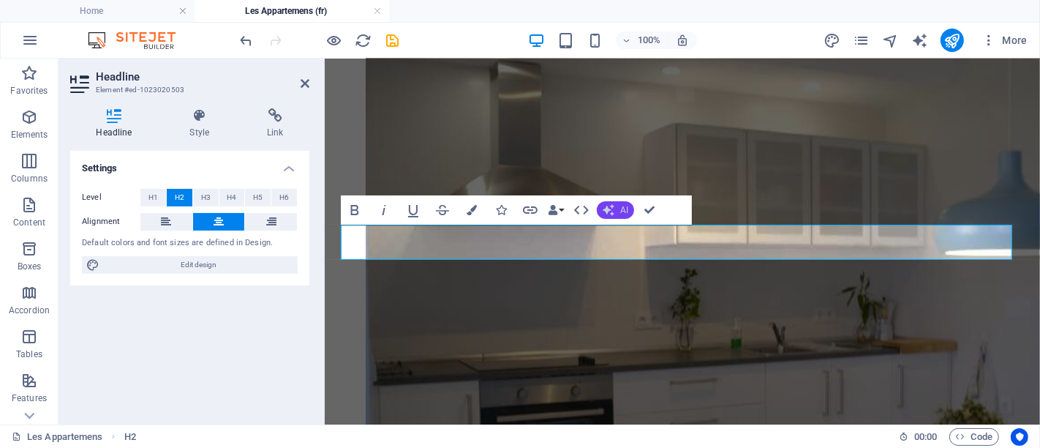
click at [622, 213] on span "AI" at bounding box center [624, 210] width 8 height 9
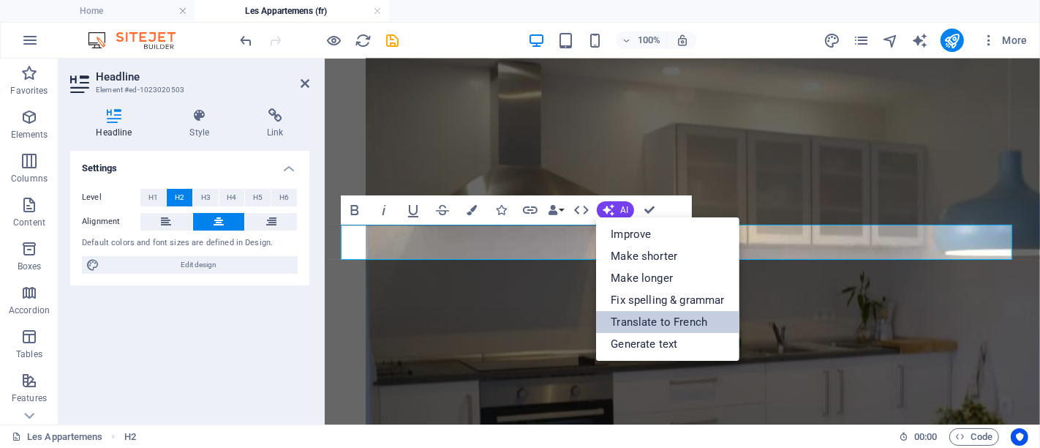
click at [641, 323] on link "Translate to French" at bounding box center [667, 322] width 143 height 22
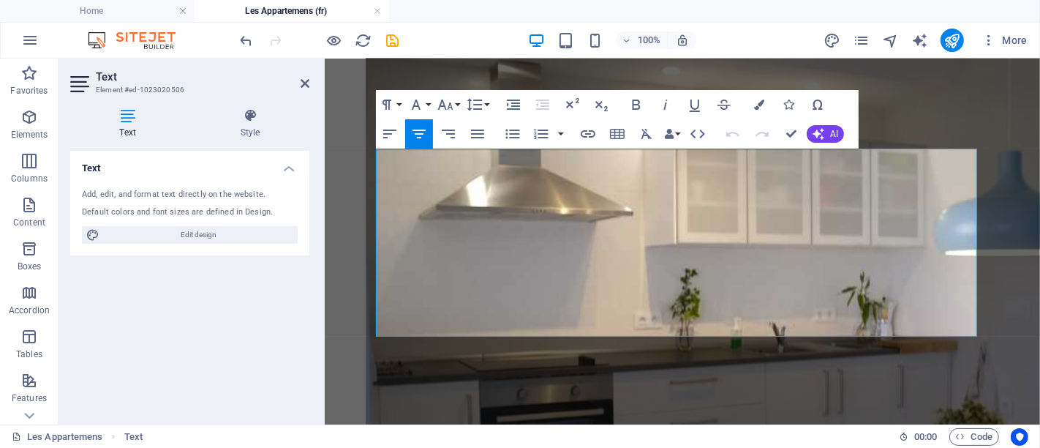
scroll to position [11019, 0]
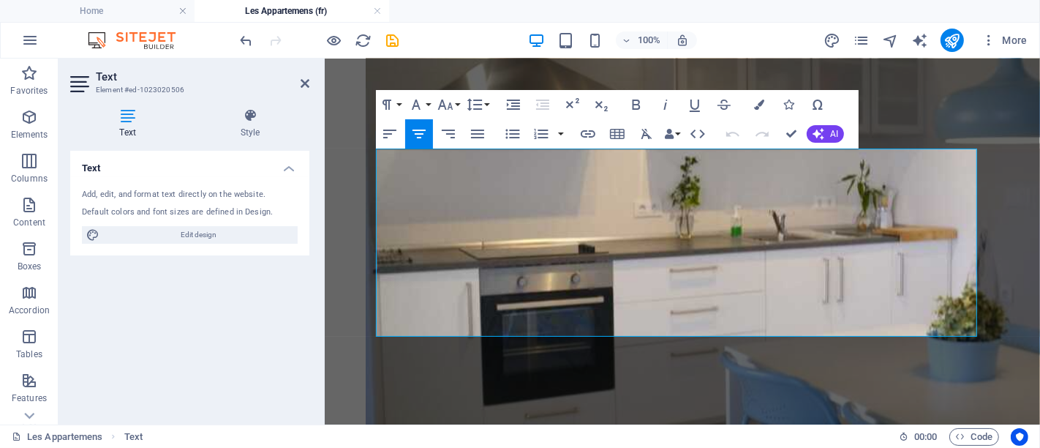
click at [819, 133] on icon "button" at bounding box center [819, 134] width 12 height 12
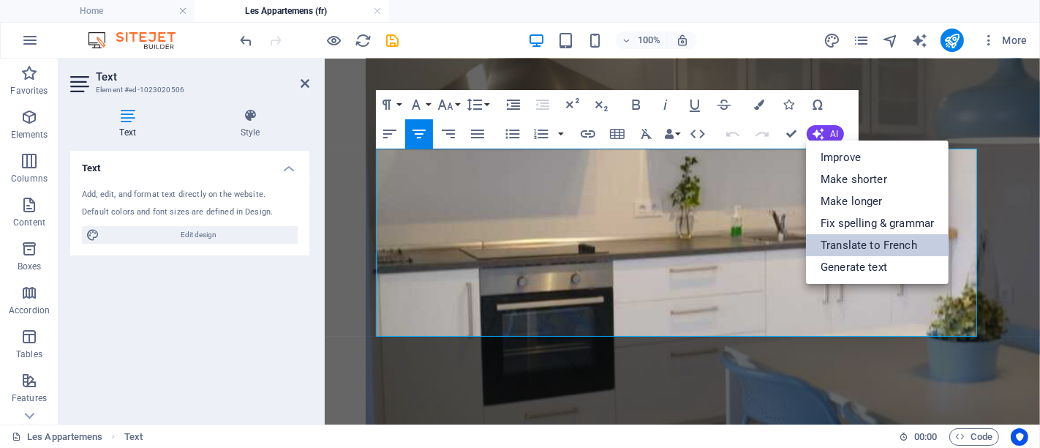
click at [832, 244] on link "Translate to French" at bounding box center [877, 245] width 143 height 22
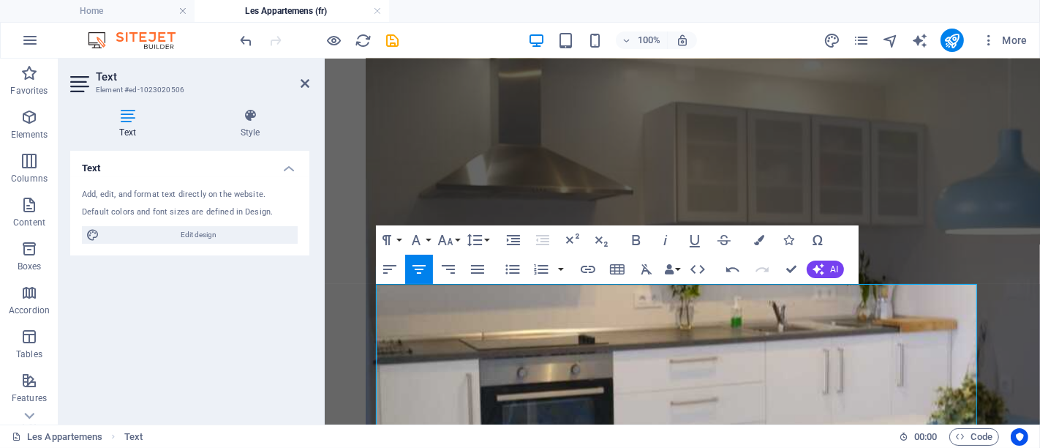
scroll to position [10856, 0]
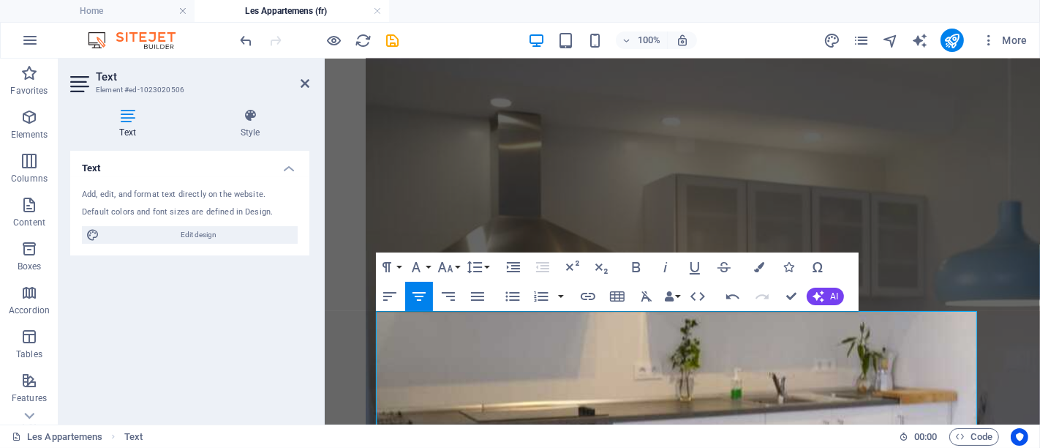
drag, startPoint x: 375, startPoint y: 321, endPoint x: 973, endPoint y: 332, distance: 597.8
copy p "Soumettez votre demande, et nous vous contacterons pour confirmer votre réserva…"
drag, startPoint x: 952, startPoint y: 351, endPoint x: 473, endPoint y: 333, distance: 478.8
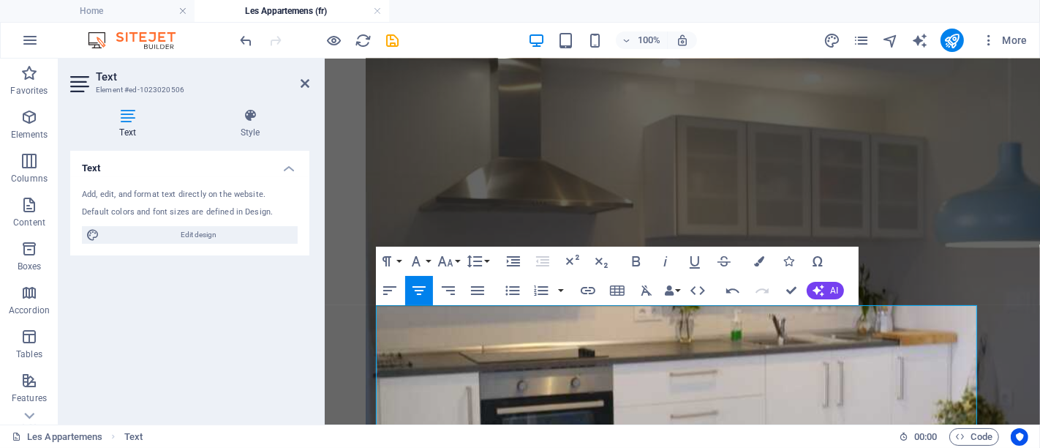
scroll to position [10937, 0]
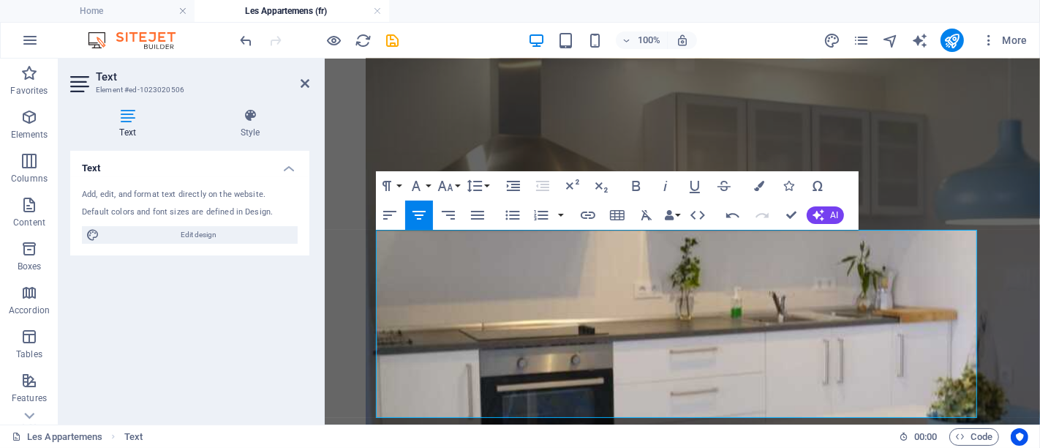
drag, startPoint x: 636, startPoint y: 329, endPoint x: 666, endPoint y: 328, distance: 29.3
drag, startPoint x: 664, startPoint y: 385, endPoint x: 634, endPoint y: 385, distance: 30.0
drag, startPoint x: 724, startPoint y: 326, endPoint x: 822, endPoint y: 331, distance: 98.1
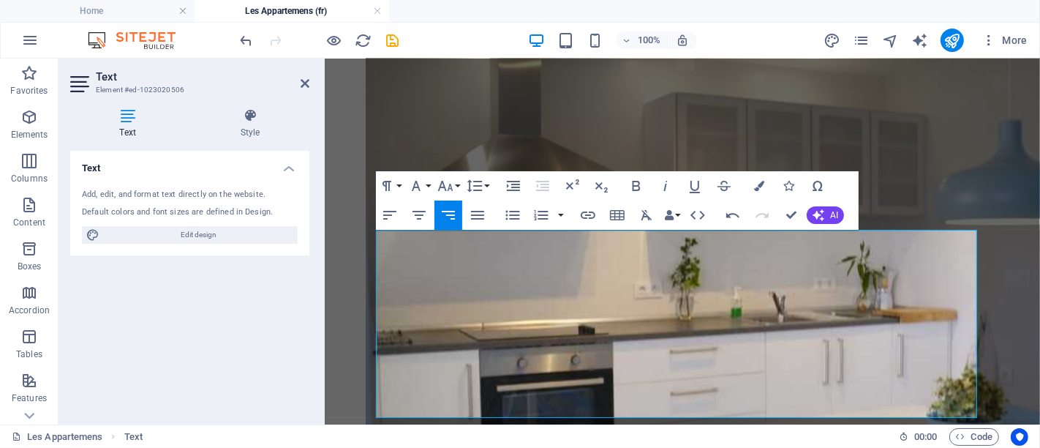
copy tr "1st floor no elevator"
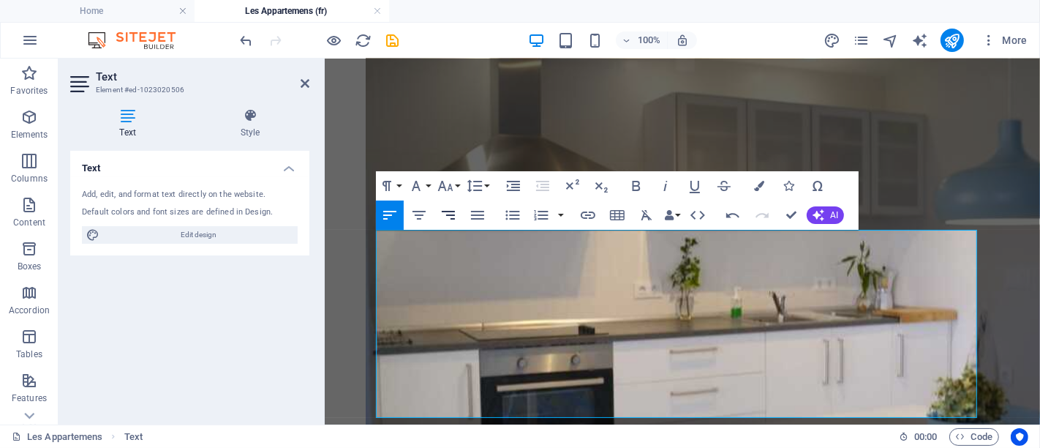
click at [449, 220] on icon "button" at bounding box center [449, 215] width 18 height 18
drag, startPoint x: 713, startPoint y: 347, endPoint x: 824, endPoint y: 353, distance: 112.1
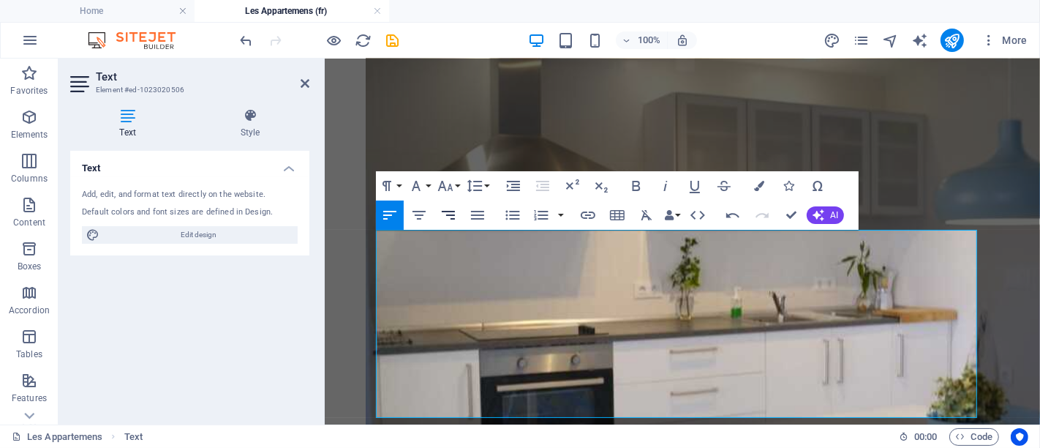
click at [450, 214] on icon "button" at bounding box center [448, 215] width 13 height 9
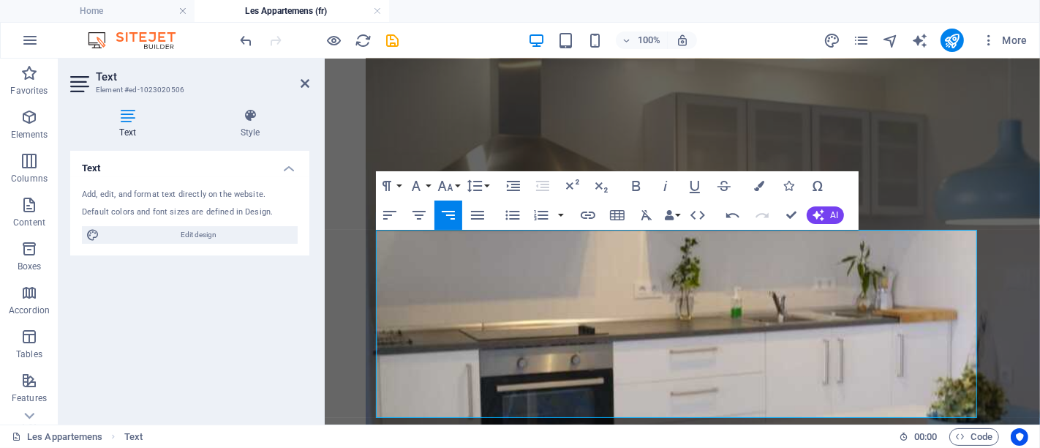
click at [451, 207] on icon "button" at bounding box center [449, 215] width 18 height 18
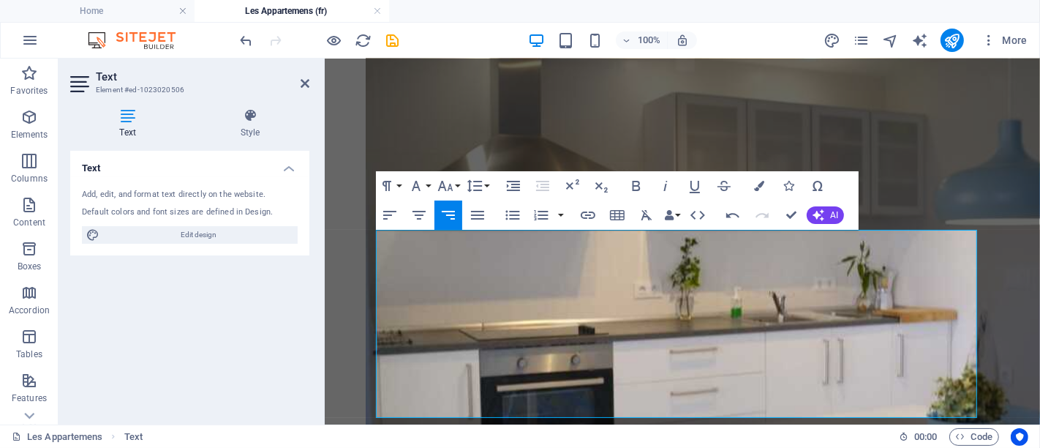
copy tr "ground floor"
click at [451, 215] on icon "button" at bounding box center [449, 215] width 18 height 18
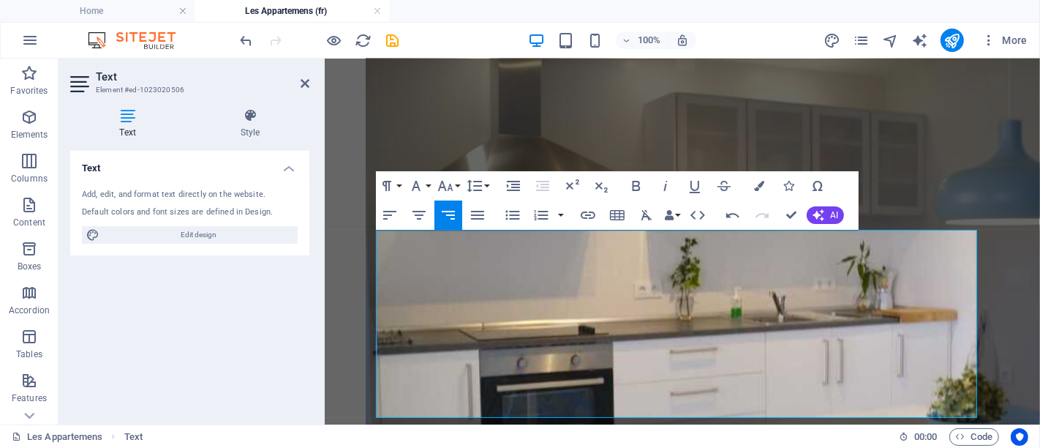
copy p "rez-de-chaussée"
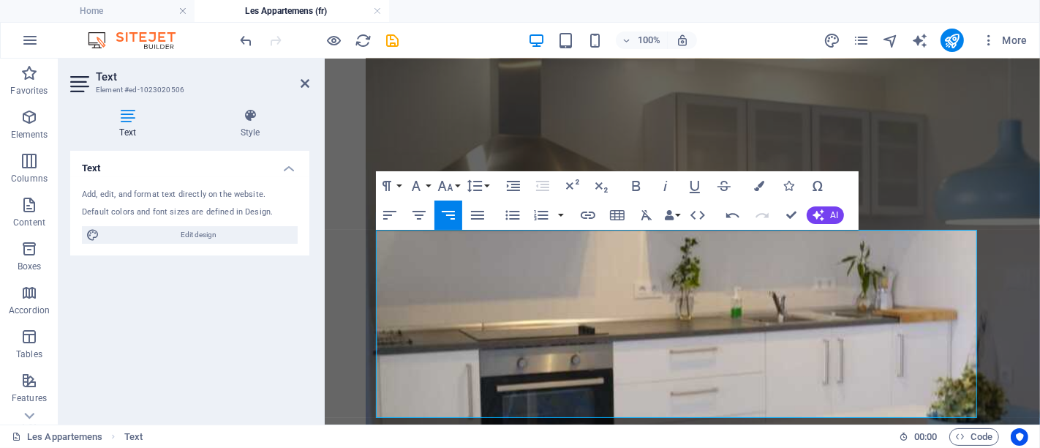
copy tbody "2 living rooms and patio"
drag, startPoint x: 452, startPoint y: 214, endPoint x: 429, endPoint y: 258, distance: 49.7
click at [452, 214] on icon "button" at bounding box center [449, 215] width 18 height 18
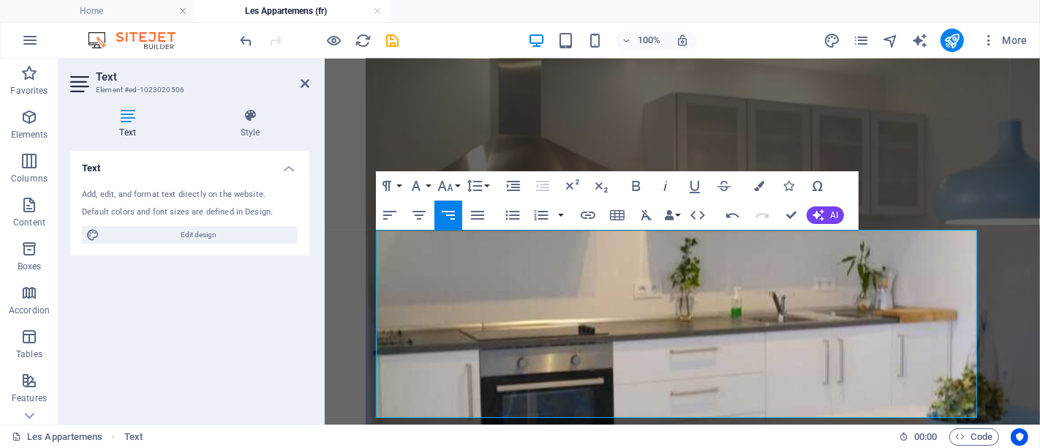
copy tbody "60sm open terrace"
drag, startPoint x: 451, startPoint y: 210, endPoint x: 476, endPoint y: 219, distance: 26.6
click at [450, 211] on icon "button" at bounding box center [448, 215] width 13 height 9
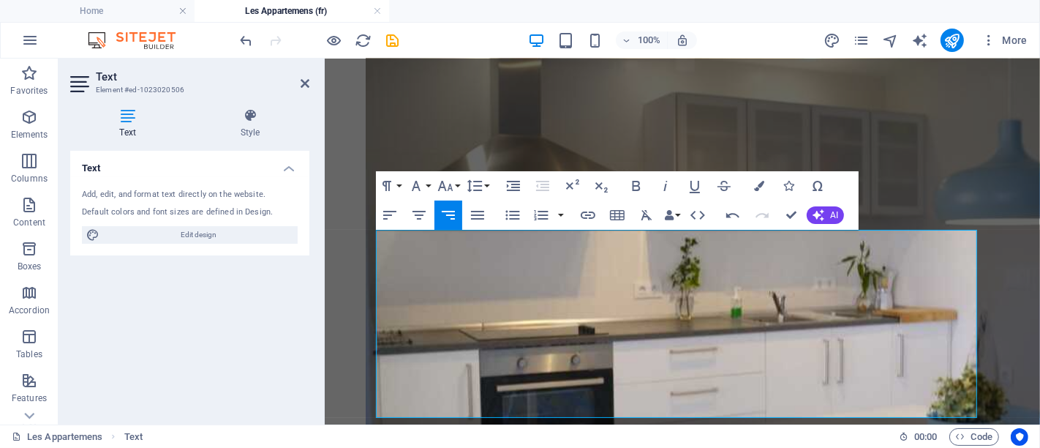
copy tbody "5 minutes to the beach"
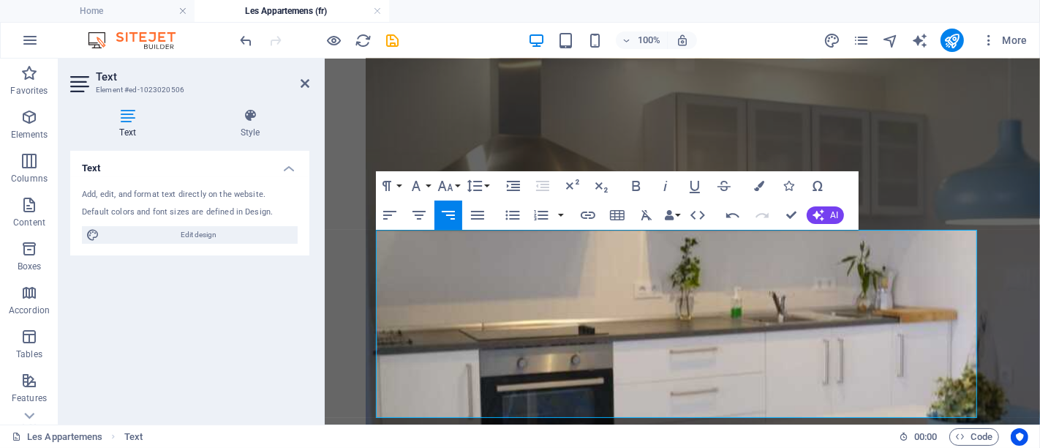
copy tbody "close to the city center"
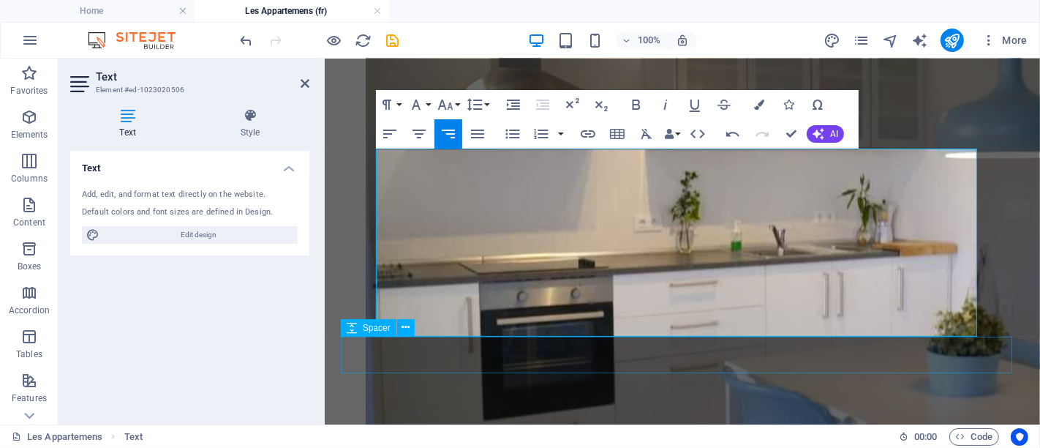
scroll to position [11019, 0]
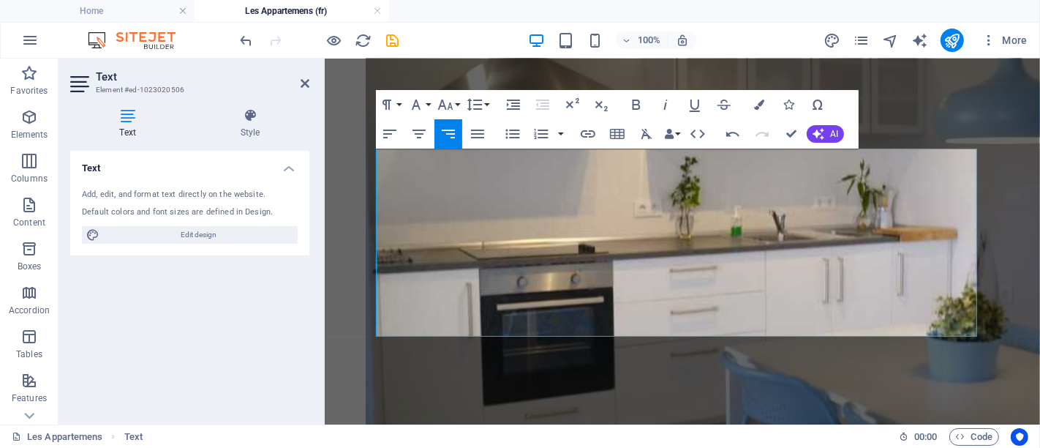
copy div "cute studio for 2"
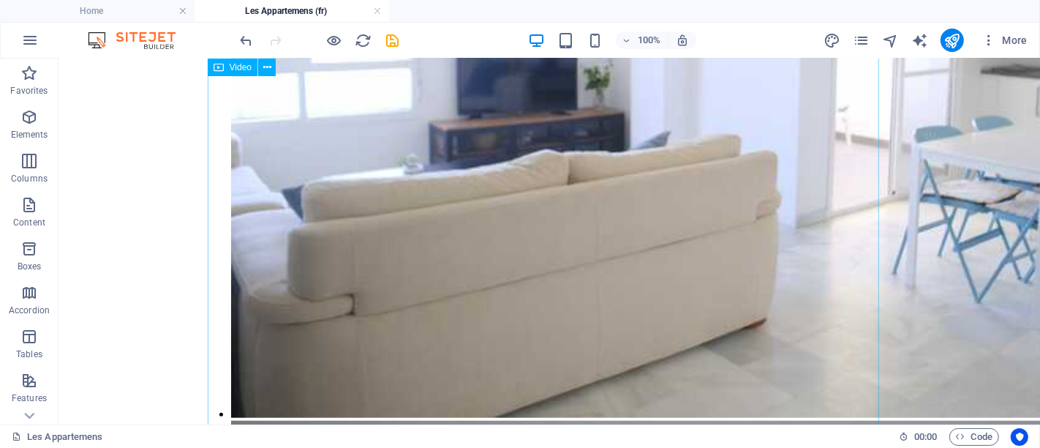
scroll to position [10290, 0]
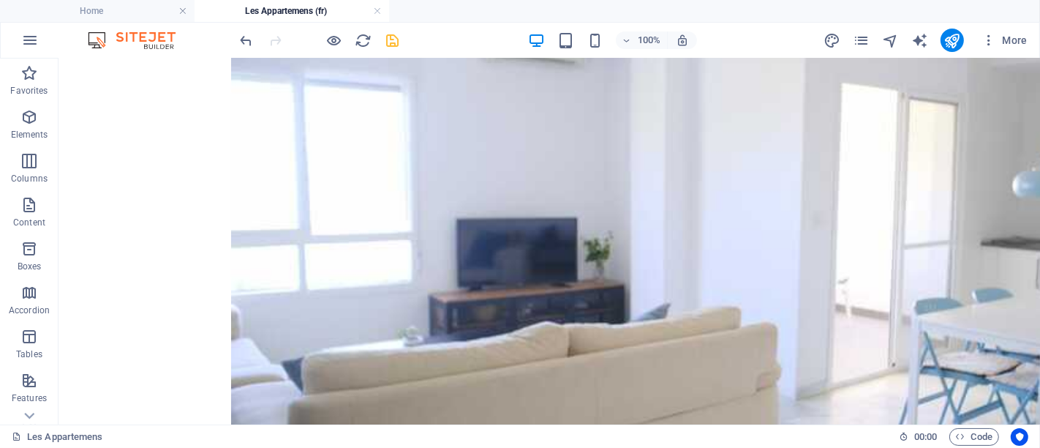
click at [394, 32] on icon "save" at bounding box center [393, 40] width 17 height 17
click at [865, 34] on icon "pages" at bounding box center [861, 40] width 17 height 17
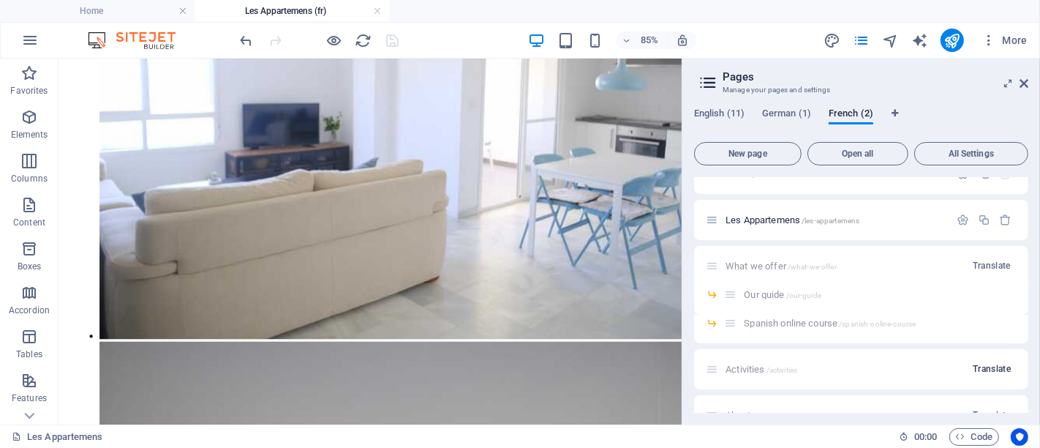
scroll to position [0, 0]
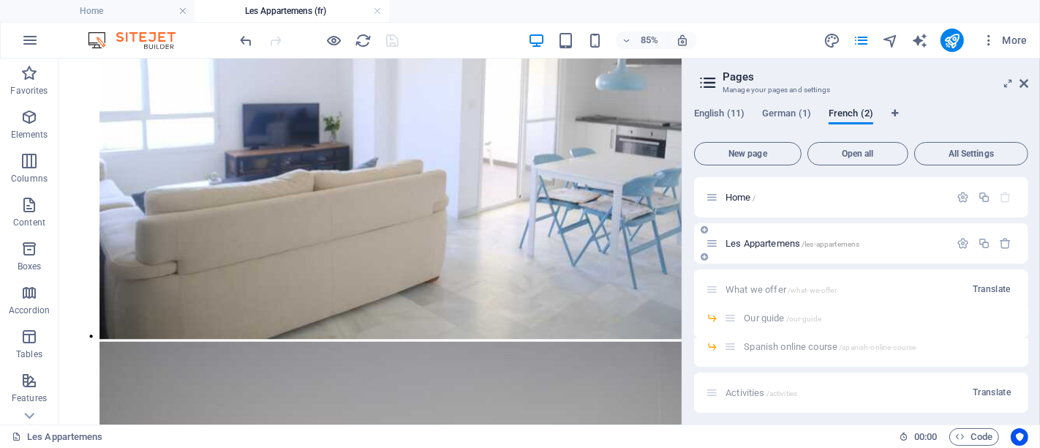
click at [833, 245] on span "/les-appartemens" at bounding box center [831, 244] width 58 height 8
click at [780, 243] on span "Les Appartemens /les-appartemens" at bounding box center [793, 243] width 134 height 11
click at [726, 121] on span "English (11)" at bounding box center [719, 115] width 50 height 20
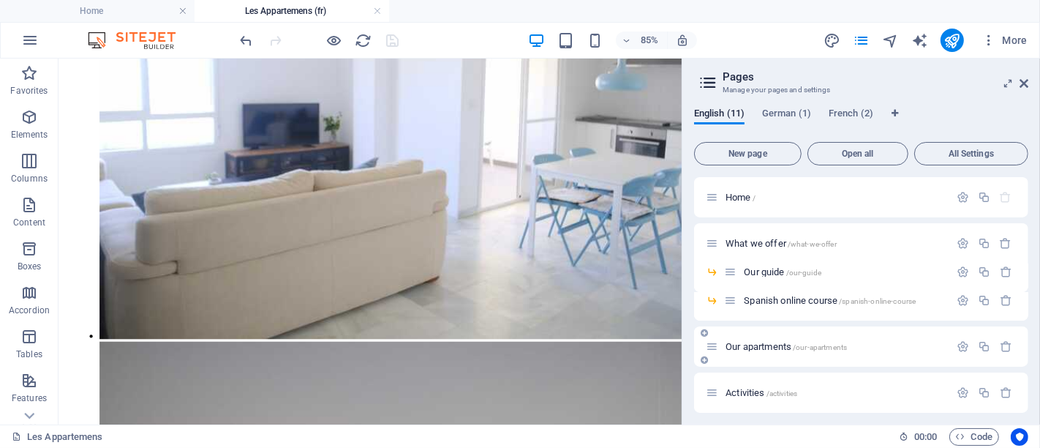
click at [804, 344] on span "/our-apartments" at bounding box center [820, 347] width 54 height 8
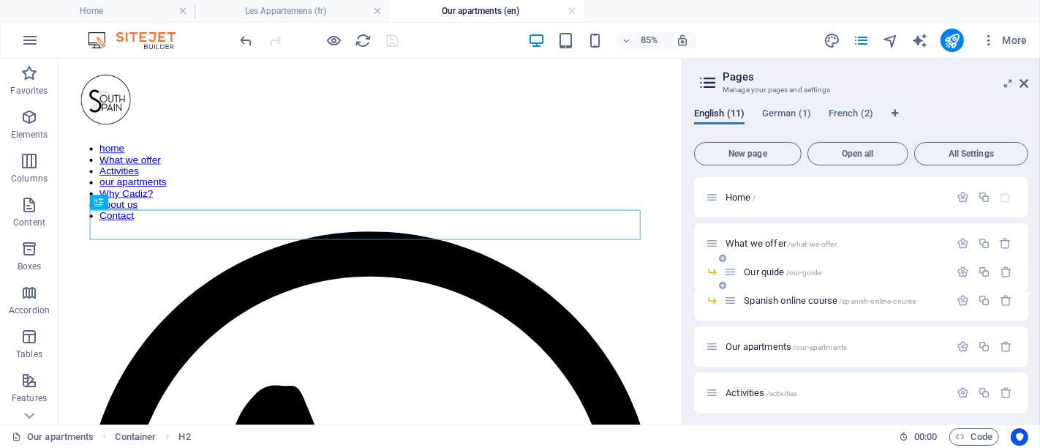
scroll to position [81, 0]
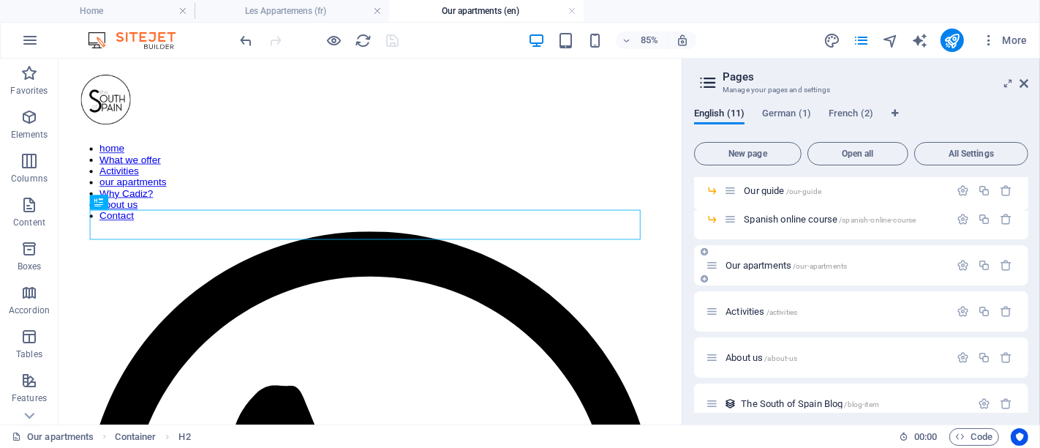
click at [787, 267] on span "Our apartments /our-apartments" at bounding box center [786, 265] width 121 height 11
click at [936, 271] on icon "button" at bounding box center [963, 265] width 12 height 12
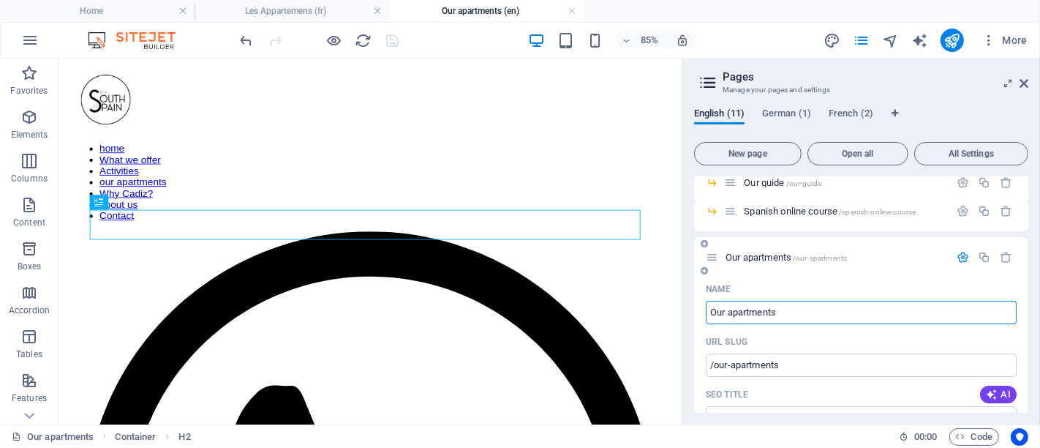
scroll to position [0, 0]
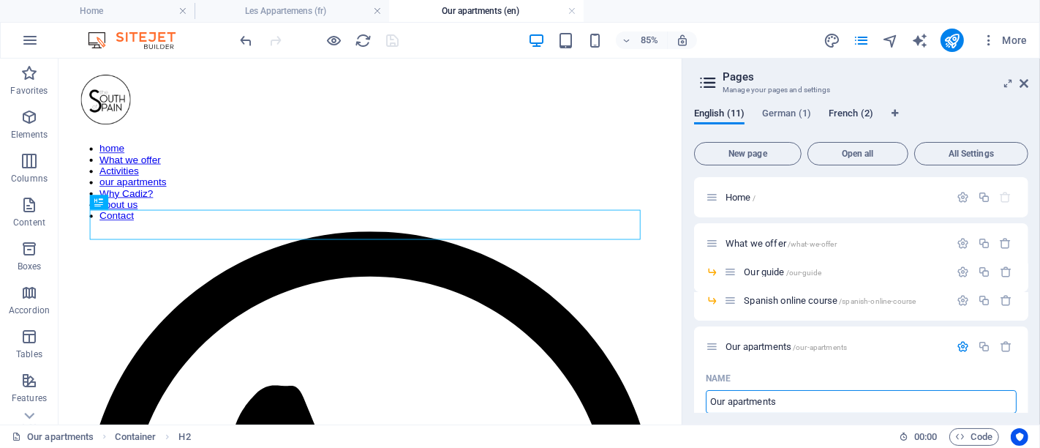
click at [850, 112] on span "French (2)" at bounding box center [851, 115] width 45 height 20
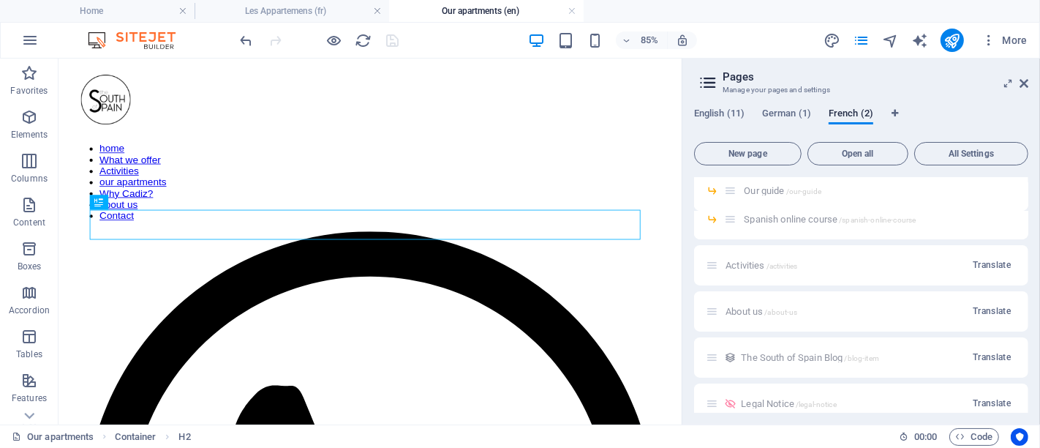
scroll to position [162, 0]
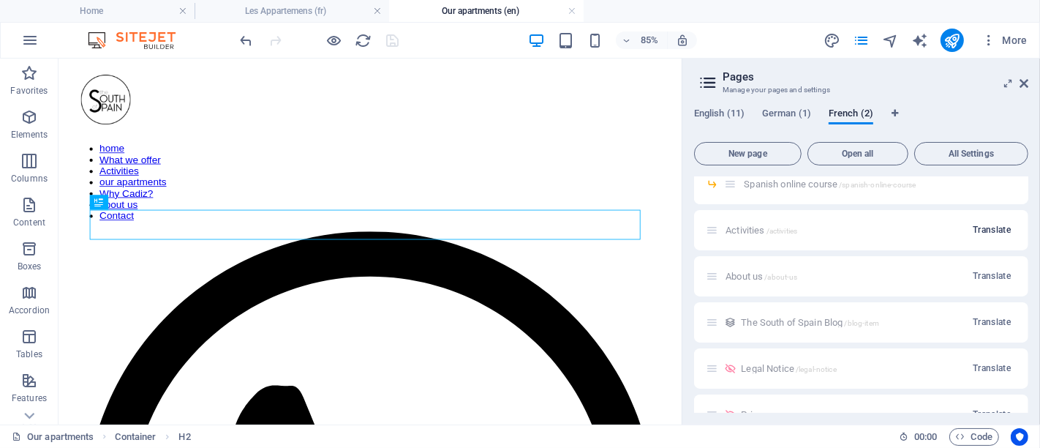
click at [936, 221] on button "Translate" at bounding box center [992, 229] width 50 height 23
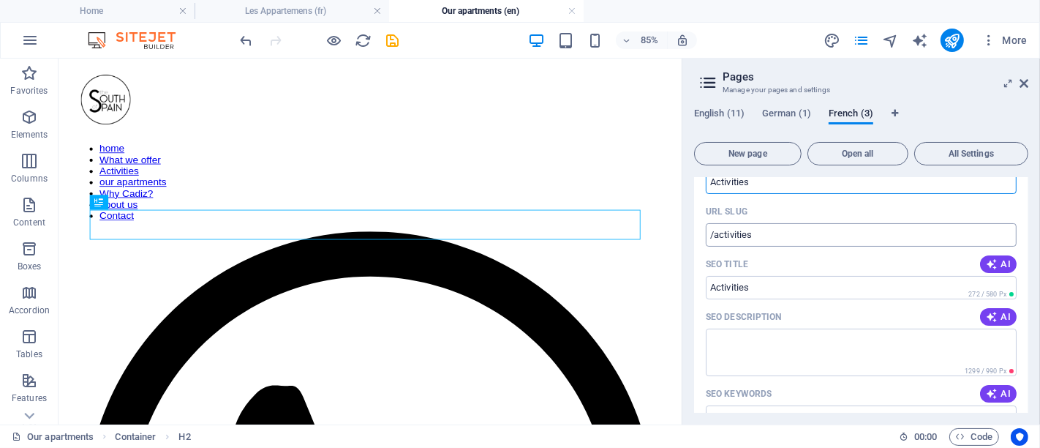
scroll to position [155, 0]
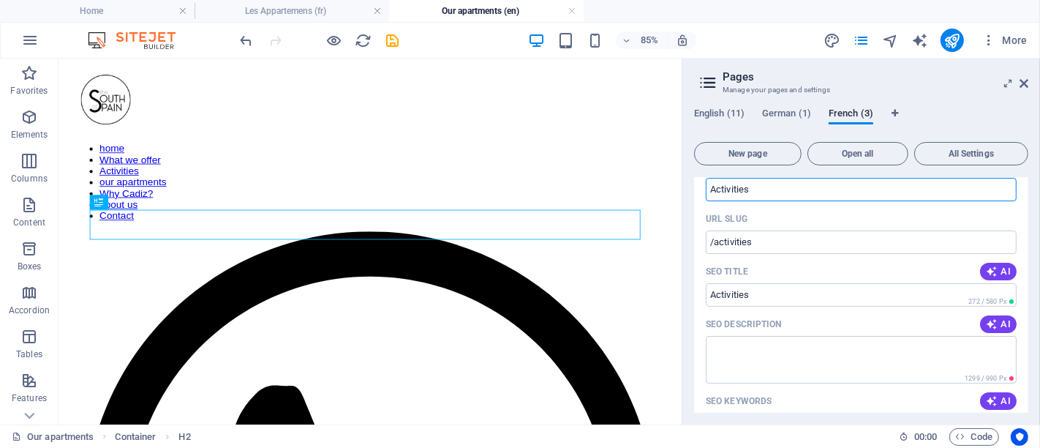
click at [734, 188] on input "Activities" at bounding box center [861, 189] width 311 height 23
click at [734, 187] on input "Activities" at bounding box center [861, 189] width 311 height 23
click at [759, 184] on input "Activities" at bounding box center [861, 189] width 311 height 23
paste input "é"
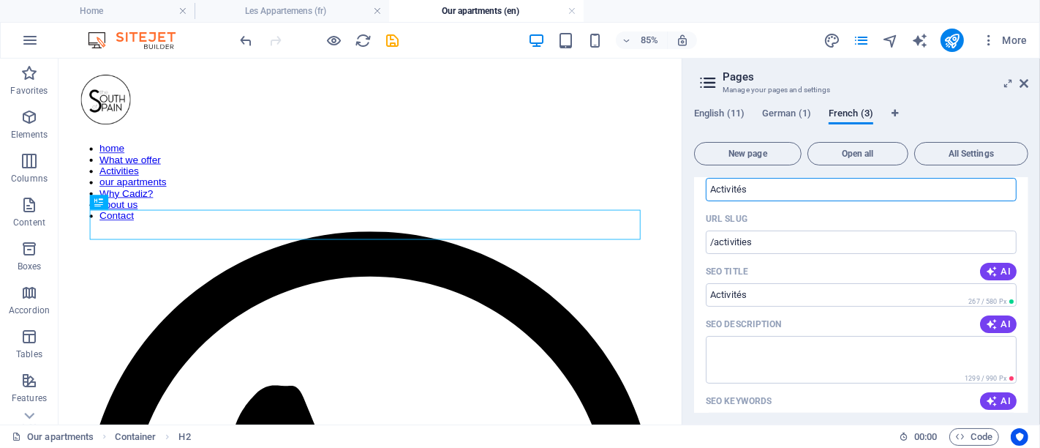
type input "Activités"
type input "/activites"
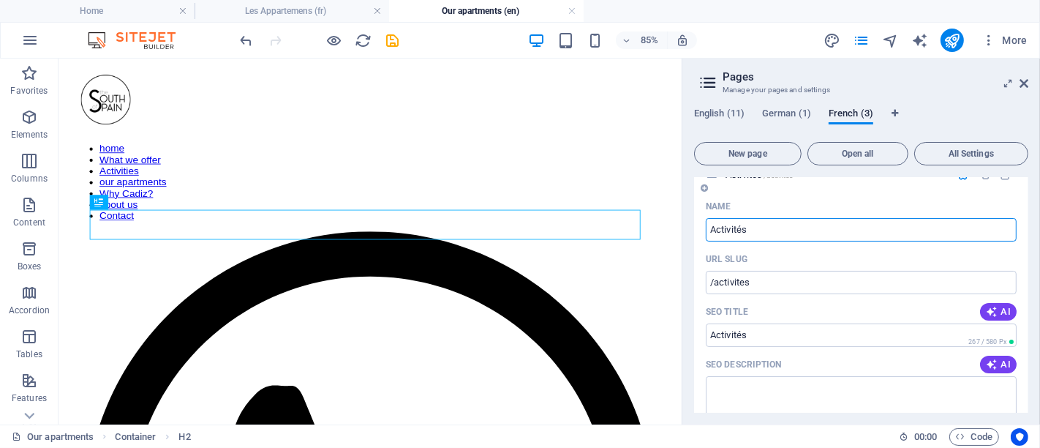
scroll to position [81, 0]
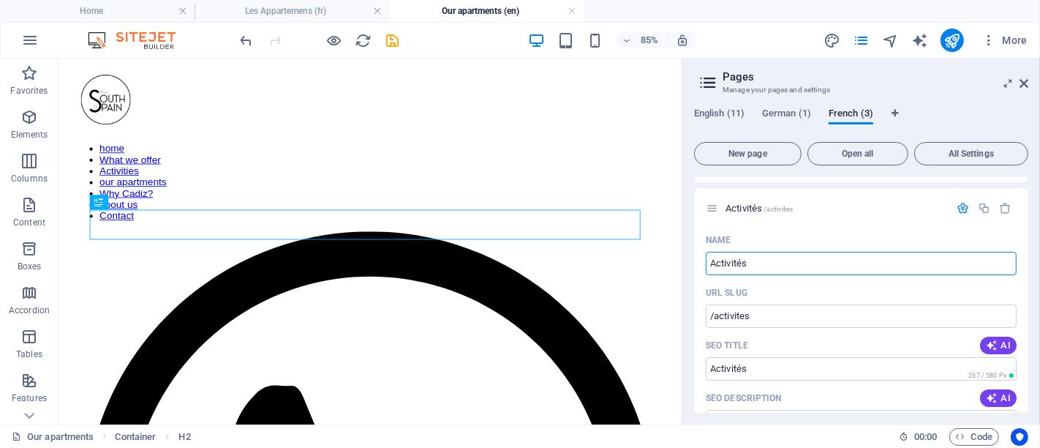
type input "Activités"
click at [766, 211] on span "/activites" at bounding box center [778, 209] width 29 height 8
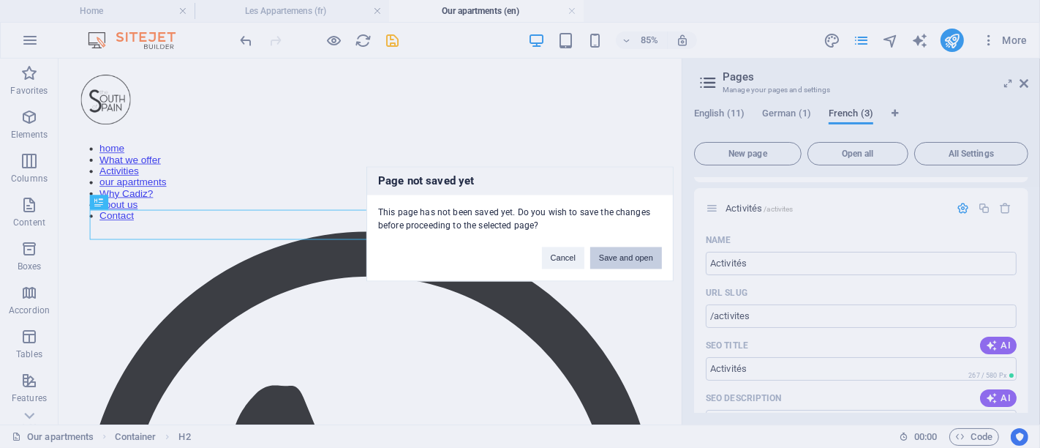
click at [639, 253] on button "Save and open" at bounding box center [626, 258] width 72 height 22
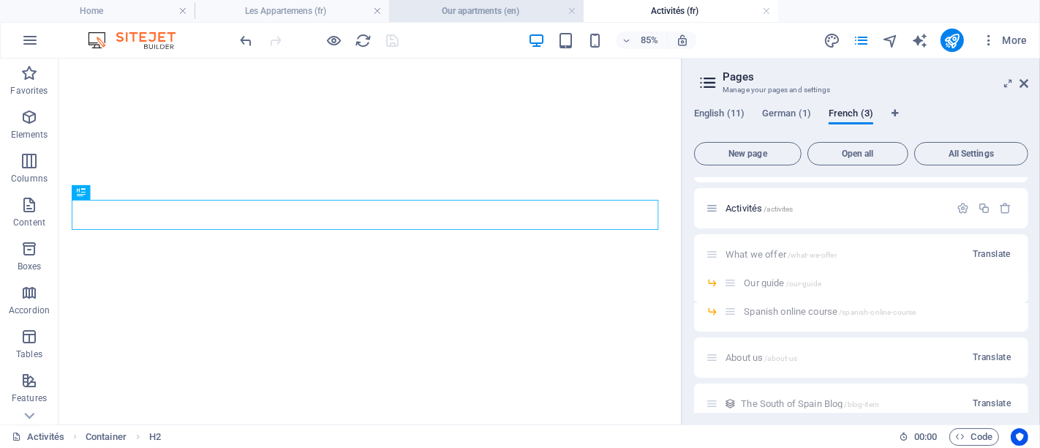
click at [478, 5] on h4 "Our apartments (en)" at bounding box center [486, 11] width 195 height 16
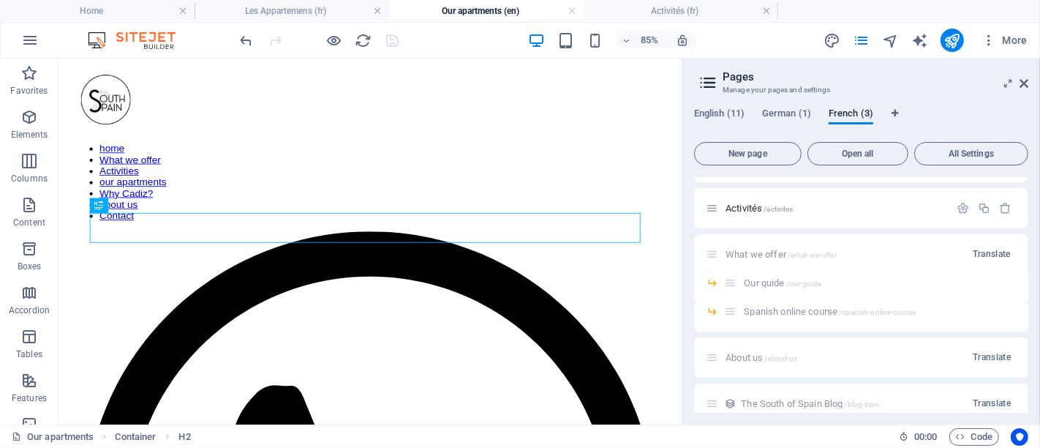
scroll to position [0, 0]
click at [572, 10] on link at bounding box center [572, 11] width 9 height 14
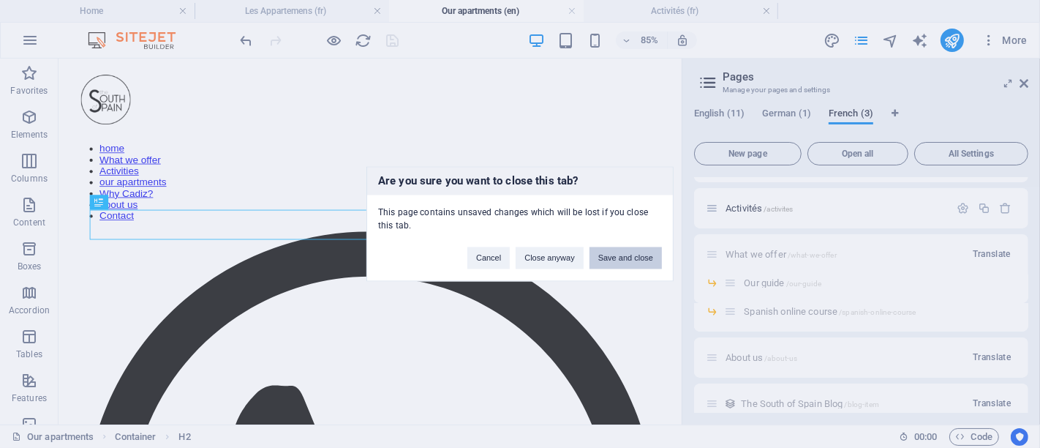
click at [625, 252] on button "Save and close" at bounding box center [626, 258] width 72 height 22
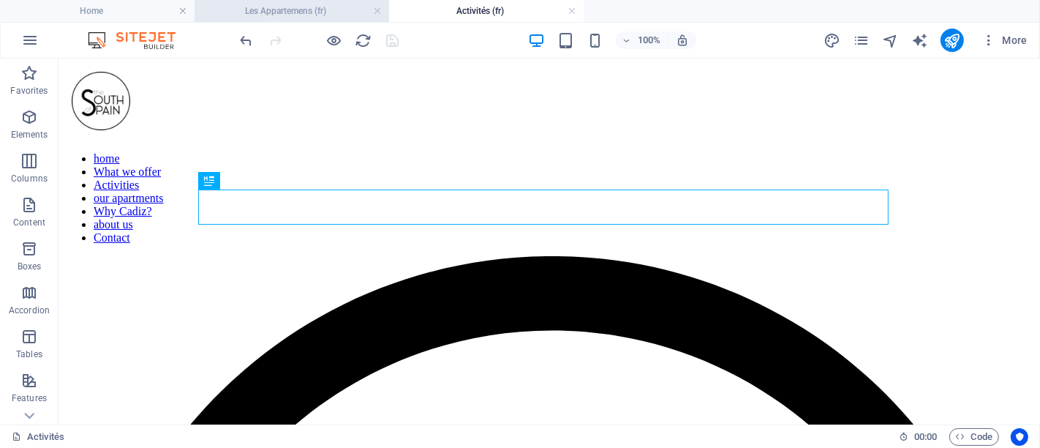
click at [301, 13] on h4 "Les Appartemens (fr)" at bounding box center [292, 11] width 195 height 16
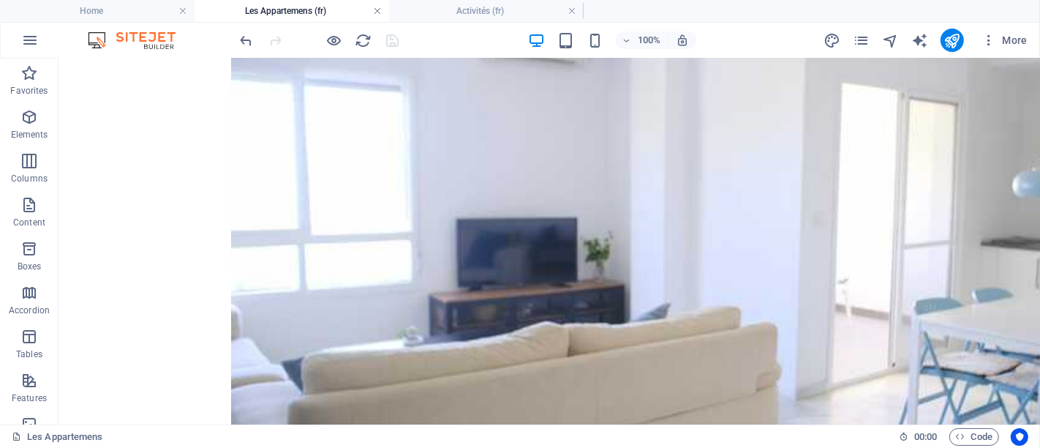
click at [375, 7] on link at bounding box center [377, 11] width 9 height 14
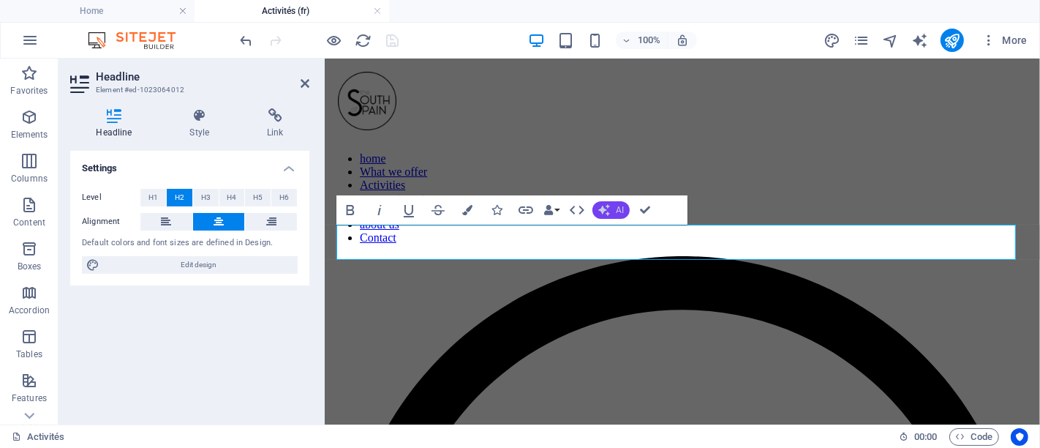
click at [621, 212] on span "AI" at bounding box center [620, 210] width 8 height 9
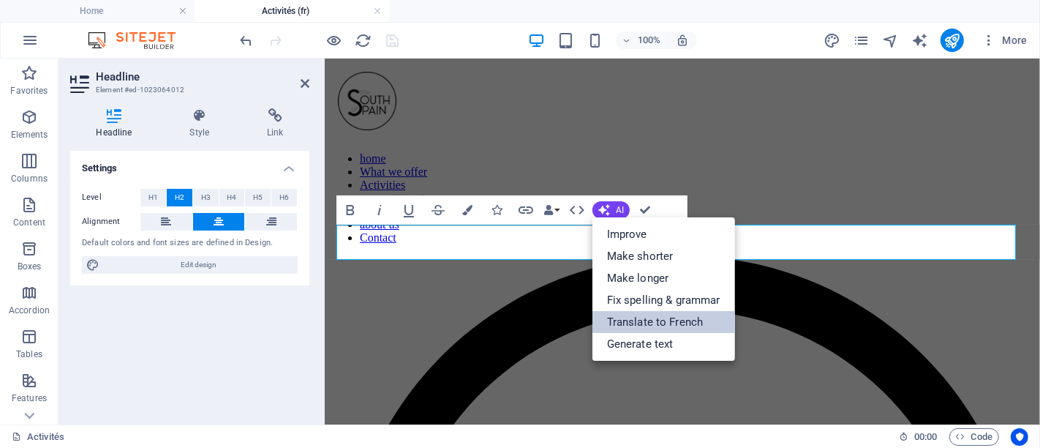
click at [634, 316] on link "Translate to French" at bounding box center [664, 322] width 143 height 22
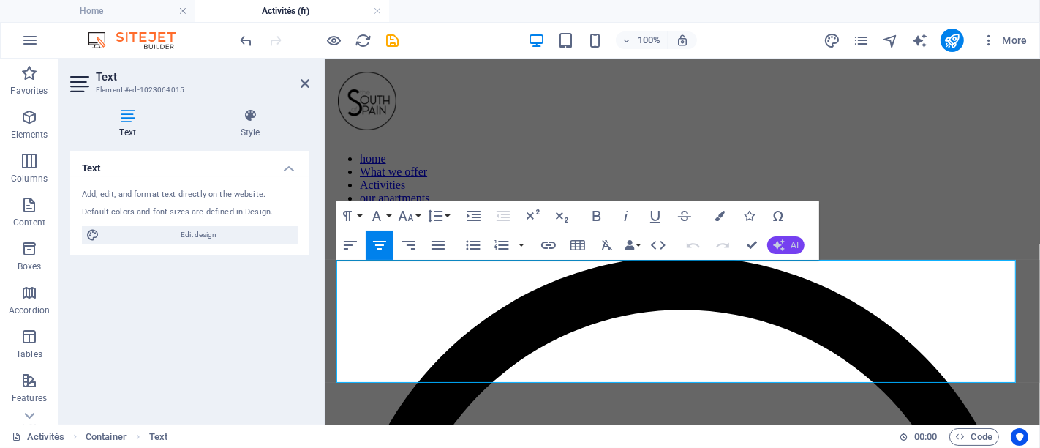
click at [788, 252] on div "Undo Redo Confirm (Ctrl+⏎) AI Improve Make shorter Make longer Fix spelling & g…" at bounding box center [743, 244] width 126 height 29
click at [785, 251] on button "AI" at bounding box center [785, 245] width 37 height 18
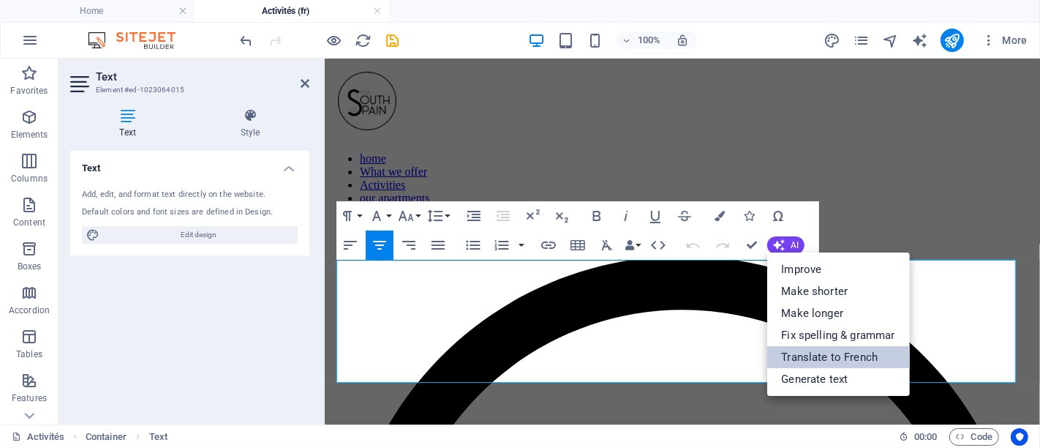
click at [783, 351] on link "Translate to French" at bounding box center [838, 357] width 143 height 22
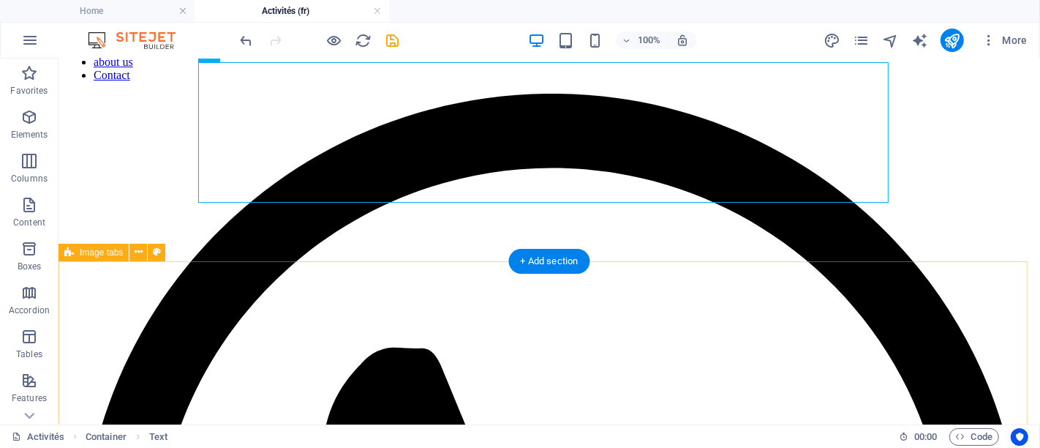
scroll to position [325, 0]
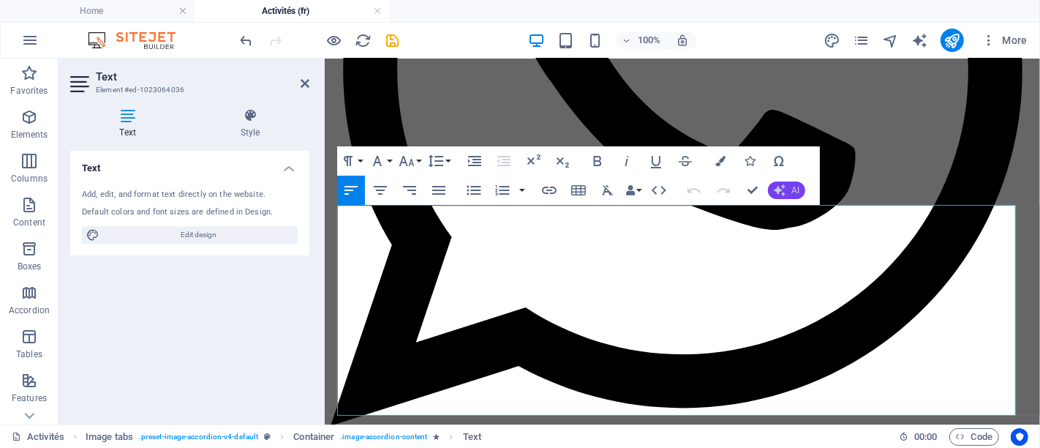
click at [785, 183] on button "AI" at bounding box center [786, 190] width 37 height 18
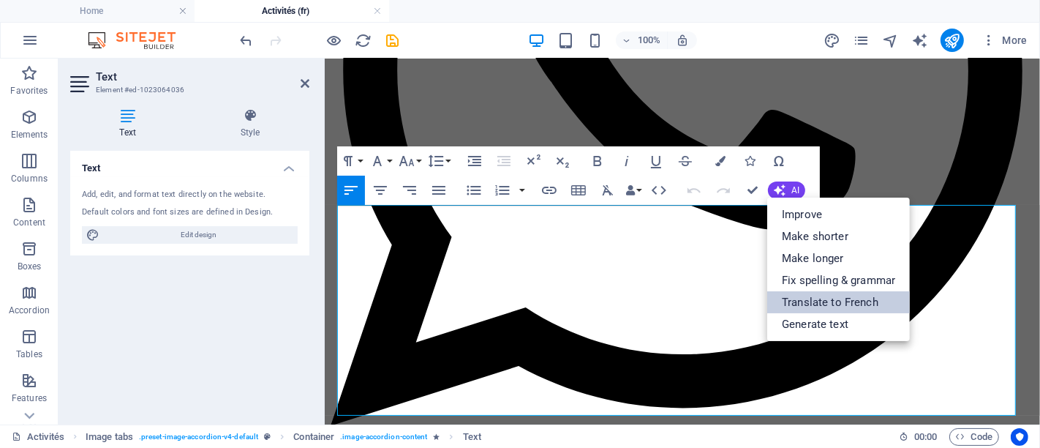
click at [825, 296] on link "Translate to French" at bounding box center [838, 302] width 143 height 22
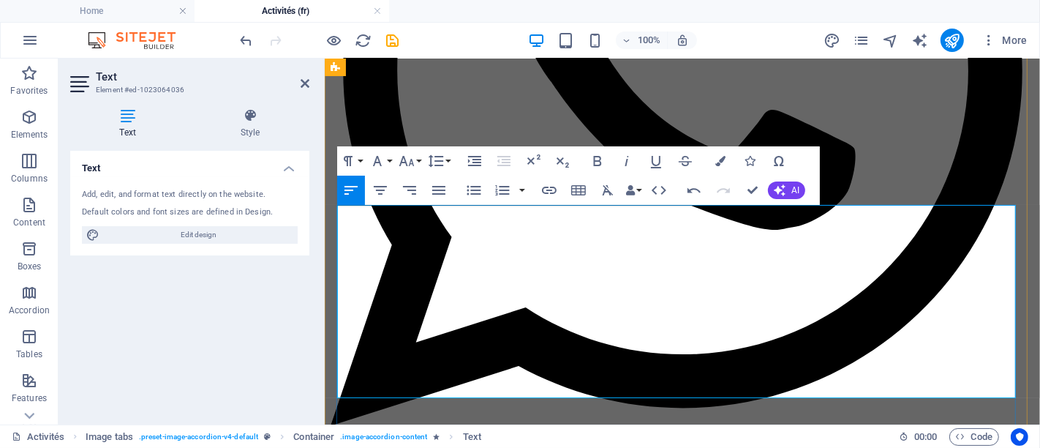
drag, startPoint x: 339, startPoint y: 261, endPoint x: 762, endPoint y: 388, distance: 441.6
click at [603, 160] on icon "button" at bounding box center [598, 161] width 18 height 18
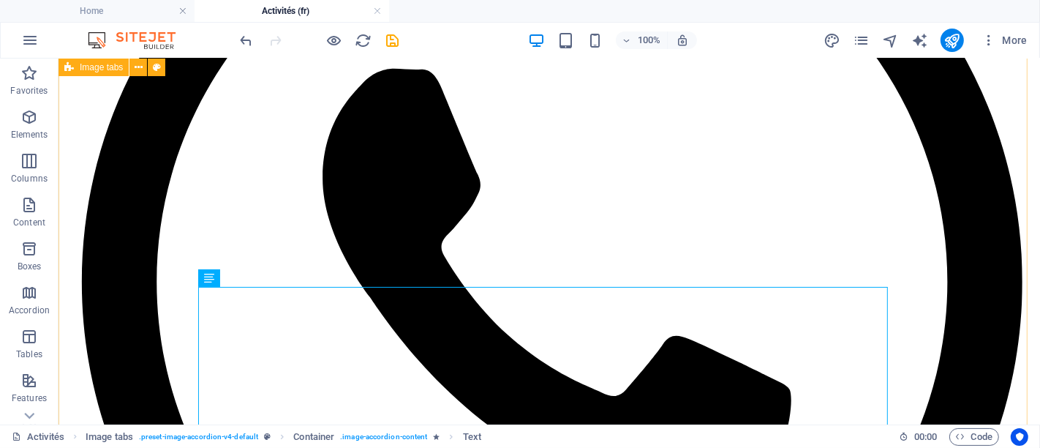
scroll to position [409, 0]
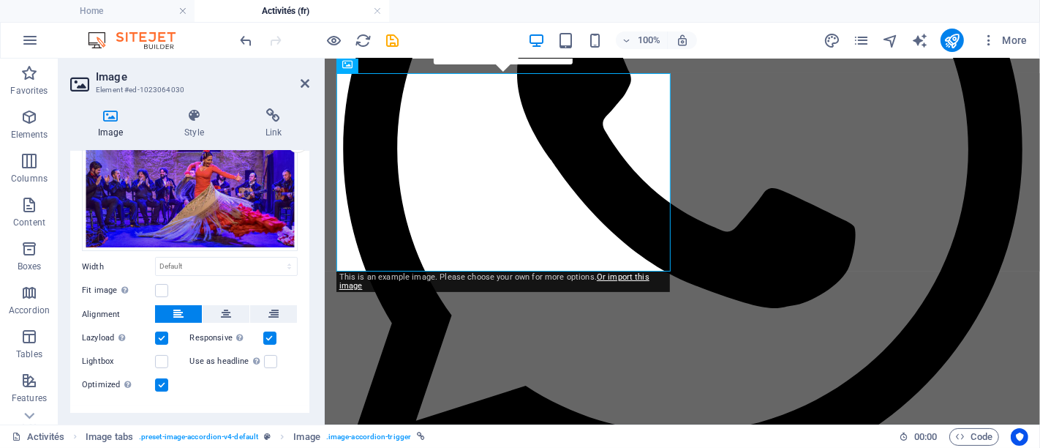
scroll to position [94, 0]
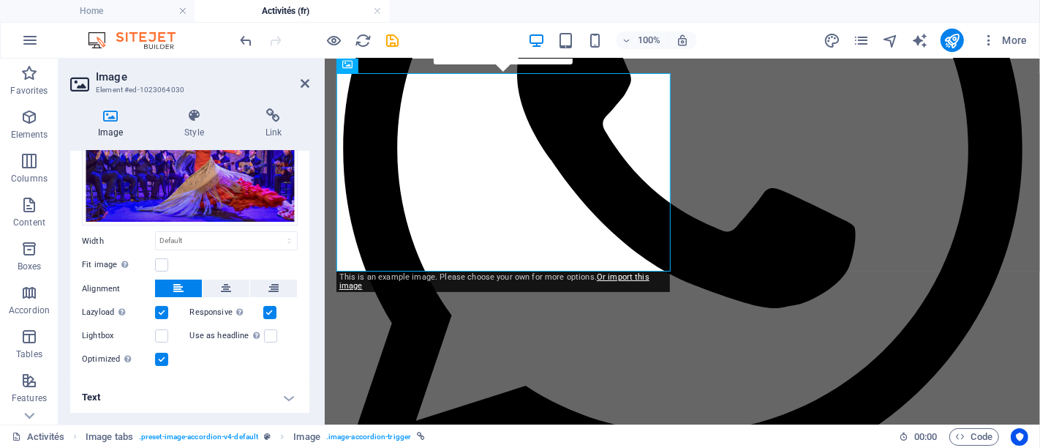
click at [192, 400] on h4 "Text" at bounding box center [189, 397] width 239 height 35
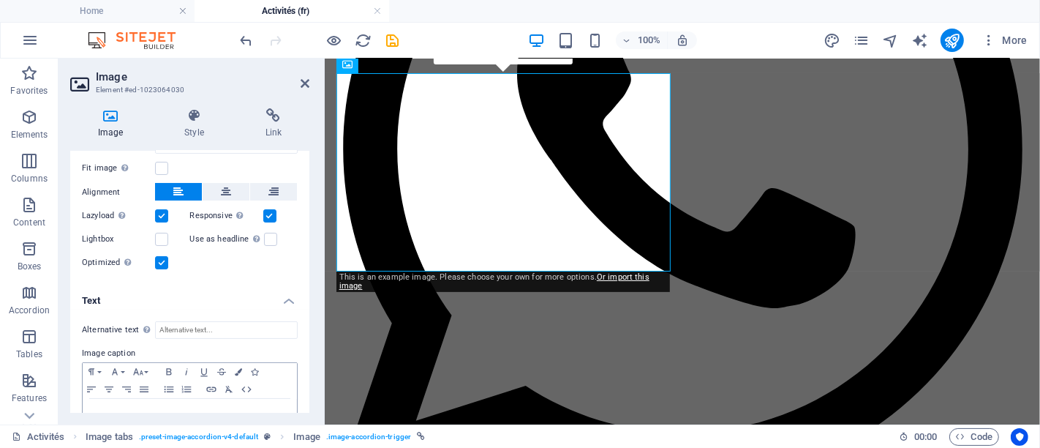
scroll to position [230, 0]
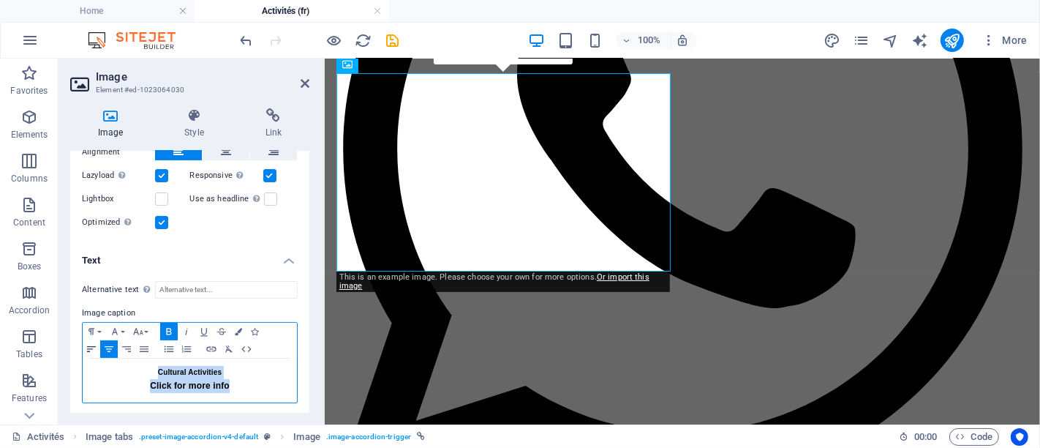
drag, startPoint x: 263, startPoint y: 381, endPoint x: 97, endPoint y: 354, distance: 167.5
click at [97, 354] on div "Paragraph Format Normal Heading 1 Heading 2 Heading 3 Heading 4 Heading 5 Headi…" at bounding box center [190, 362] width 216 height 81
copy div "Cultural Activities Click for more info"
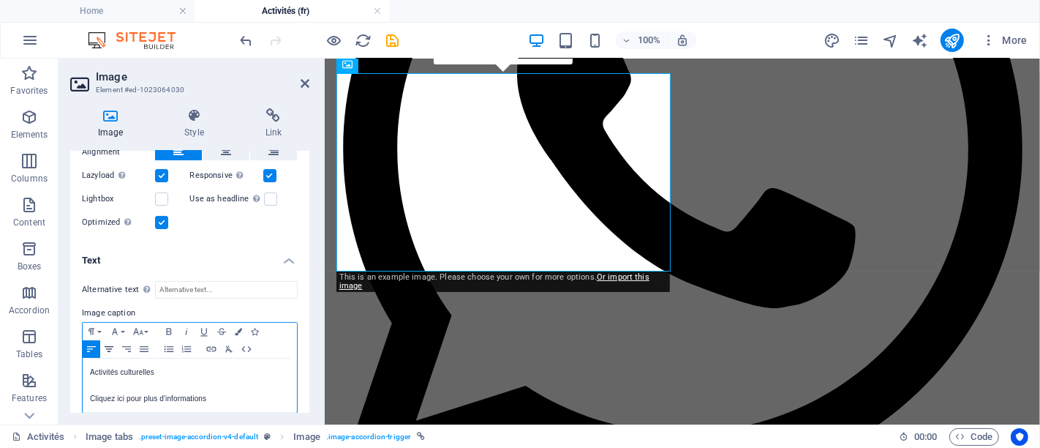
click at [115, 344] on icon "button" at bounding box center [109, 349] width 18 height 12
click at [170, 373] on p "Activités culturelles" at bounding box center [190, 372] width 200 height 13
click at [110, 348] on icon "button" at bounding box center [109, 349] width 18 height 12
click at [200, 383] on p at bounding box center [190, 385] width 200 height 13
click at [112, 343] on icon "button" at bounding box center [109, 349] width 18 height 12
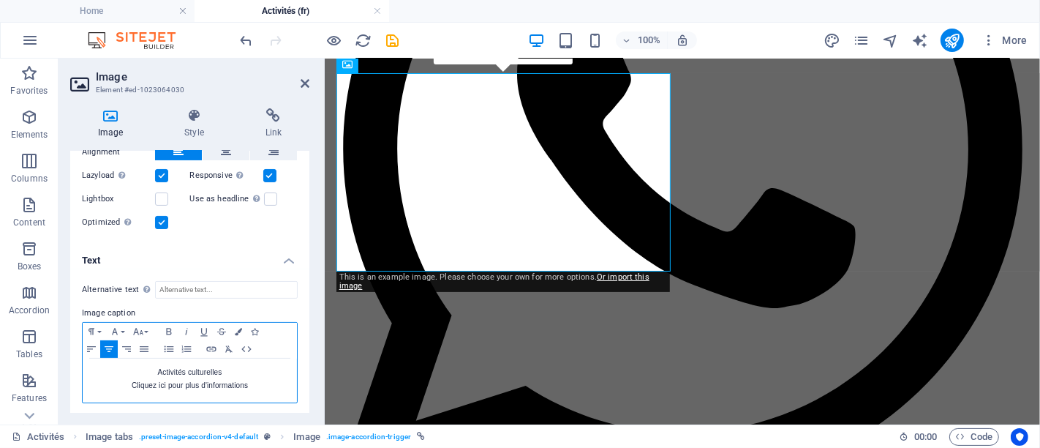
click at [204, 380] on p "Cliquez ici pour plus d'informations" at bounding box center [190, 385] width 200 height 13
drag, startPoint x: 149, startPoint y: 367, endPoint x: 244, endPoint y: 391, distance: 98.8
click at [244, 391] on div "Activités culturelles Cliquez ici pour plus d'informations" at bounding box center [190, 380] width 214 height 44
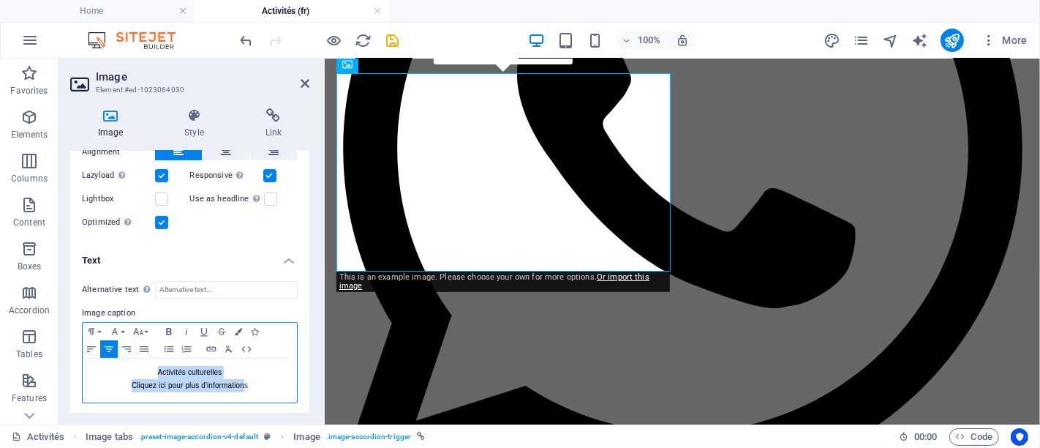
click at [175, 323] on button "Bold" at bounding box center [169, 332] width 18 height 18
click at [237, 328] on icon "button" at bounding box center [238, 331] width 7 height 7
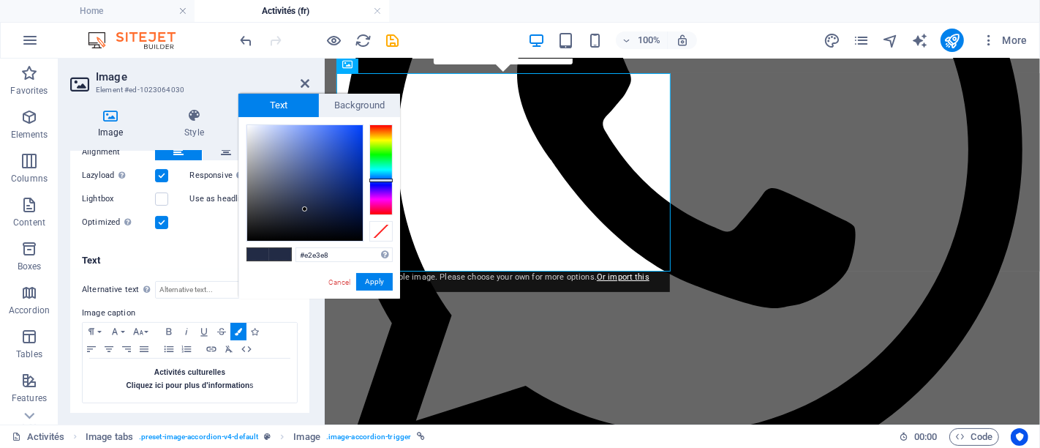
type input "#ffffff"
drag, startPoint x: 323, startPoint y: 197, endPoint x: 203, endPoint y: 75, distance: 171.2
click at [203, 75] on body "The south of Spain Home Activités (fr) Favorites Elements Columns Content Boxes…" at bounding box center [520, 224] width 1040 height 448
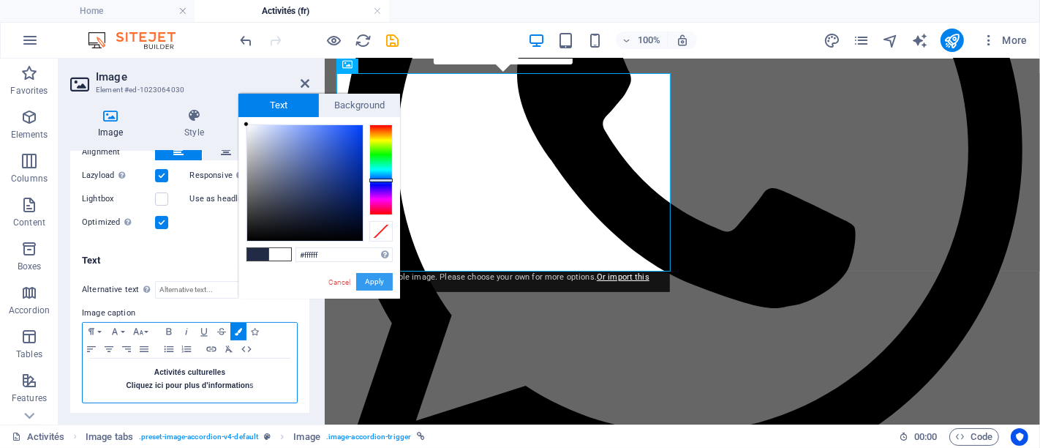
click at [358, 283] on button "Apply" at bounding box center [374, 282] width 37 height 18
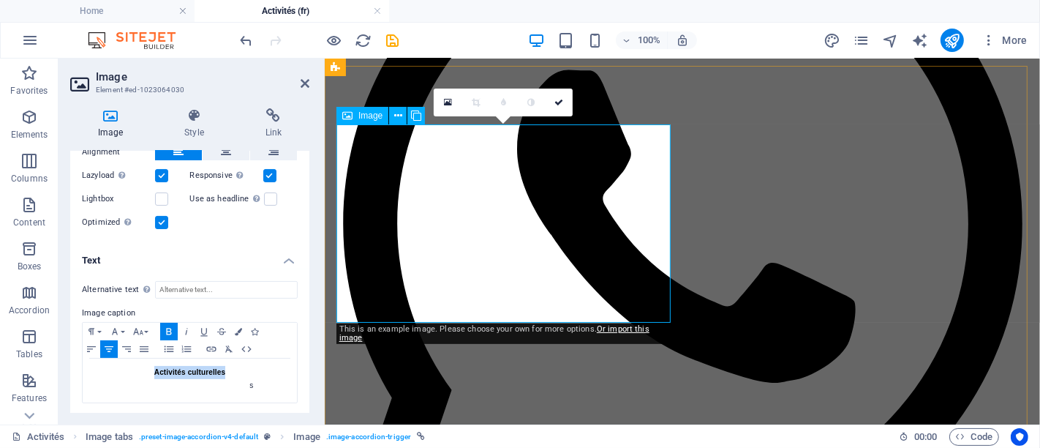
scroll to position [363, 0]
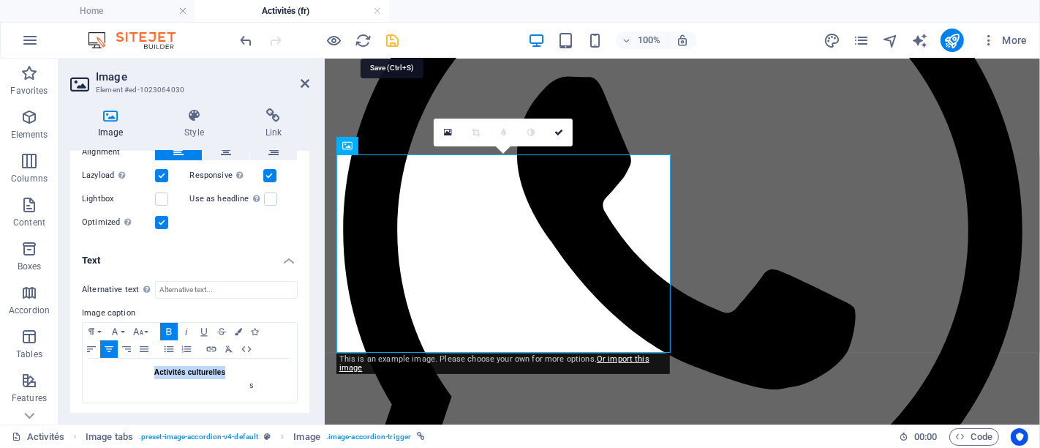
click at [391, 34] on icon "save" at bounding box center [393, 40] width 17 height 17
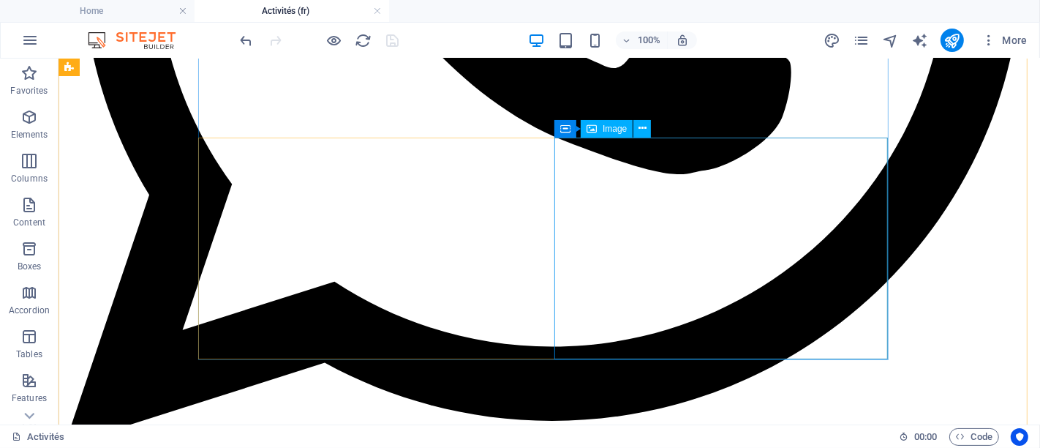
scroll to position [688, 0]
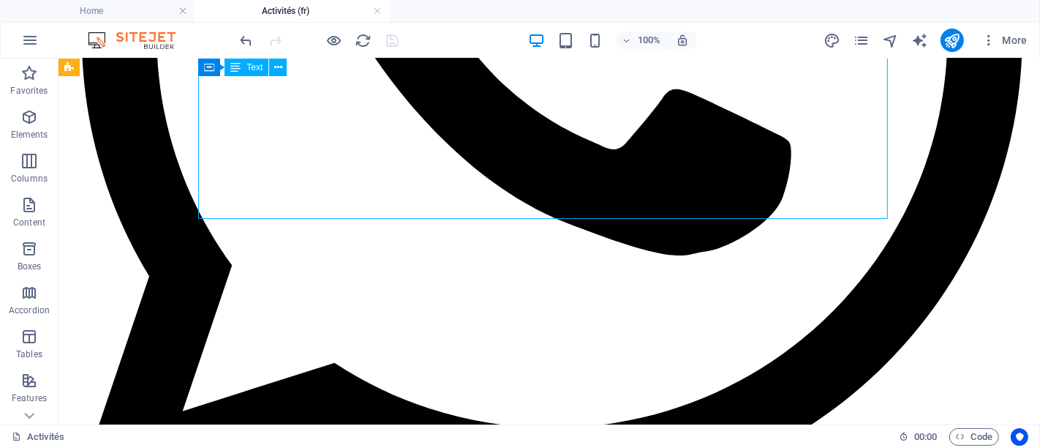
drag, startPoint x: 759, startPoint y: 214, endPoint x: 493, endPoint y: 214, distance: 266.3
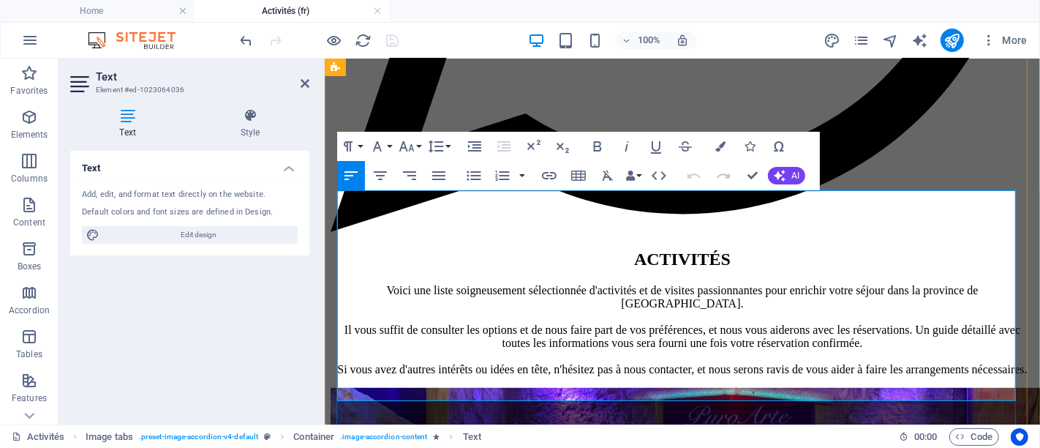
scroll to position [730, 0]
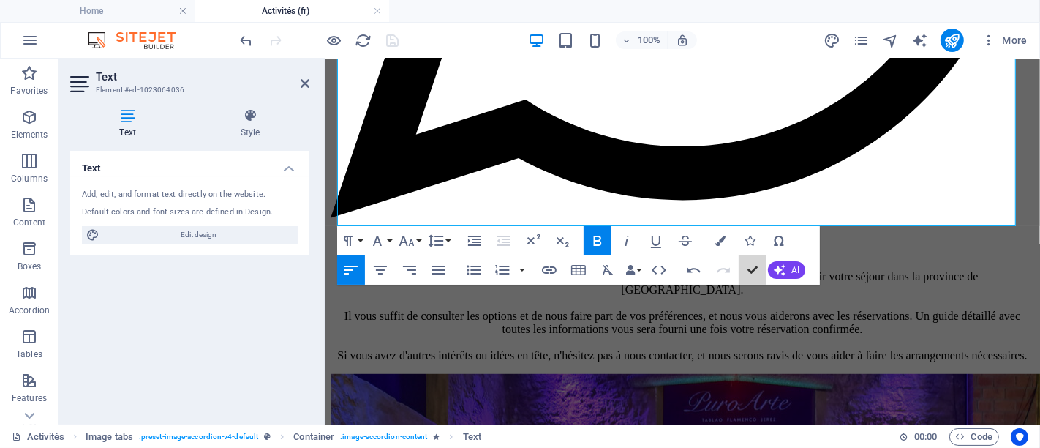
scroll to position [698, 0]
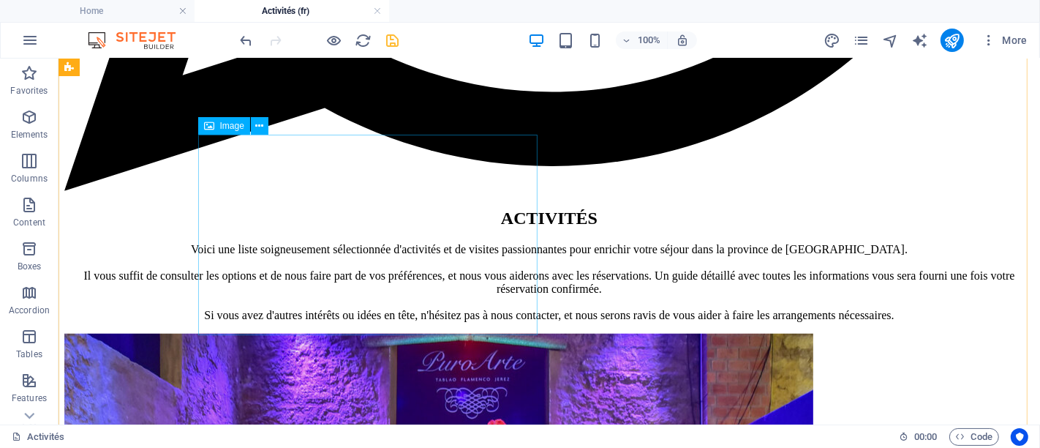
select select "px"
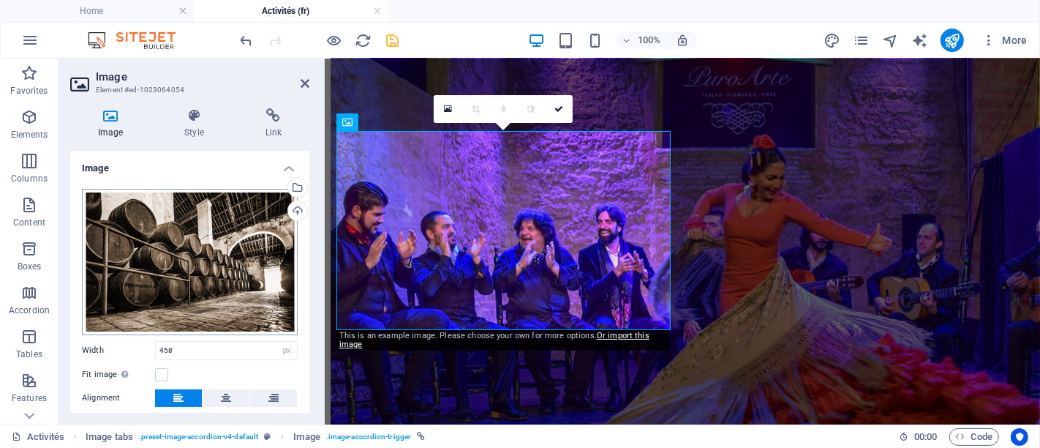
scroll to position [108, 0]
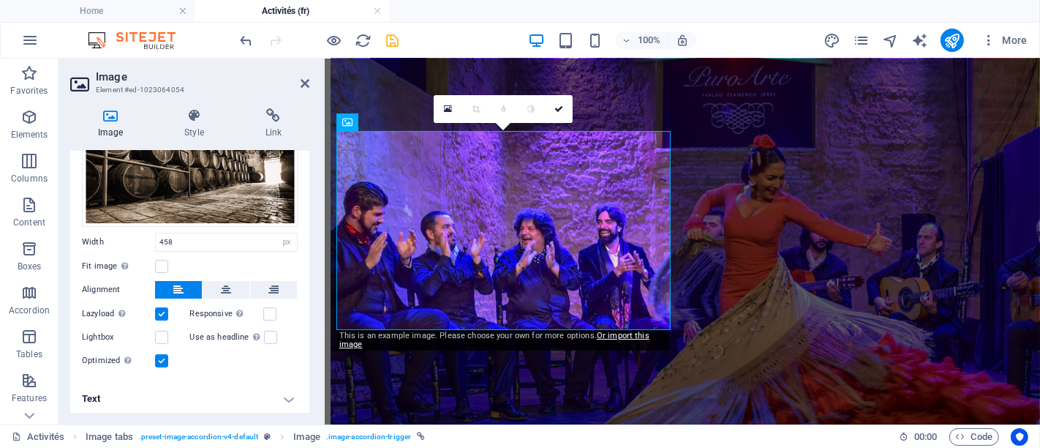
click at [195, 397] on h4 "Text" at bounding box center [189, 398] width 239 height 35
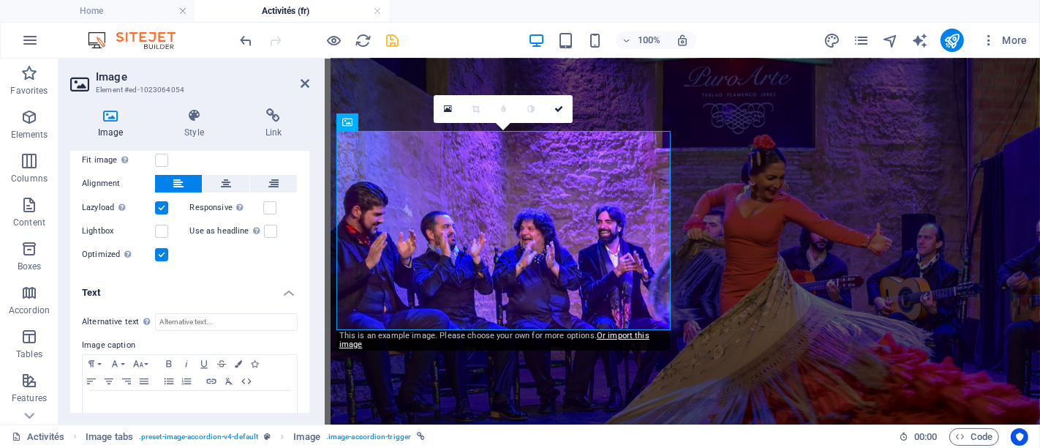
scroll to position [246, 0]
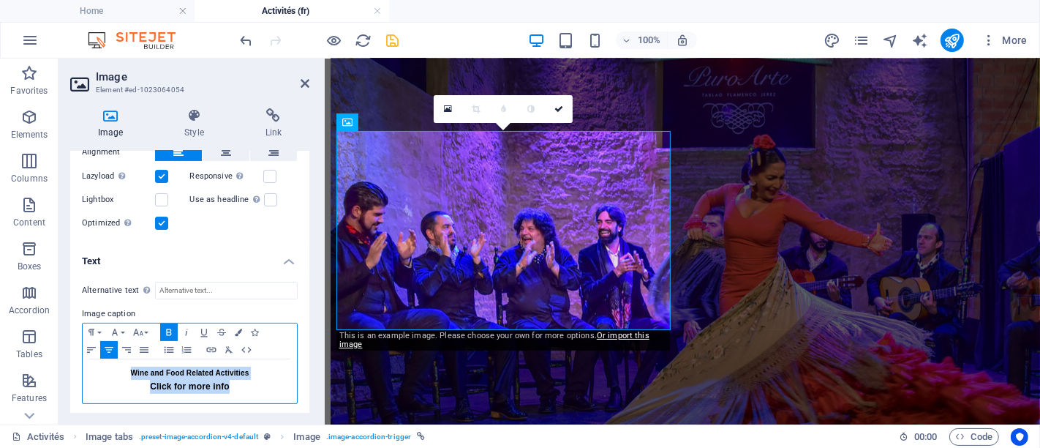
drag, startPoint x: 260, startPoint y: 386, endPoint x: 110, endPoint y: 360, distance: 153.0
click at [110, 360] on div "Wine and Food Related Activities Click for more info" at bounding box center [190, 381] width 214 height 44
drag, startPoint x: 231, startPoint y: 384, endPoint x: 68, endPoint y: 352, distance: 166.3
click at [68, 352] on div "Image Style Link Image Drag files here, click to choose files or select files f…" at bounding box center [190, 261] width 263 height 328
click at [108, 350] on icon "button" at bounding box center [109, 350] width 9 height 6
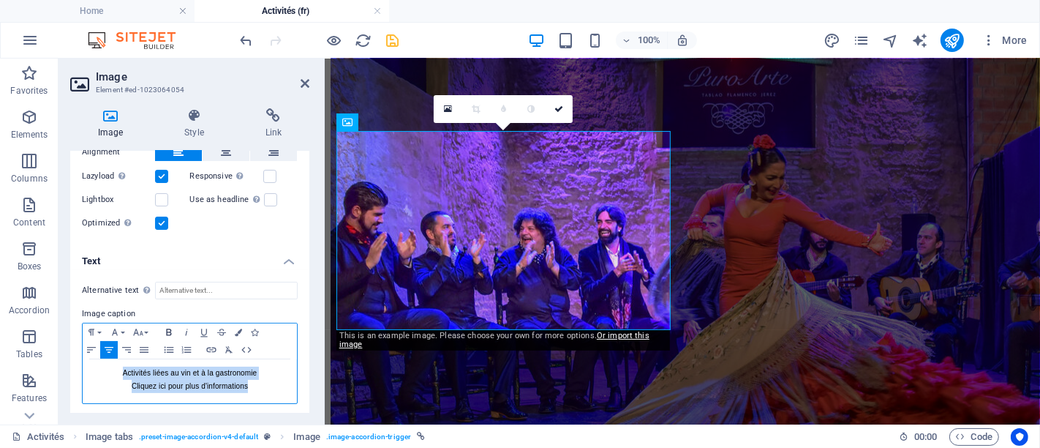
click at [169, 331] on icon "button" at bounding box center [169, 332] width 18 height 12
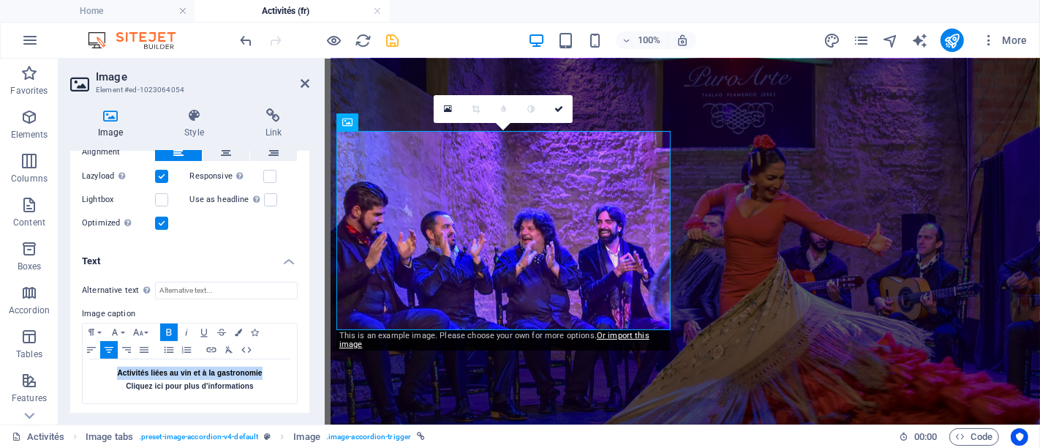
click at [236, 318] on label "Image caption" at bounding box center [190, 314] width 216 height 18
click at [242, 327] on button "Colors" at bounding box center [238, 332] width 16 height 18
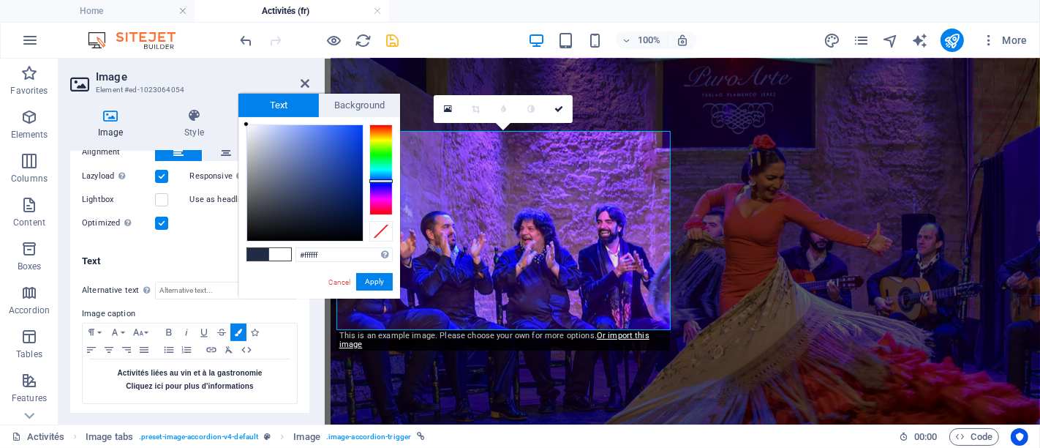
click at [277, 259] on span at bounding box center [280, 254] width 22 height 12
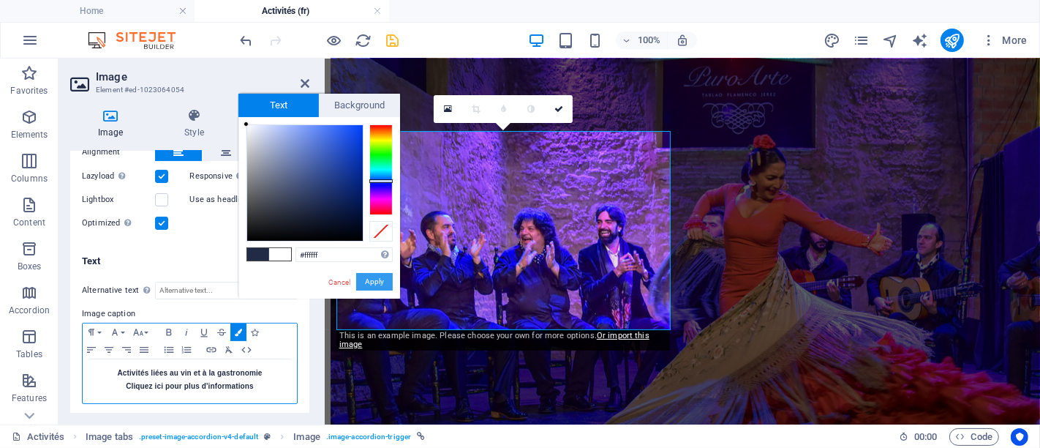
click at [382, 278] on button "Apply" at bounding box center [374, 282] width 37 height 18
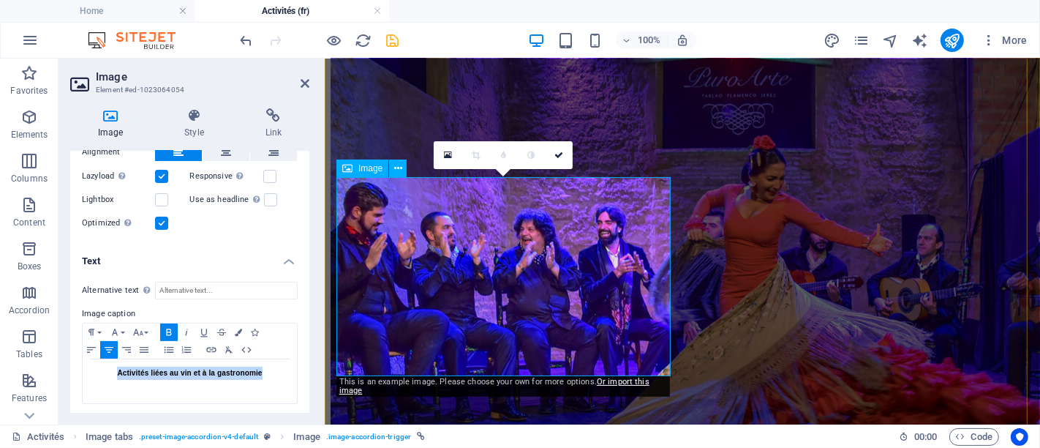
scroll to position [1055, 0]
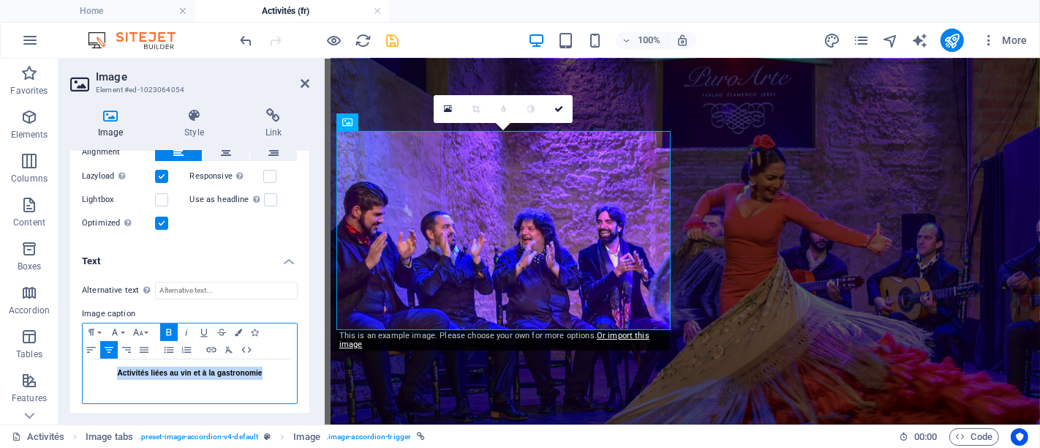
click at [263, 380] on p "Cliquez ici pour plus d'informations" at bounding box center [190, 386] width 200 height 13
drag, startPoint x: 260, startPoint y: 384, endPoint x: 106, endPoint y: 383, distance: 154.4
click at [106, 383] on p "Cliquez ici pour plus d'informations" at bounding box center [190, 386] width 200 height 13
click at [135, 329] on icon "button" at bounding box center [138, 332] width 18 height 12
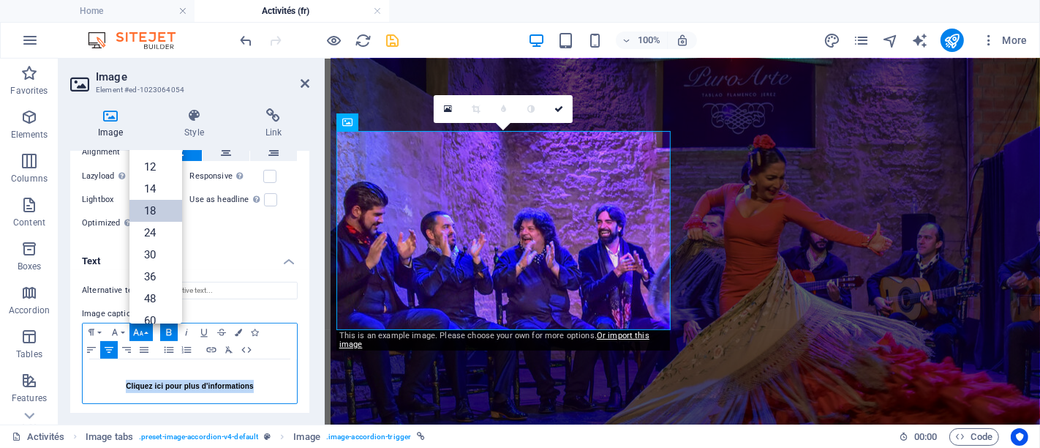
click at [162, 203] on link "18" at bounding box center [155, 211] width 53 height 22
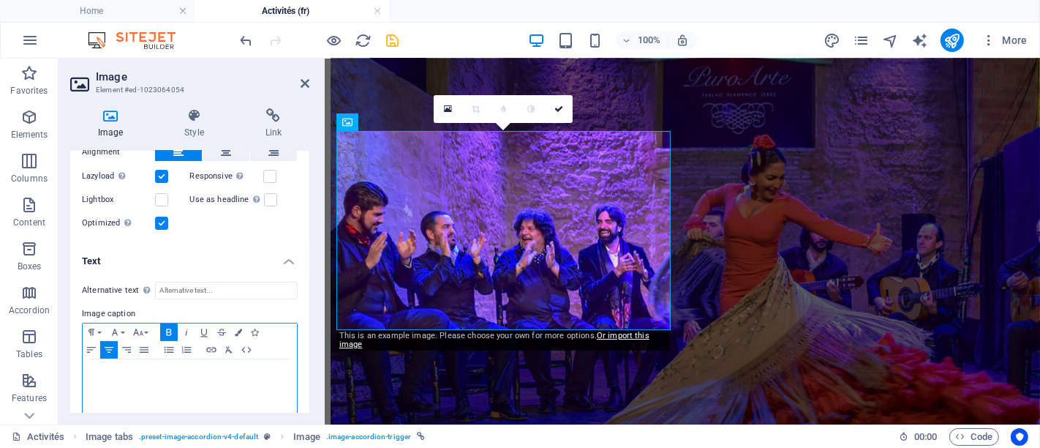
click at [170, 326] on icon "button" at bounding box center [169, 332] width 18 height 12
click at [149, 325] on button "Font Size" at bounding box center [140, 332] width 23 height 18
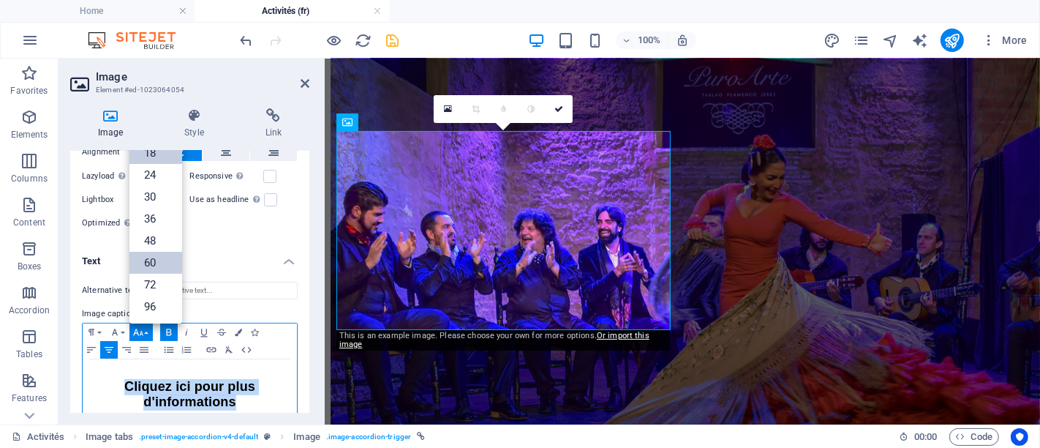
scroll to position [37, 0]
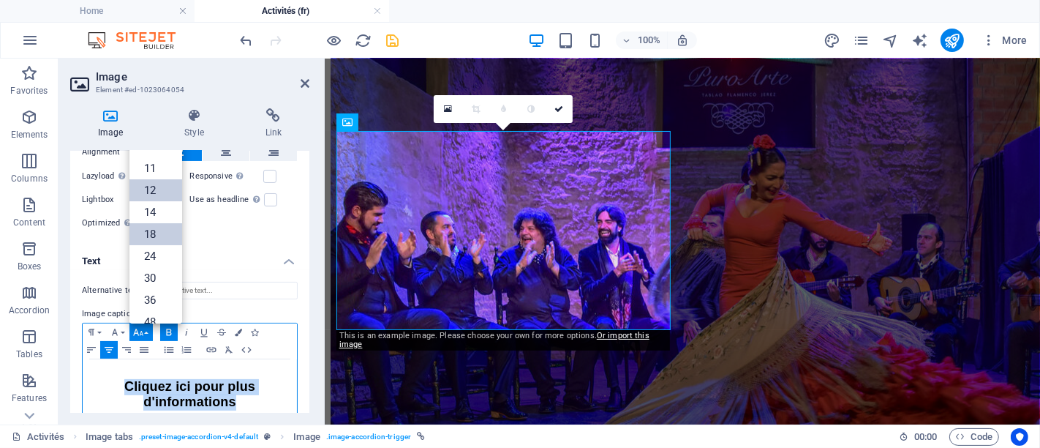
click at [161, 197] on link "12" at bounding box center [155, 190] width 53 height 22
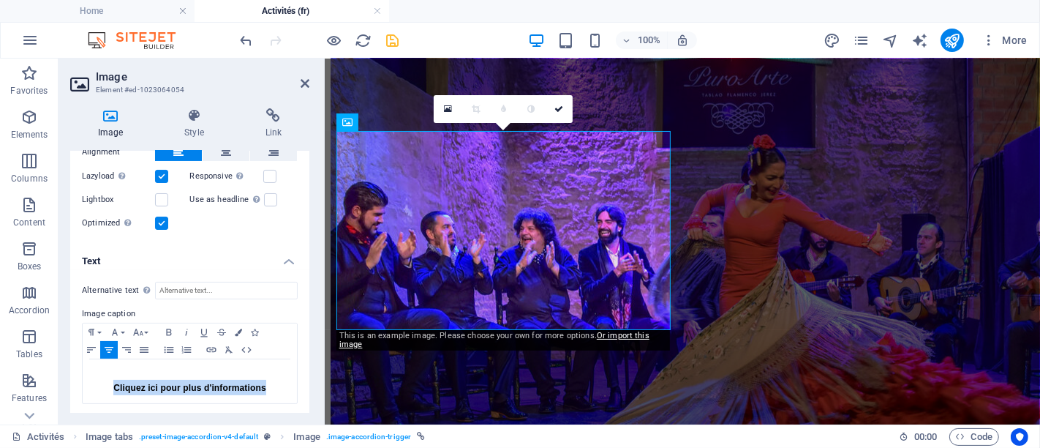
click at [387, 32] on icon "save" at bounding box center [393, 40] width 17 height 17
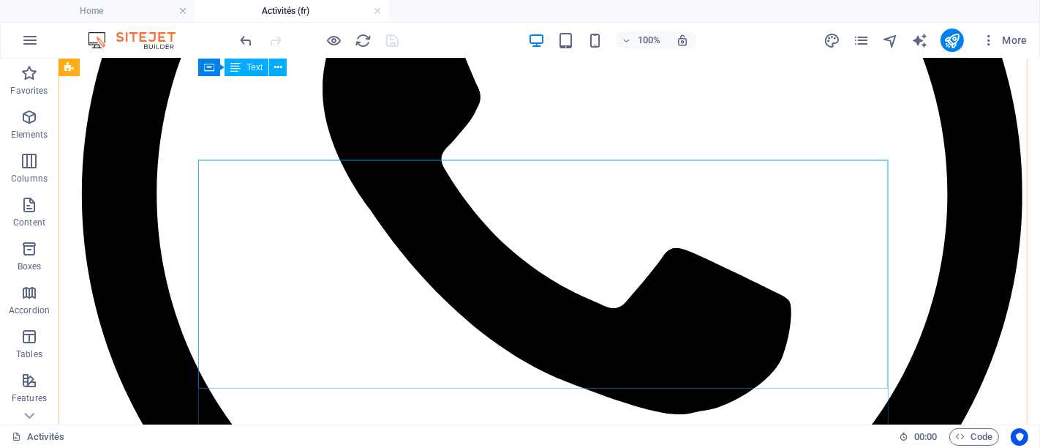
scroll to position [373, 0]
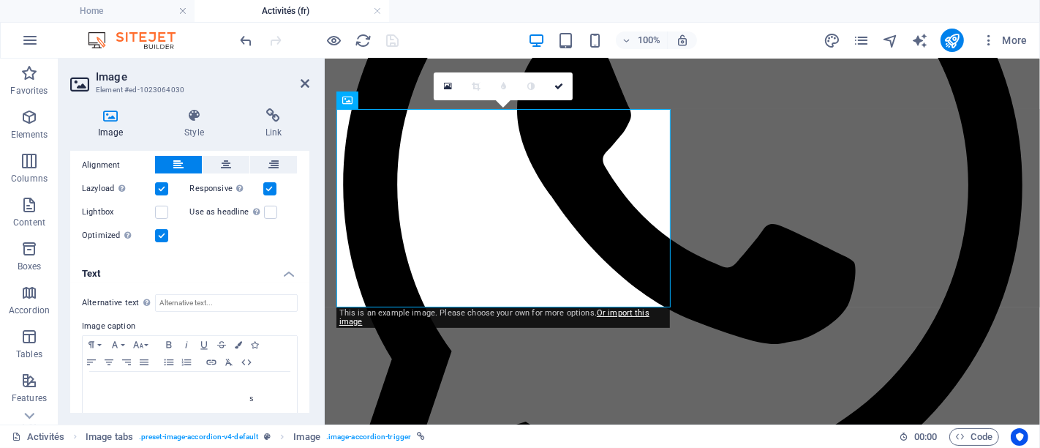
scroll to position [230, 0]
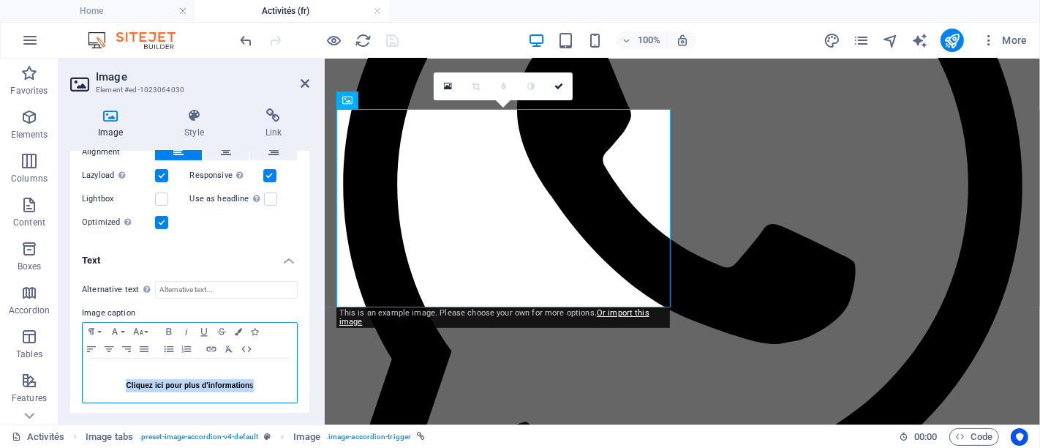
drag, startPoint x: 257, startPoint y: 386, endPoint x: 102, endPoint y: 384, distance: 154.4
click at [102, 384] on p "Cliquez ici pour plus d'information s" at bounding box center [190, 385] width 200 height 13
click at [142, 326] on icon "button" at bounding box center [138, 332] width 18 height 12
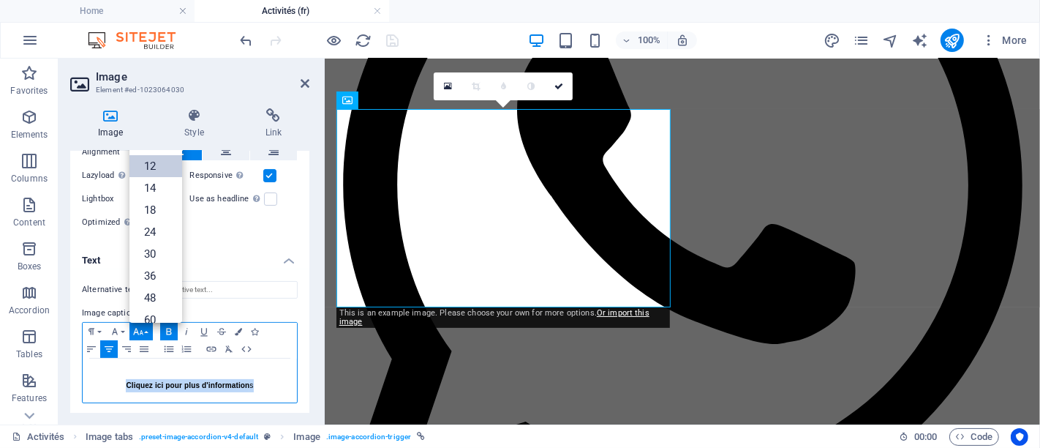
click at [155, 166] on link "12" at bounding box center [155, 166] width 53 height 22
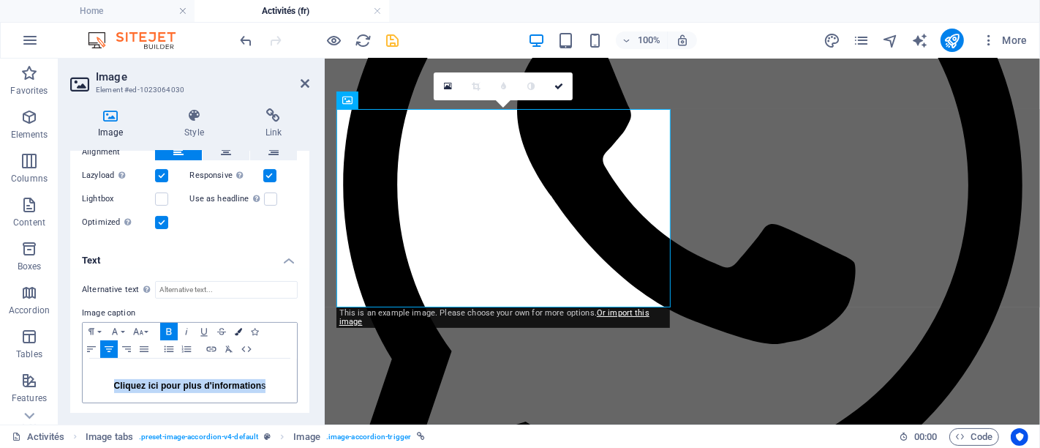
click at [242, 333] on button "Colors" at bounding box center [238, 332] width 16 height 18
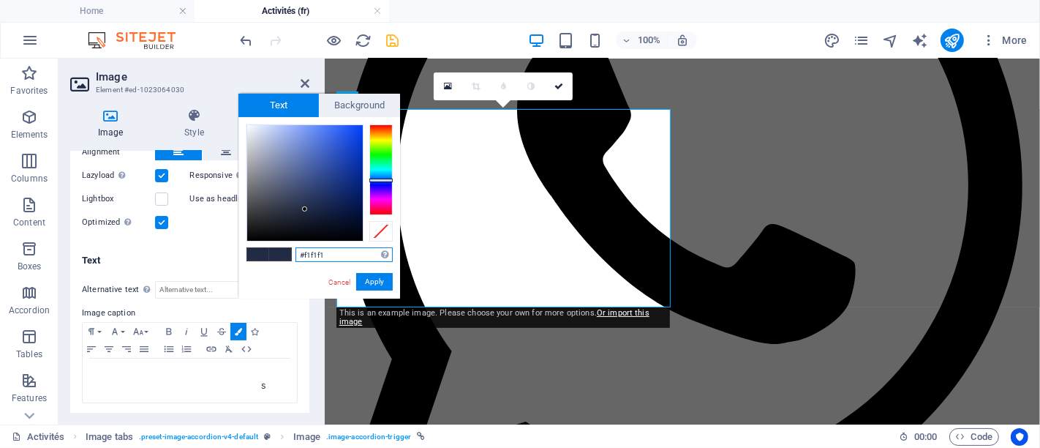
type input "#ffffff"
drag, startPoint x: 243, startPoint y: 131, endPoint x: 216, endPoint y: 97, distance: 43.2
click at [216, 97] on body "The south of Spain Home Activités (fr) Favorites Elements Columns Content Boxes…" at bounding box center [520, 224] width 1040 height 448
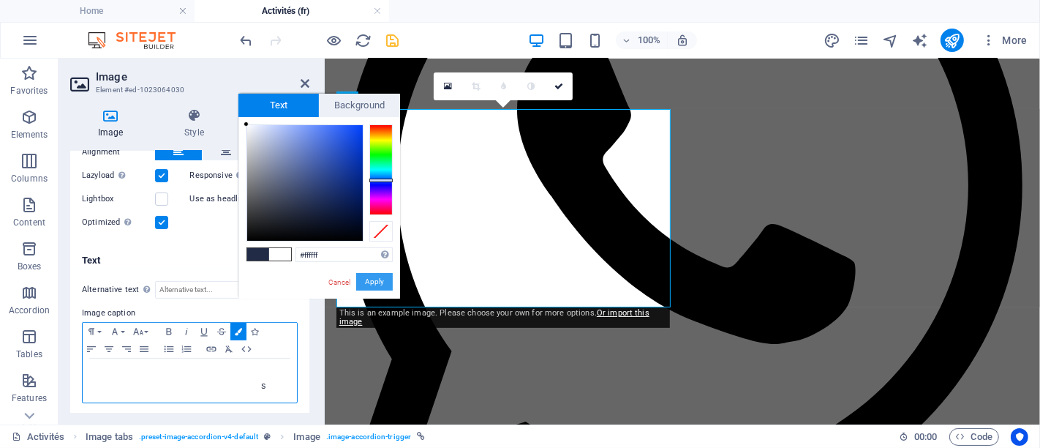
click at [361, 283] on button "Apply" at bounding box center [374, 282] width 37 height 18
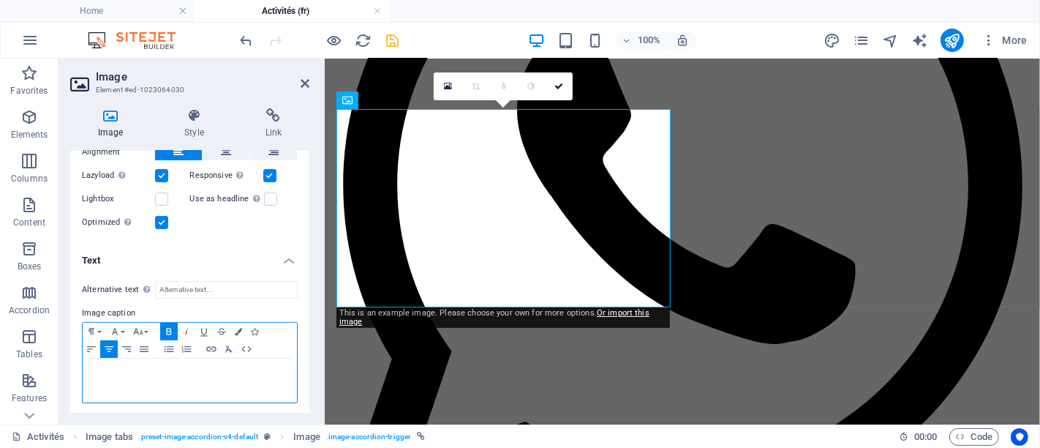
click at [173, 330] on icon "button" at bounding box center [169, 332] width 18 height 12
click at [167, 330] on icon "button" at bounding box center [169, 332] width 18 height 12
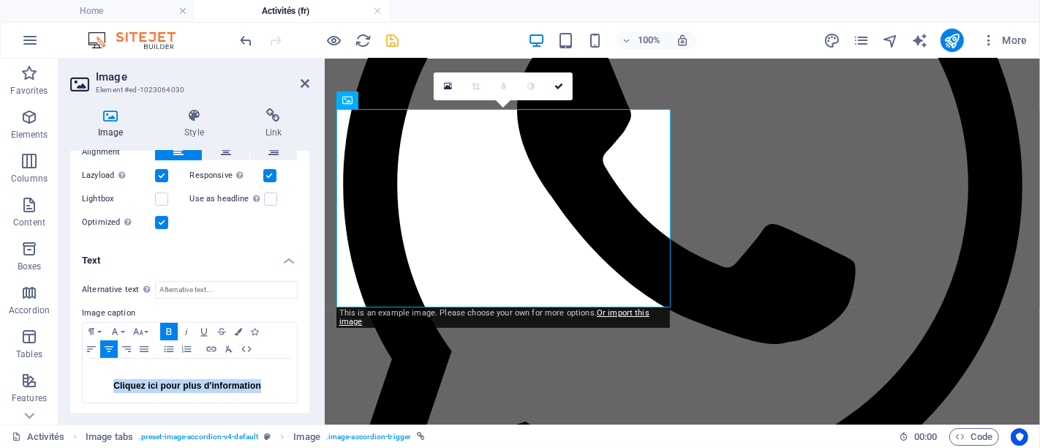
click at [393, 49] on div at bounding box center [320, 40] width 164 height 23
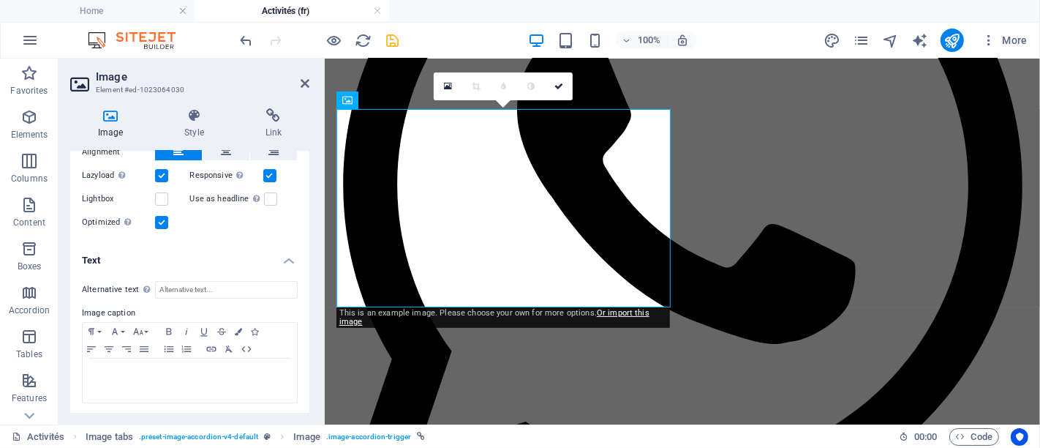
click at [392, 49] on div at bounding box center [320, 40] width 164 height 23
click at [388, 45] on icon "save" at bounding box center [393, 40] width 17 height 17
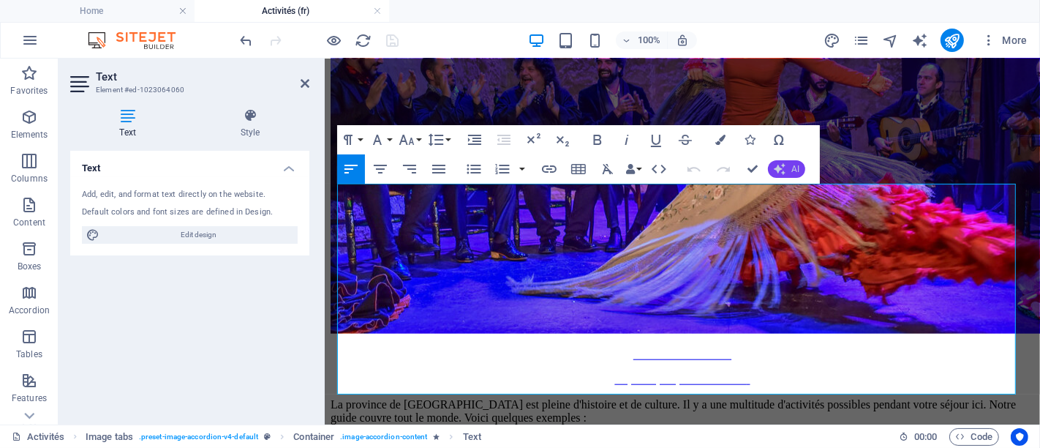
click at [786, 164] on button "AI" at bounding box center [786, 169] width 37 height 18
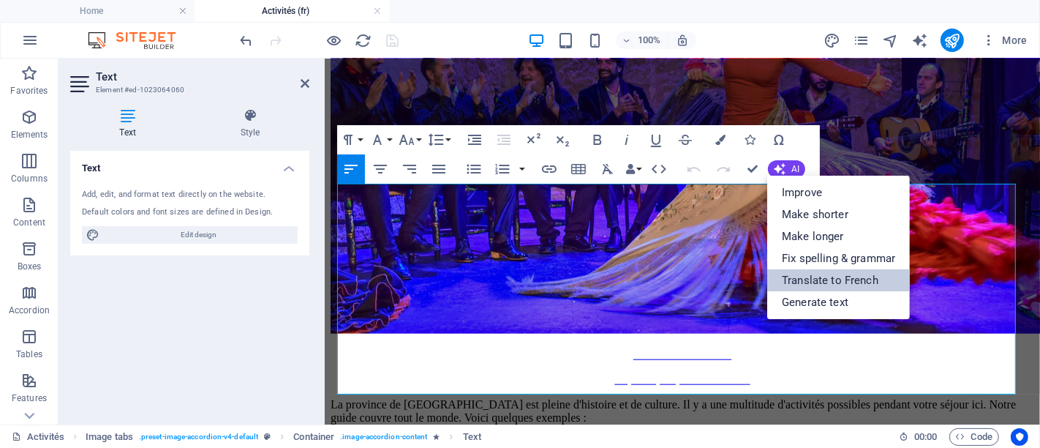
click at [808, 279] on link "Translate to French" at bounding box center [838, 280] width 143 height 22
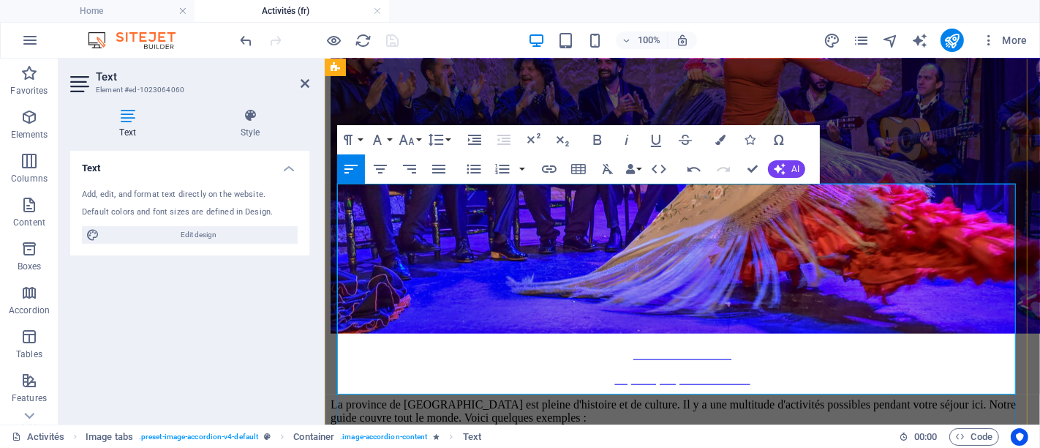
drag, startPoint x: 526, startPoint y: 364, endPoint x: 338, endPoint y: 236, distance: 227.5
click at [600, 127] on button "Bold" at bounding box center [598, 139] width 28 height 29
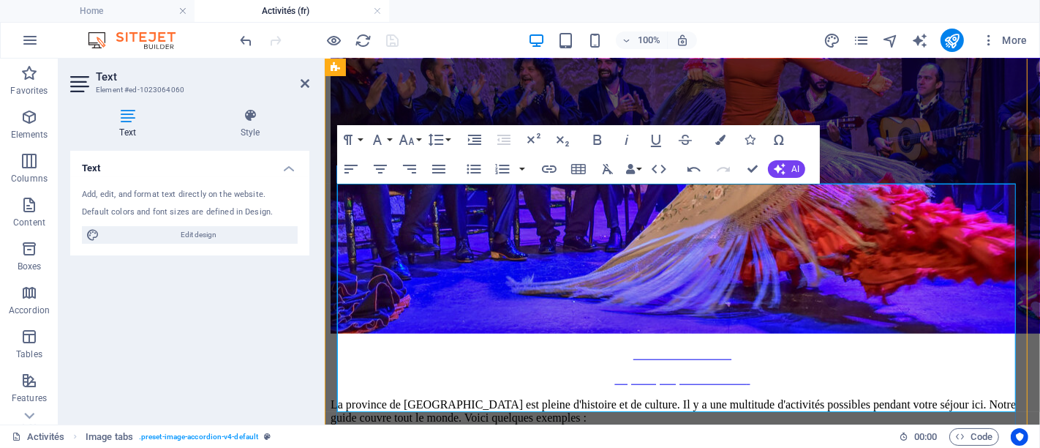
scroll to position [1187, 0]
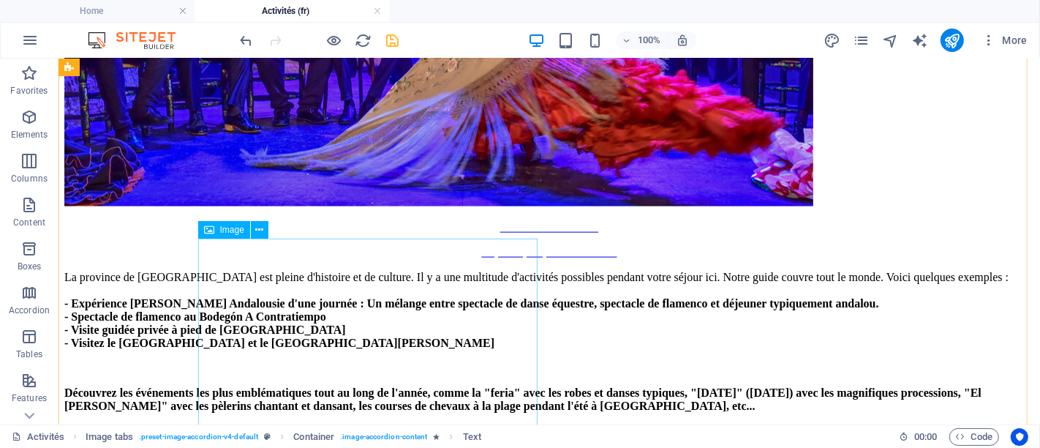
scroll to position [1676, 0]
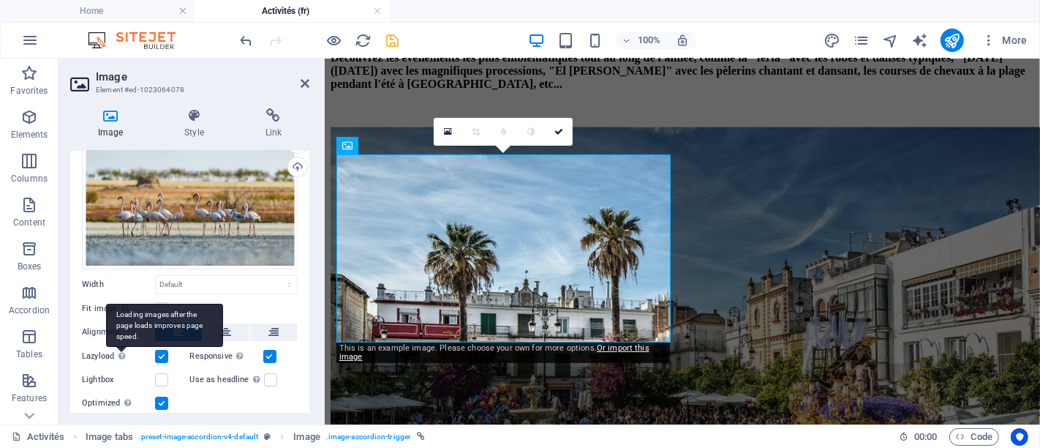
scroll to position [87, 0]
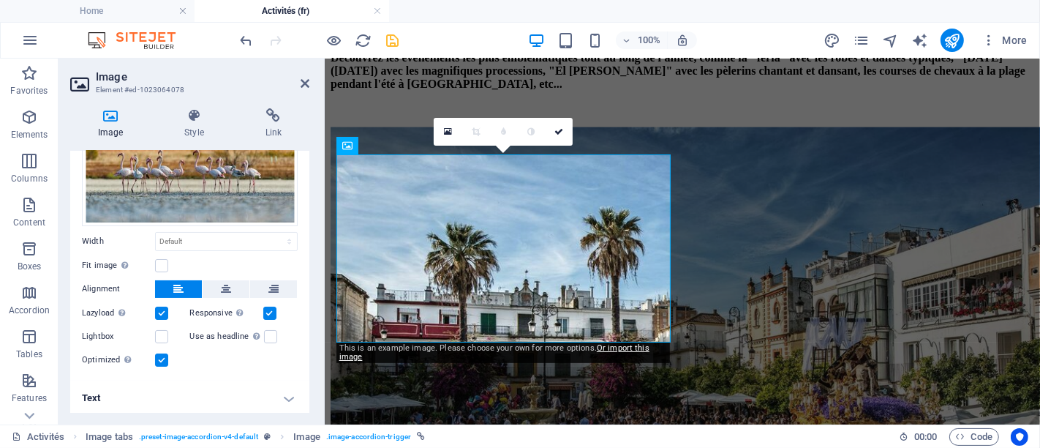
click at [223, 388] on h4 "Text" at bounding box center [189, 397] width 239 height 35
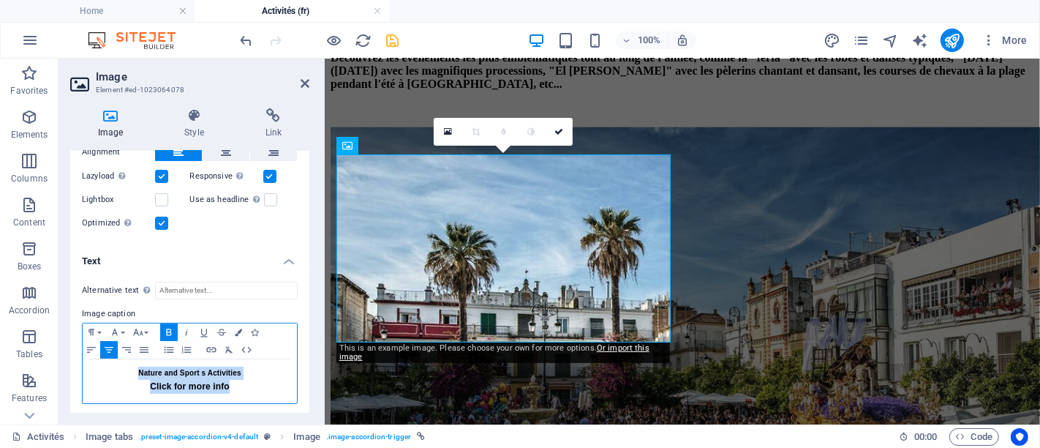
drag, startPoint x: 258, startPoint y: 396, endPoint x: 78, endPoint y: 347, distance: 187.0
click at [78, 347] on div "Alternative text The alternative text is used by devices that cannot display im…" at bounding box center [189, 343] width 239 height 146
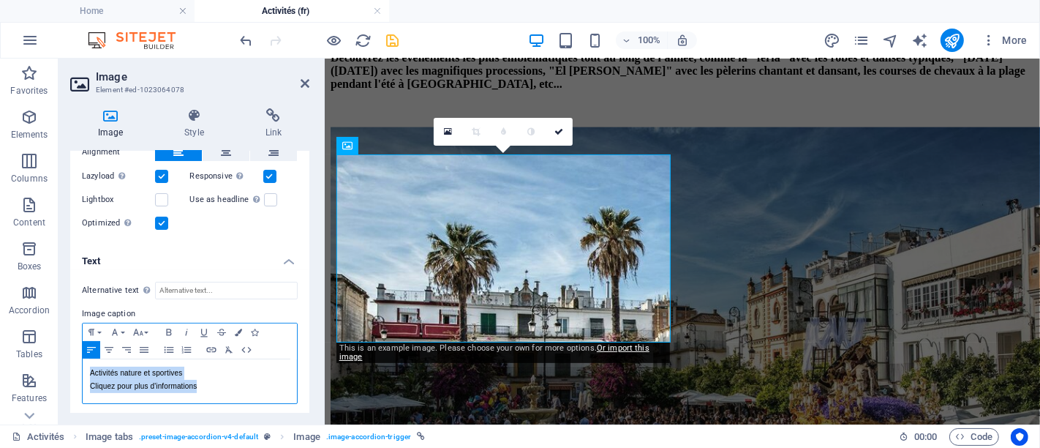
drag, startPoint x: 221, startPoint y: 386, endPoint x: 86, endPoint y: 367, distance: 135.8
click at [86, 367] on div "Activités nature et sportives Cliquez pour plus d'informations" at bounding box center [190, 381] width 214 height 44
click at [110, 349] on icon "button" at bounding box center [109, 350] width 18 height 12
click at [170, 333] on icon "button" at bounding box center [169, 332] width 18 height 12
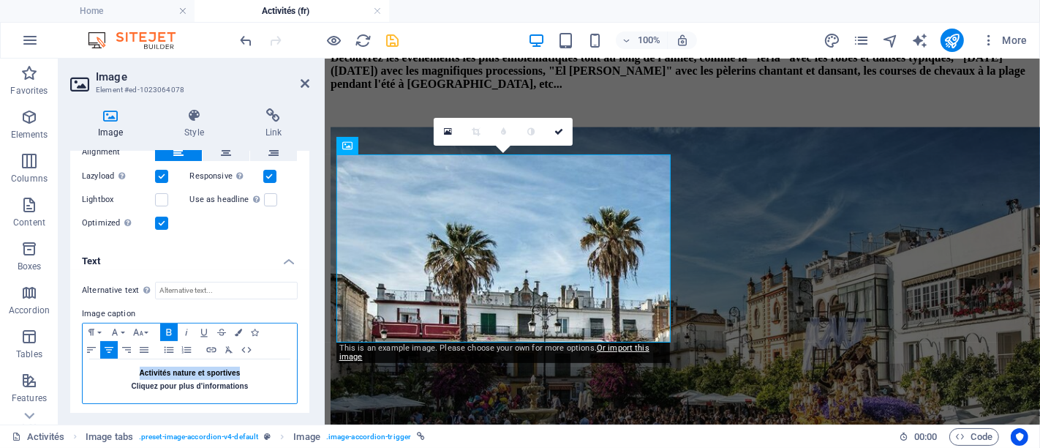
click at [255, 388] on p "Cliquez pour plus d'informations" at bounding box center [190, 386] width 200 height 13
drag, startPoint x: 255, startPoint y: 383, endPoint x: 125, endPoint y: 377, distance: 130.3
click at [125, 380] on p "Cliquez pour plus d'informations" at bounding box center [190, 386] width 200 height 13
click at [140, 326] on icon "button" at bounding box center [138, 332] width 18 height 12
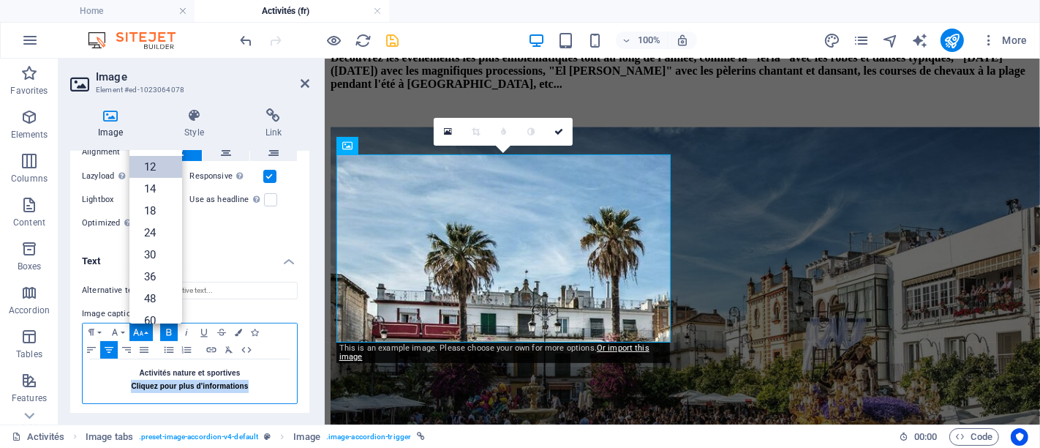
click at [159, 172] on link "12" at bounding box center [155, 167] width 53 height 22
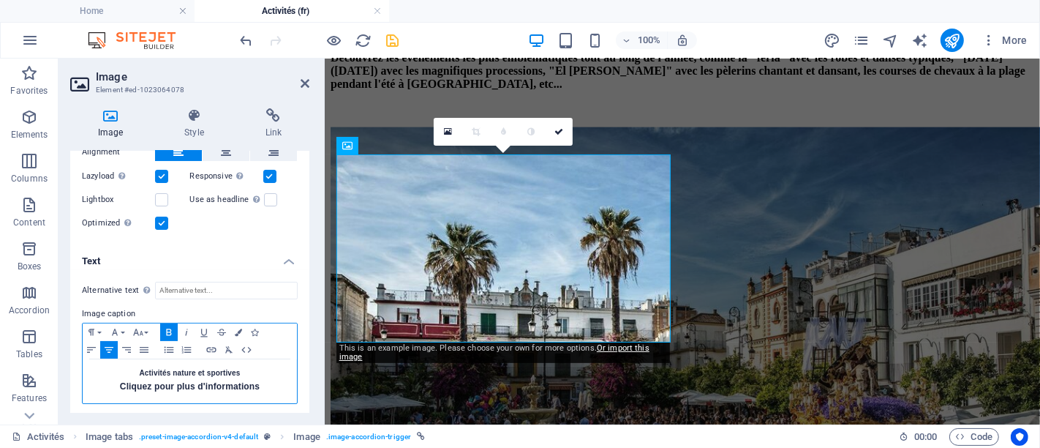
click at [275, 372] on p "Activités nature et sportives" at bounding box center [190, 373] width 200 height 13
click at [268, 380] on p "Cliquez pour plus d'informations" at bounding box center [190, 387] width 200 height 14
click at [264, 380] on p "Cliquez pour plus d'informations" at bounding box center [190, 387] width 200 height 14
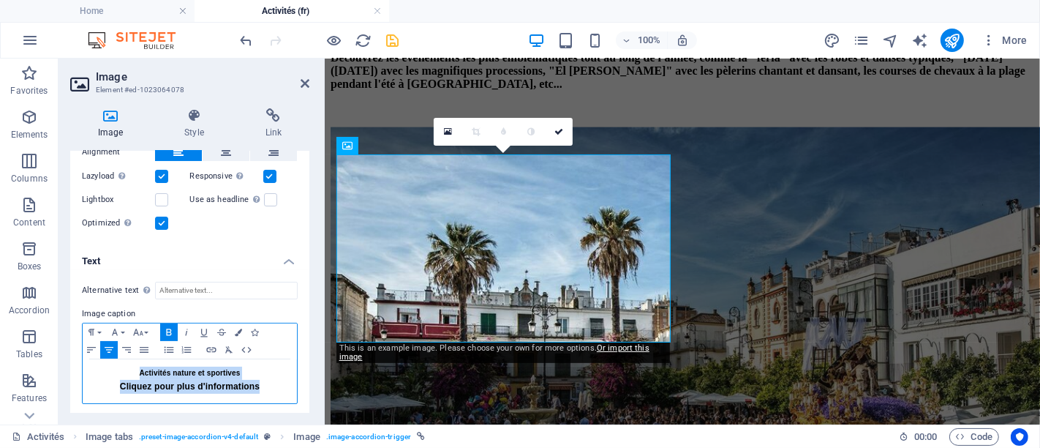
drag, startPoint x: 271, startPoint y: 381, endPoint x: 106, endPoint y: 349, distance: 168.4
click at [106, 349] on div "Paragraph Format Normal Heading 1 Heading 2 Heading 3 Heading 4 Heading 5 Headi…" at bounding box center [190, 363] width 216 height 81
click at [236, 323] on button "Colors" at bounding box center [238, 332] width 16 height 18
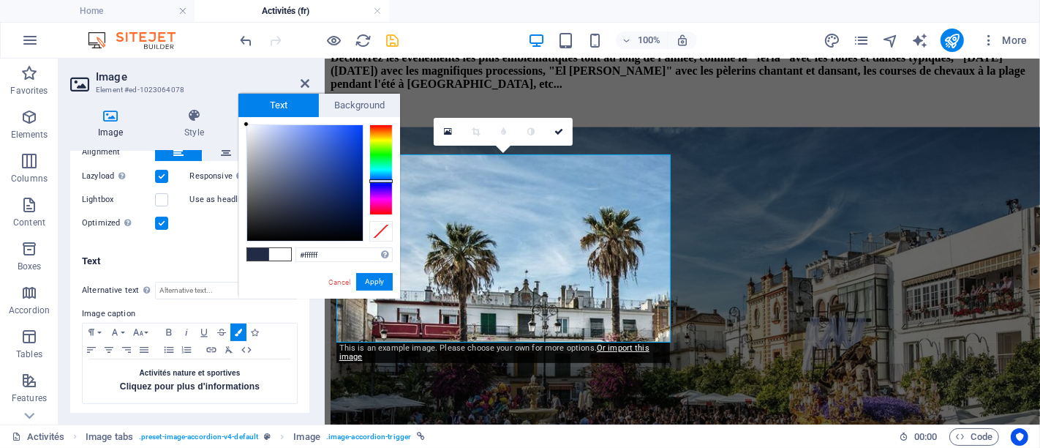
click at [278, 256] on span at bounding box center [280, 254] width 22 height 12
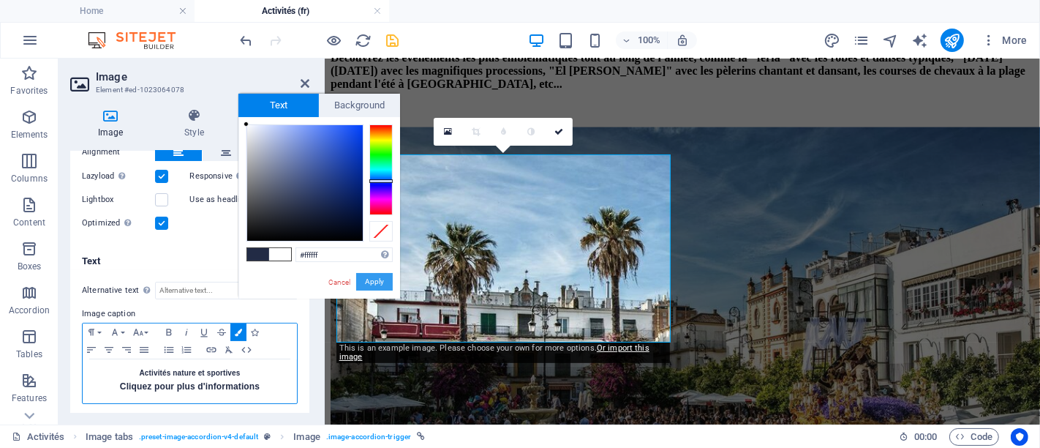
click at [368, 283] on button "Apply" at bounding box center [374, 282] width 37 height 18
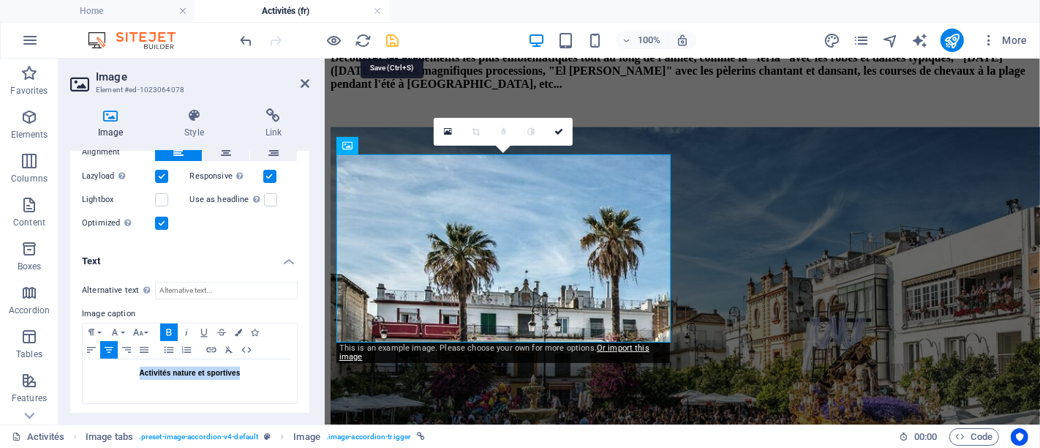
click at [386, 42] on icon "save" at bounding box center [393, 40] width 17 height 17
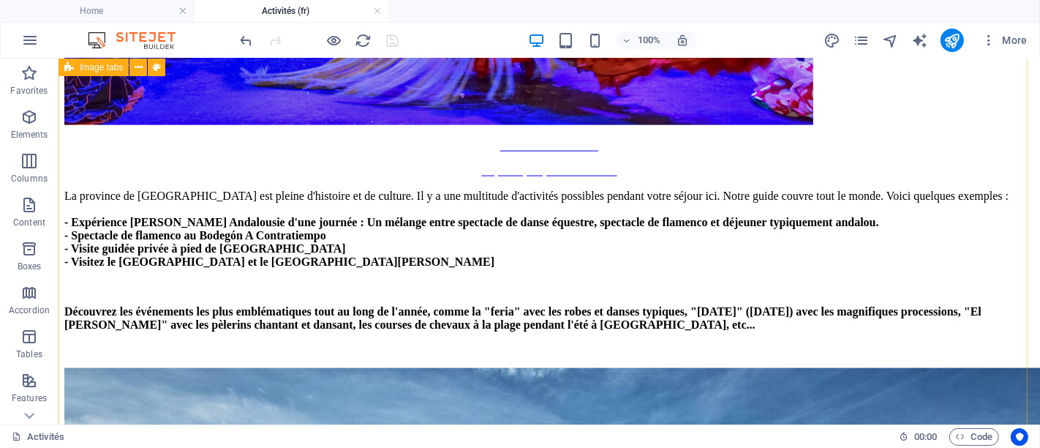
scroll to position [1838, 0]
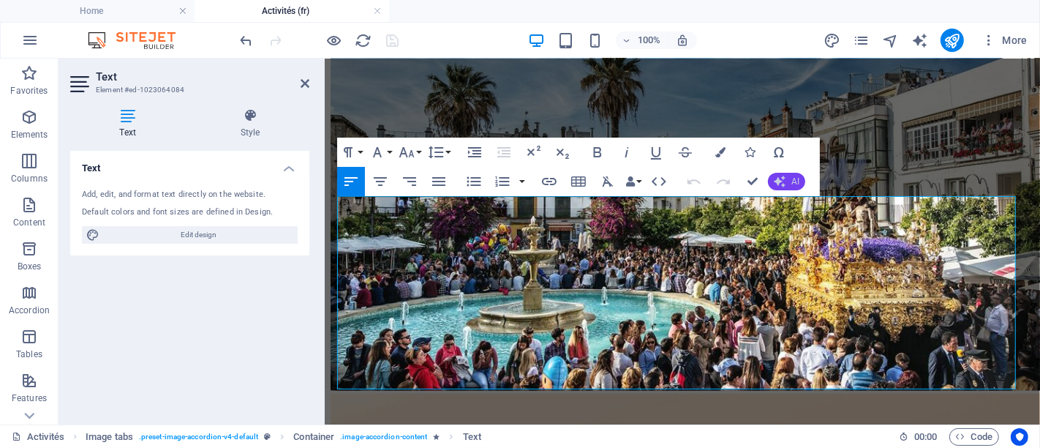
click at [777, 176] on icon "button" at bounding box center [780, 182] width 12 height 12
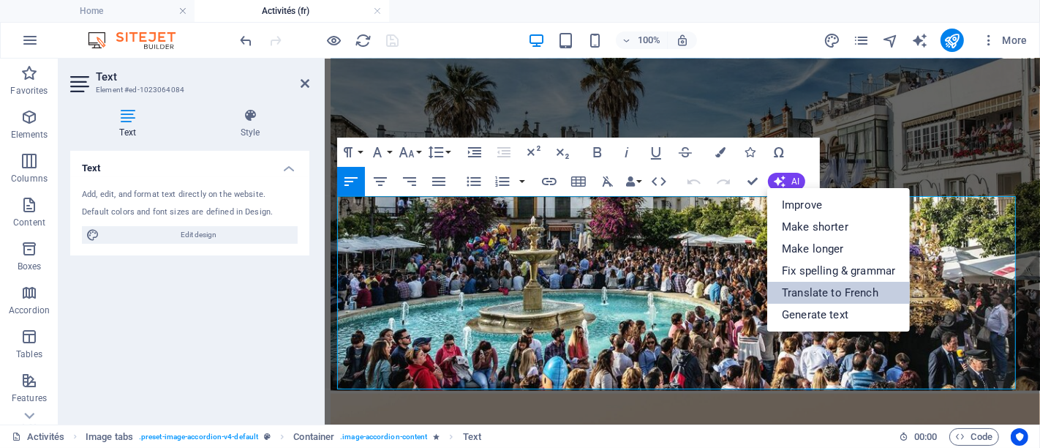
click at [814, 289] on link "Translate to French" at bounding box center [838, 293] width 143 height 22
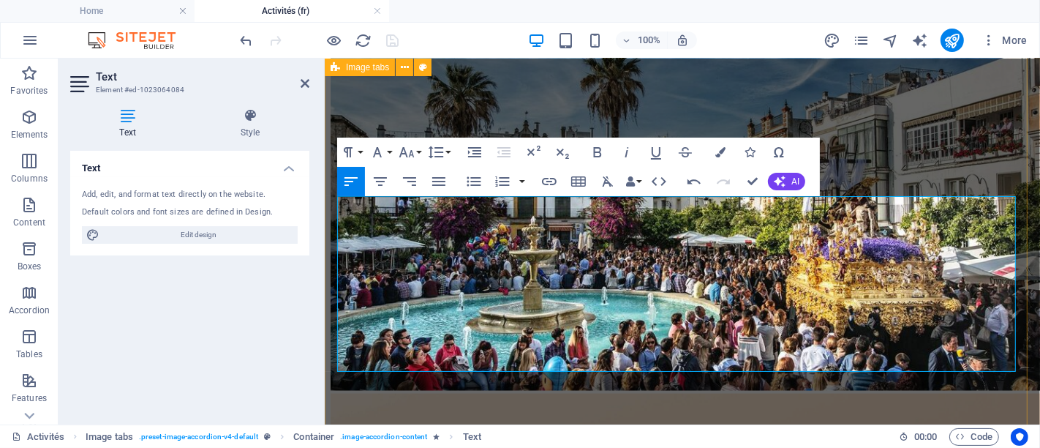
drag, startPoint x: 678, startPoint y: 364, endPoint x: 327, endPoint y: 241, distance: 371.8
click at [589, 155] on icon "button" at bounding box center [598, 152] width 18 height 18
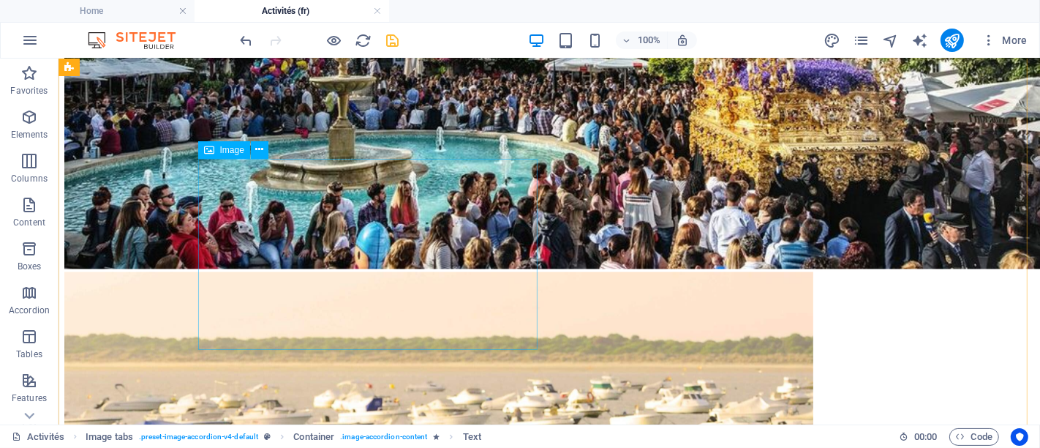
scroll to position [2410, 0]
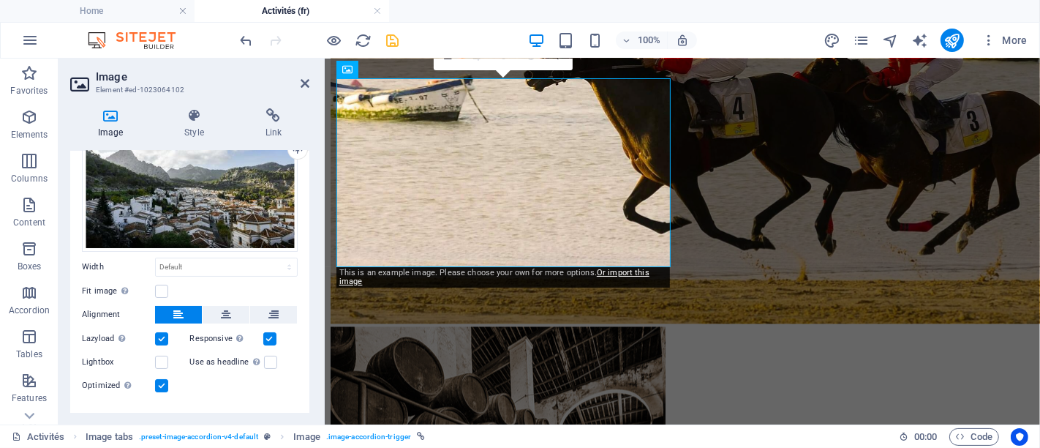
scroll to position [87, 0]
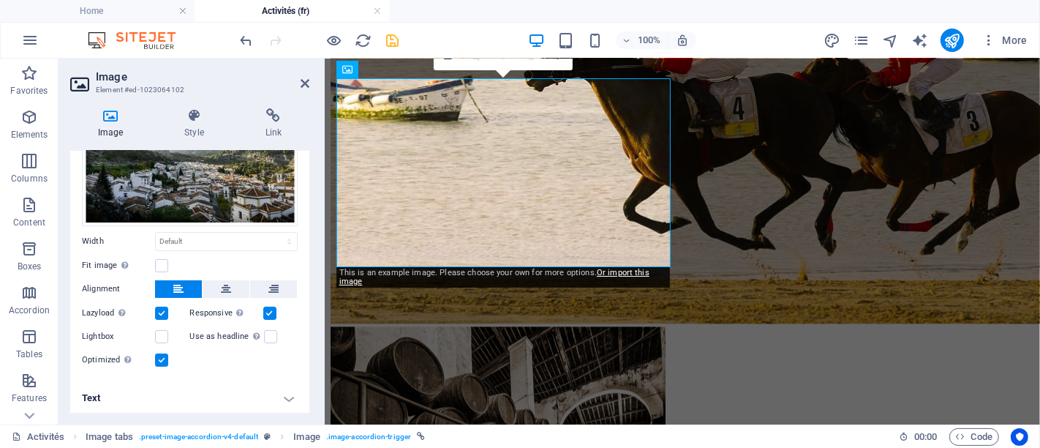
click at [216, 402] on h4 "Text" at bounding box center [189, 397] width 239 height 35
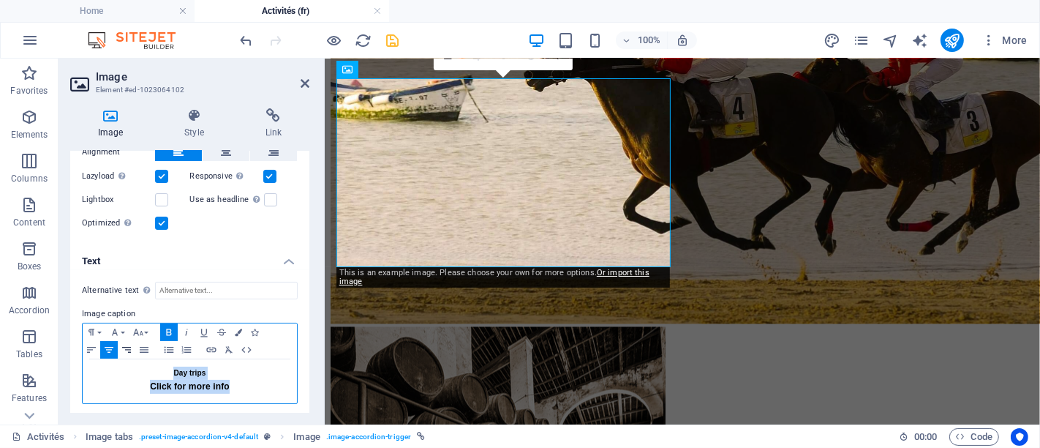
drag, startPoint x: 233, startPoint y: 388, endPoint x: 121, endPoint y: 343, distance: 121.4
click at [121, 343] on div "Paragraph Format Normal Heading 1 Heading 2 Heading 3 Heading 4 Heading 5 Headi…" at bounding box center [190, 363] width 216 height 81
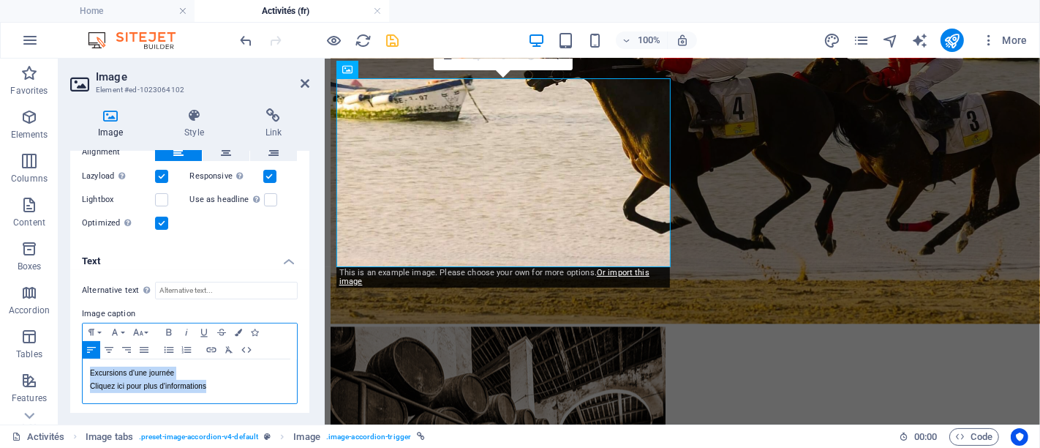
drag, startPoint x: 227, startPoint y: 387, endPoint x: 88, endPoint y: 353, distance: 143.2
click at [88, 353] on div "Paragraph Format Normal Heading 1 Heading 2 Heading 3 Heading 4 Heading 5 Headi…" at bounding box center [190, 363] width 216 height 81
click at [109, 350] on icon "button" at bounding box center [109, 350] width 18 height 12
click at [169, 326] on icon "button" at bounding box center [169, 332] width 18 height 12
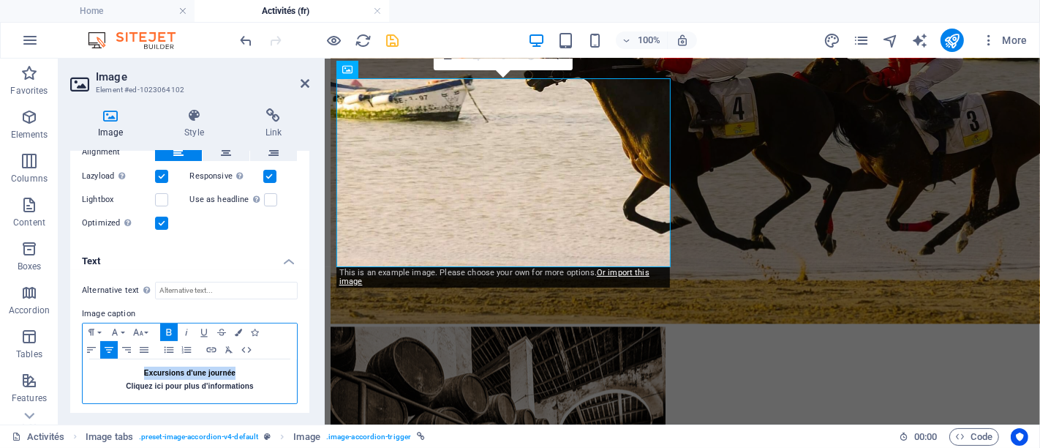
click at [261, 383] on p "Cliquez ici pour plus d'informations" at bounding box center [190, 386] width 200 height 13
drag, startPoint x: 261, startPoint y: 383, endPoint x: 119, endPoint y: 379, distance: 142.0
click at [119, 380] on p "Cliquez ici pour plus d'informations" at bounding box center [190, 386] width 200 height 13
click at [142, 326] on icon "button" at bounding box center [138, 332] width 18 height 12
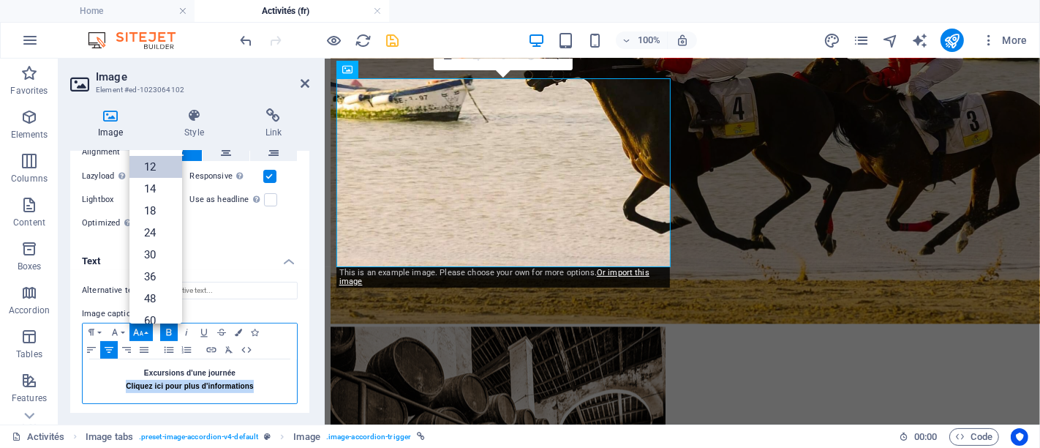
click at [171, 173] on link "12" at bounding box center [155, 167] width 53 height 22
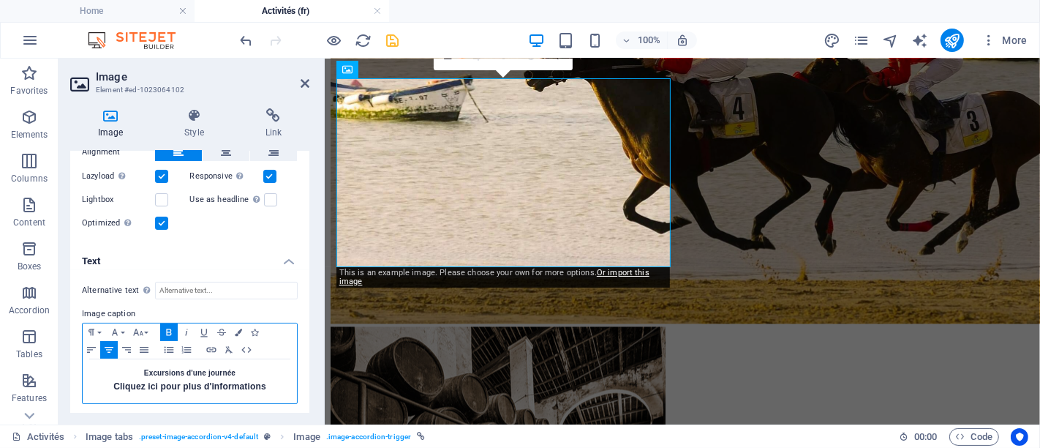
click at [238, 382] on span "Cliquez ici pour plus d'informations" at bounding box center [189, 386] width 153 height 10
click at [260, 385] on span "Cliquez ici pour plus d'informations" at bounding box center [189, 386] width 153 height 10
drag, startPoint x: 263, startPoint y: 383, endPoint x: 128, endPoint y: 361, distance: 137.1
click at [128, 361] on div "Excursions d'une journée Cliquez ici pour plus d'informations" at bounding box center [190, 381] width 214 height 44
click at [241, 330] on icon "button" at bounding box center [238, 331] width 7 height 7
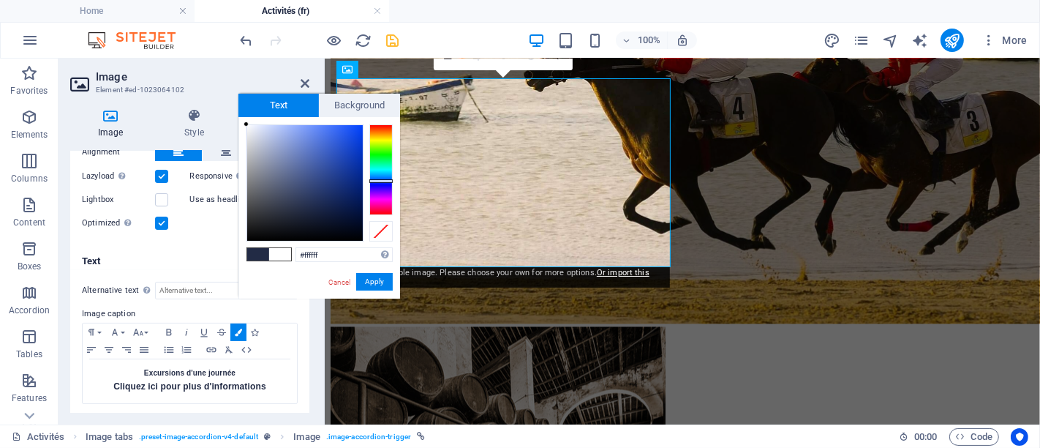
click at [283, 249] on span at bounding box center [280, 254] width 22 height 12
click at [361, 283] on button "Apply" at bounding box center [374, 282] width 37 height 18
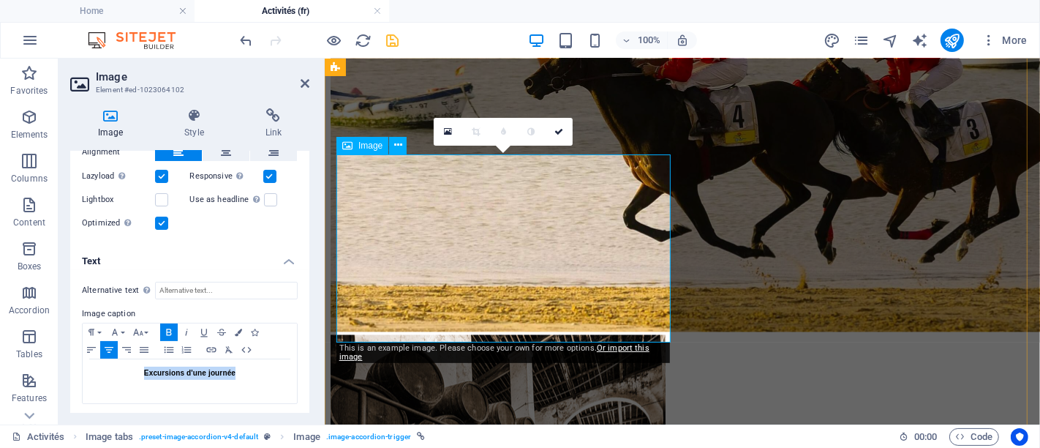
scroll to position [2512, 0]
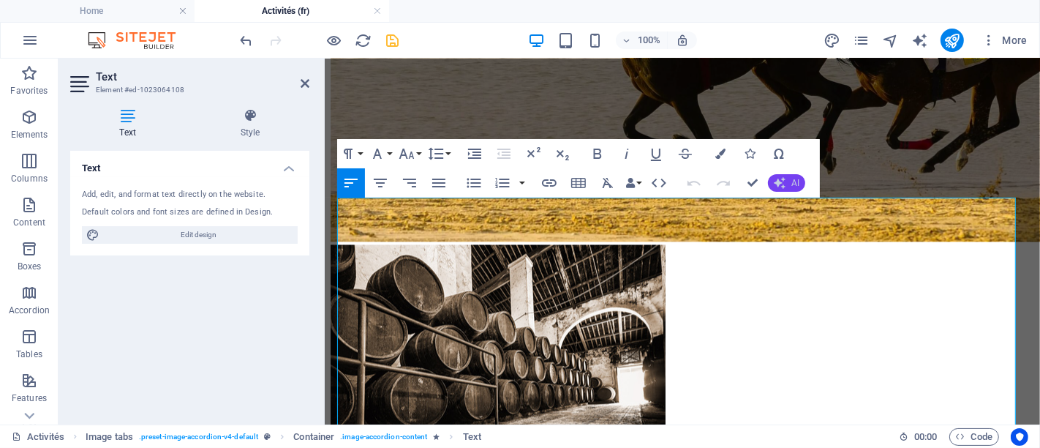
click at [791, 189] on button "AI" at bounding box center [786, 183] width 37 height 18
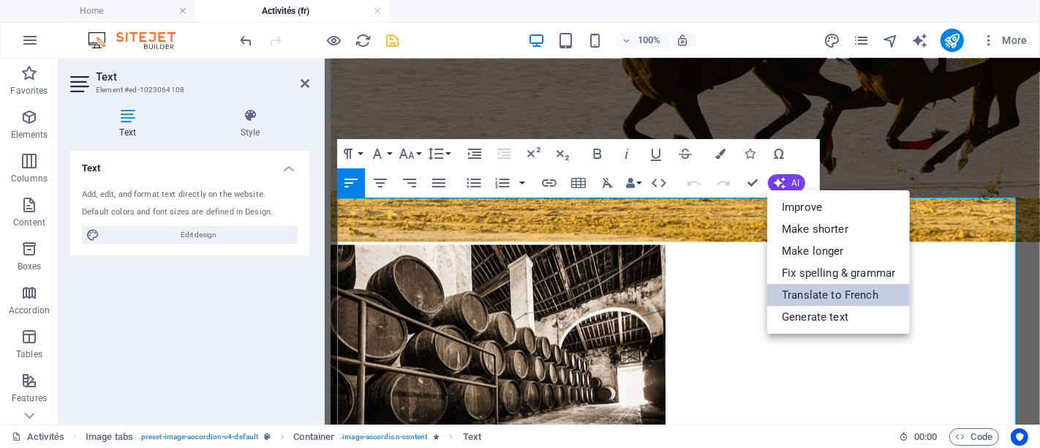
click at [814, 290] on link "Translate to French" at bounding box center [838, 295] width 143 height 22
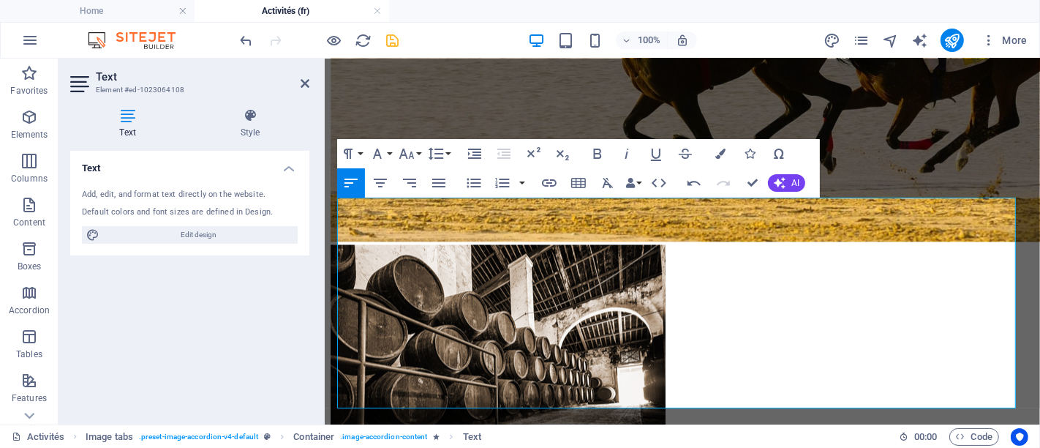
drag, startPoint x: 770, startPoint y: 349, endPoint x: 312, endPoint y: 260, distance: 466.6
click at [596, 152] on icon "button" at bounding box center [598, 154] width 18 height 18
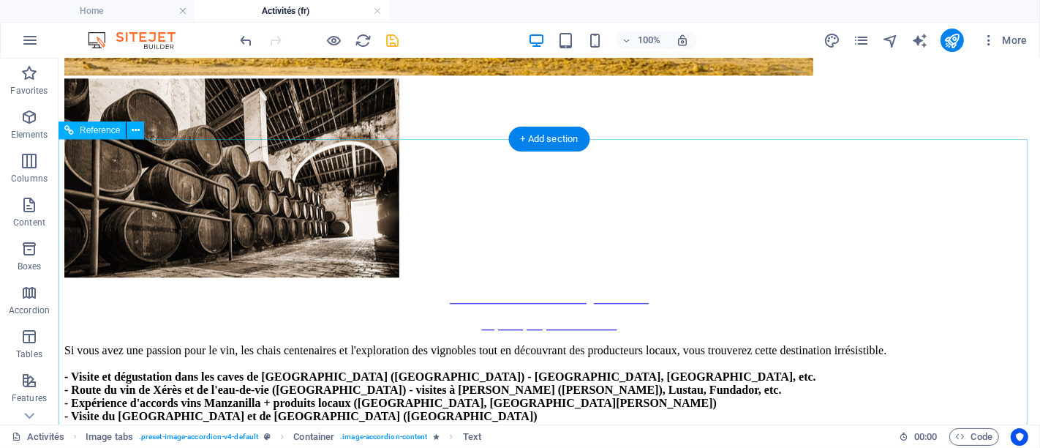
scroll to position [3067, 0]
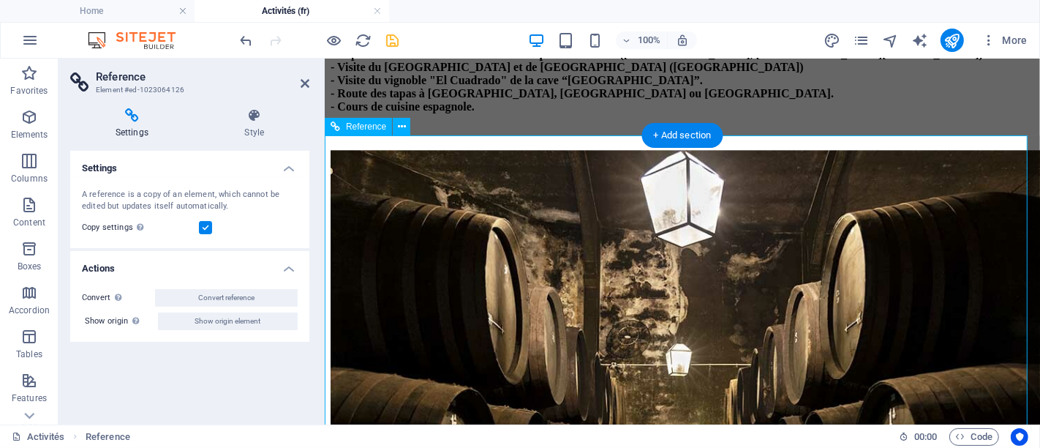
scroll to position [3081, 0]
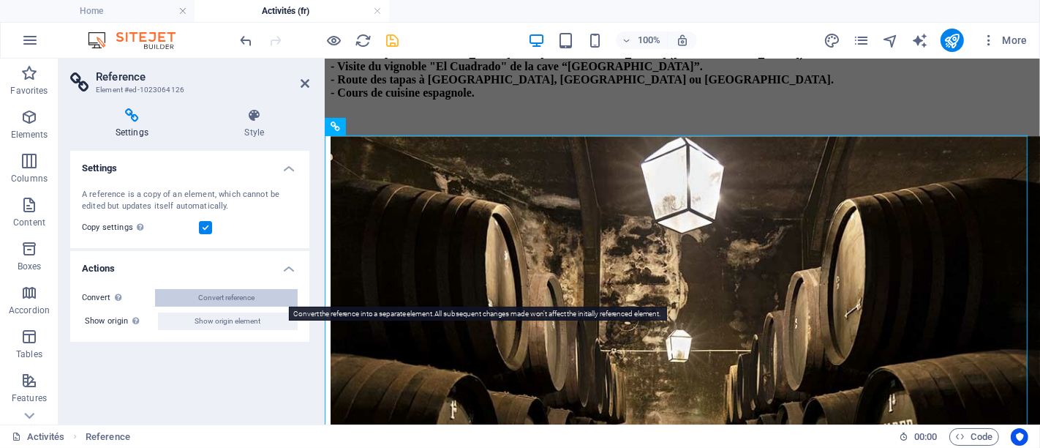
click at [238, 302] on span "Convert reference" at bounding box center [226, 298] width 56 height 18
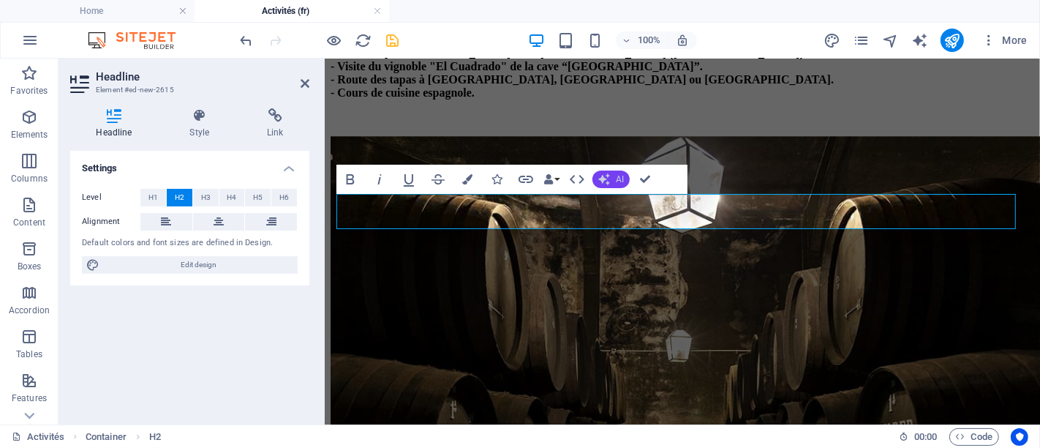
click at [620, 181] on span "AI" at bounding box center [620, 179] width 8 height 9
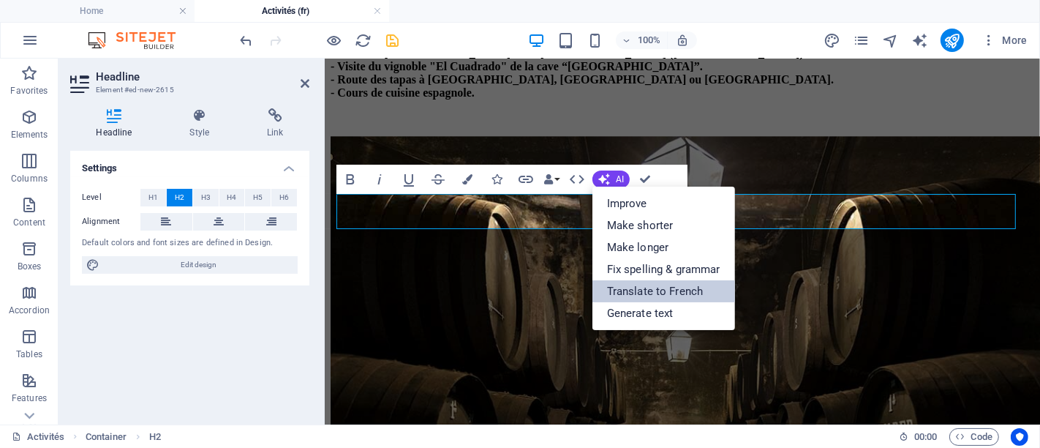
click at [677, 285] on link "Translate to French" at bounding box center [664, 291] width 143 height 22
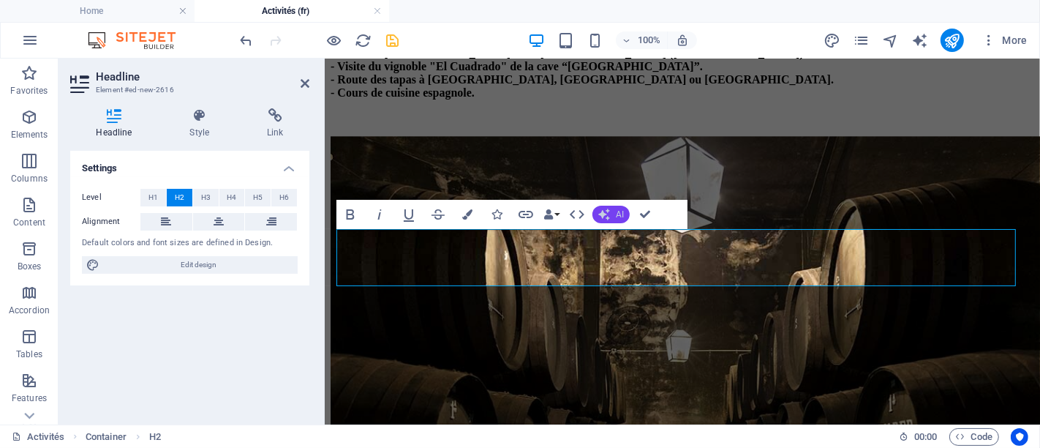
click at [611, 222] on button "AI" at bounding box center [611, 215] width 37 height 18
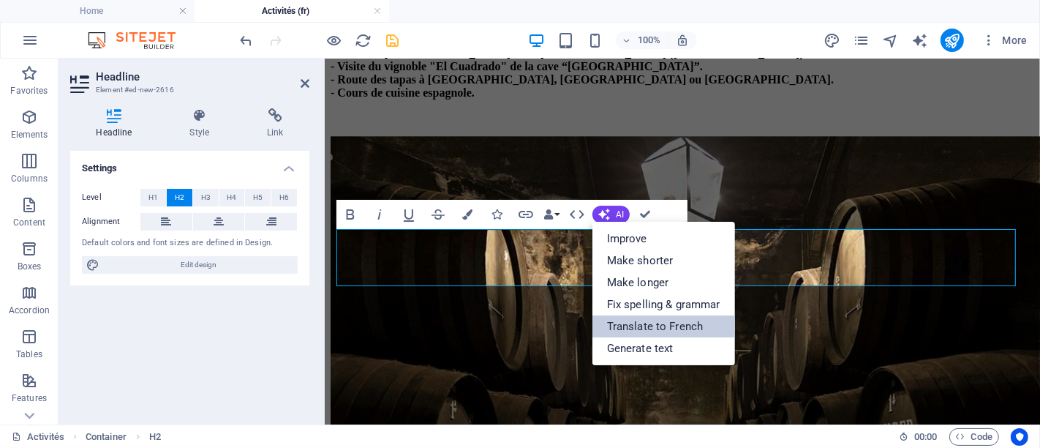
click at [670, 317] on link "Translate to French" at bounding box center [664, 326] width 143 height 22
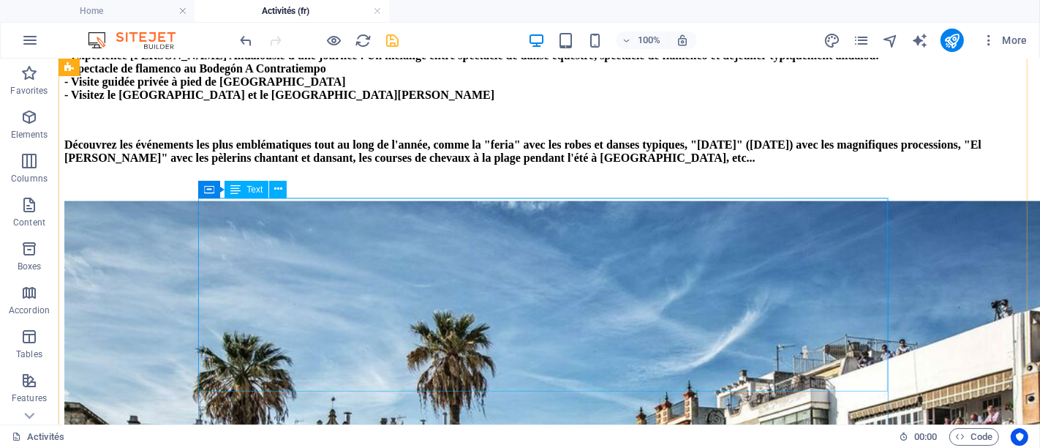
scroll to position [1681, 0]
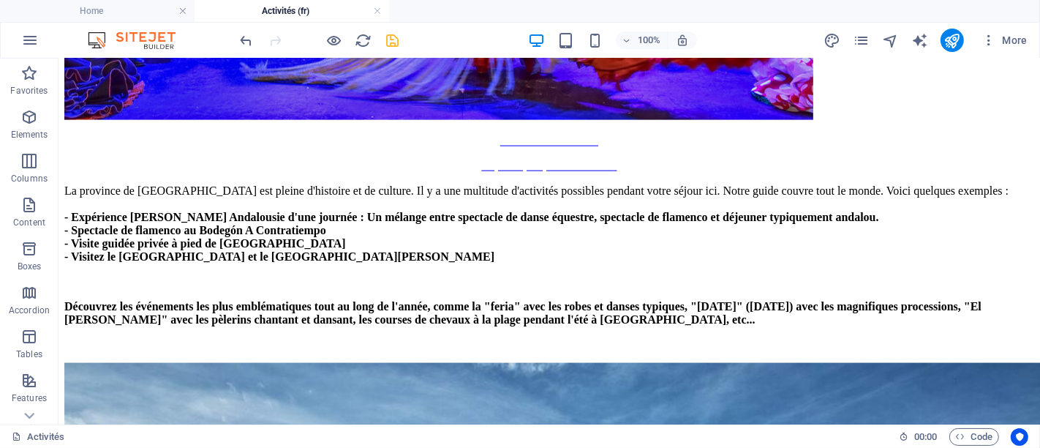
click at [387, 38] on icon "save" at bounding box center [393, 40] width 17 height 17
checkbox input "false"
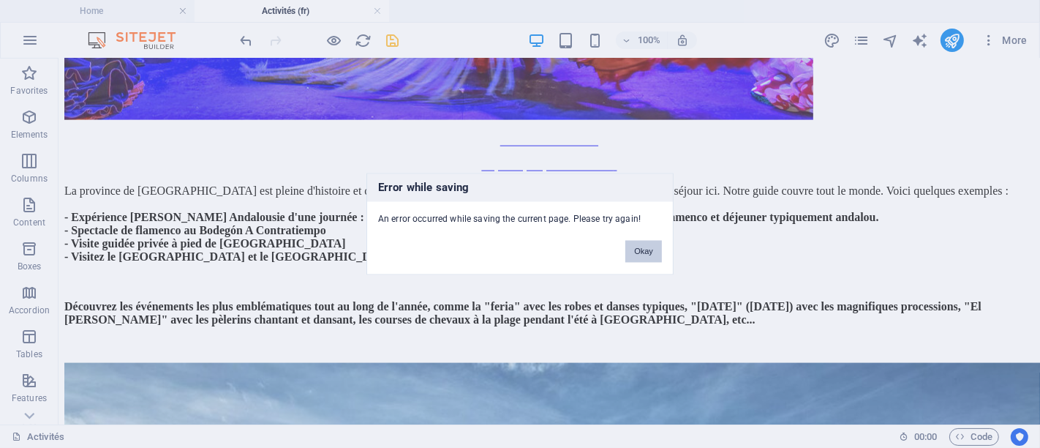
click at [647, 247] on button "Okay" at bounding box center [643, 252] width 37 height 22
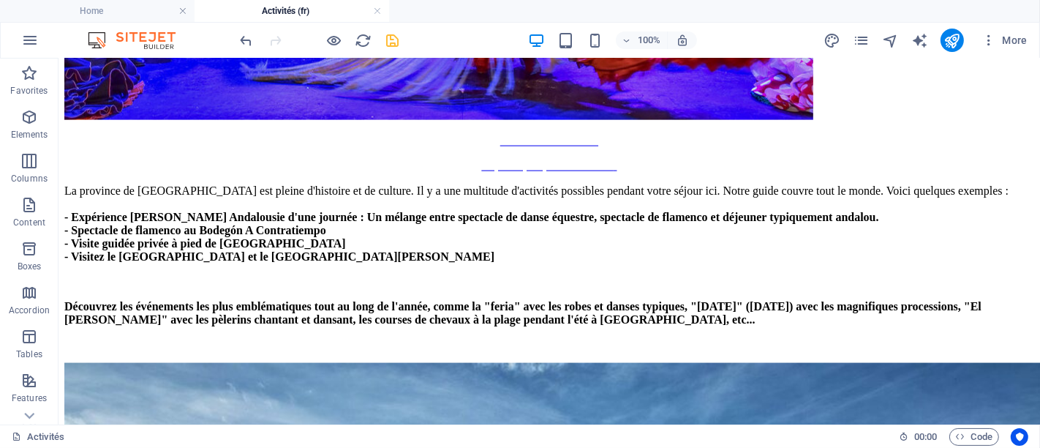
click at [397, 46] on icon "save" at bounding box center [393, 40] width 17 height 17
checkbox input "false"
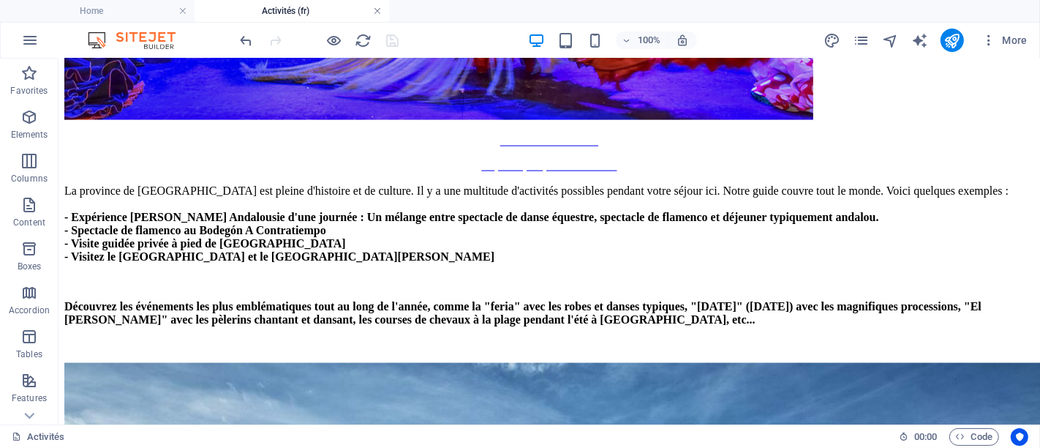
click at [380, 13] on link at bounding box center [377, 11] width 9 height 14
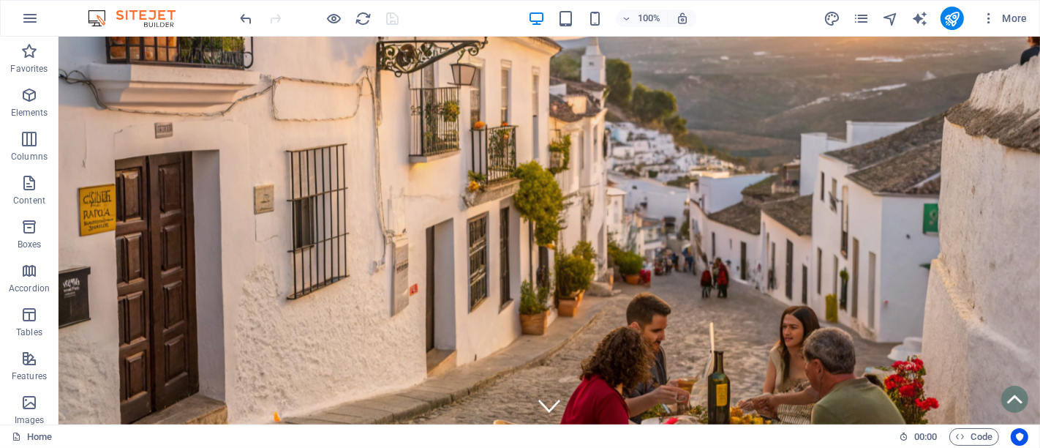
click at [872, 23] on div "More" at bounding box center [929, 18] width 210 height 23
click at [863, 21] on icon "pages" at bounding box center [861, 18] width 17 height 17
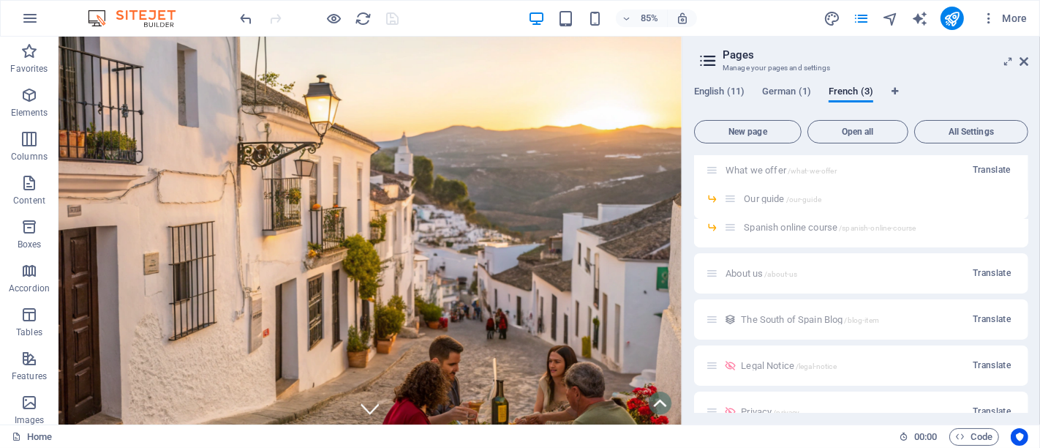
scroll to position [162, 0]
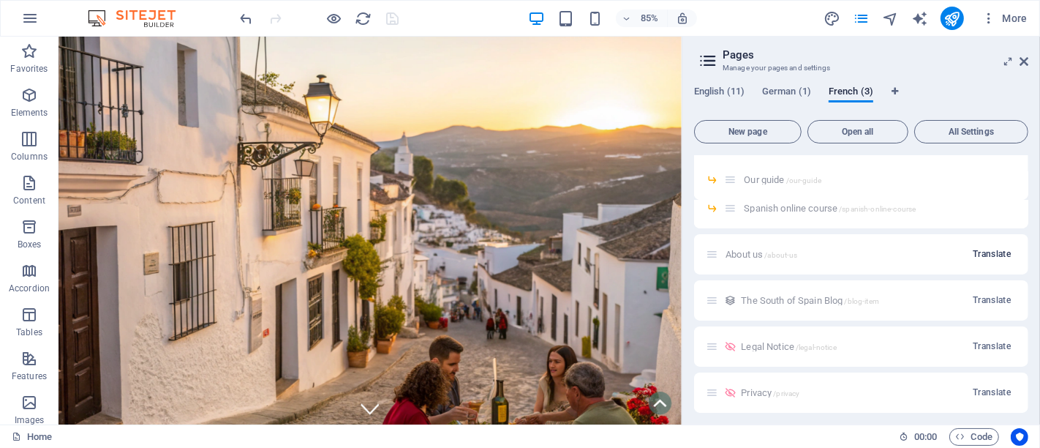
click at [936, 256] on span "Translate" at bounding box center [992, 254] width 38 height 12
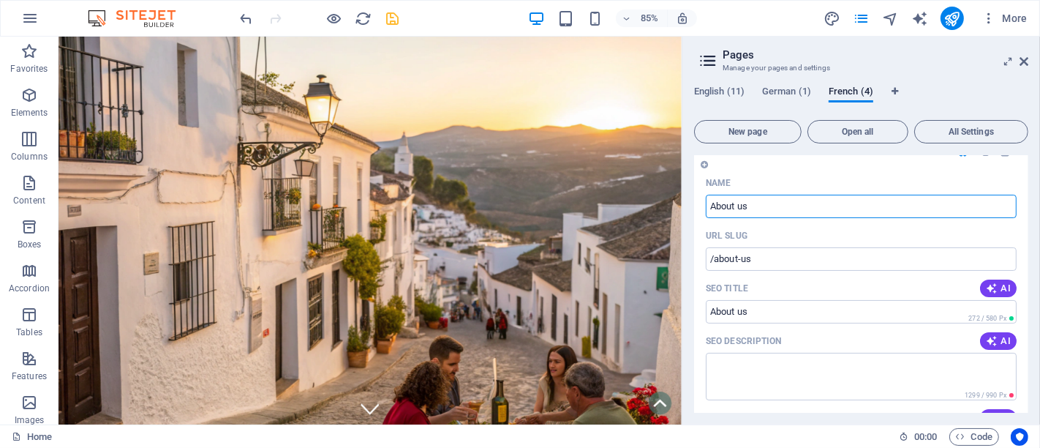
click at [726, 206] on input "About us" at bounding box center [861, 206] width 311 height 23
click at [767, 208] on input "About us" at bounding box center [861, 206] width 311 height 23
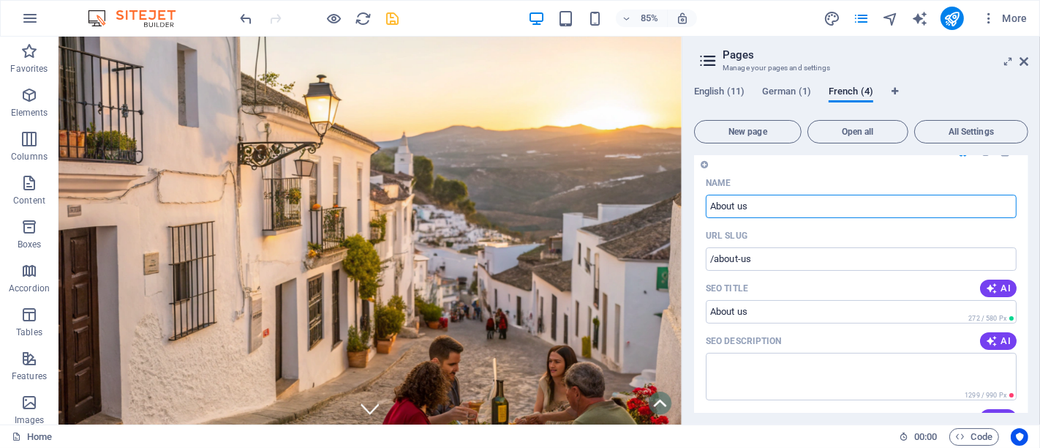
click at [767, 208] on input "About us" at bounding box center [861, 206] width 311 height 23
paste input "À propos de no"
type input "À propos de nous"
type input "/a-propos-de-nous"
type input "À propos de nous"
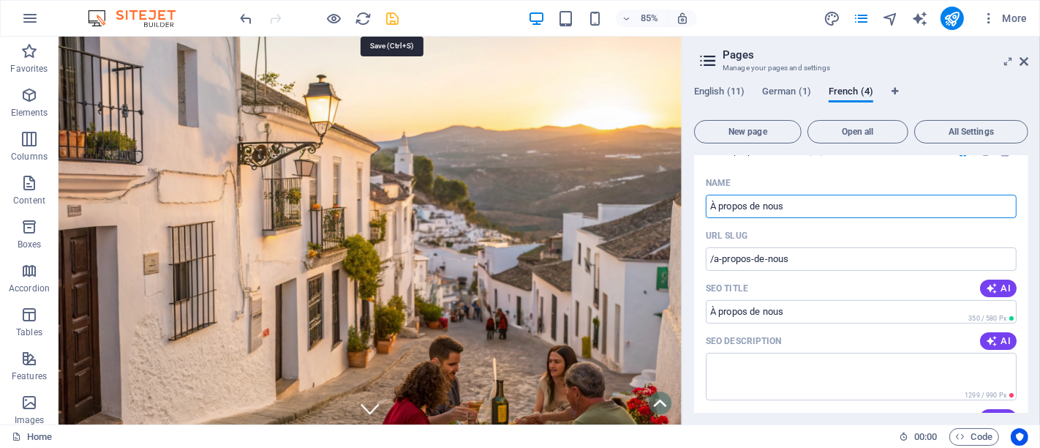
type input "À propos de nous"
click at [389, 19] on icon "save" at bounding box center [393, 18] width 17 height 17
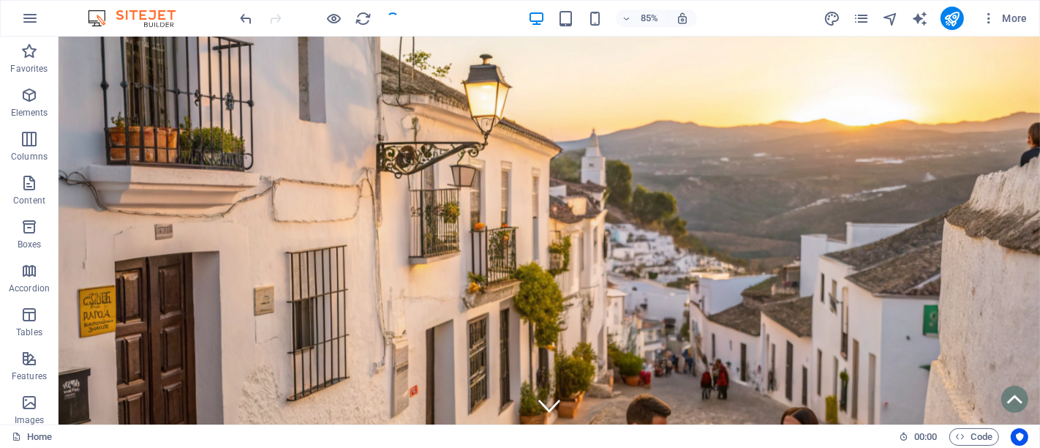
checkbox input "false"
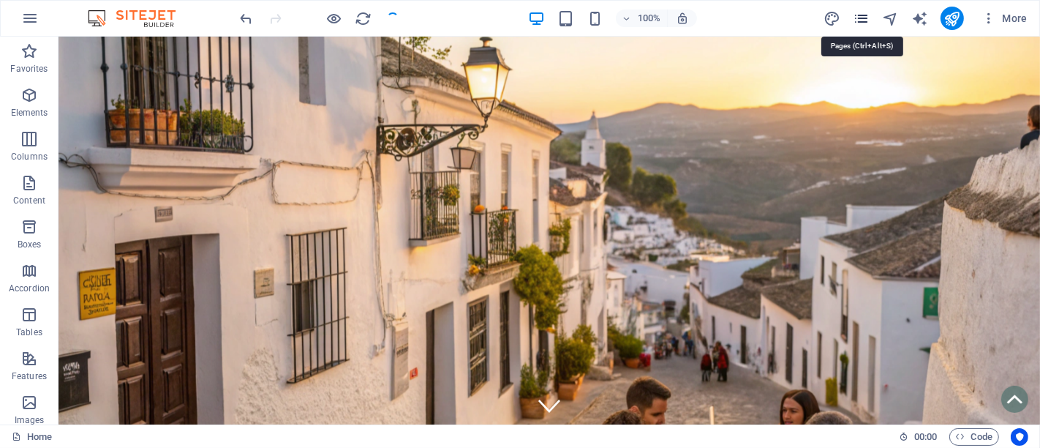
click at [857, 17] on icon "pages" at bounding box center [861, 18] width 17 height 17
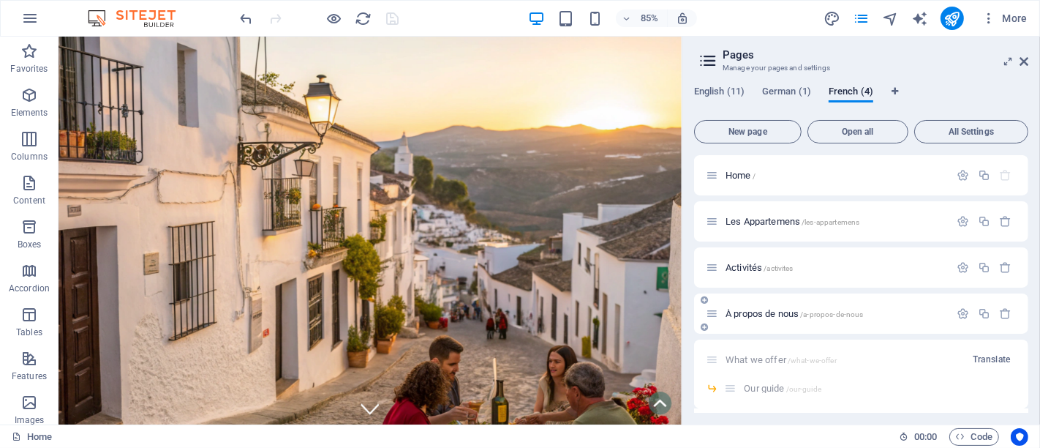
click at [785, 309] on span "À propos de nous /a-propos-de-nous" at bounding box center [795, 313] width 138 height 11
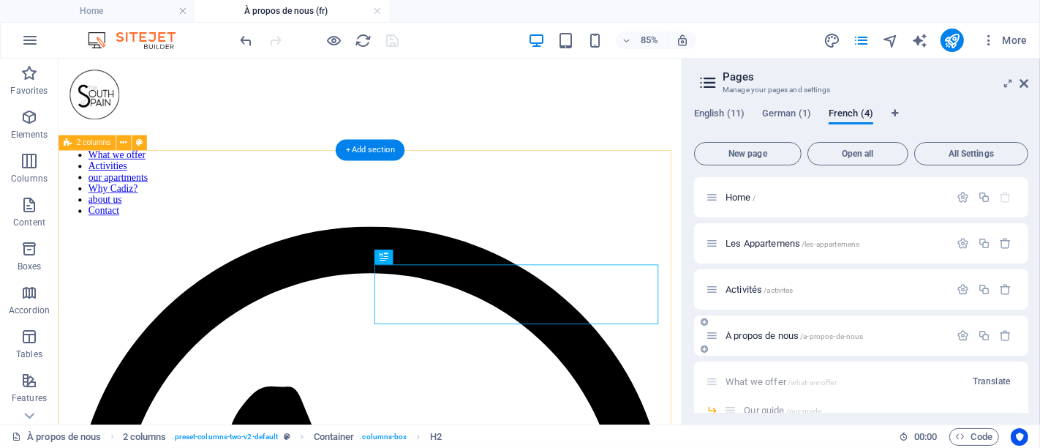
scroll to position [0, 0]
drag, startPoint x: 1023, startPoint y: 86, endPoint x: 965, endPoint y: 26, distance: 83.8
click at [936, 86] on icon at bounding box center [1024, 84] width 9 height 12
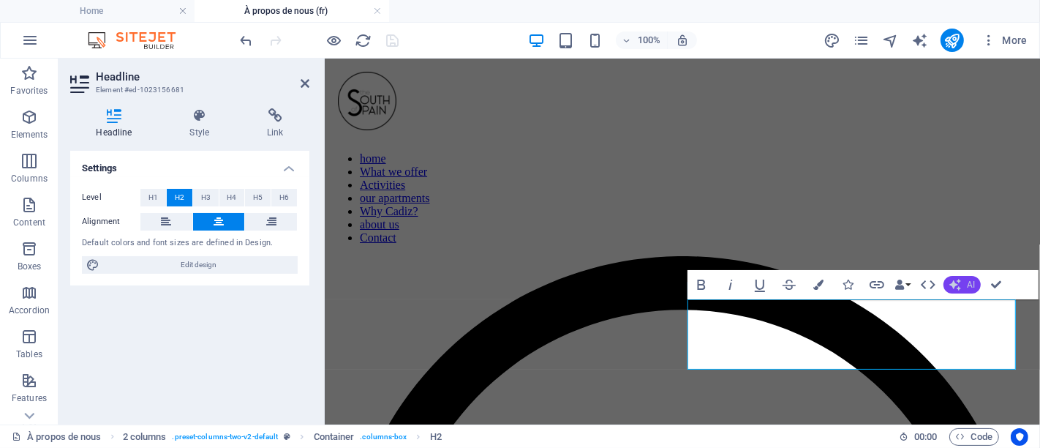
click at [936, 281] on button "AI" at bounding box center [962, 285] width 37 height 18
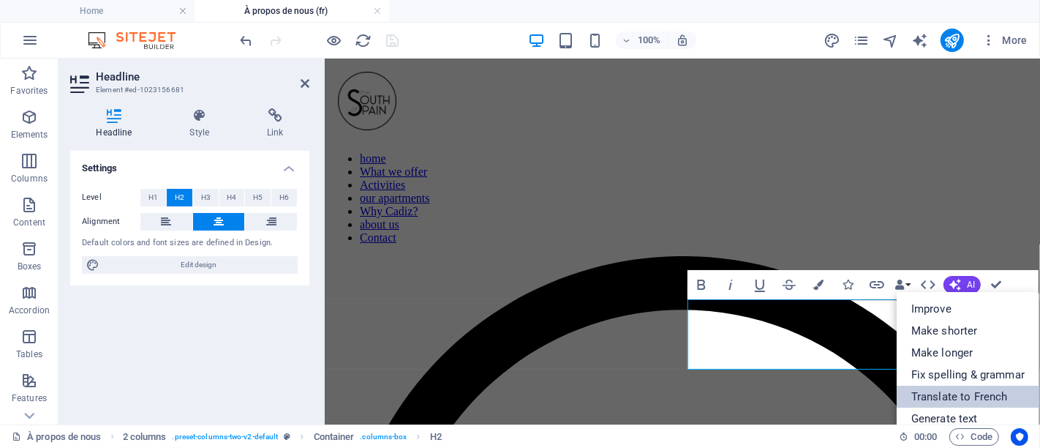
click at [936, 397] on link "Translate to French" at bounding box center [968, 397] width 143 height 22
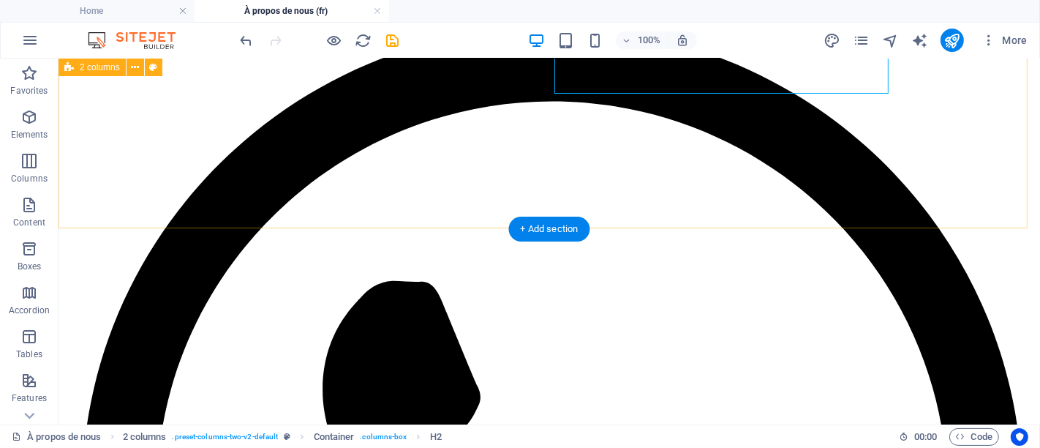
scroll to position [244, 0]
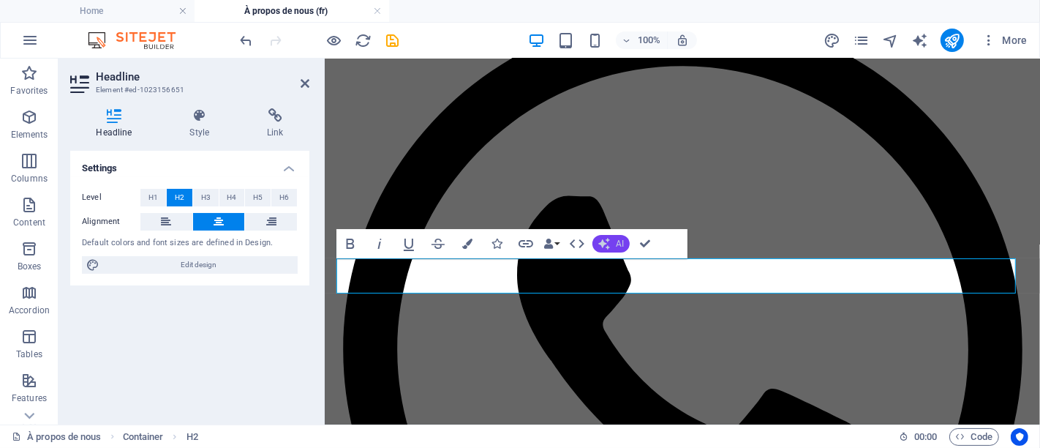
click at [616, 245] on span "AI" at bounding box center [620, 243] width 8 height 9
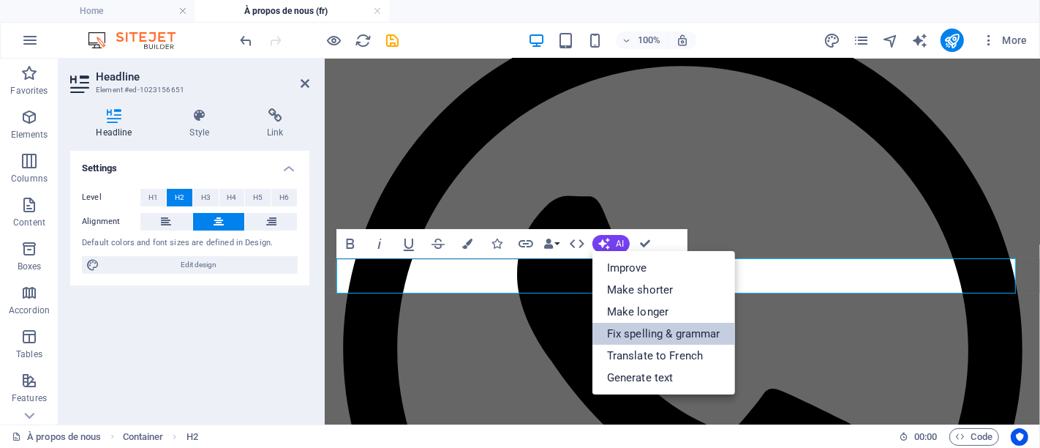
click at [679, 344] on link "Fix spelling & grammar" at bounding box center [664, 334] width 143 height 22
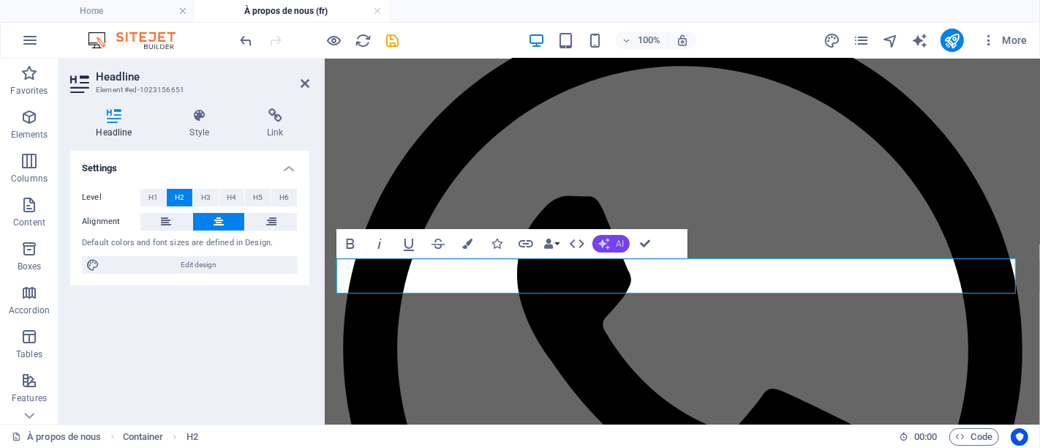
click at [612, 242] on button "AI" at bounding box center [611, 244] width 37 height 18
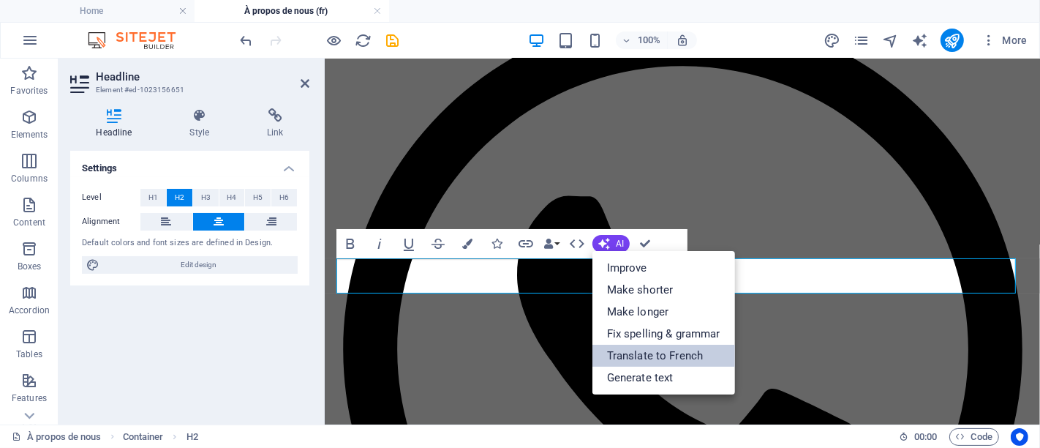
click at [676, 351] on link "Translate to French" at bounding box center [664, 356] width 143 height 22
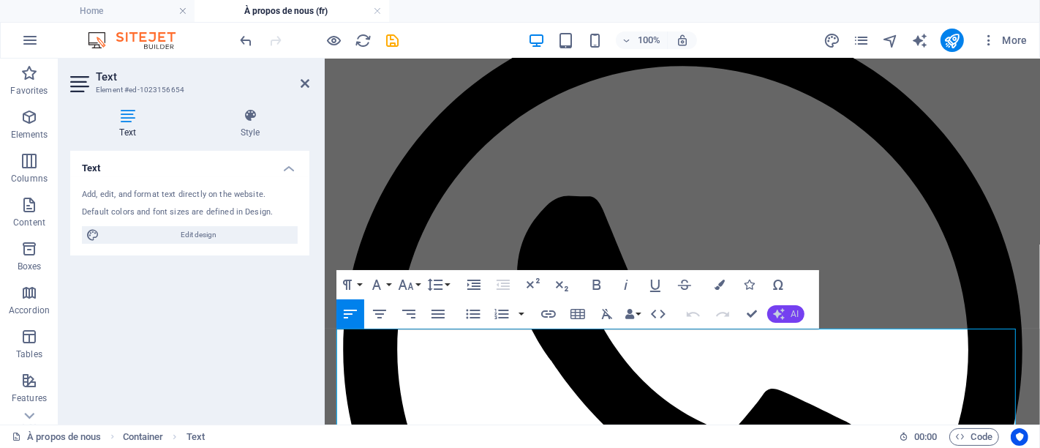
click at [791, 312] on span "AI" at bounding box center [795, 313] width 8 height 9
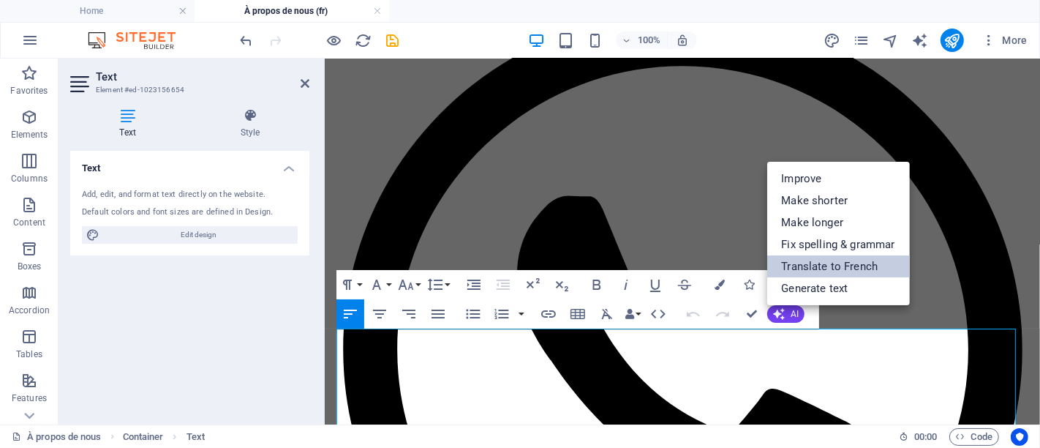
click at [792, 268] on link "Translate to French" at bounding box center [838, 266] width 143 height 22
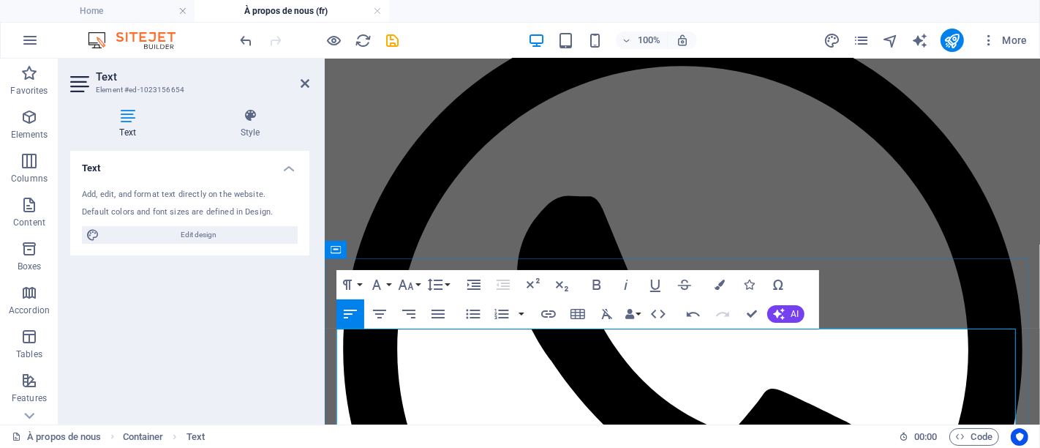
drag, startPoint x: 335, startPoint y: 368, endPoint x: 773, endPoint y: 378, distance: 437.6
click at [598, 290] on icon "button" at bounding box center [597, 285] width 18 height 18
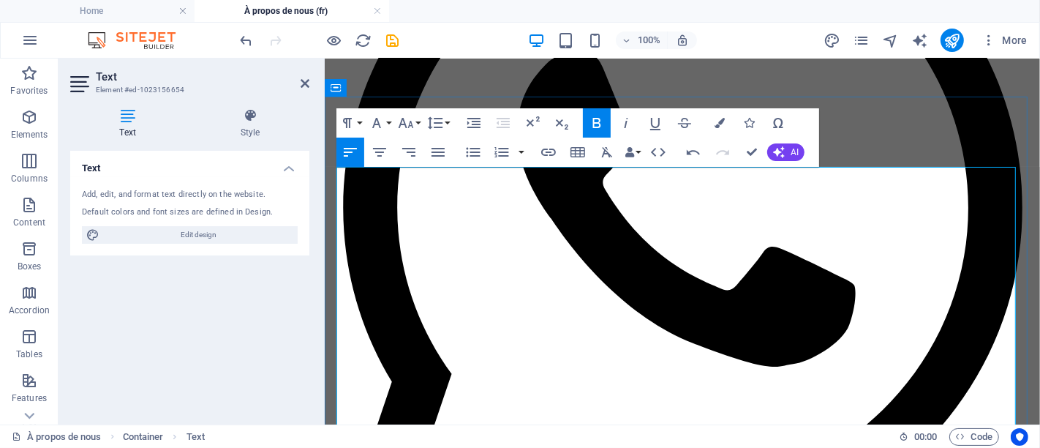
scroll to position [406, 0]
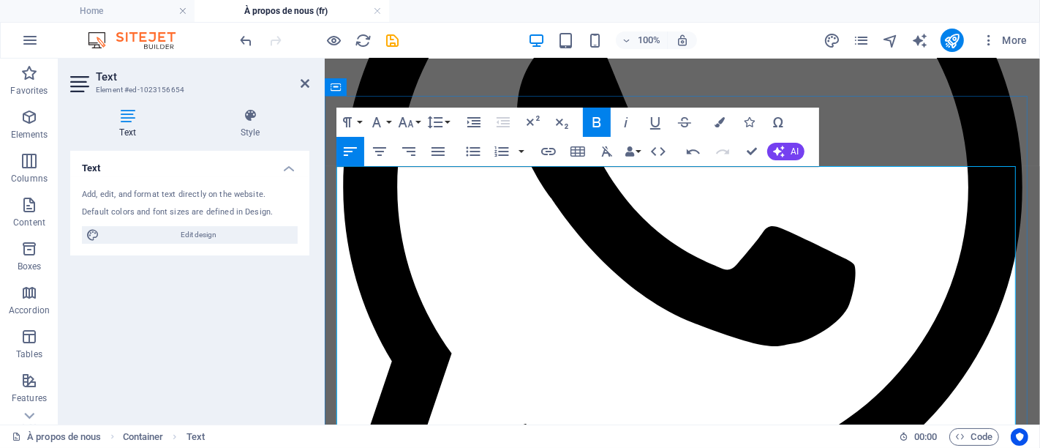
click at [324, 58] on lt-span "E spagnol" at bounding box center [324, 58] width 0 height 0
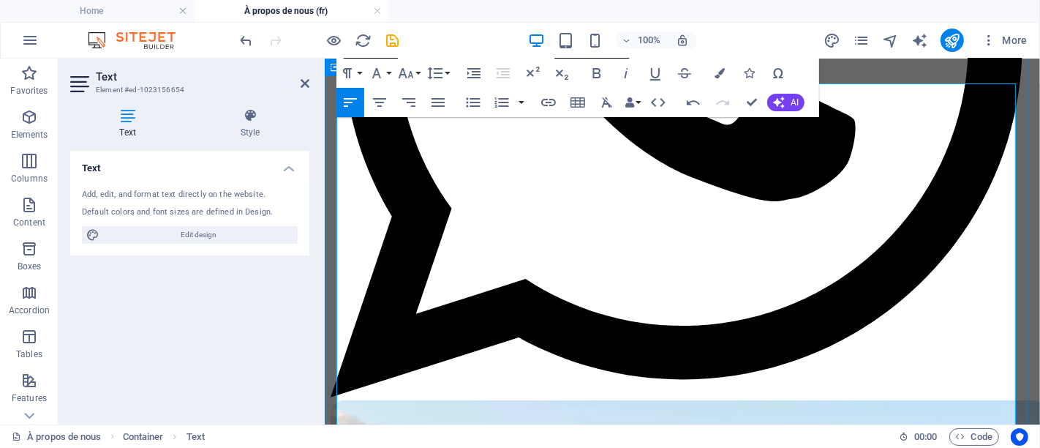
scroll to position [568, 0]
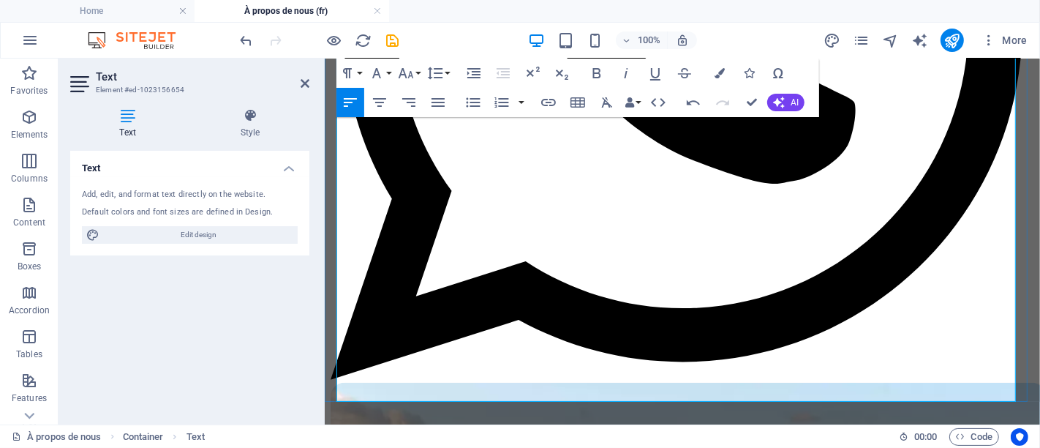
drag, startPoint x: 699, startPoint y: 271, endPoint x: 716, endPoint y: 274, distance: 17.0
click at [604, 66] on icon "button" at bounding box center [597, 73] width 18 height 18
click at [552, 105] on icon "button" at bounding box center [548, 102] width 15 height 7
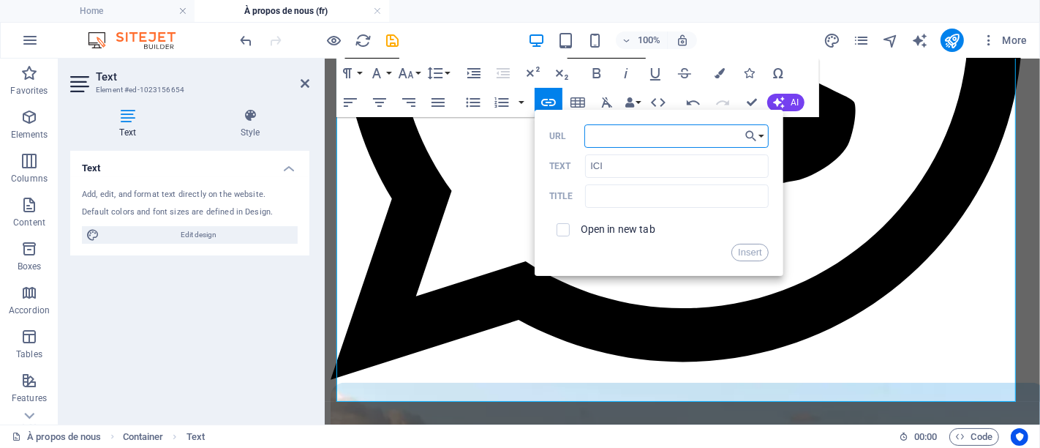
paste input "[URL][DOMAIN_NAME]"
type input "[URL][DOMAIN_NAME]"
click at [626, 219] on div "Open in new tab" at bounding box center [658, 230] width 219 height 28
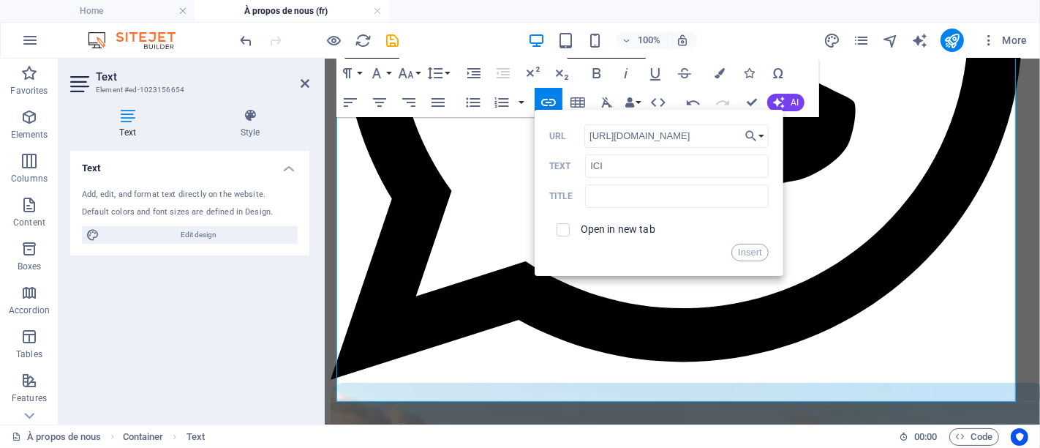
click at [626, 221] on div "Open in new tab" at bounding box center [658, 230] width 219 height 28
click at [627, 228] on label "Open in new tab" at bounding box center [618, 229] width 75 height 12
click at [748, 249] on button "Insert" at bounding box center [750, 253] width 37 height 18
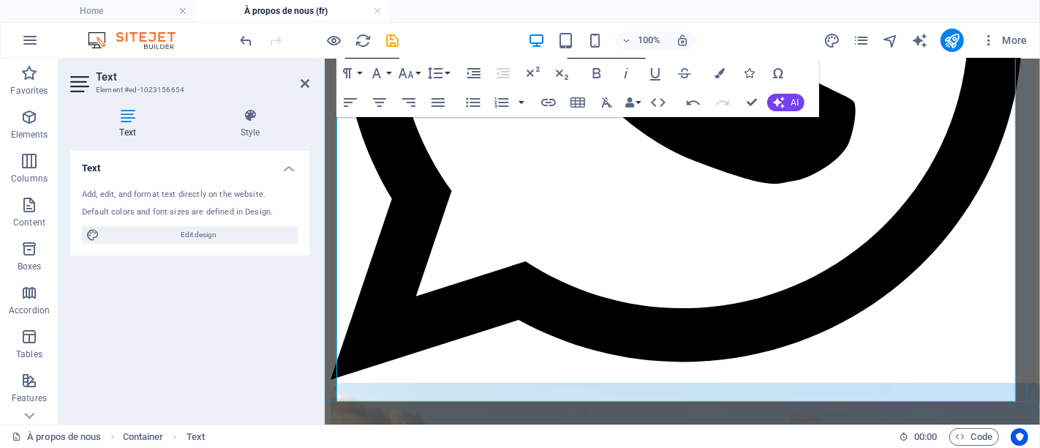
drag, startPoint x: 576, startPoint y: 308, endPoint x: 590, endPoint y: 307, distance: 14.0
click at [593, 82] on button "Bold" at bounding box center [597, 73] width 28 height 29
click at [545, 110] on icon "button" at bounding box center [549, 103] width 18 height 18
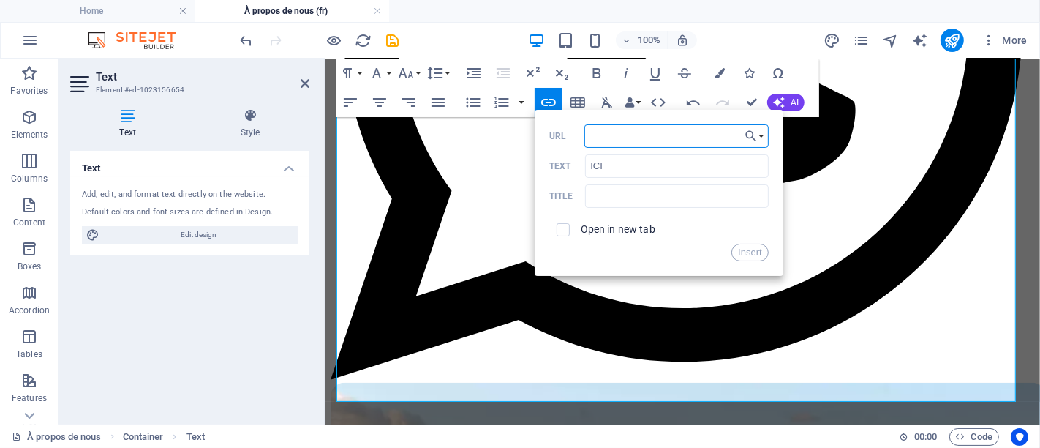
paste input "[URL][DOMAIN_NAME]"
type input "[URL][DOMAIN_NAME]"
click at [647, 225] on label "Open in new tab" at bounding box center [618, 229] width 75 height 12
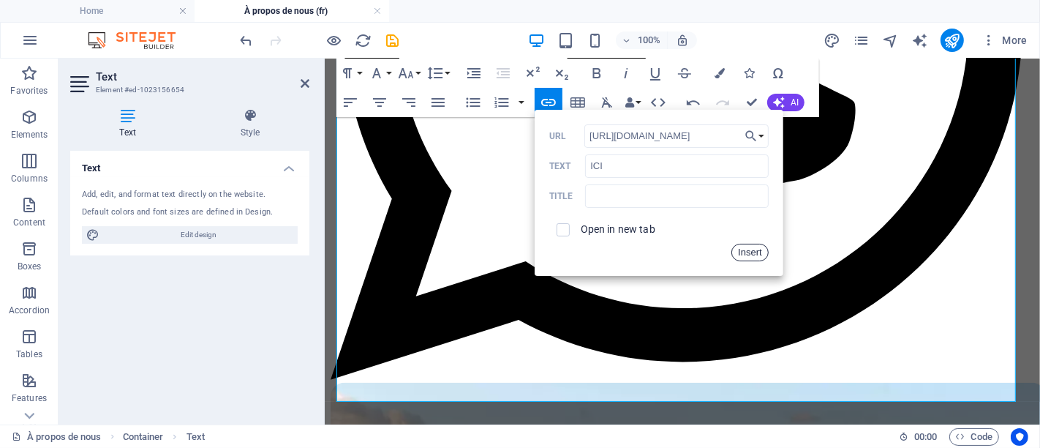
click at [740, 245] on button "Insert" at bounding box center [750, 253] width 37 height 18
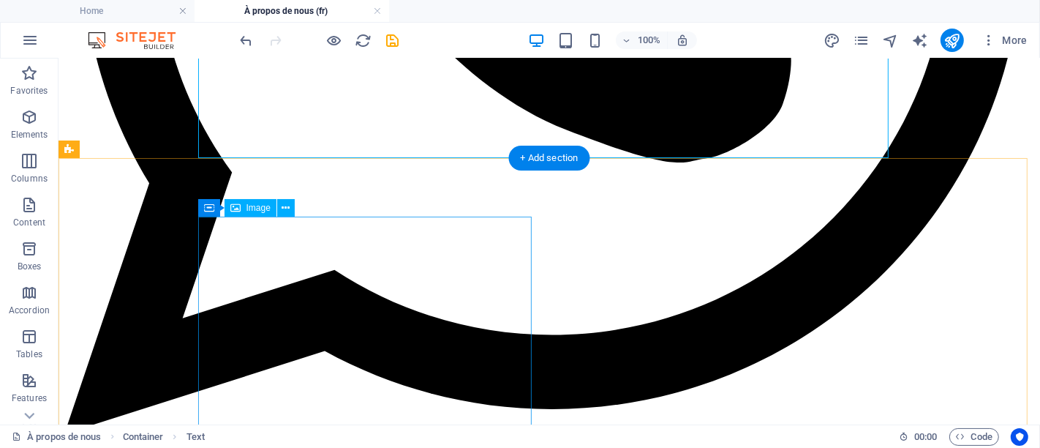
scroll to position [618, 0]
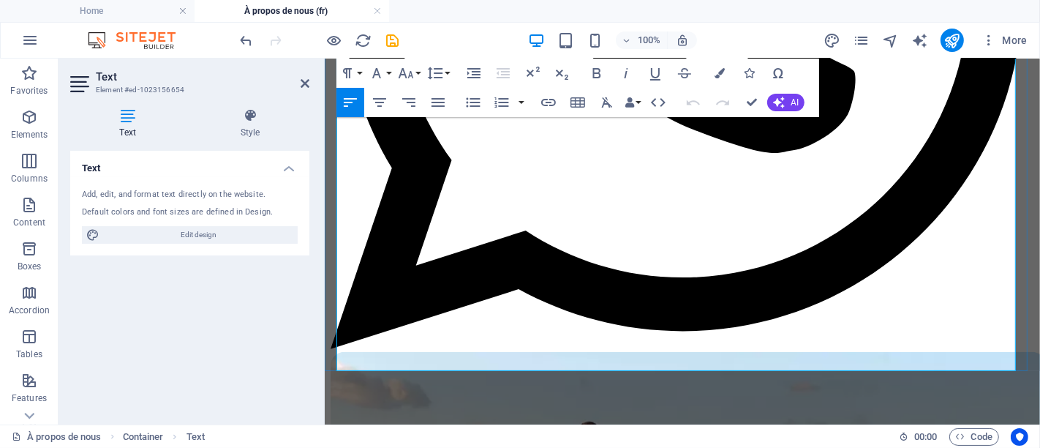
scroll to position [627, 0]
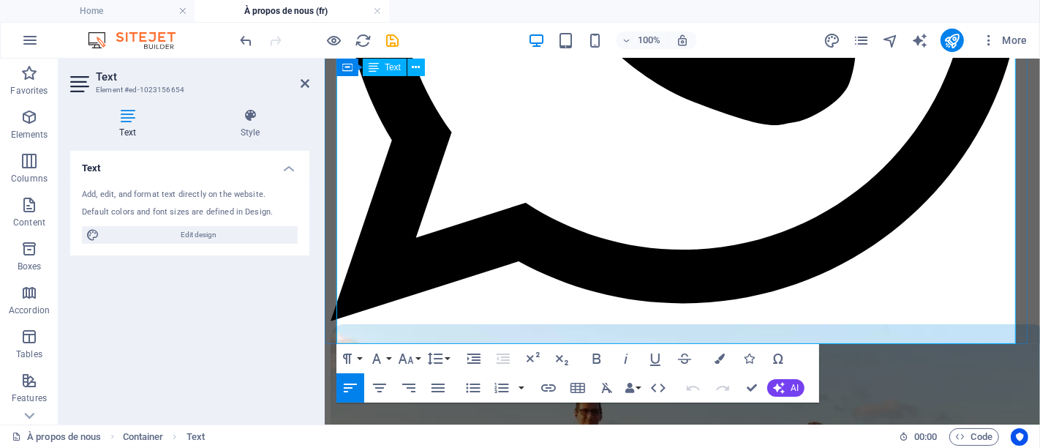
drag, startPoint x: 617, startPoint y: 301, endPoint x: 722, endPoint y: 321, distance: 106.6
click at [604, 362] on icon "button" at bounding box center [597, 359] width 18 height 18
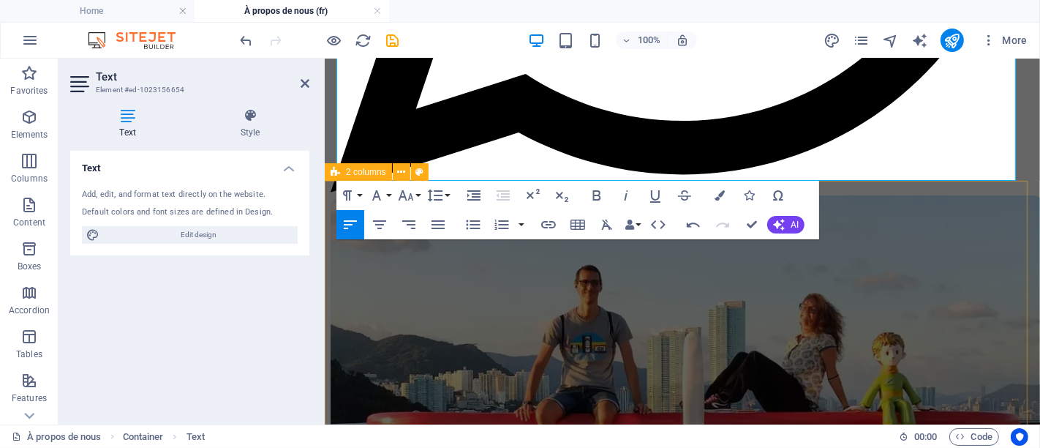
scroll to position [789, 0]
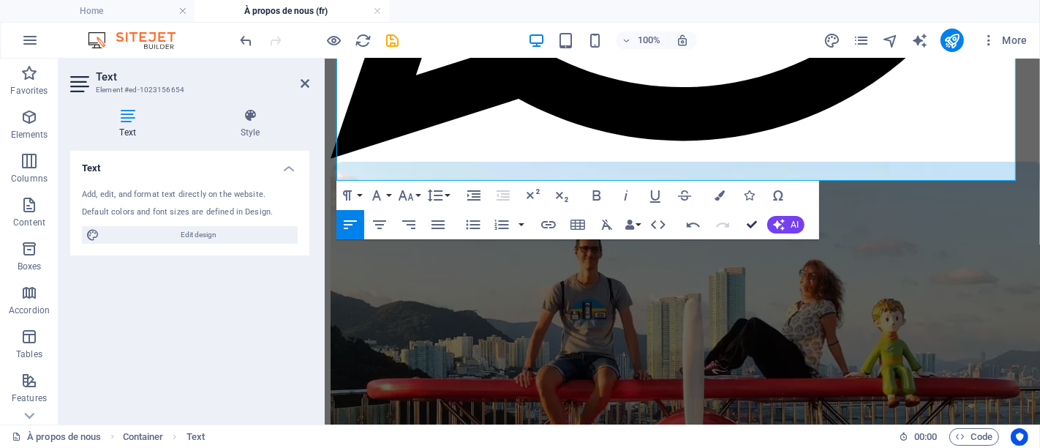
drag, startPoint x: 749, startPoint y: 228, endPoint x: 654, endPoint y: 201, distance: 98.9
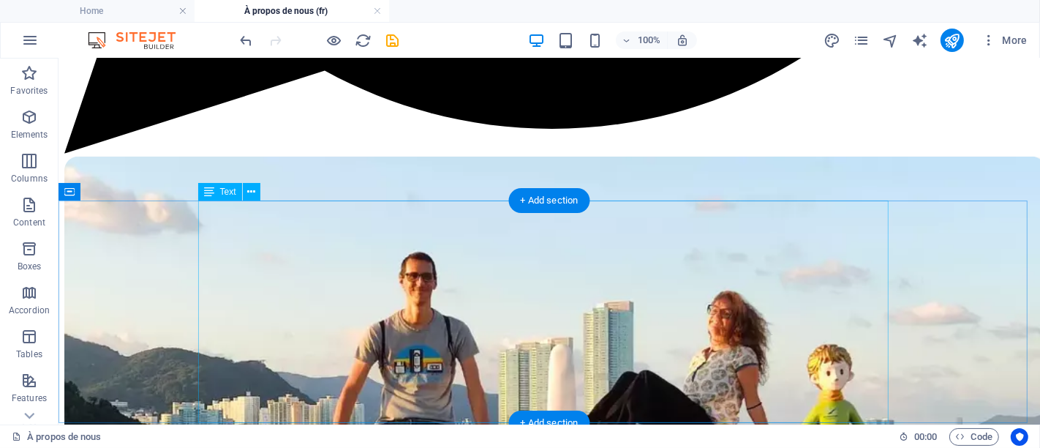
scroll to position [1083, 0]
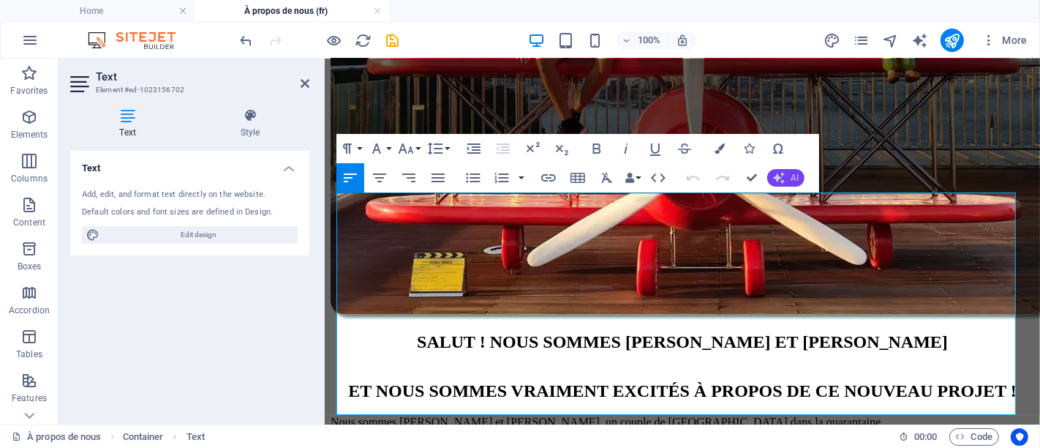
click at [780, 176] on icon "button" at bounding box center [779, 178] width 12 height 12
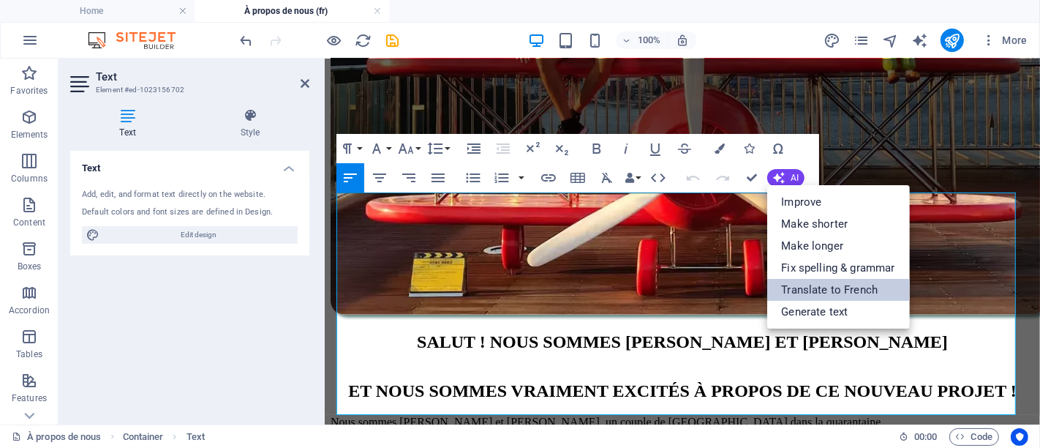
click at [821, 279] on link "Translate to French" at bounding box center [838, 290] width 143 height 22
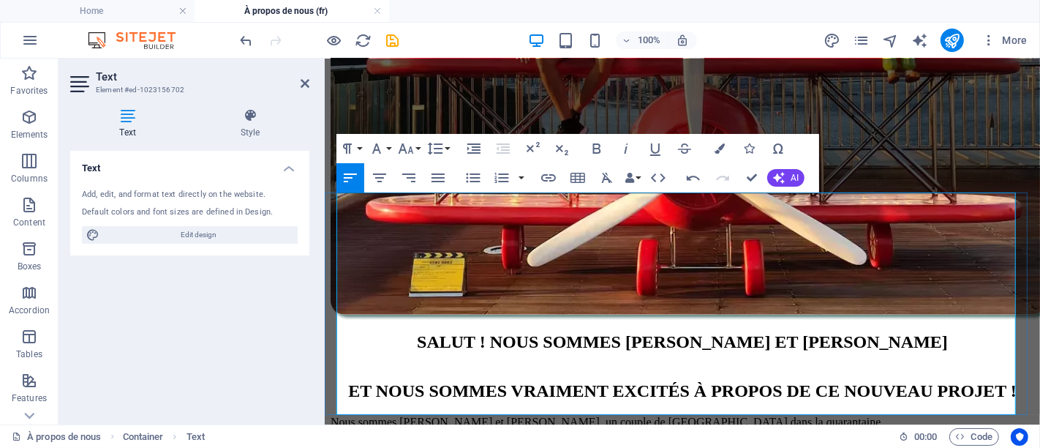
drag, startPoint x: 739, startPoint y: 202, endPoint x: 451, endPoint y: 217, distance: 287.9
click at [608, 147] on button "Bold" at bounding box center [597, 148] width 28 height 29
drag, startPoint x: 491, startPoint y: 268, endPoint x: 803, endPoint y: 268, distance: 312.4
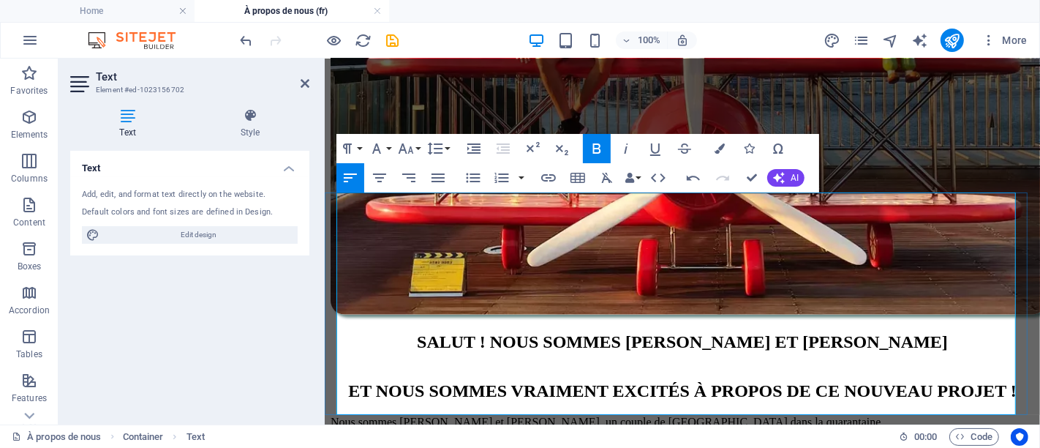
click at [598, 146] on icon "button" at bounding box center [597, 149] width 18 height 18
drag, startPoint x: 650, startPoint y: 303, endPoint x: 810, endPoint y: 312, distance: 159.8
click at [598, 147] on icon "button" at bounding box center [597, 149] width 18 height 18
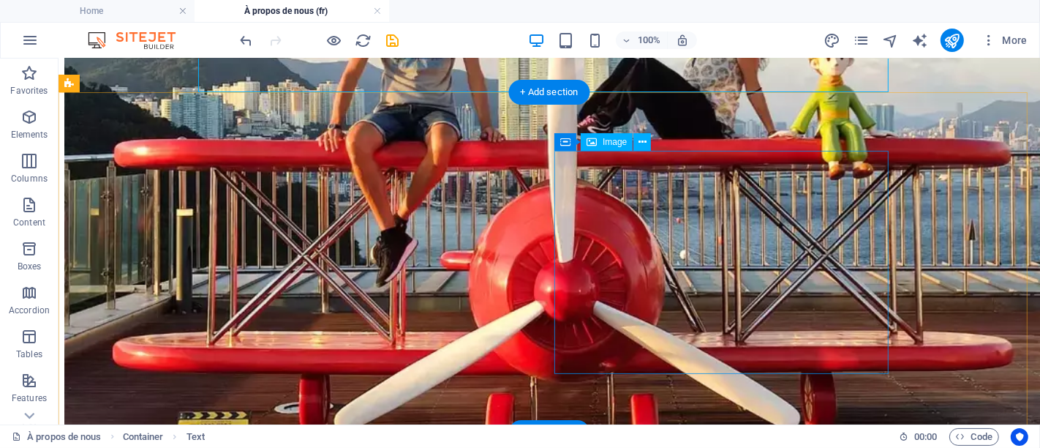
scroll to position [1411, 0]
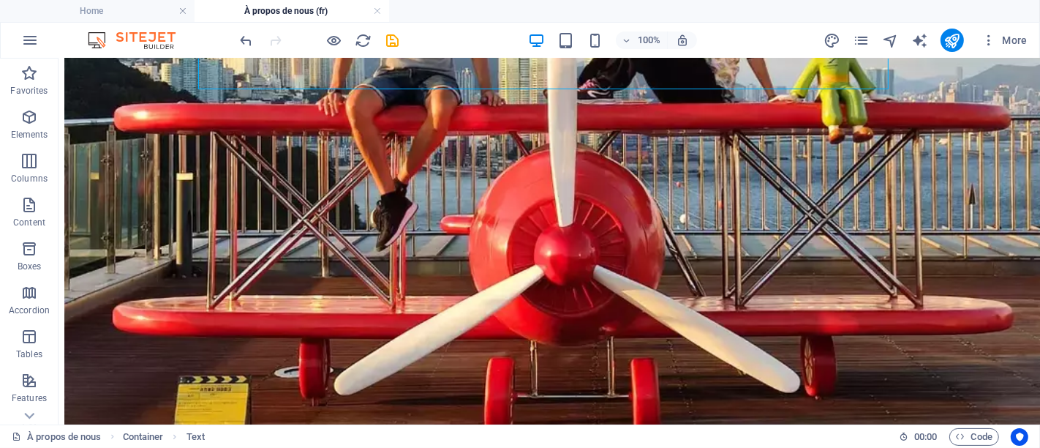
click at [397, 29] on div at bounding box center [320, 40] width 164 height 23
click at [397, 47] on icon "save" at bounding box center [393, 40] width 17 height 17
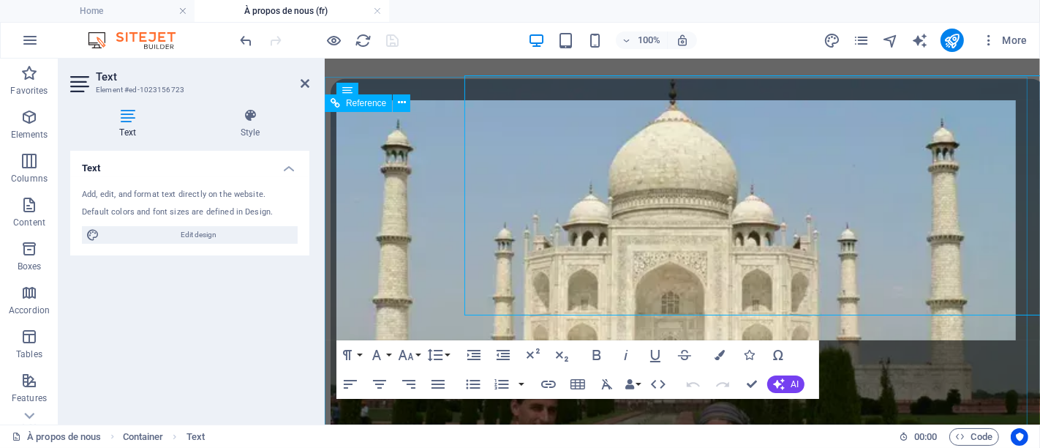
scroll to position [1765, 0]
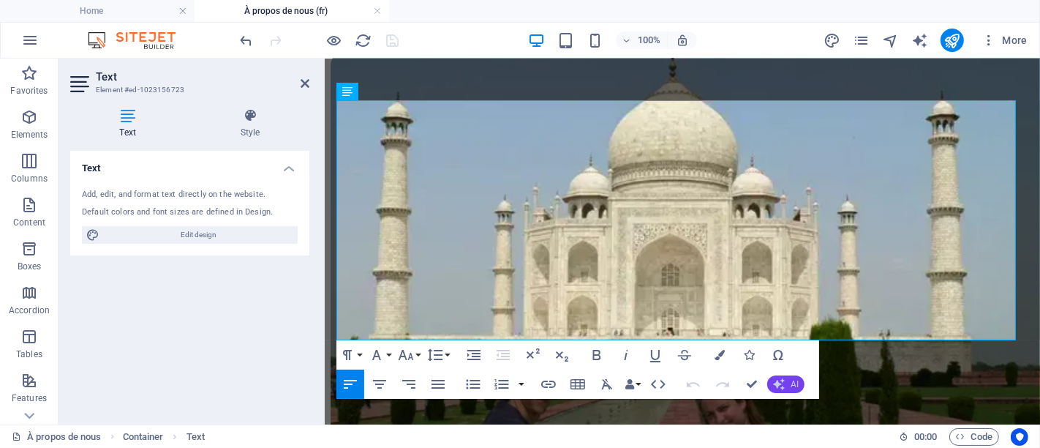
click at [791, 381] on span "AI" at bounding box center [795, 384] width 8 height 9
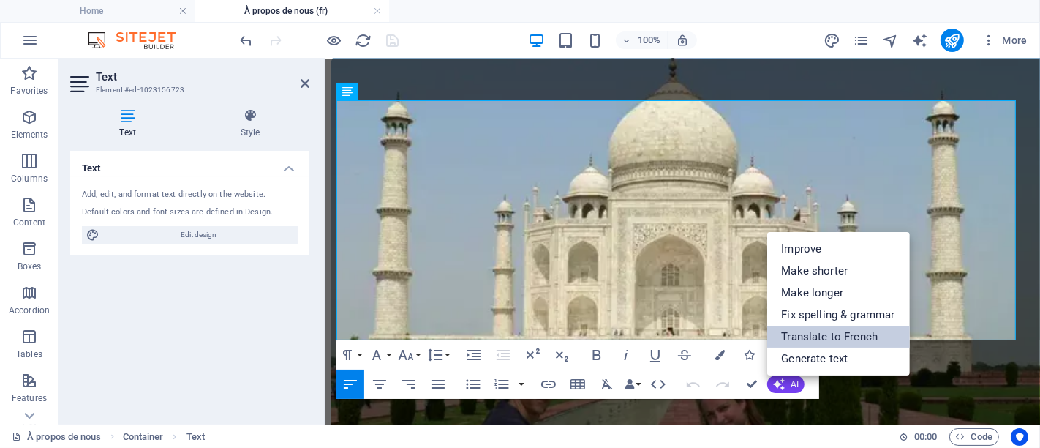
click at [808, 333] on link "Translate to French" at bounding box center [838, 337] width 143 height 22
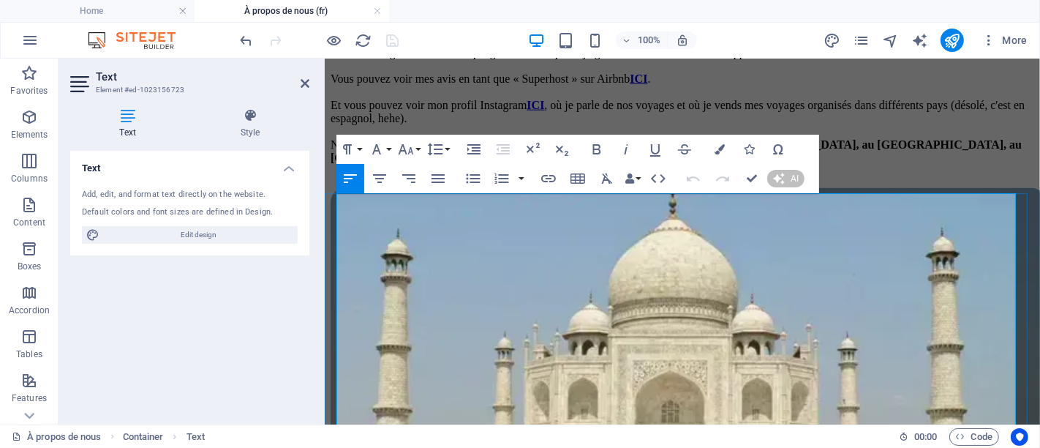
scroll to position [1602, 0]
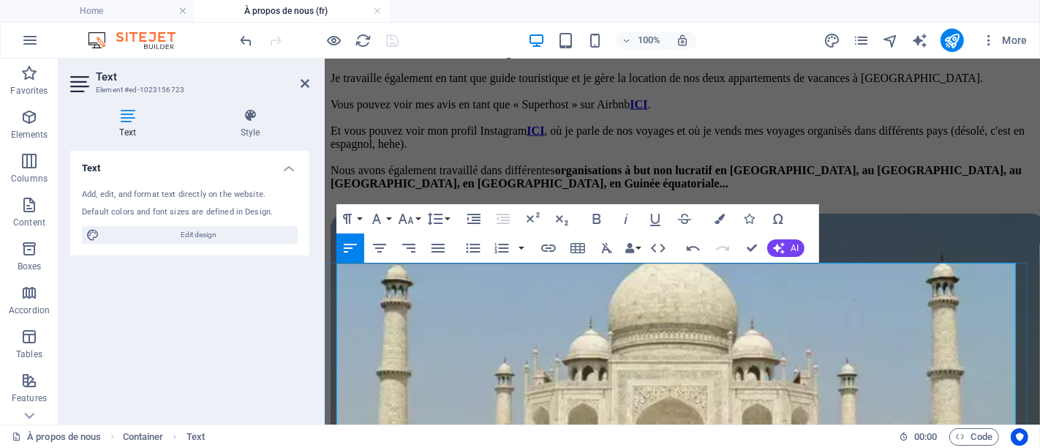
drag, startPoint x: 336, startPoint y: 270, endPoint x: 705, endPoint y: 273, distance: 369.4
click at [595, 229] on button "Bold" at bounding box center [597, 218] width 28 height 29
drag, startPoint x: 348, startPoint y: 290, endPoint x: 530, endPoint y: 290, distance: 182.2
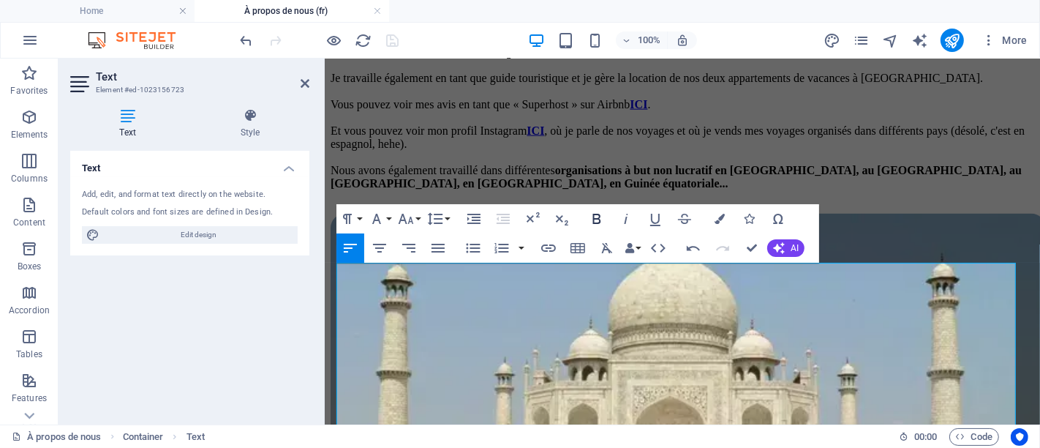
click at [591, 212] on icon "button" at bounding box center [597, 219] width 18 height 18
drag, startPoint x: 582, startPoint y: 345, endPoint x: 326, endPoint y: 323, distance: 257.0
drag, startPoint x: 619, startPoint y: 323, endPoint x: 331, endPoint y: 326, distance: 288.3
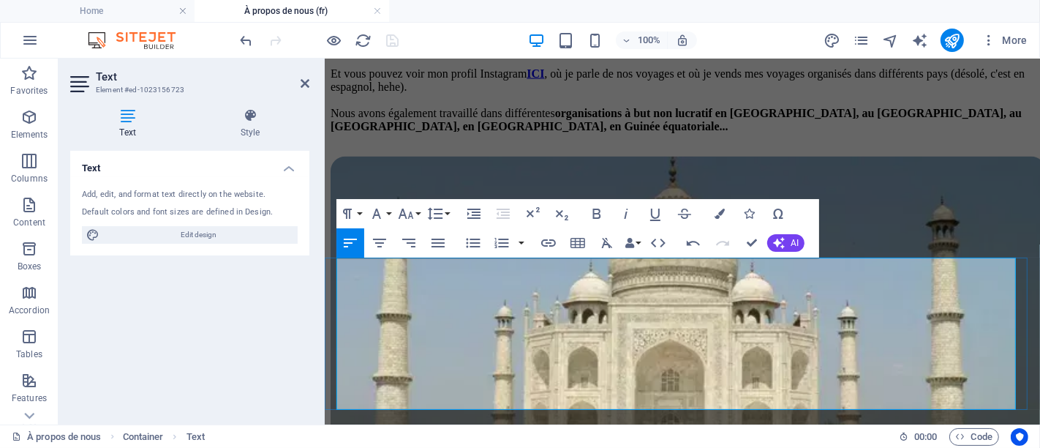
scroll to position [1683, 0]
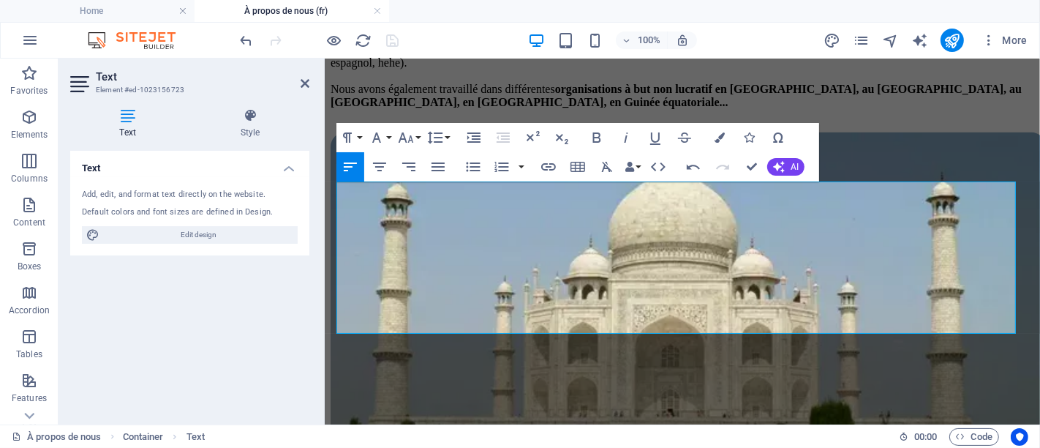
drag, startPoint x: 773, startPoint y: 315, endPoint x: 323, endPoint y: 281, distance: 451.2
click at [598, 129] on icon "button" at bounding box center [597, 138] width 18 height 18
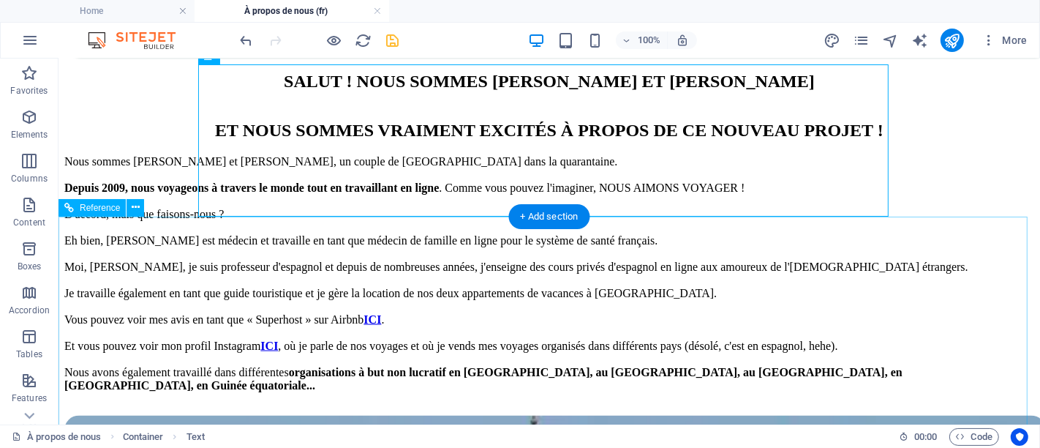
scroll to position [1821, 0]
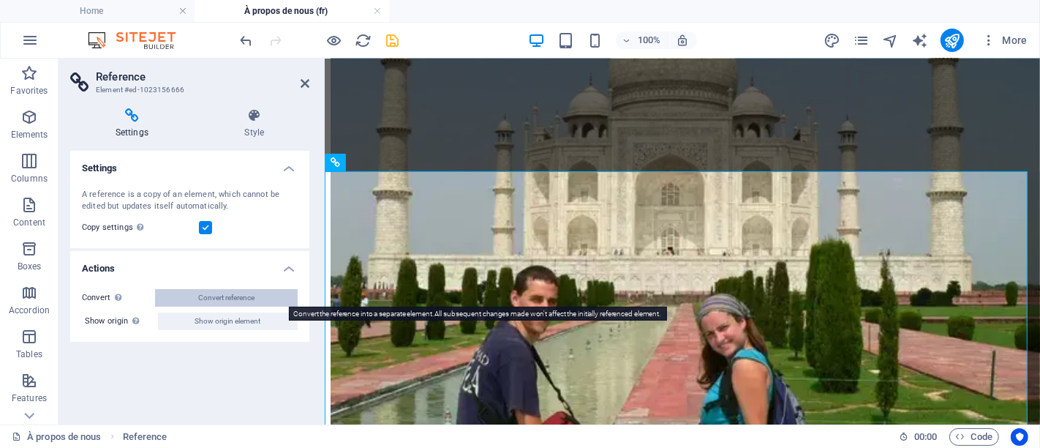
click at [268, 298] on button "Convert reference" at bounding box center [226, 298] width 143 height 18
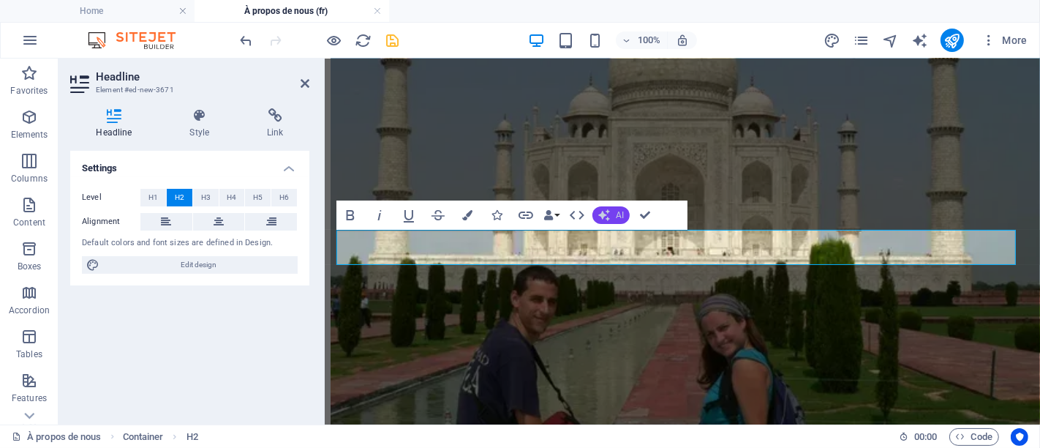
click at [595, 222] on div "Bold Italic Underline Strikethrough Colors Icons Link Data Bindings Company Fir…" at bounding box center [498, 214] width 323 height 29
click at [606, 221] on button "AI" at bounding box center [611, 215] width 37 height 18
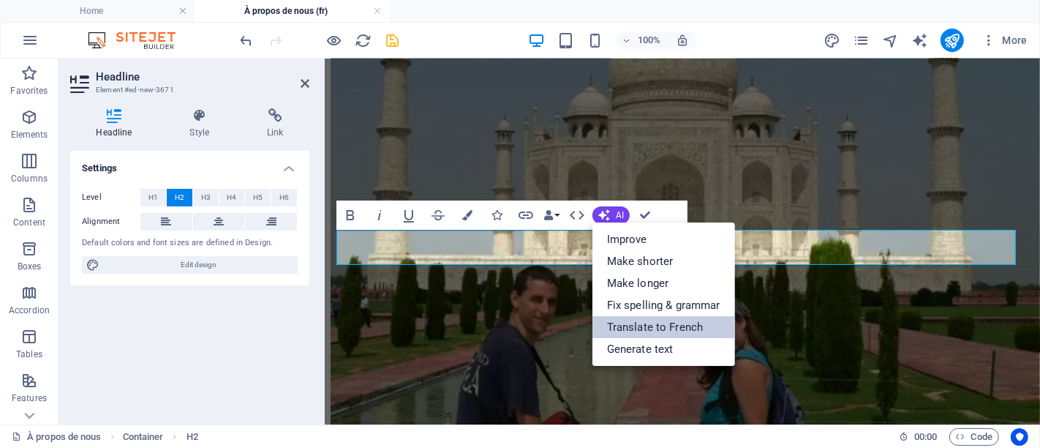
click at [652, 318] on link "Translate to French" at bounding box center [664, 327] width 143 height 22
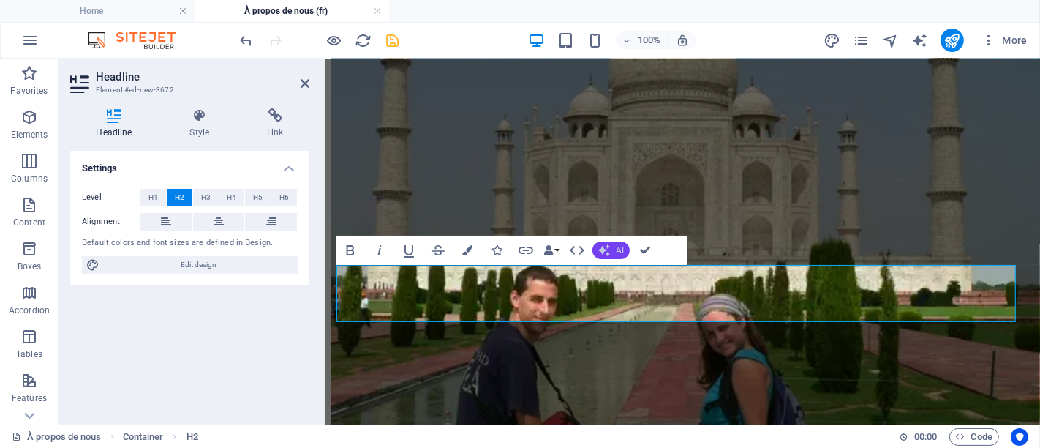
click at [620, 246] on span "AI" at bounding box center [620, 250] width 8 height 9
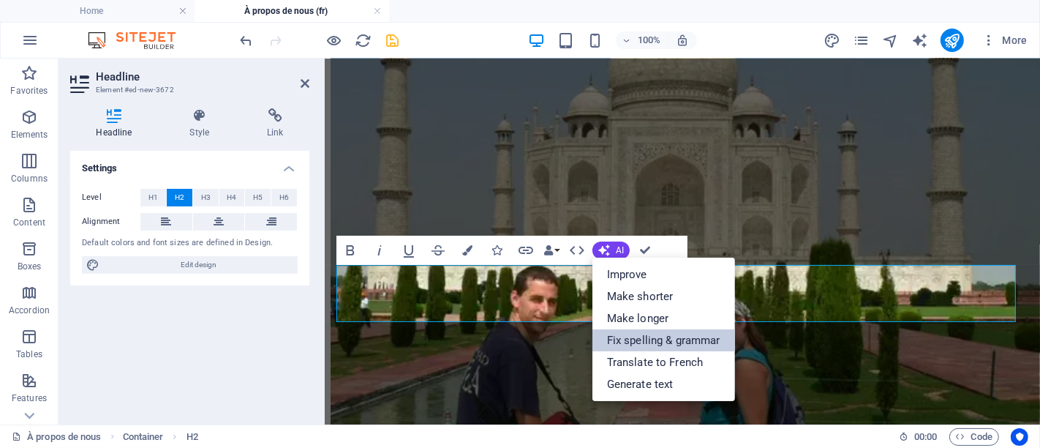
click at [666, 350] on link "Fix spelling & grammar" at bounding box center [664, 340] width 143 height 22
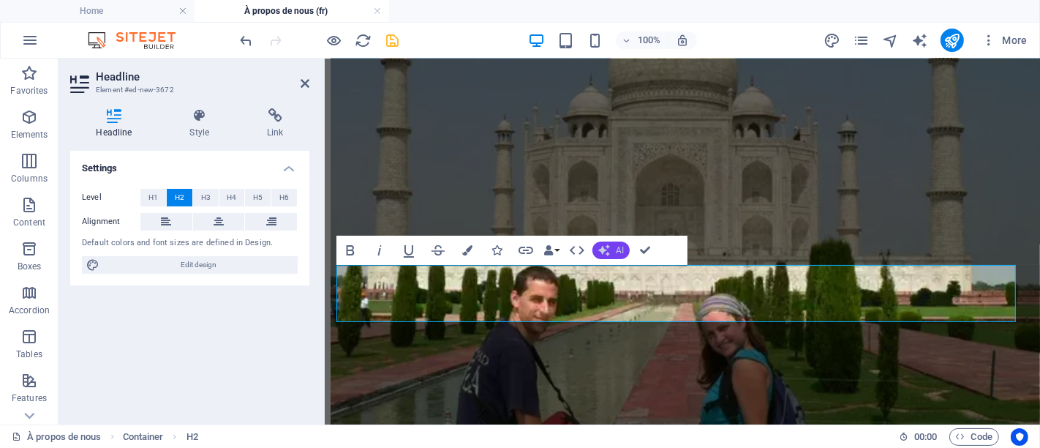
click at [616, 251] on span "AI" at bounding box center [620, 250] width 8 height 9
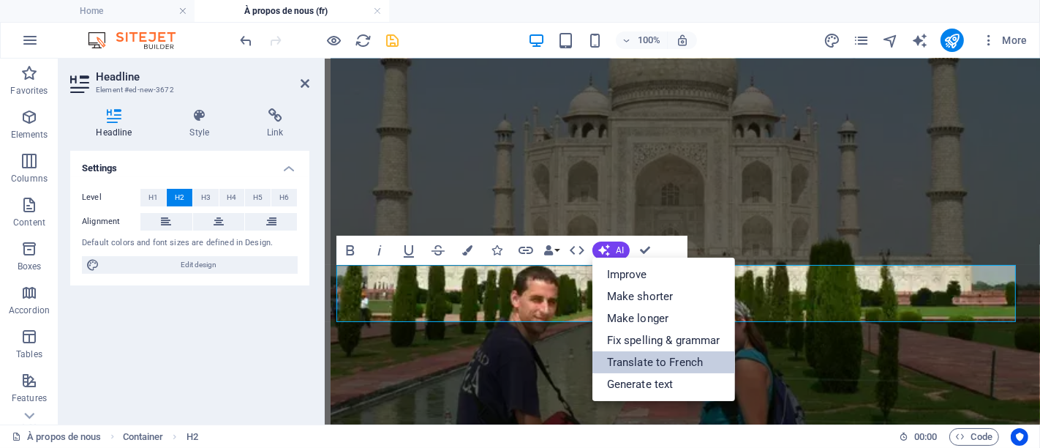
click at [670, 356] on link "Translate to French" at bounding box center [664, 362] width 143 height 22
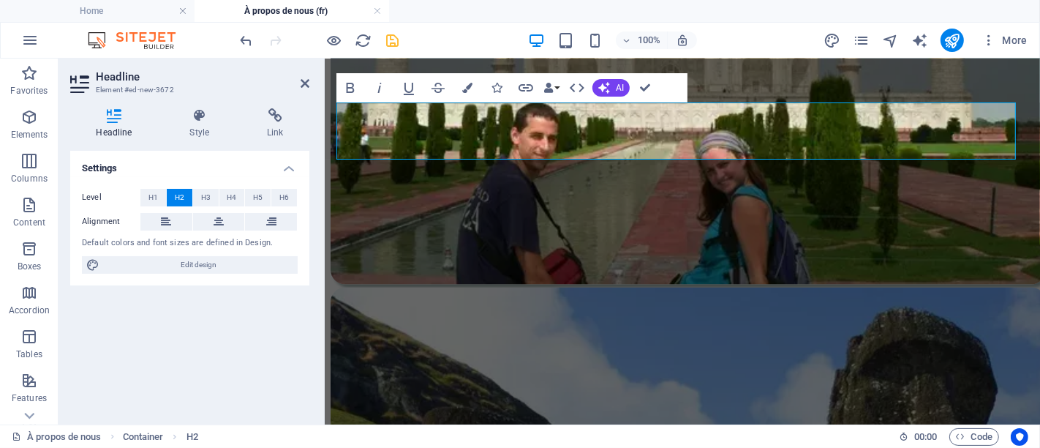
scroll to position [1983, 0]
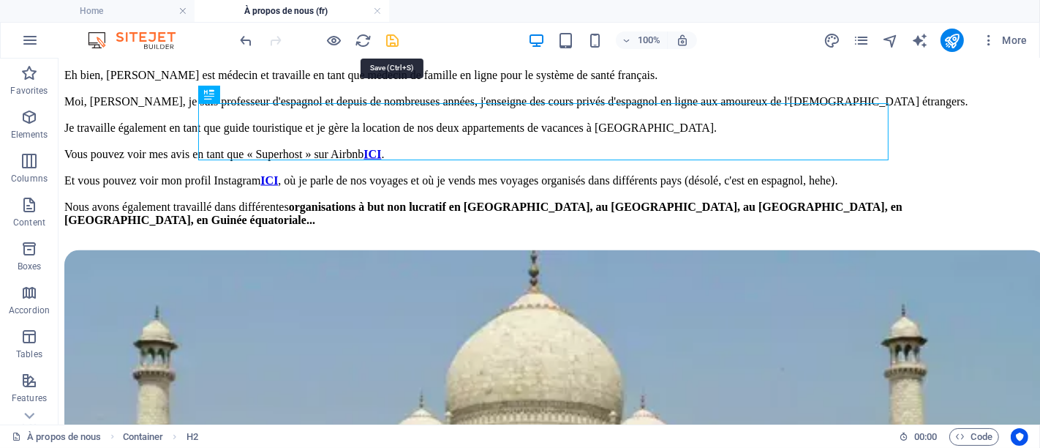
click at [388, 47] on icon "save" at bounding box center [393, 40] width 17 height 17
checkbox input "false"
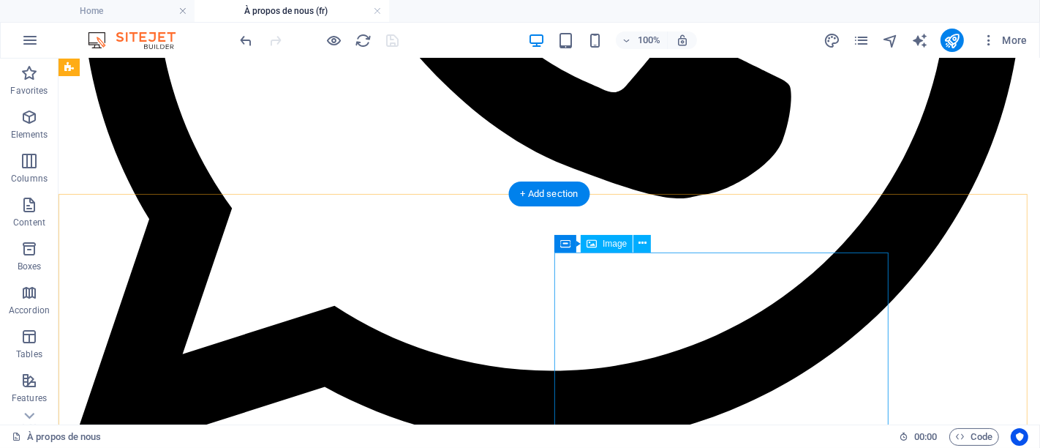
scroll to position [683, 0]
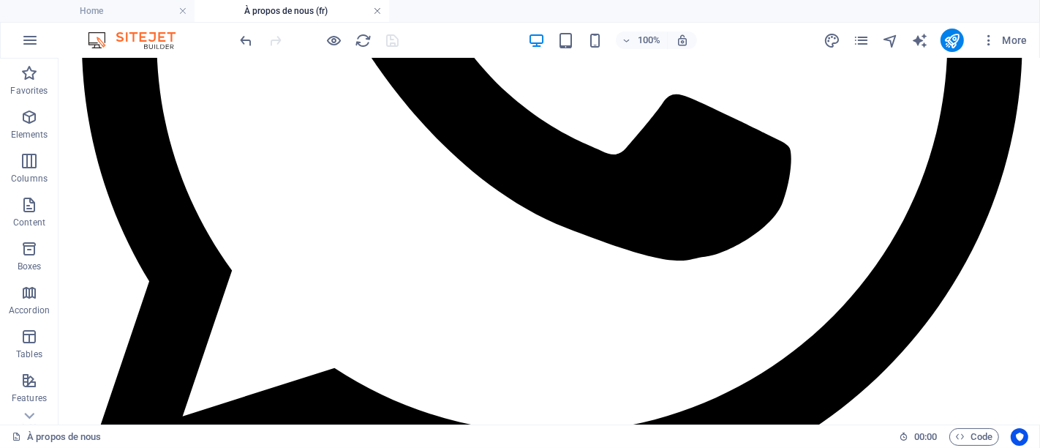
click at [377, 7] on link at bounding box center [377, 11] width 9 height 14
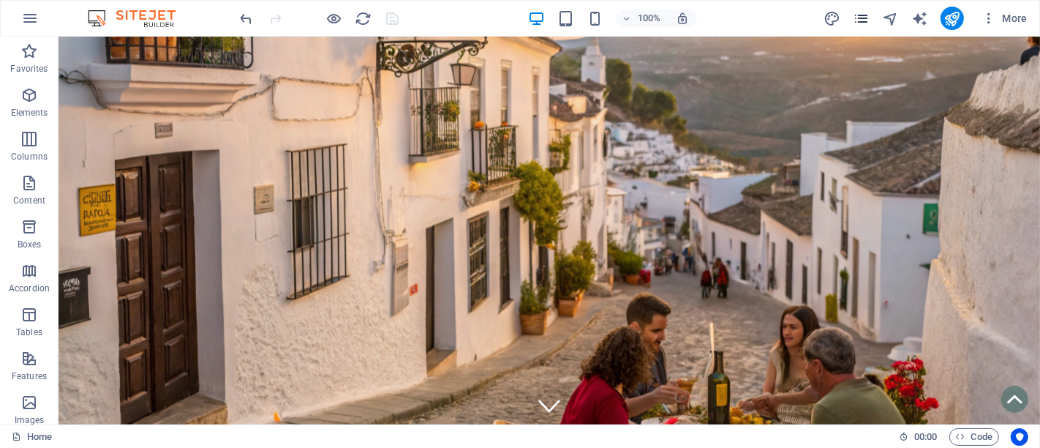
click at [860, 14] on icon "pages" at bounding box center [861, 18] width 17 height 17
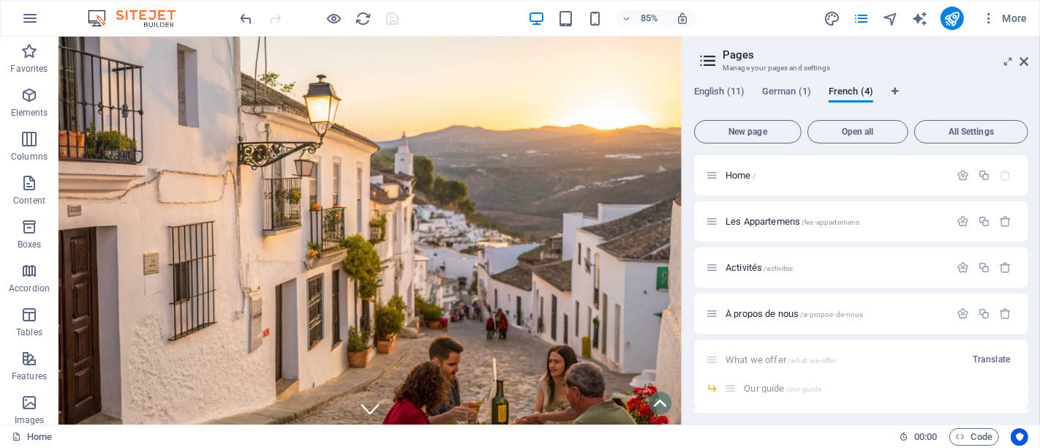
click at [735, 85] on div "English (11) German (1) French (4) New page Open all All Settings Home / Les Ap…" at bounding box center [862, 250] width 358 height 350
click at [727, 91] on span "English (11)" at bounding box center [719, 93] width 50 height 20
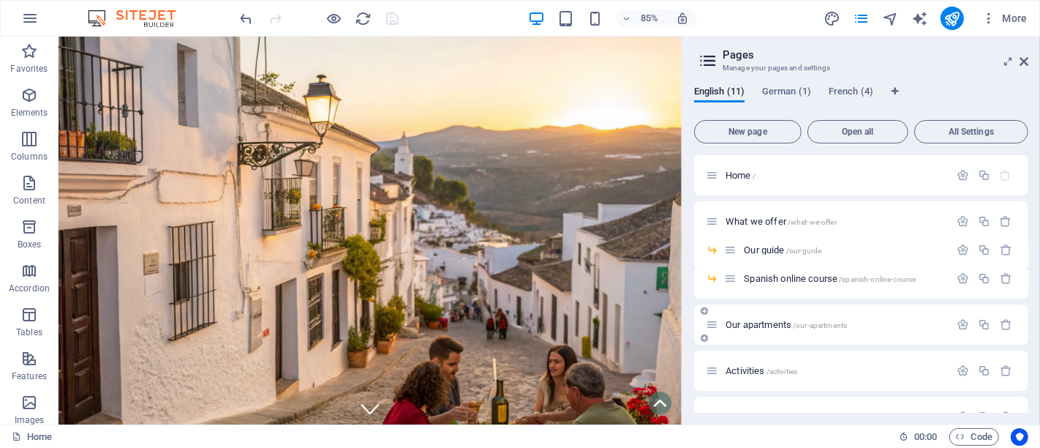
scroll to position [214, 0]
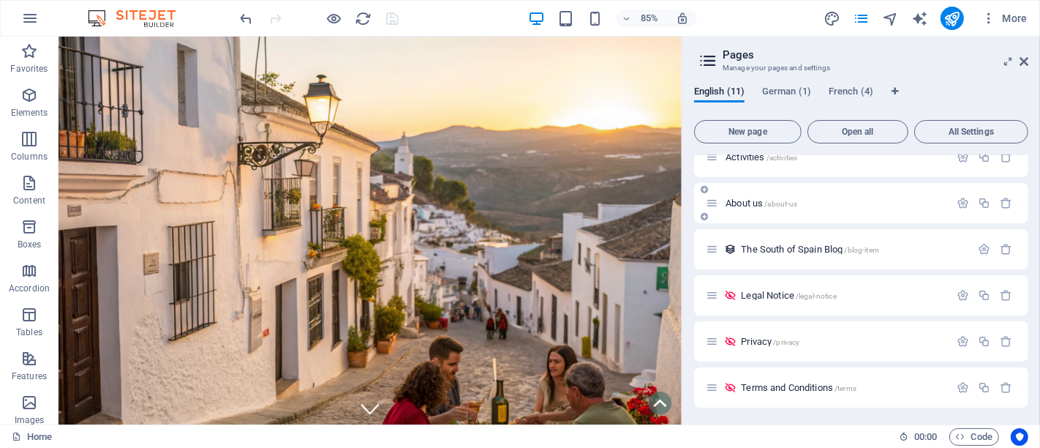
click at [767, 200] on span "/about-us" at bounding box center [780, 204] width 33 height 8
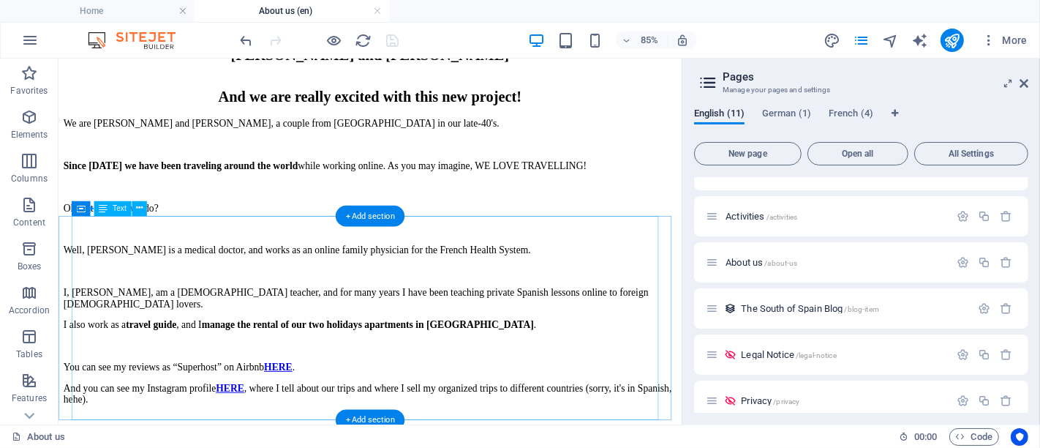
scroll to position [1544, 0]
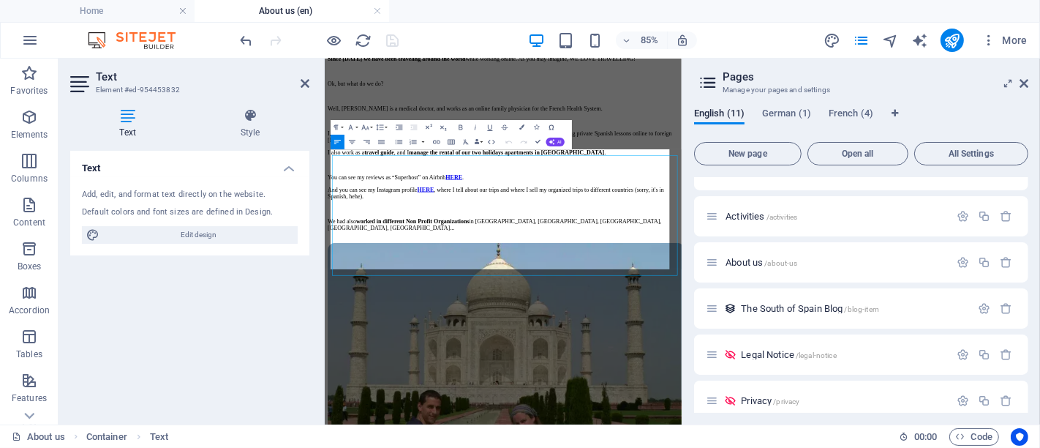
scroll to position [1536, 0]
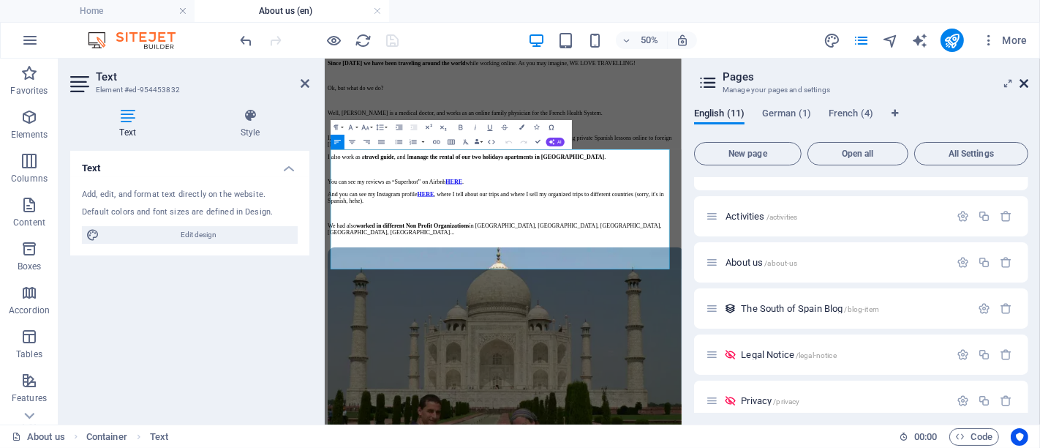
click at [936, 83] on icon at bounding box center [1024, 84] width 9 height 12
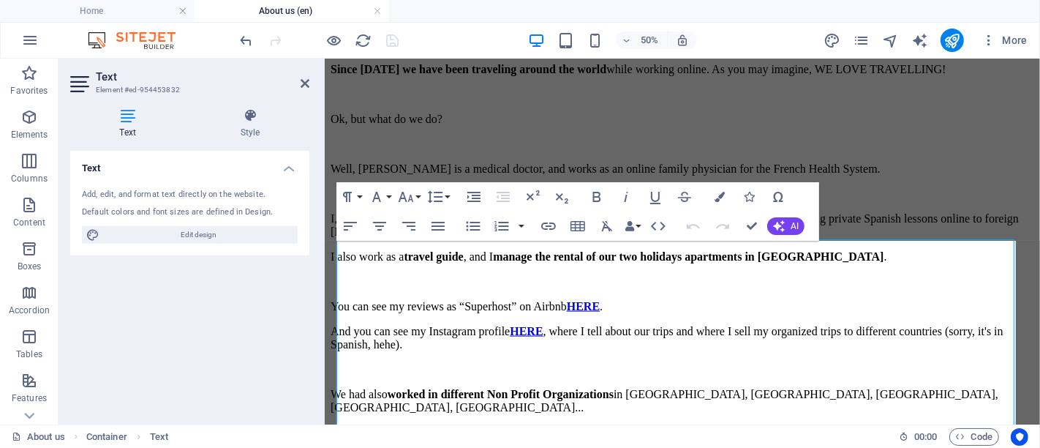
scroll to position [1536, 0]
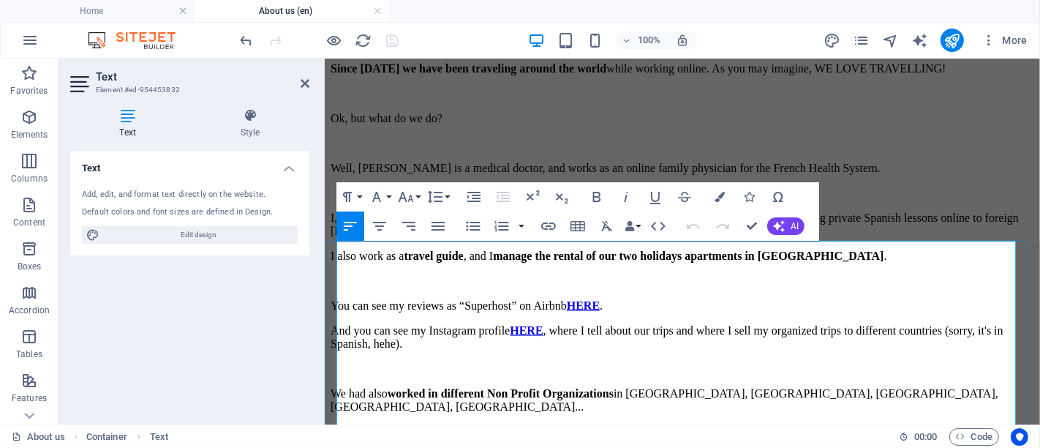
drag, startPoint x: 546, startPoint y: 351, endPoint x: 339, endPoint y: 297, distance: 214.0
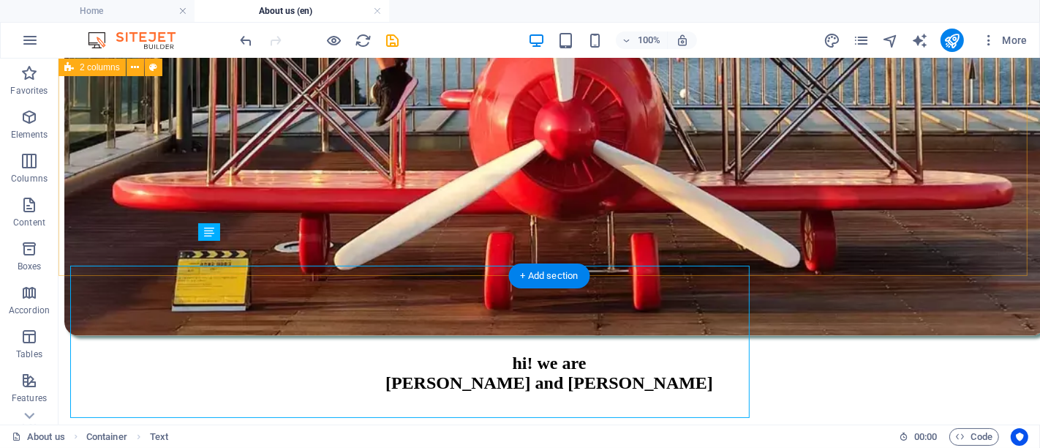
scroll to position [1511, 0]
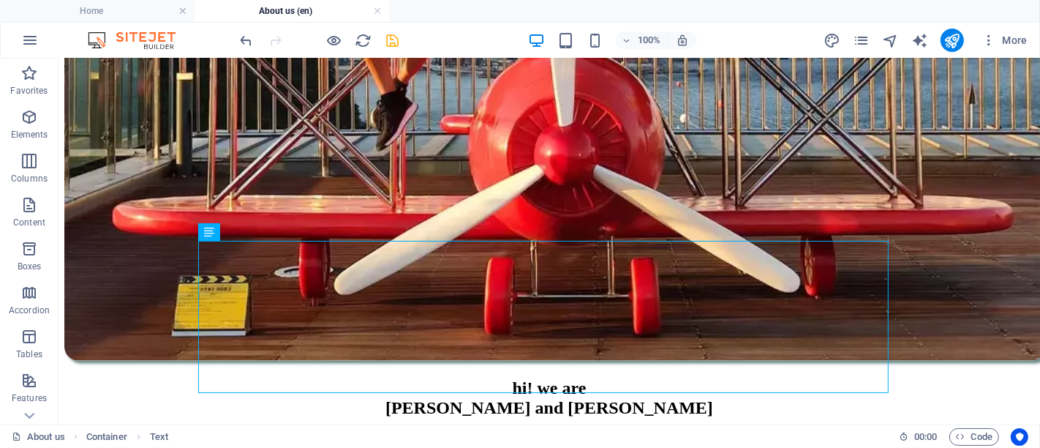
click at [396, 45] on icon "save" at bounding box center [393, 40] width 17 height 17
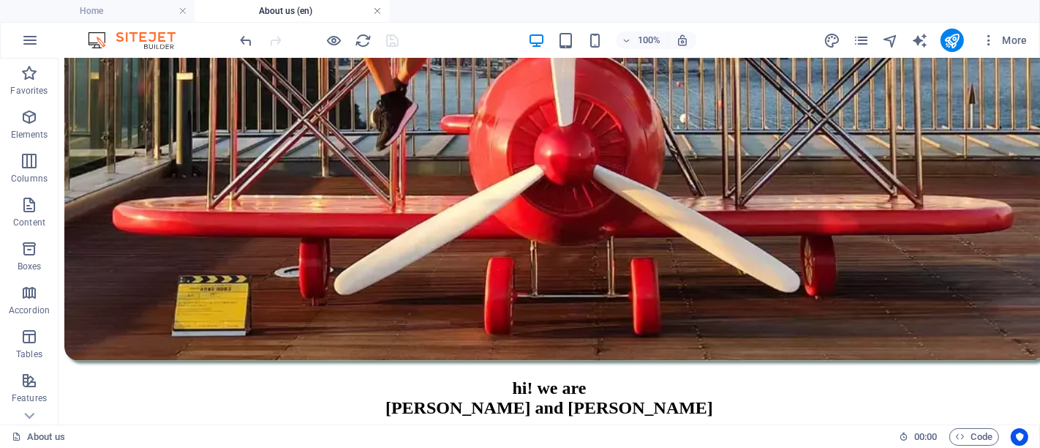
click at [375, 14] on link at bounding box center [377, 11] width 9 height 14
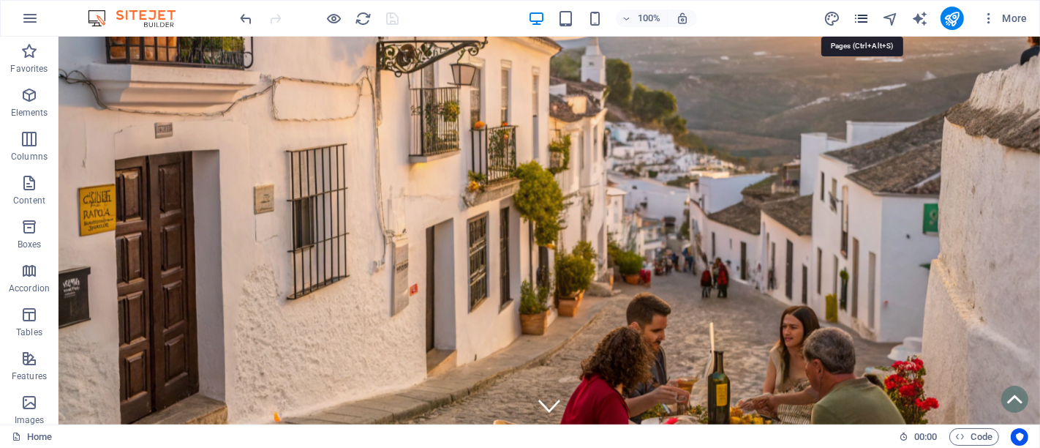
click at [865, 25] on icon "pages" at bounding box center [861, 18] width 17 height 17
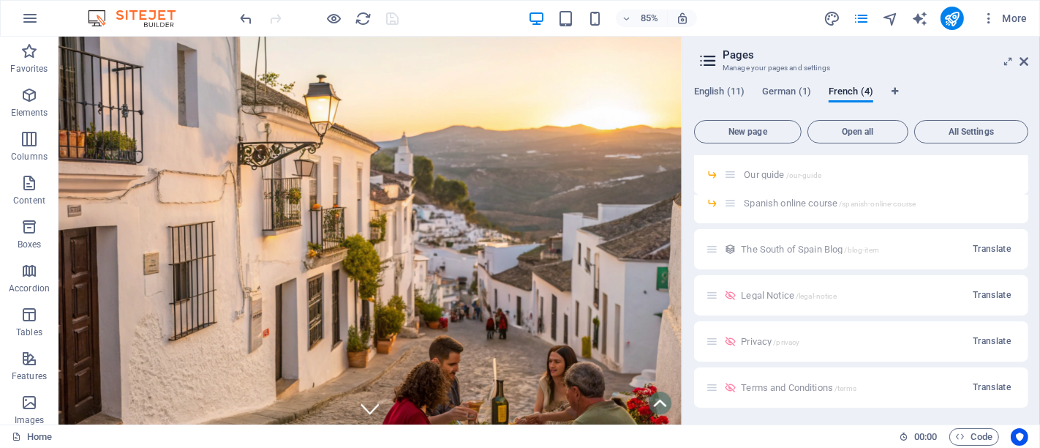
scroll to position [0, 0]
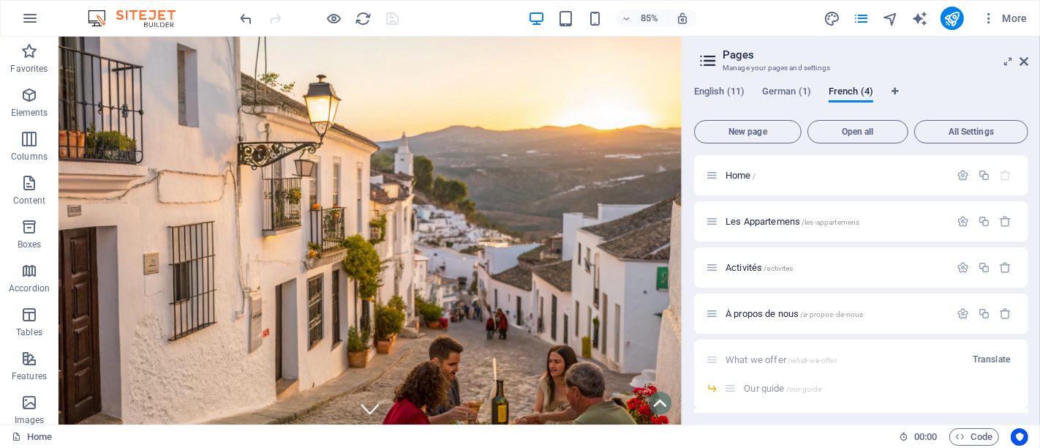
click at [718, 74] on header "Pages Manage your pages and settings" at bounding box center [862, 56] width 331 height 38
click at [721, 81] on div "English (11) German (1) French (4) New page Open all All Settings Home / Les Ap…" at bounding box center [862, 250] width 358 height 350
click at [727, 97] on span "English (11)" at bounding box center [719, 93] width 50 height 20
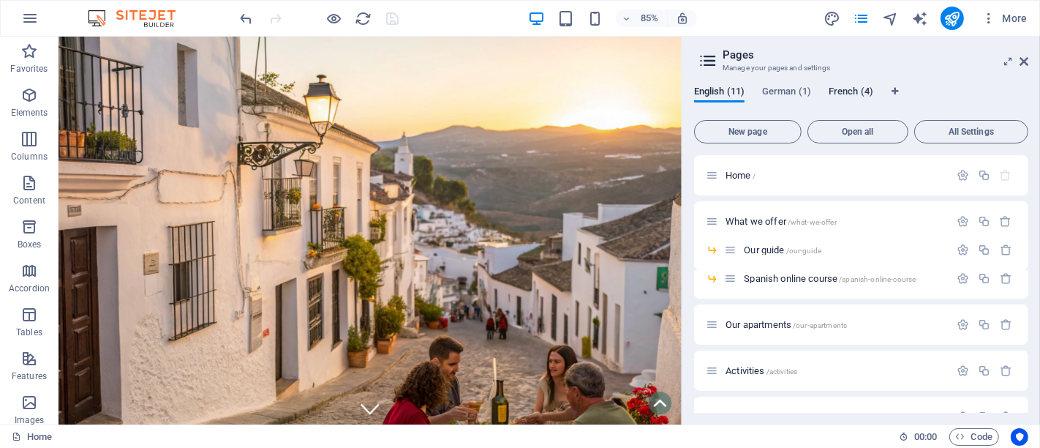
click at [846, 88] on span "French (4)" at bounding box center [851, 93] width 45 height 20
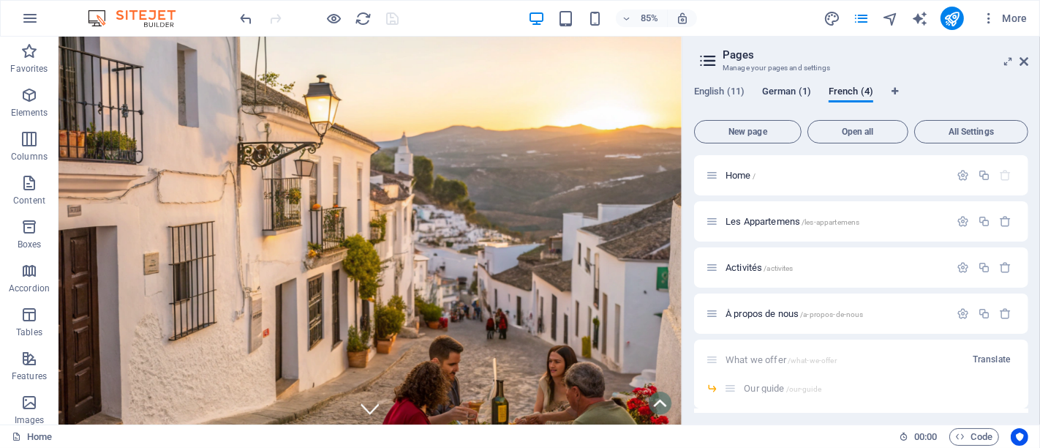
click at [801, 88] on span "German (1)" at bounding box center [786, 93] width 49 height 20
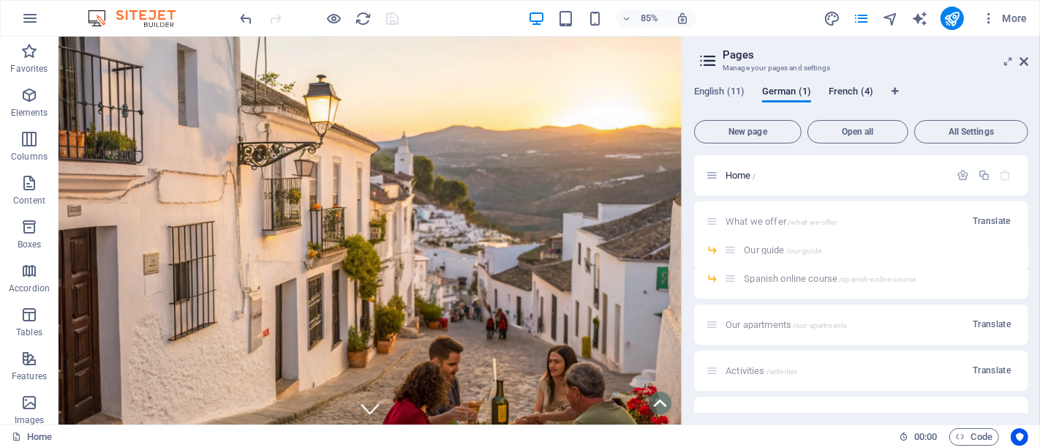
click at [867, 91] on span "French (4)" at bounding box center [851, 93] width 45 height 20
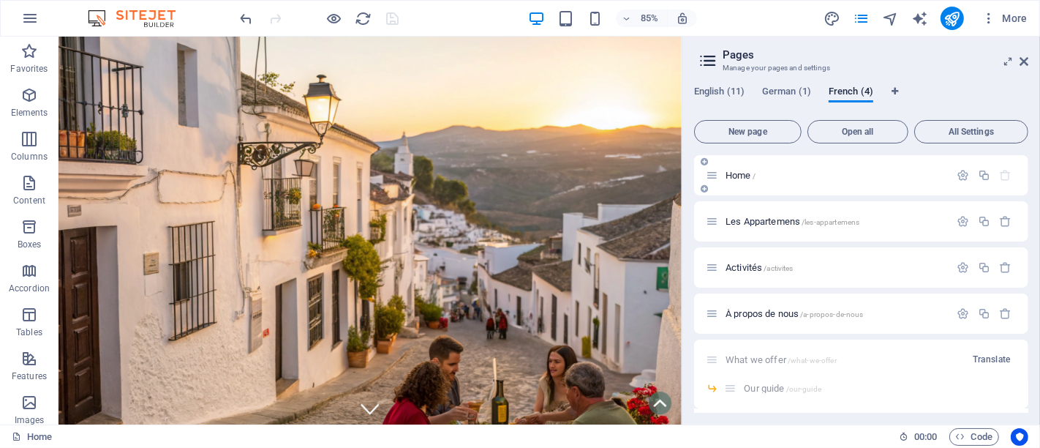
click at [801, 170] on p "Home /" at bounding box center [835, 175] width 219 height 10
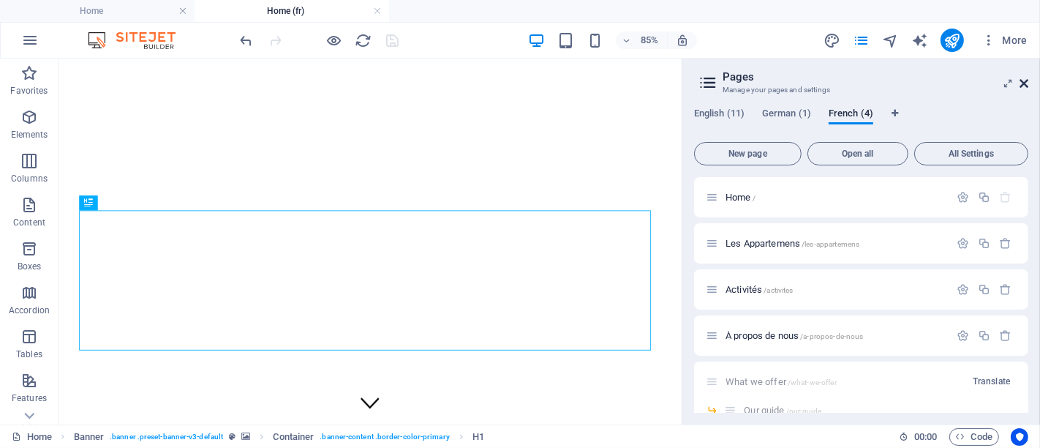
click at [936, 78] on icon at bounding box center [1024, 84] width 9 height 12
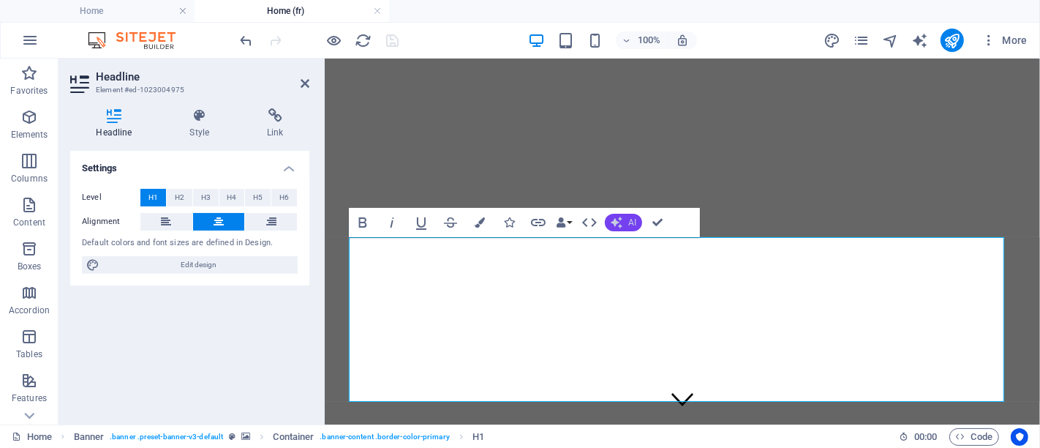
click at [626, 224] on button "AI" at bounding box center [623, 223] width 37 height 18
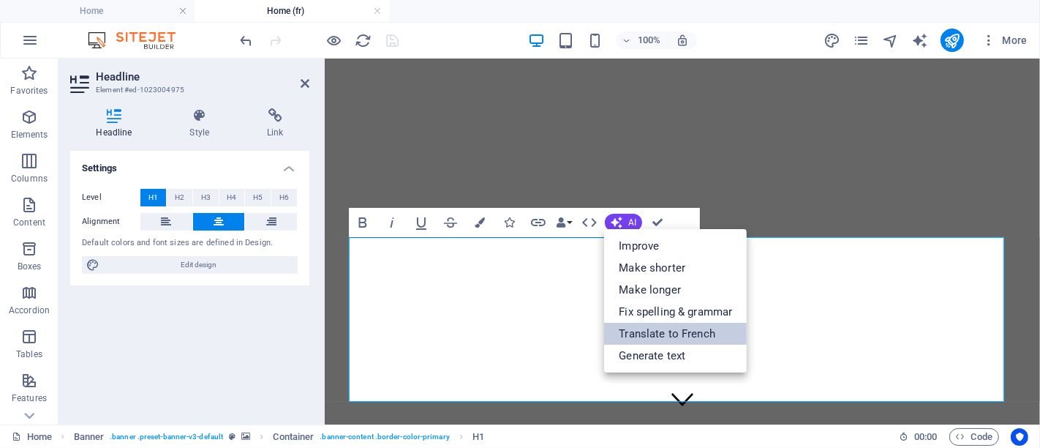
click at [667, 328] on link "Translate to French" at bounding box center [675, 334] width 143 height 22
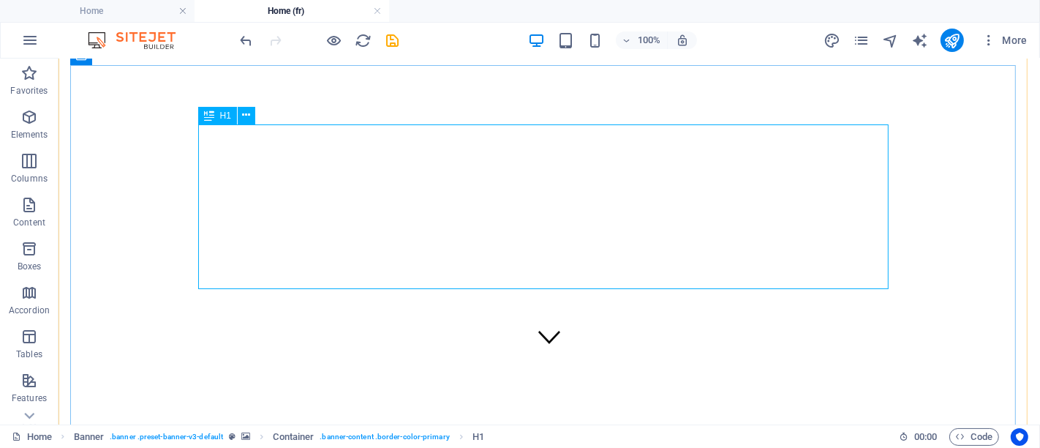
scroll to position [81, 0]
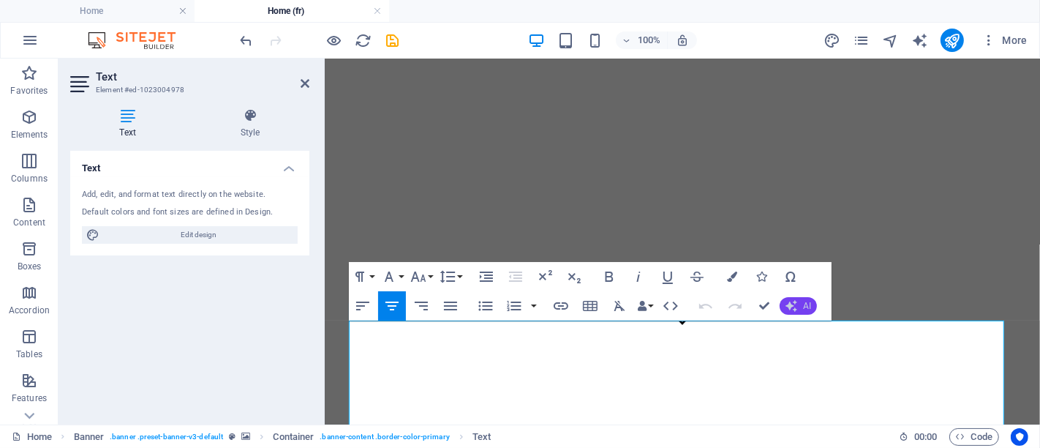
click at [793, 301] on icon "button" at bounding box center [792, 306] width 12 height 12
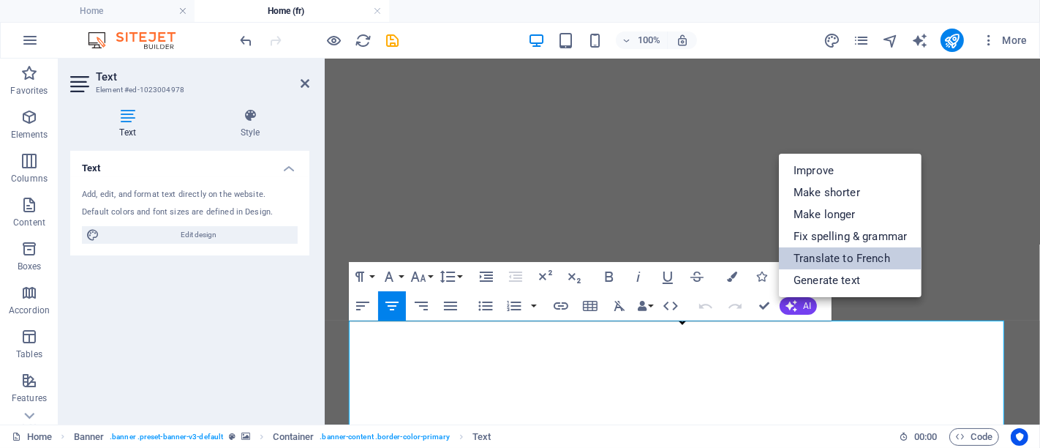
click at [806, 260] on link "Translate to French" at bounding box center [850, 258] width 143 height 22
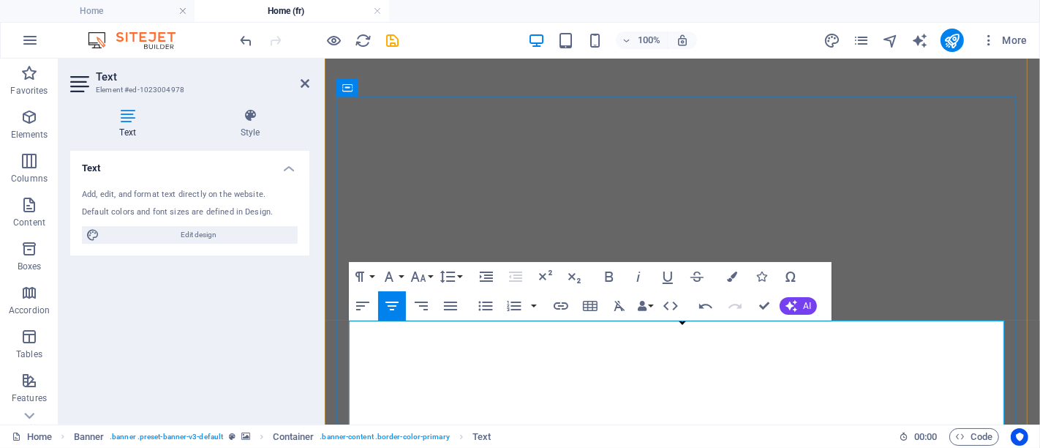
click at [616, 279] on icon "button" at bounding box center [610, 277] width 18 height 18
click at [725, 277] on button "Colors" at bounding box center [732, 276] width 28 height 29
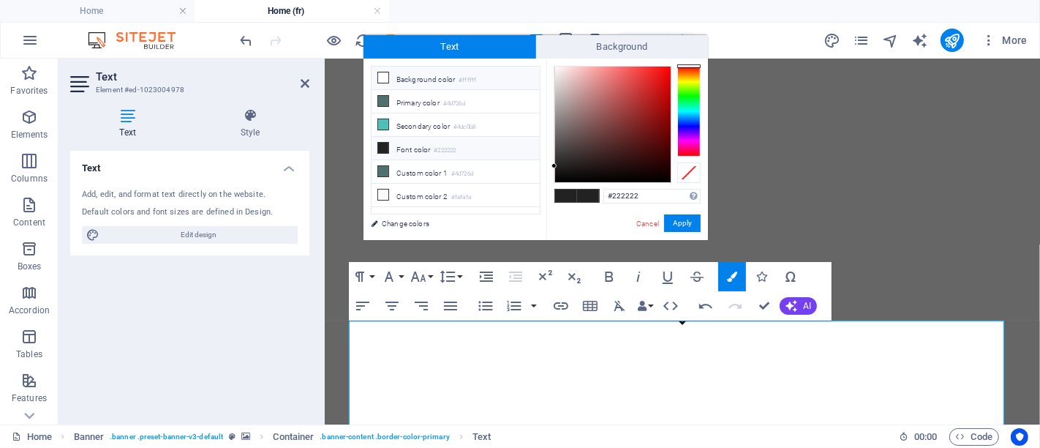
click at [454, 82] on li "Background color #ffffff" at bounding box center [456, 78] width 168 height 23
type input "#ffffff"
click at [694, 224] on button "Apply" at bounding box center [682, 223] width 37 height 18
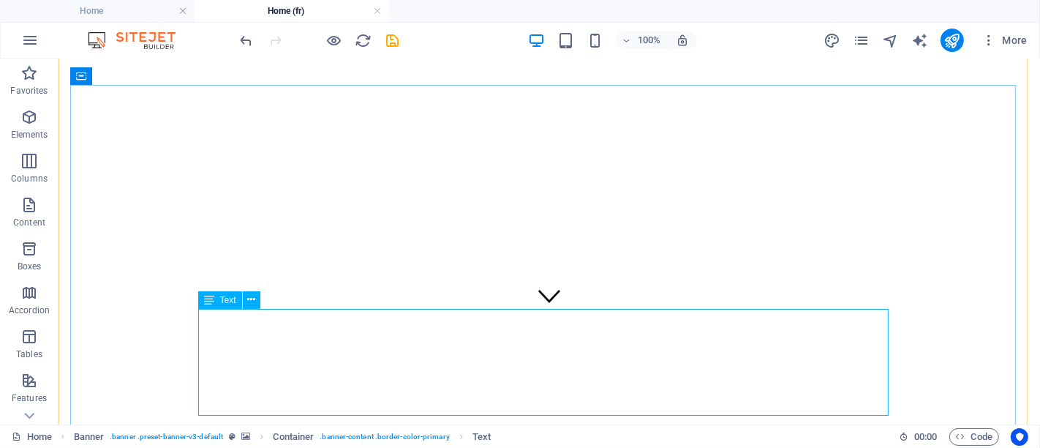
scroll to position [127, 0]
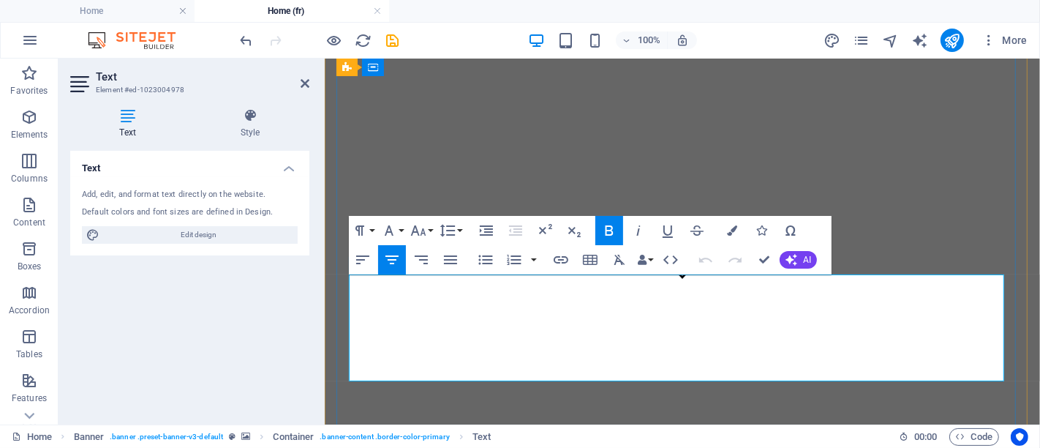
drag, startPoint x: 823, startPoint y: 314, endPoint x: 860, endPoint y: 312, distance: 37.4
drag, startPoint x: 751, startPoint y: 312, endPoint x: 946, endPoint y: 312, distance: 194.6
click at [667, 235] on icon "button" at bounding box center [668, 231] width 10 height 12
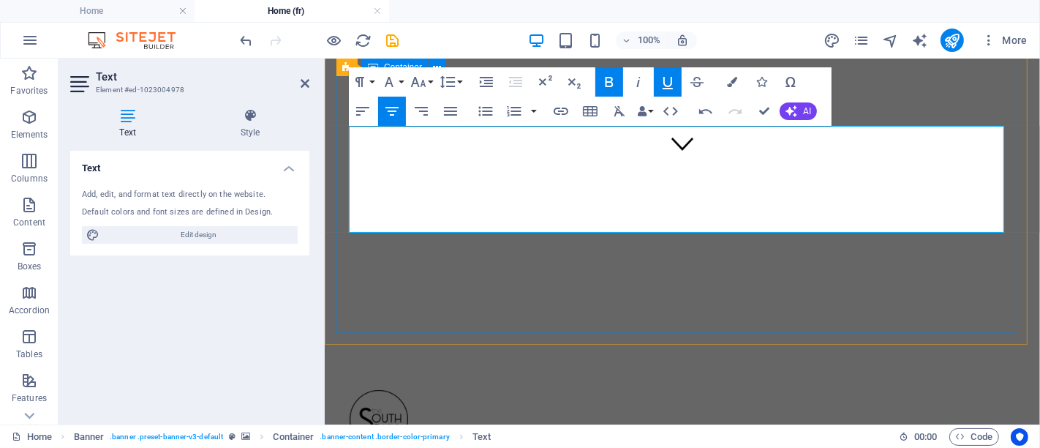
scroll to position [290, 0]
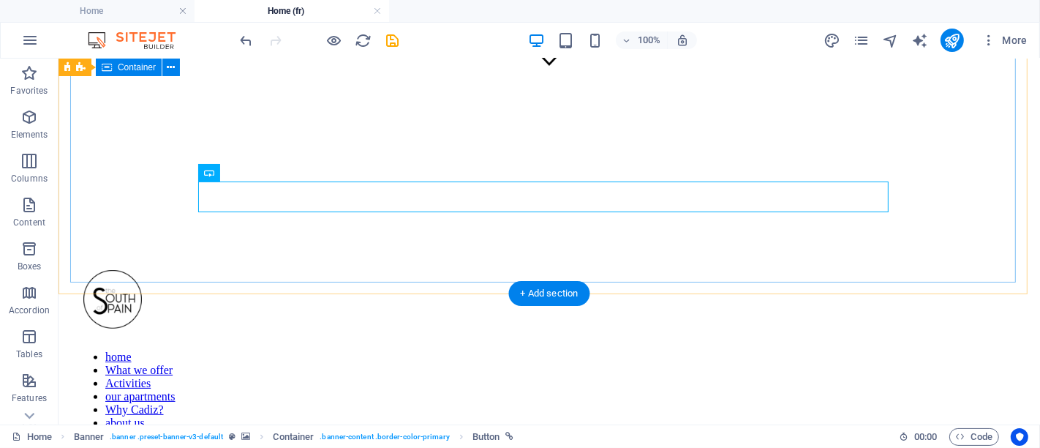
scroll to position [371, 0]
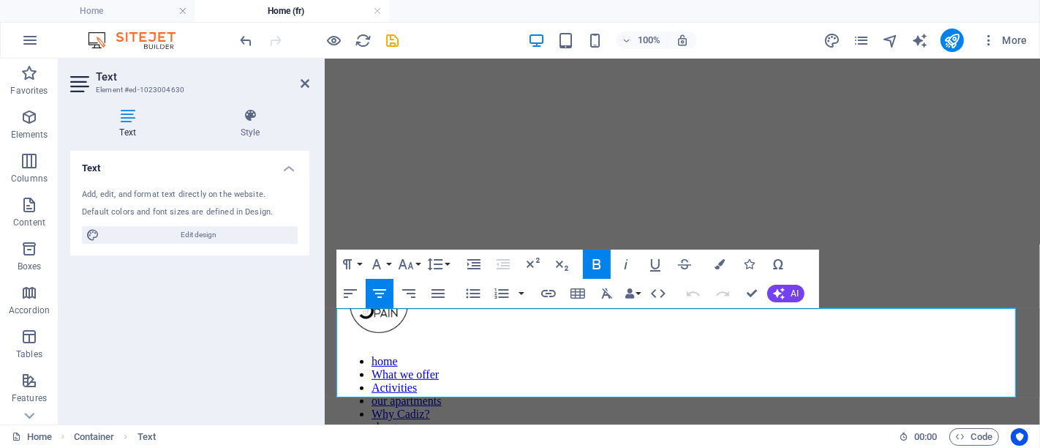
click at [783, 281] on div "Undo Redo Confirm (Ctrl+⏎) AI Improve Make shorter Make longer Fix spelling & g…" at bounding box center [743, 293] width 126 height 29
click at [785, 289] on button "AI" at bounding box center [785, 294] width 37 height 18
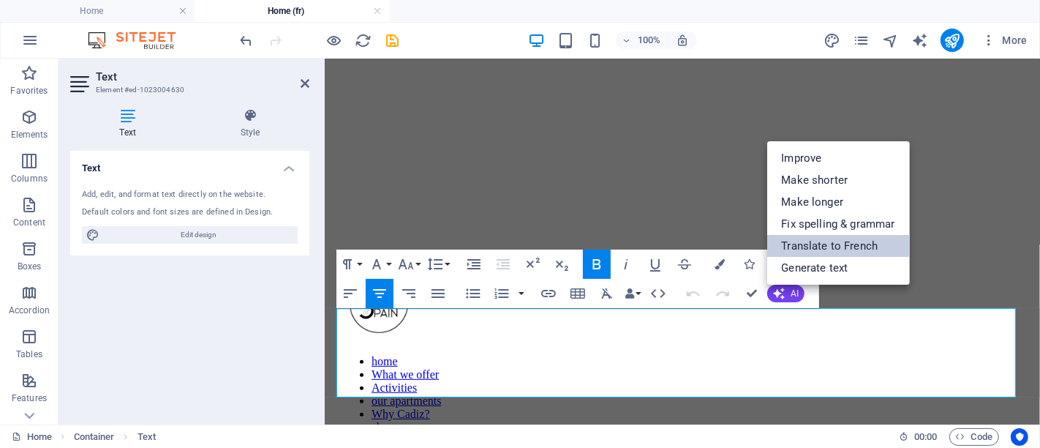
click at [792, 249] on link "Translate to French" at bounding box center [838, 246] width 143 height 22
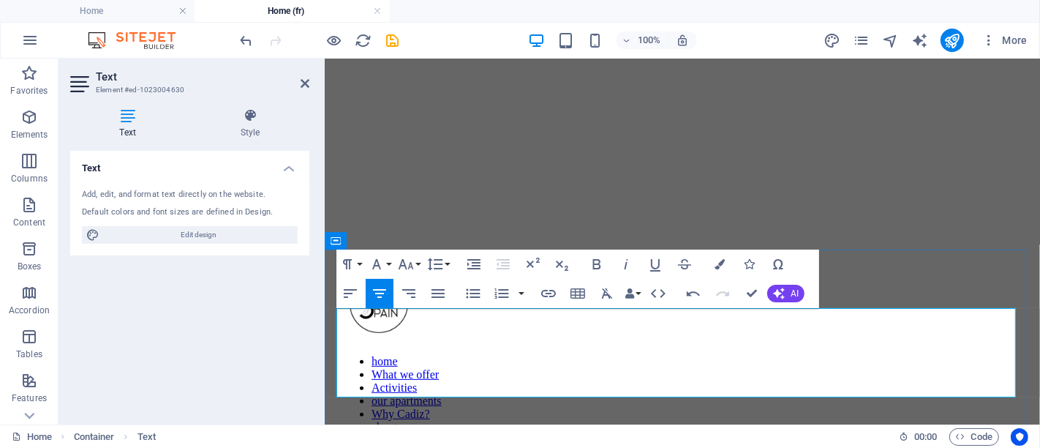
click at [595, 268] on icon "button" at bounding box center [597, 264] width 18 height 18
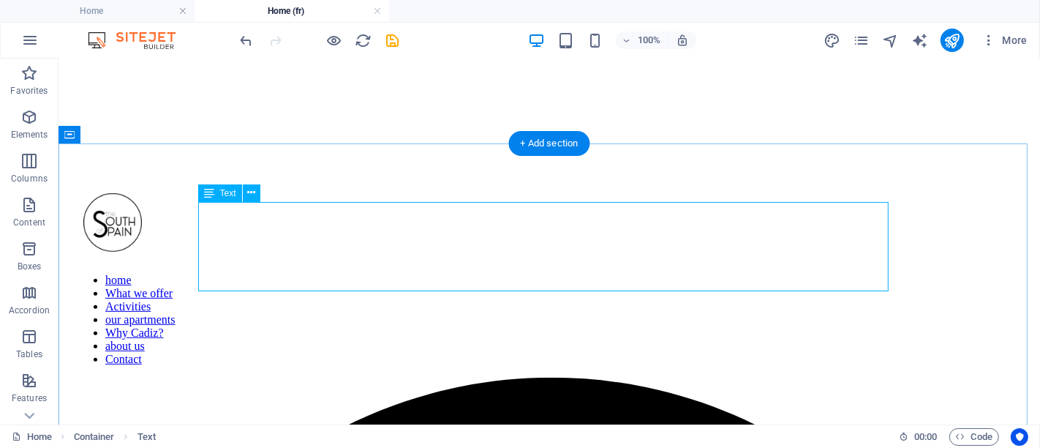
scroll to position [498, 0]
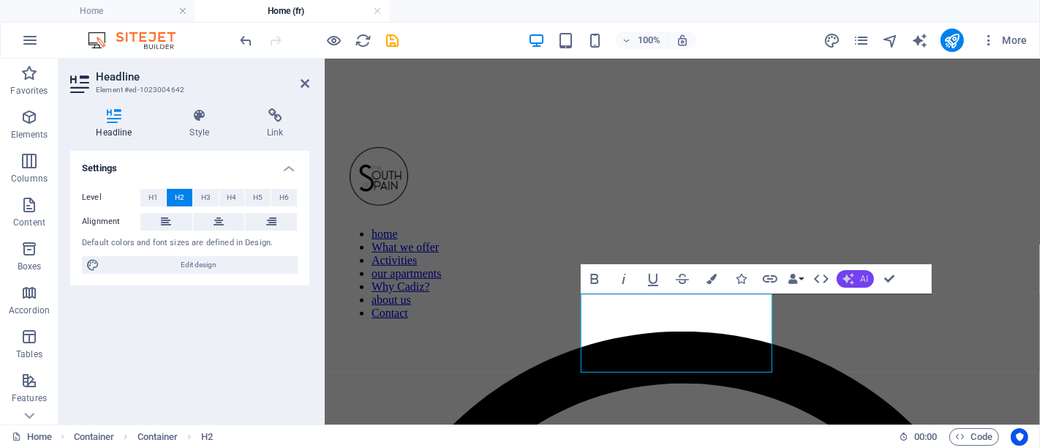
click at [859, 283] on button "AI" at bounding box center [855, 279] width 37 height 18
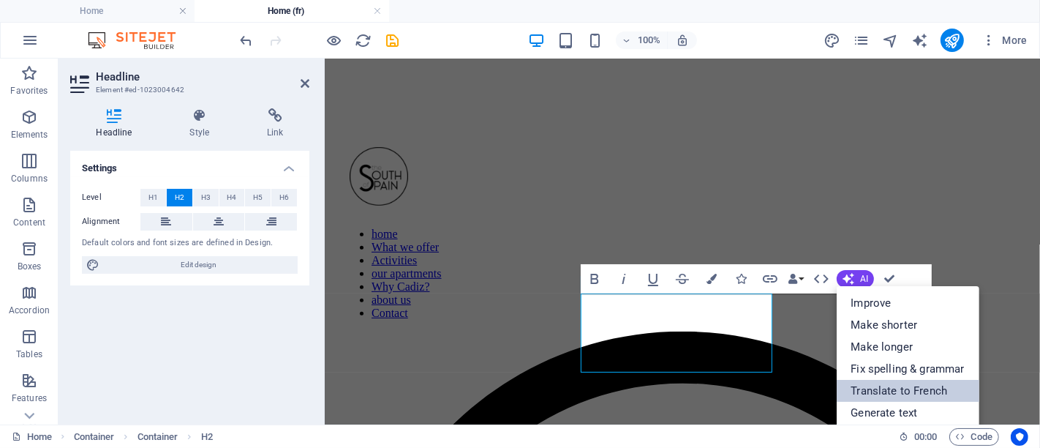
click at [863, 391] on link "Translate to French" at bounding box center [908, 391] width 143 height 22
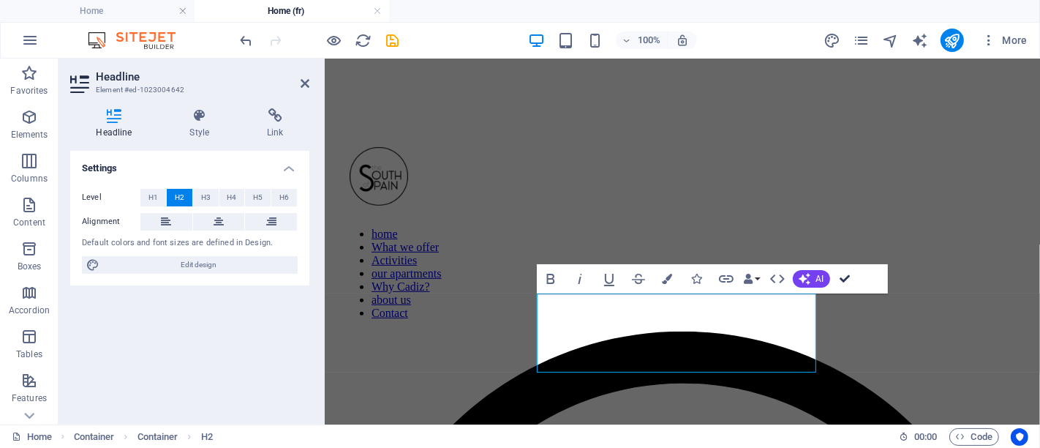
drag, startPoint x: 848, startPoint y: 277, endPoint x: 751, endPoint y: 232, distance: 107.0
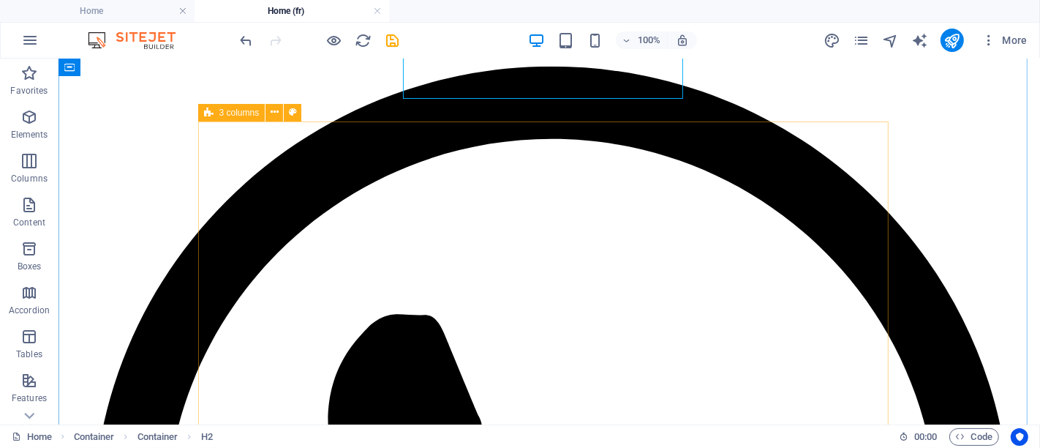
scroll to position [742, 0]
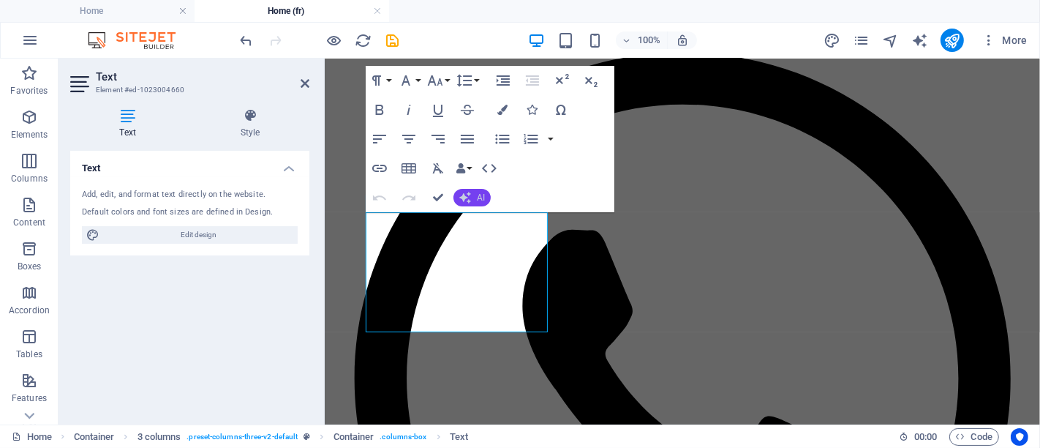
click at [472, 194] on button "AI" at bounding box center [472, 198] width 37 height 18
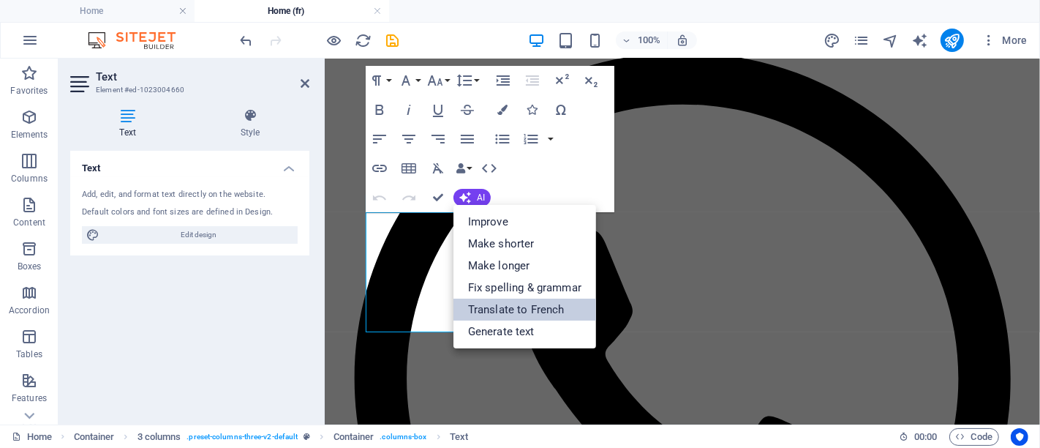
click at [516, 308] on link "Translate to French" at bounding box center [525, 309] width 143 height 22
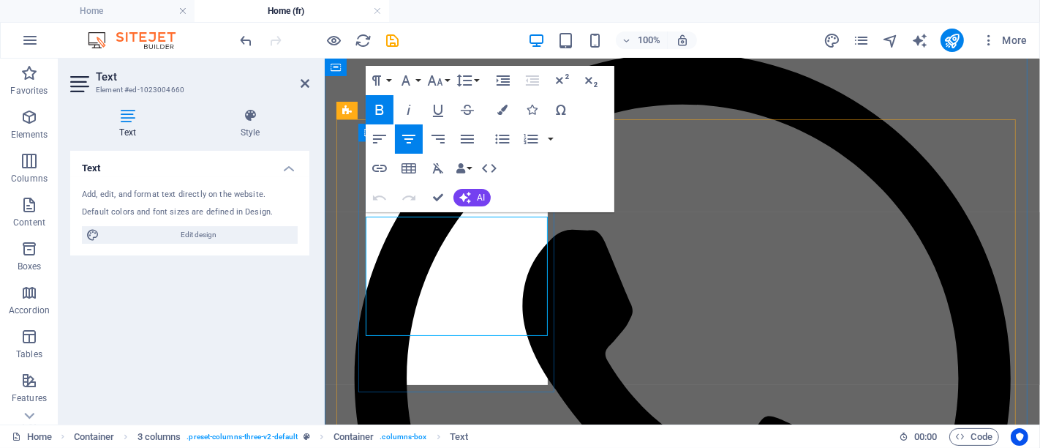
scroll to position [773, 0]
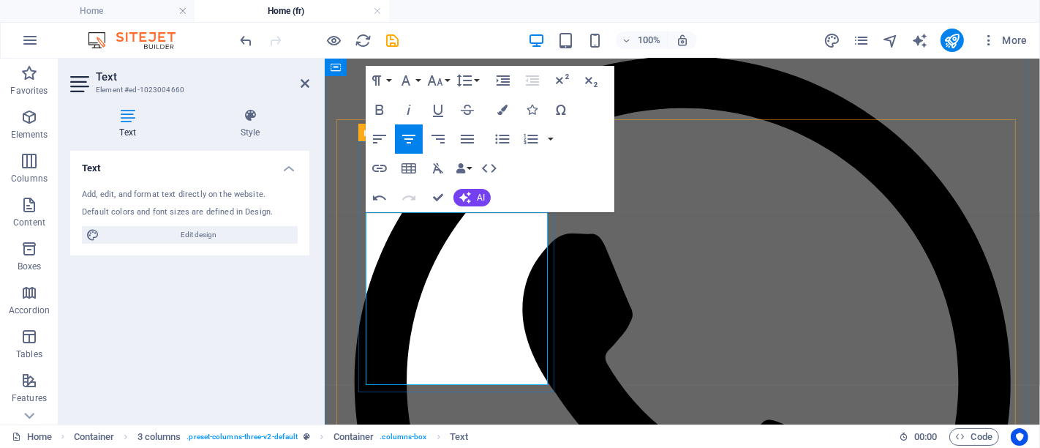
drag, startPoint x: 389, startPoint y: 225, endPoint x: 538, endPoint y: 242, distance: 149.5
click at [386, 111] on icon "button" at bounding box center [380, 110] width 18 height 18
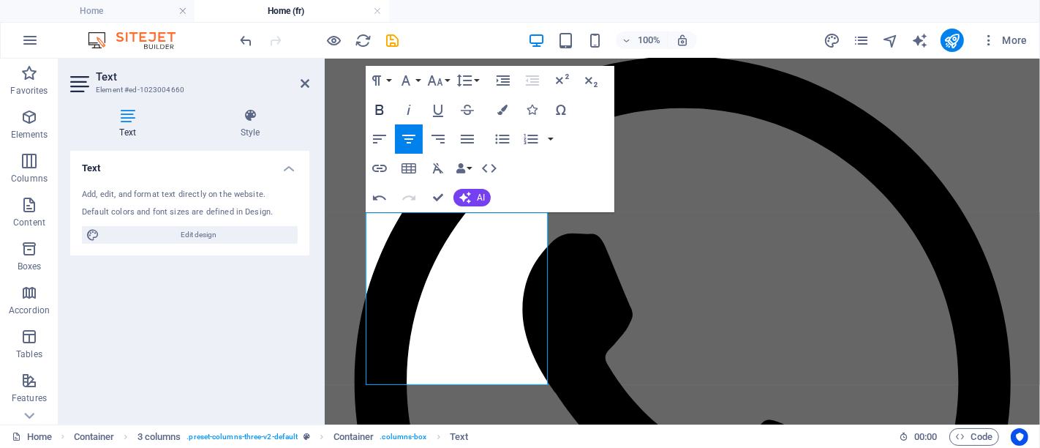
click at [380, 109] on icon "button" at bounding box center [380, 110] width 8 height 10
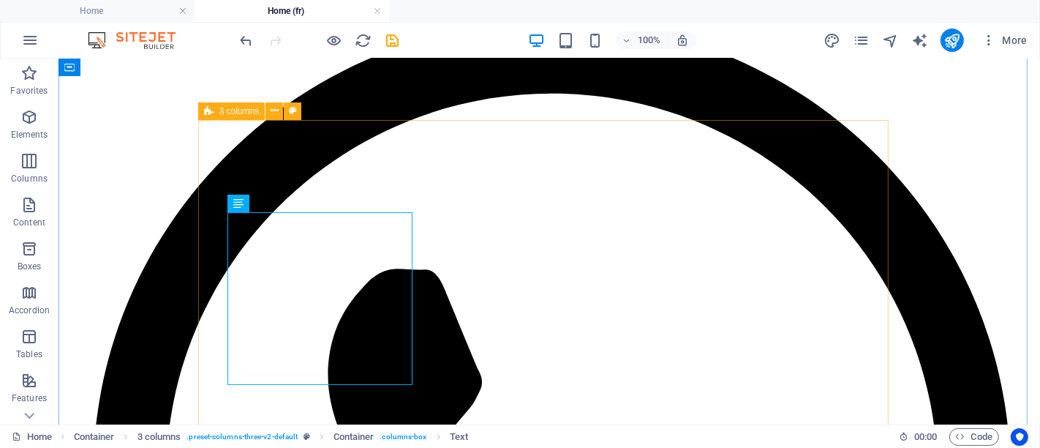
scroll to position [738, 0]
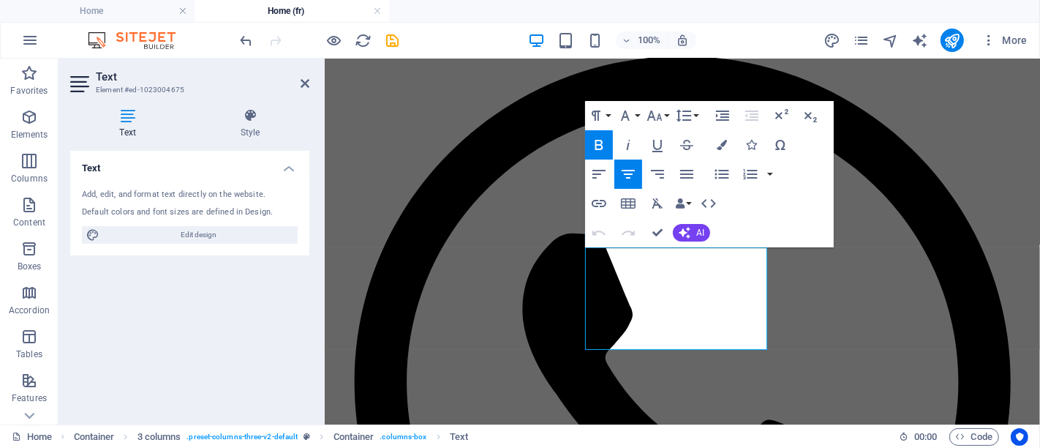
click at [694, 222] on div "Undo Redo Confirm (Ctrl+⏎) AI Improve Make shorter Make longer Fix spelling & g…" at bounding box center [648, 232] width 126 height 29
click at [702, 224] on button "AI" at bounding box center [691, 233] width 37 height 18
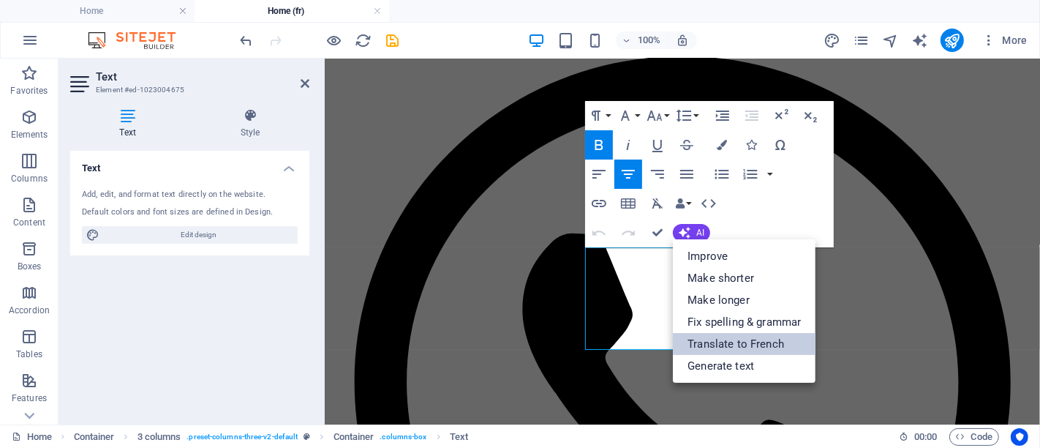
click at [741, 339] on link "Translate to French" at bounding box center [744, 344] width 143 height 22
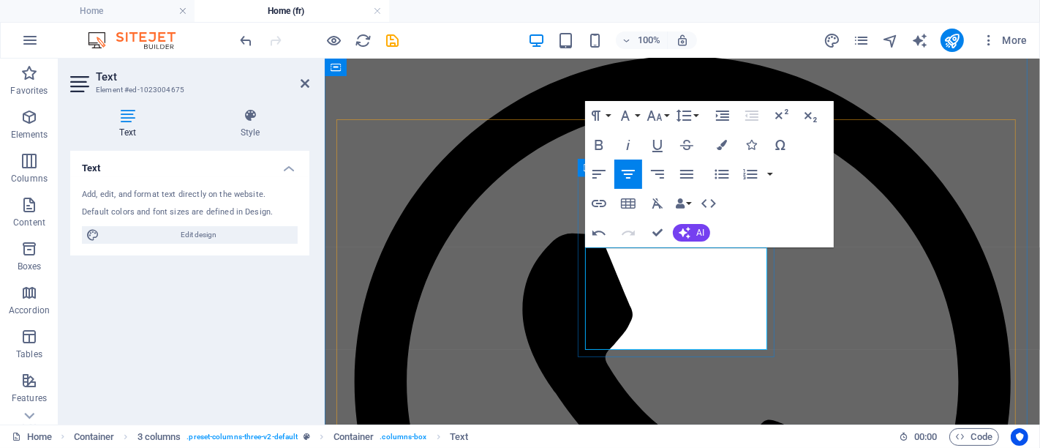
drag, startPoint x: 587, startPoint y: 261, endPoint x: 1046, endPoint y: 303, distance: 460.6
click at [601, 148] on icon "button" at bounding box center [599, 145] width 8 height 10
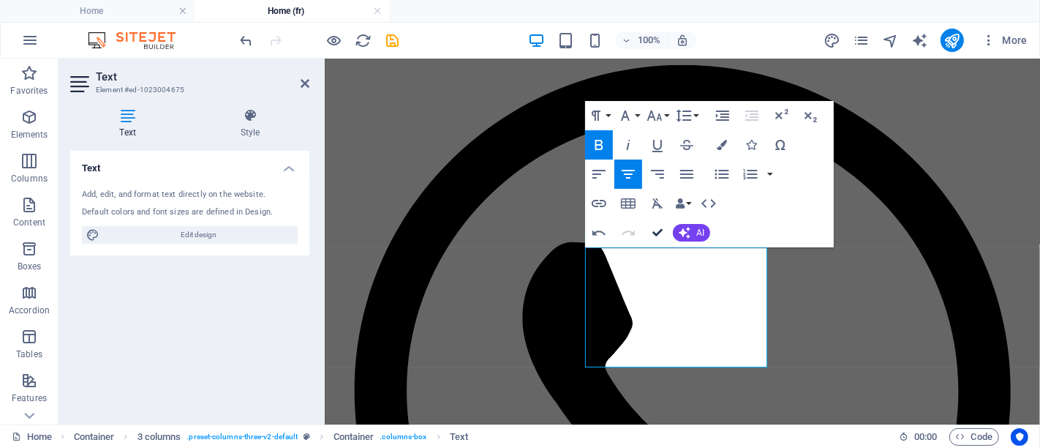
scroll to position [729, 0]
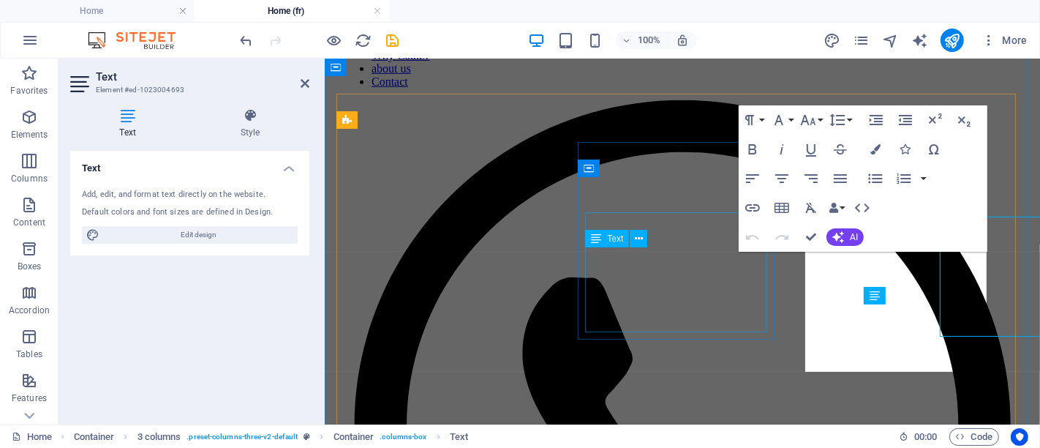
scroll to position [764, 0]
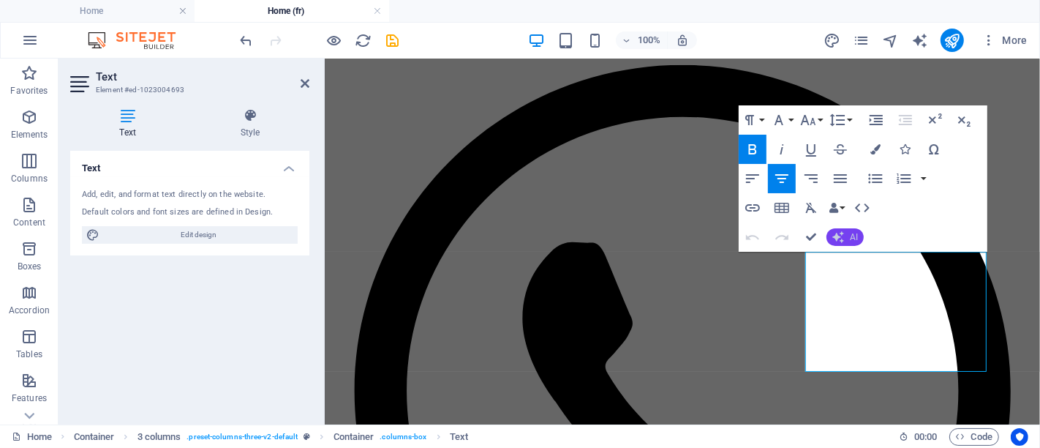
click at [846, 237] on button "AI" at bounding box center [845, 237] width 37 height 18
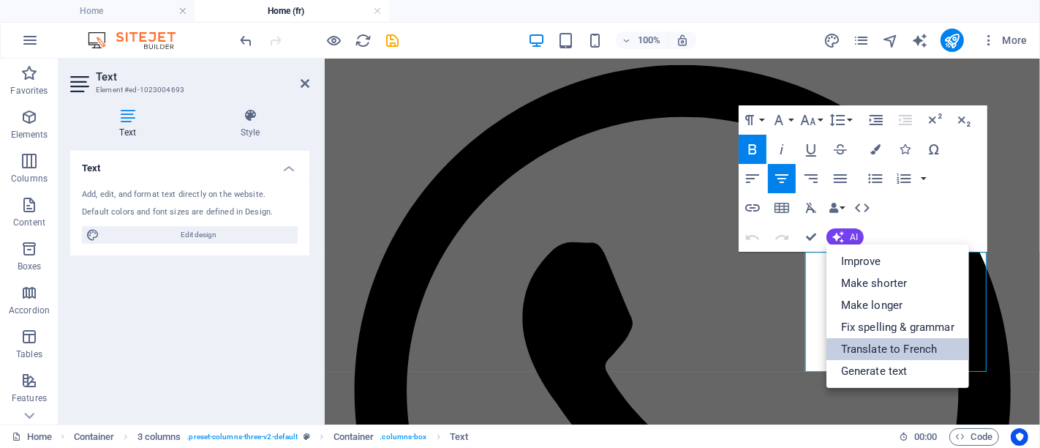
click at [863, 345] on link "Translate to French" at bounding box center [898, 349] width 143 height 22
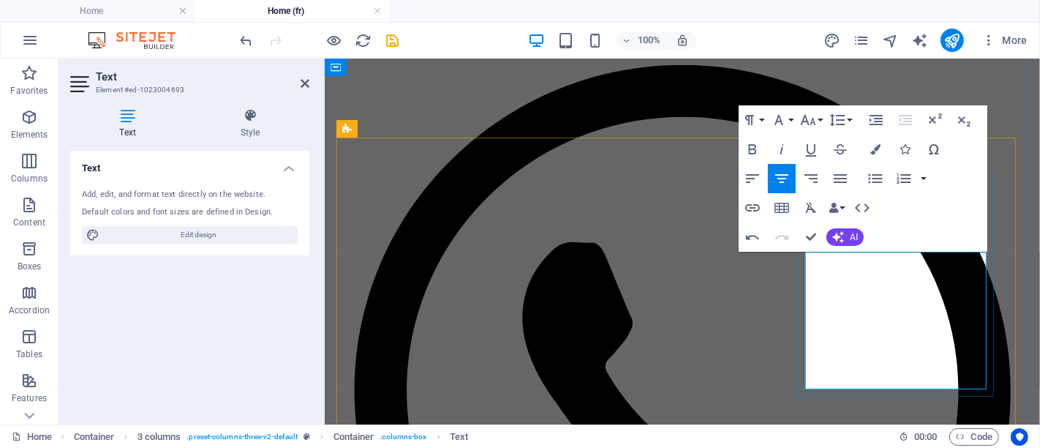
scroll to position [756, 0]
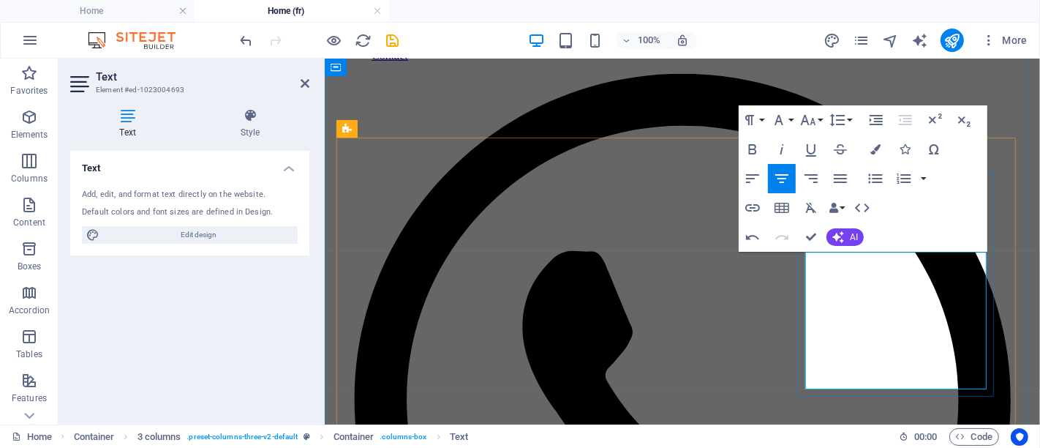
drag, startPoint x: 809, startPoint y: 263, endPoint x: 955, endPoint y: 280, distance: 146.6
click at [761, 143] on icon "button" at bounding box center [753, 149] width 18 height 18
drag, startPoint x: 892, startPoint y: 320, endPoint x: 906, endPoint y: 374, distance: 55.2
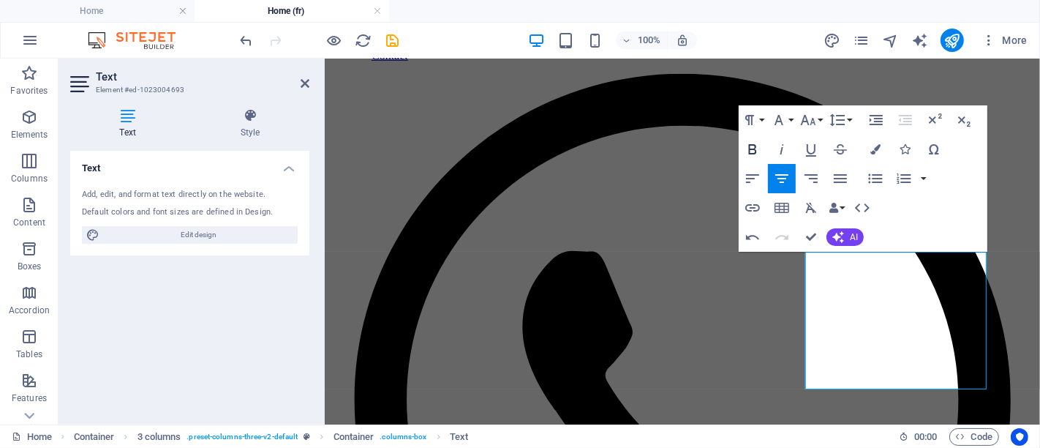
click at [752, 146] on icon "button" at bounding box center [753, 149] width 18 height 18
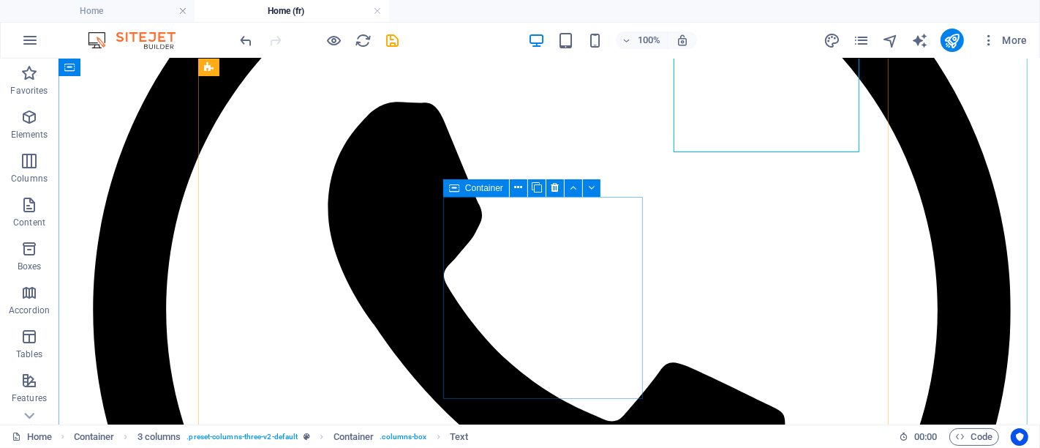
scroll to position [964, 0]
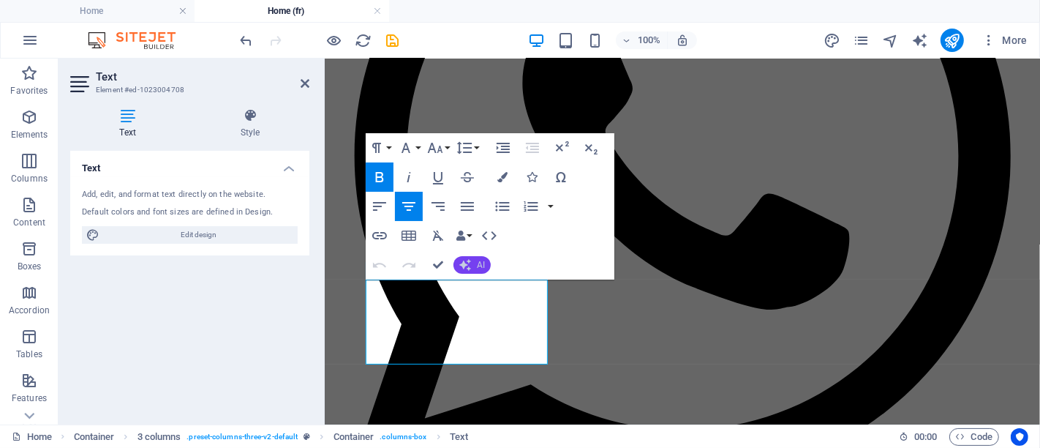
click at [473, 266] on button "AI" at bounding box center [472, 265] width 37 height 18
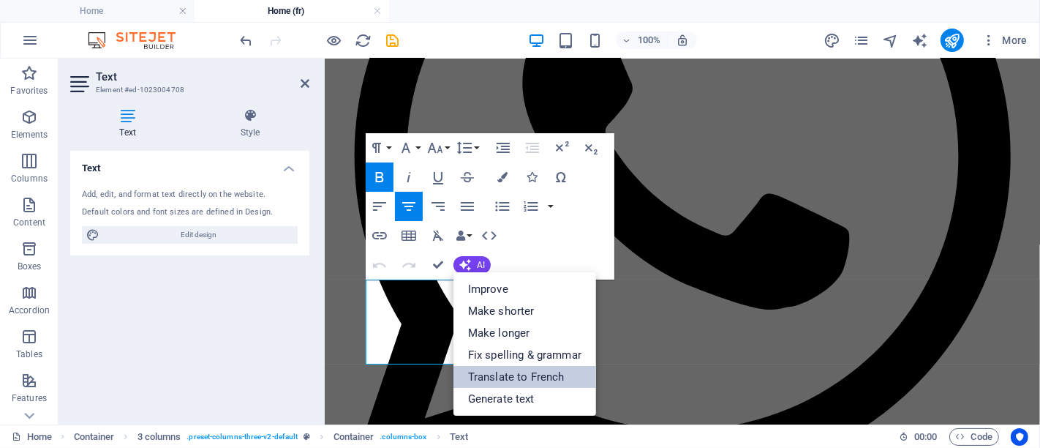
click at [535, 372] on link "Translate to French" at bounding box center [525, 377] width 143 height 22
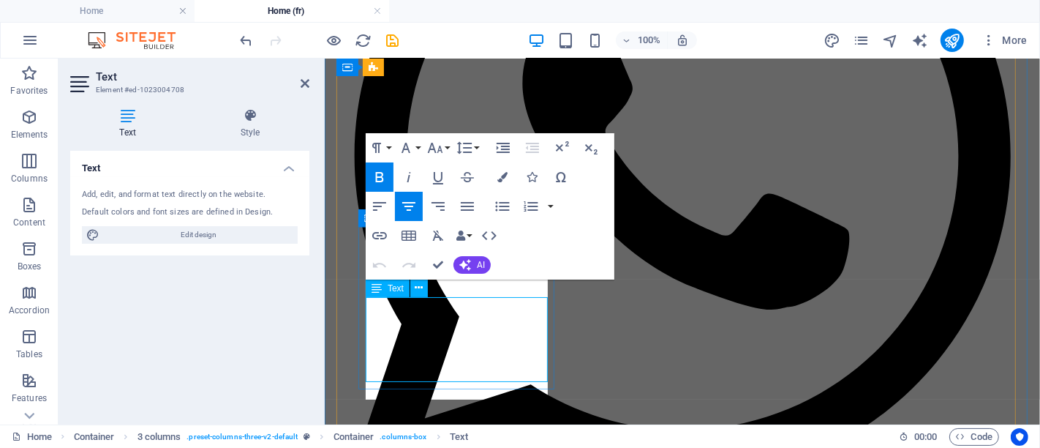
scroll to position [982, 0]
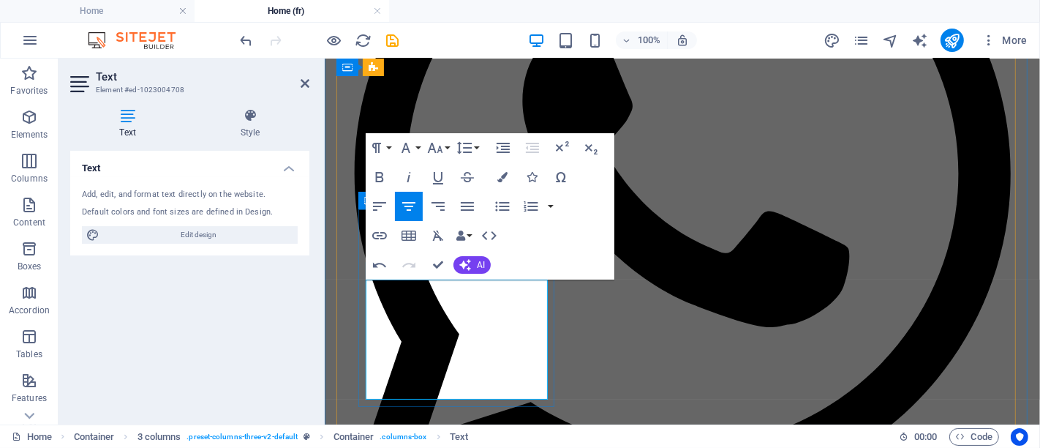
drag, startPoint x: 381, startPoint y: 295, endPoint x: 457, endPoint y: 307, distance: 77.0
click at [383, 184] on icon "button" at bounding box center [380, 177] width 18 height 18
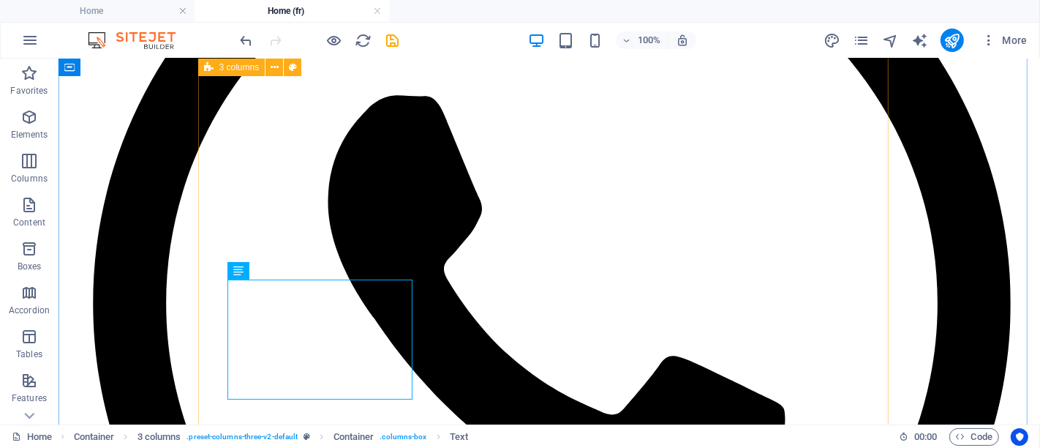
scroll to position [947, 0]
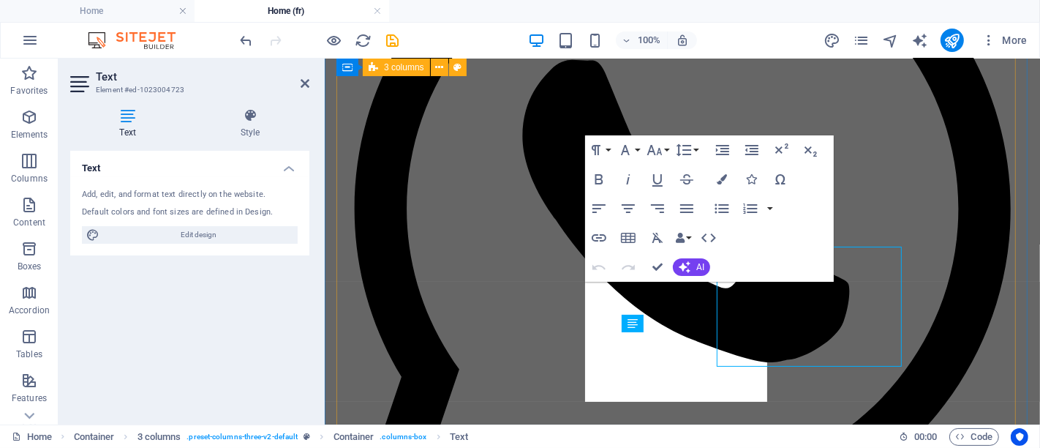
scroll to position [982, 0]
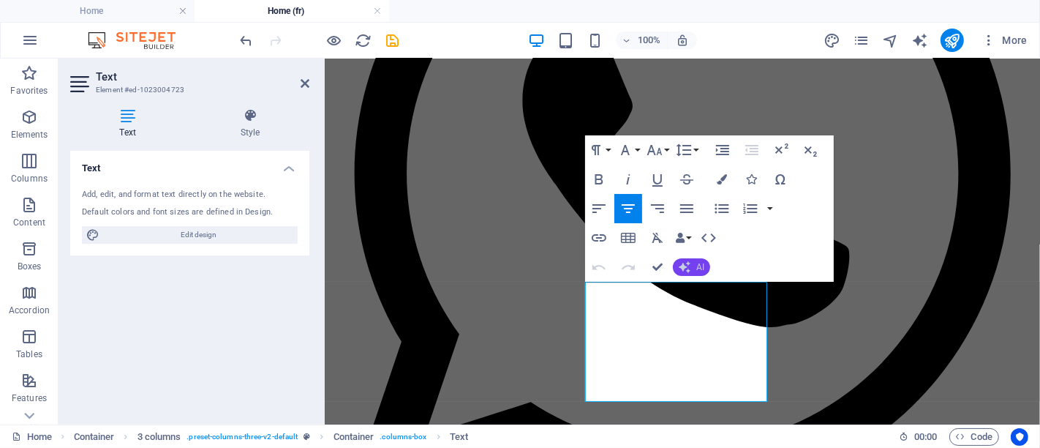
click at [696, 266] on button "AI" at bounding box center [691, 267] width 37 height 18
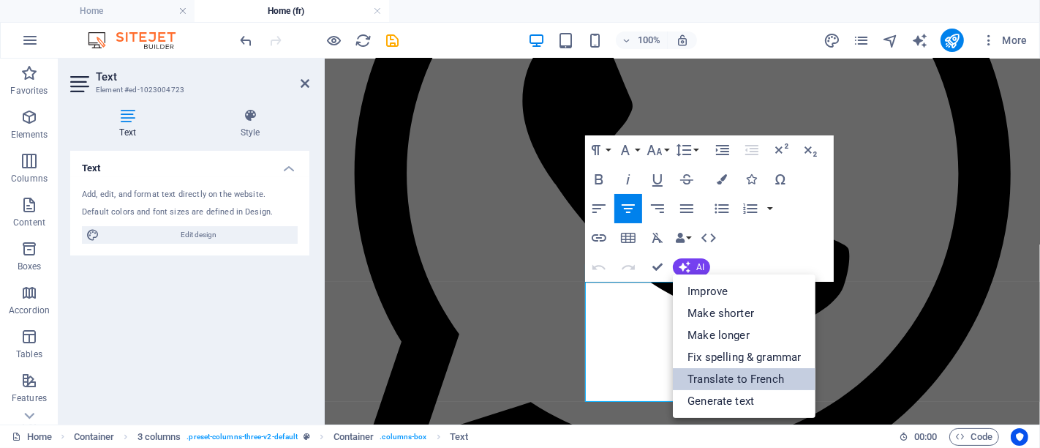
click at [715, 377] on link "Translate to French" at bounding box center [744, 379] width 143 height 22
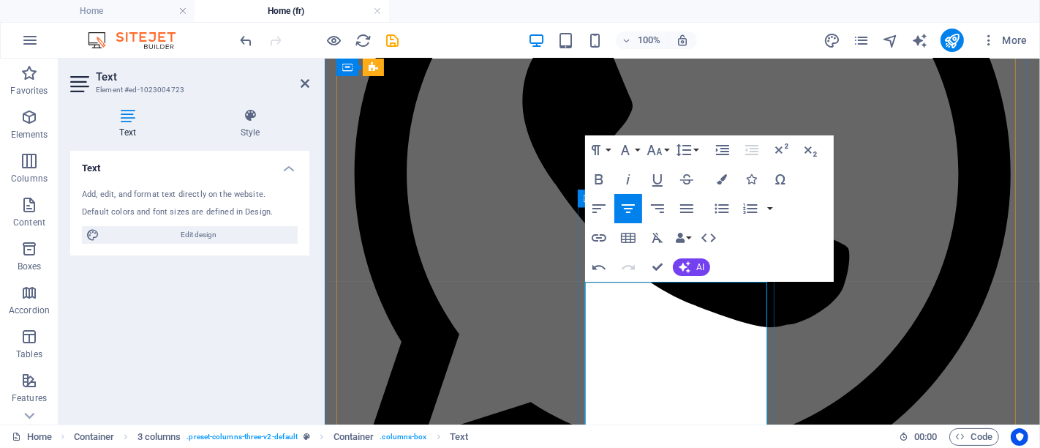
drag, startPoint x: 619, startPoint y: 296, endPoint x: 625, endPoint y: 313, distance: 18.5
click at [600, 178] on icon "button" at bounding box center [599, 179] width 18 height 18
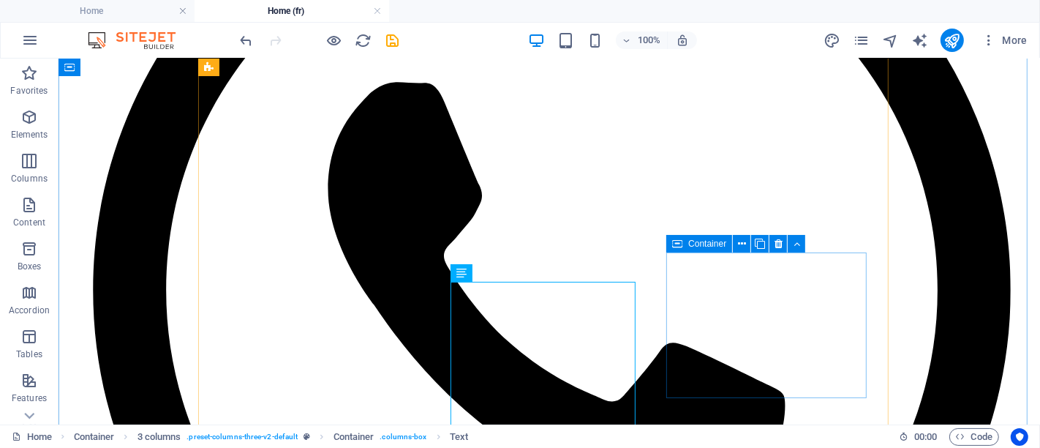
scroll to position [1028, 0]
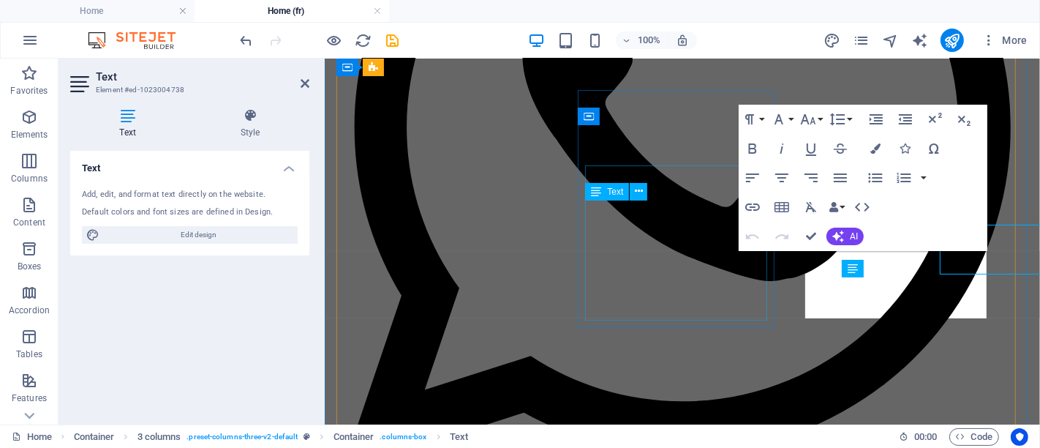
scroll to position [1064, 0]
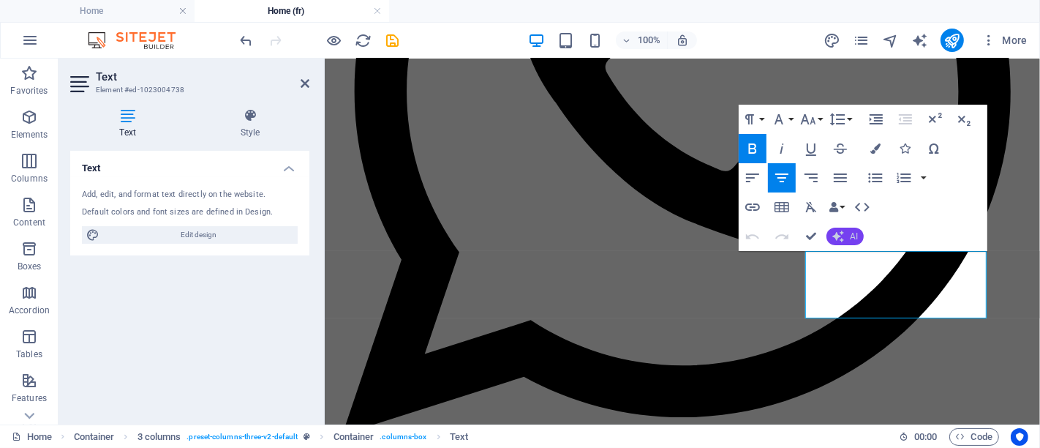
click at [833, 230] on button "AI" at bounding box center [845, 237] width 37 height 18
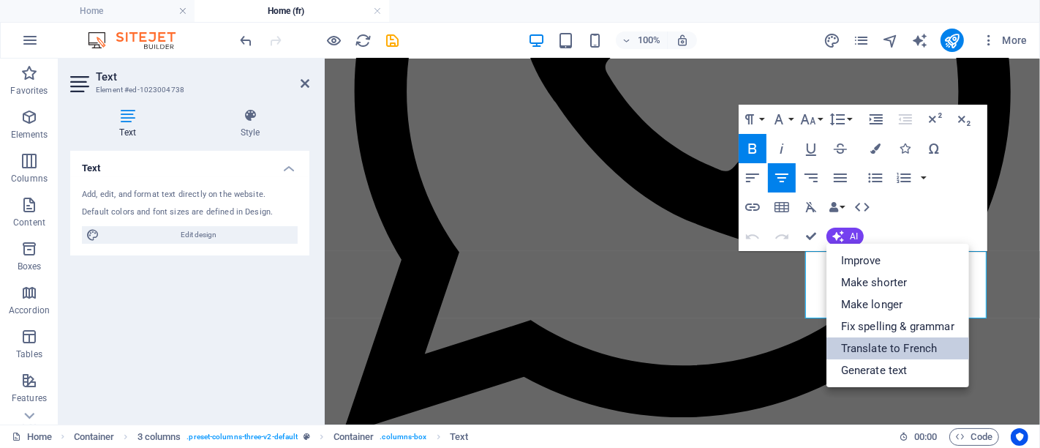
click at [876, 341] on link "Translate to French" at bounding box center [898, 348] width 143 height 22
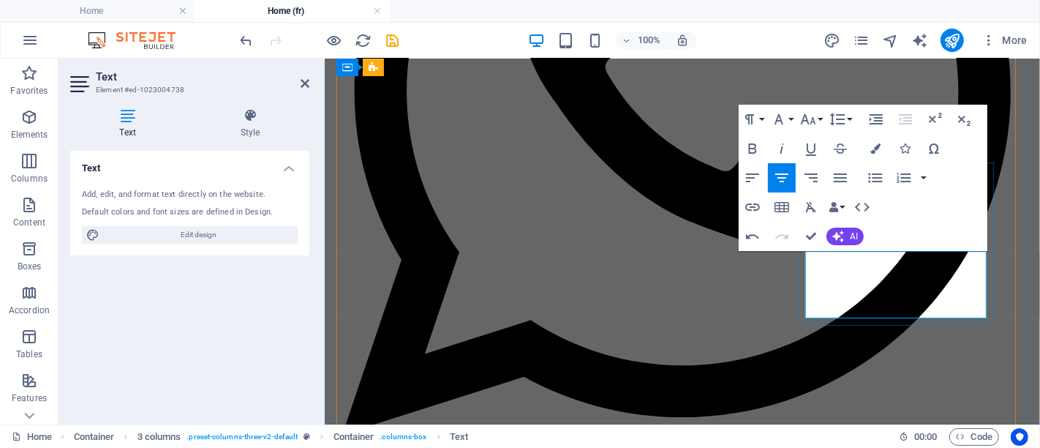
drag, startPoint x: 822, startPoint y: 266, endPoint x: 1206, endPoint y: 307, distance: 386.2
click at [757, 149] on icon "button" at bounding box center [753, 149] width 18 height 18
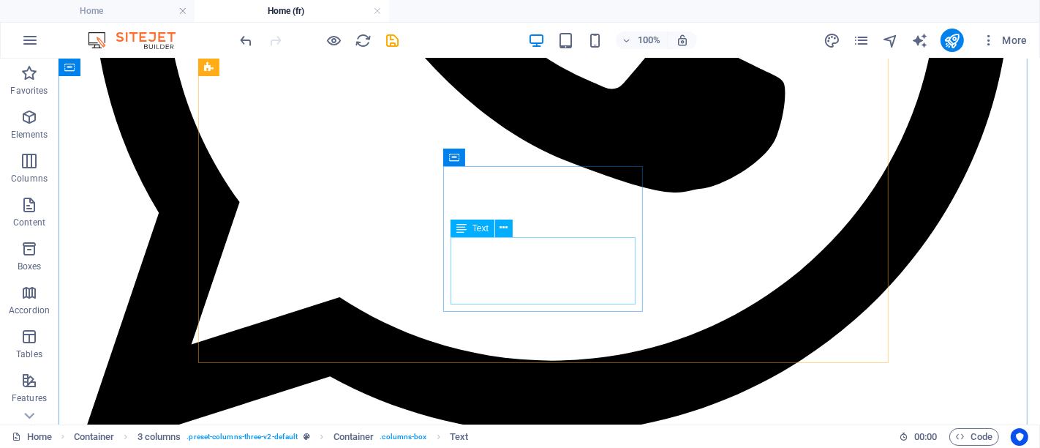
scroll to position [1353, 0]
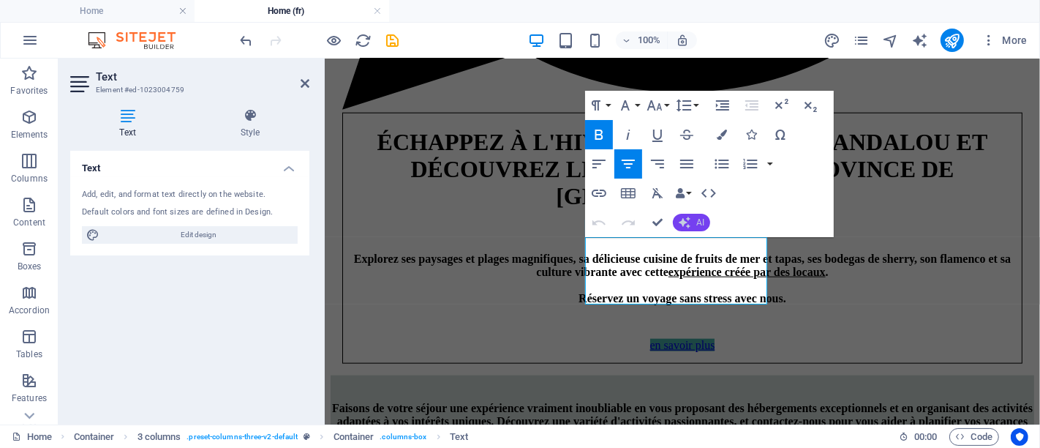
click at [689, 222] on icon "button" at bounding box center [685, 223] width 12 height 12
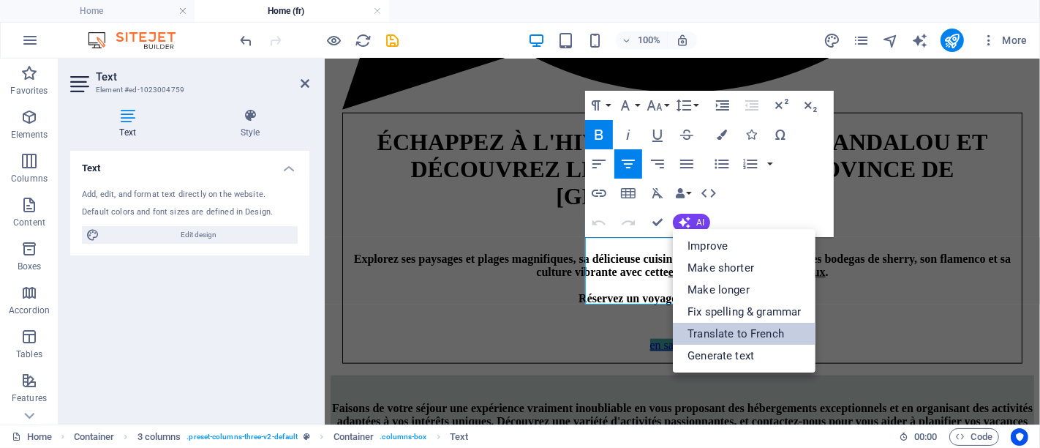
click at [742, 326] on link "Translate to French" at bounding box center [744, 334] width 143 height 22
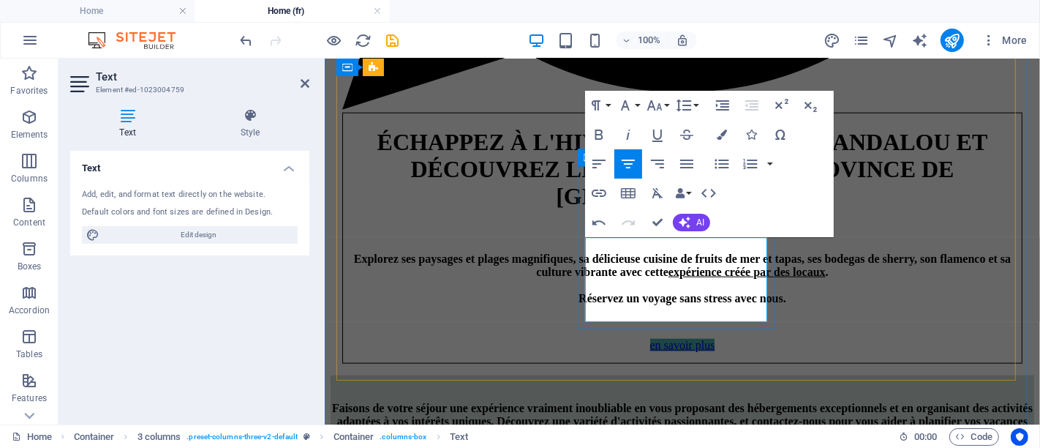
drag, startPoint x: 599, startPoint y: 250, endPoint x: 999, endPoint y: 228, distance: 400.0
click at [586, 135] on button "Bold" at bounding box center [599, 134] width 28 height 29
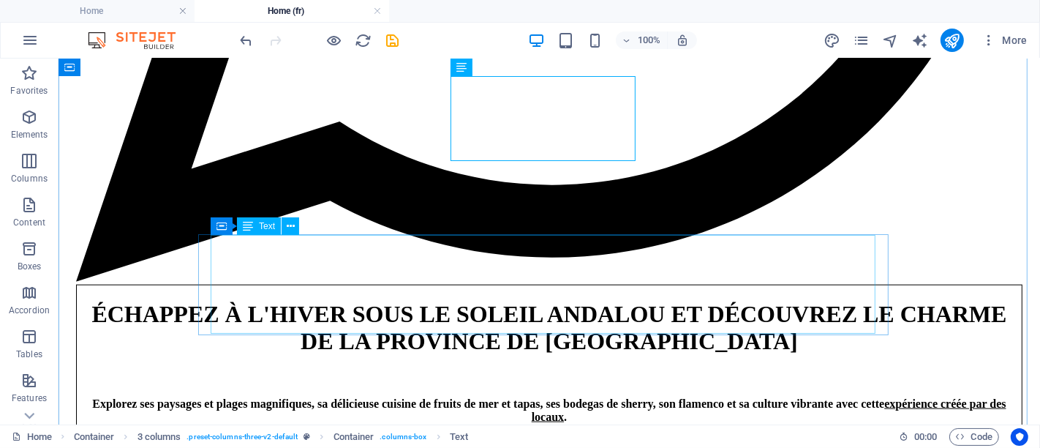
scroll to position [1516, 0]
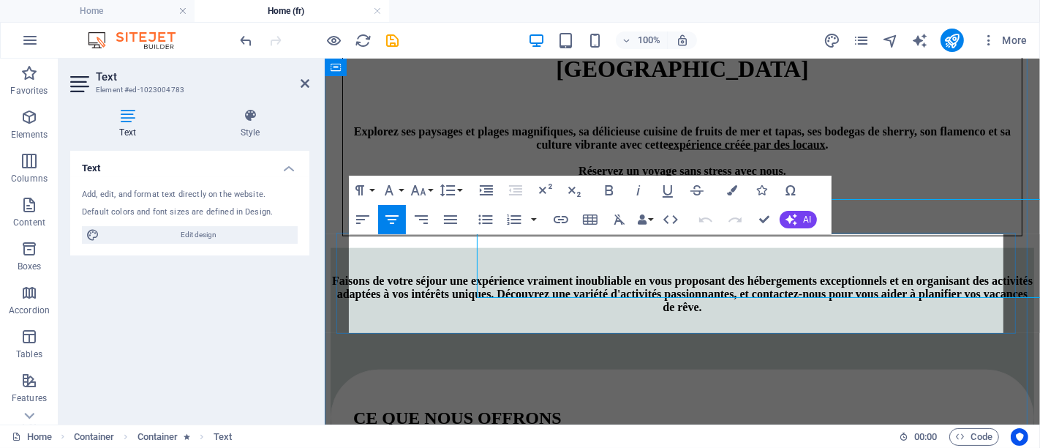
scroll to position [1551, 0]
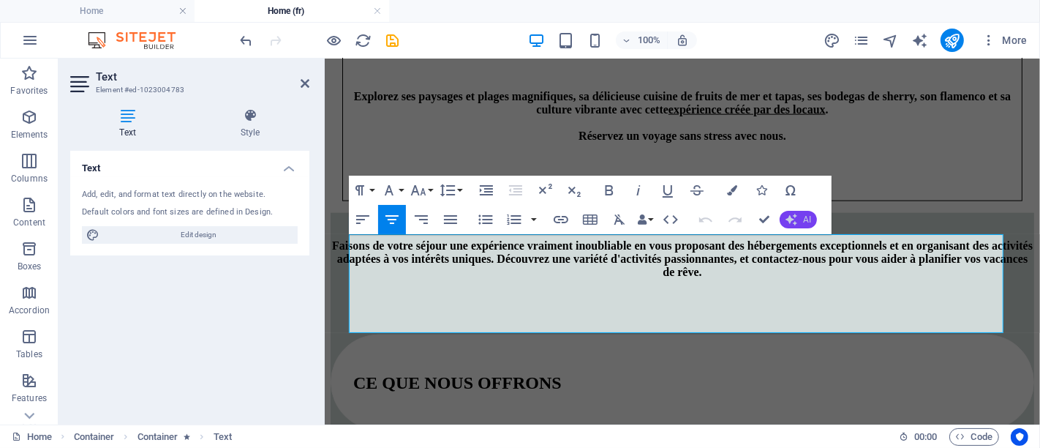
click at [792, 222] on icon "button" at bounding box center [792, 220] width 12 height 12
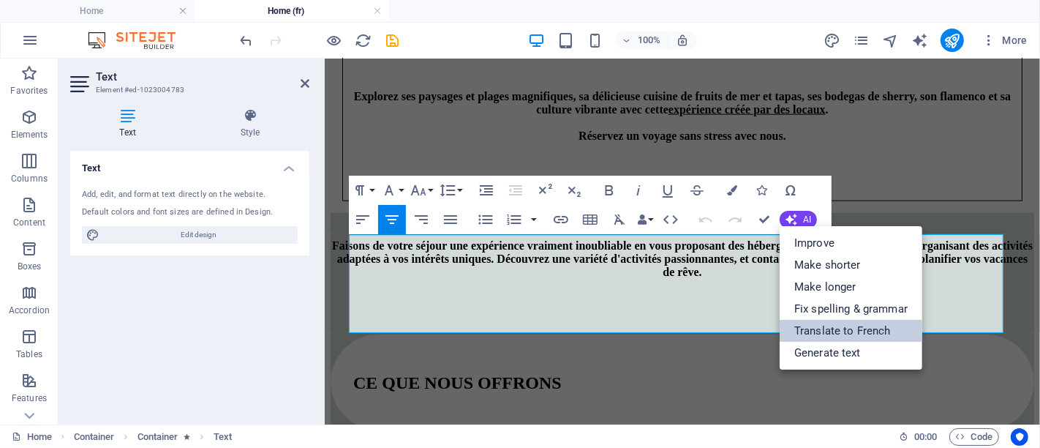
click at [833, 331] on link "Translate to French" at bounding box center [851, 331] width 143 height 22
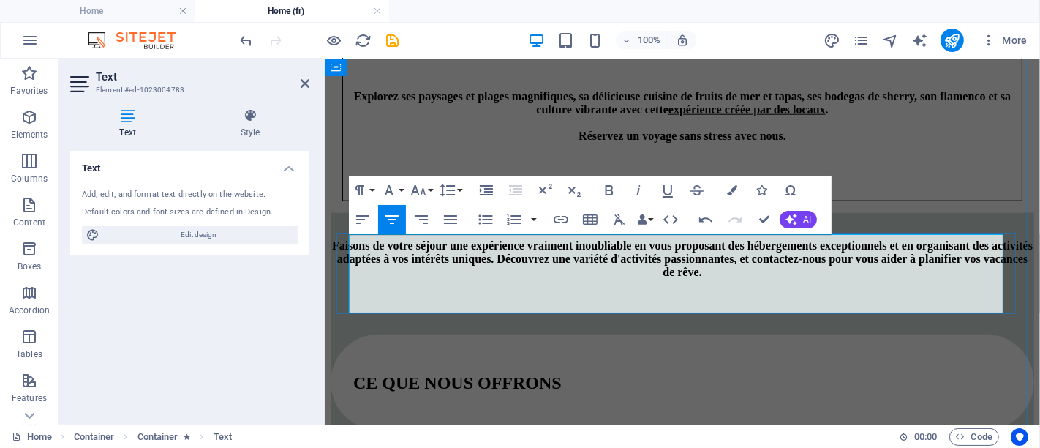
drag, startPoint x: 672, startPoint y: 248, endPoint x: 609, endPoint y: 242, distance: 62.5
click at [702, 181] on icon "button" at bounding box center [697, 190] width 18 height 18
